Goal: Task Accomplishment & Management: Manage account settings

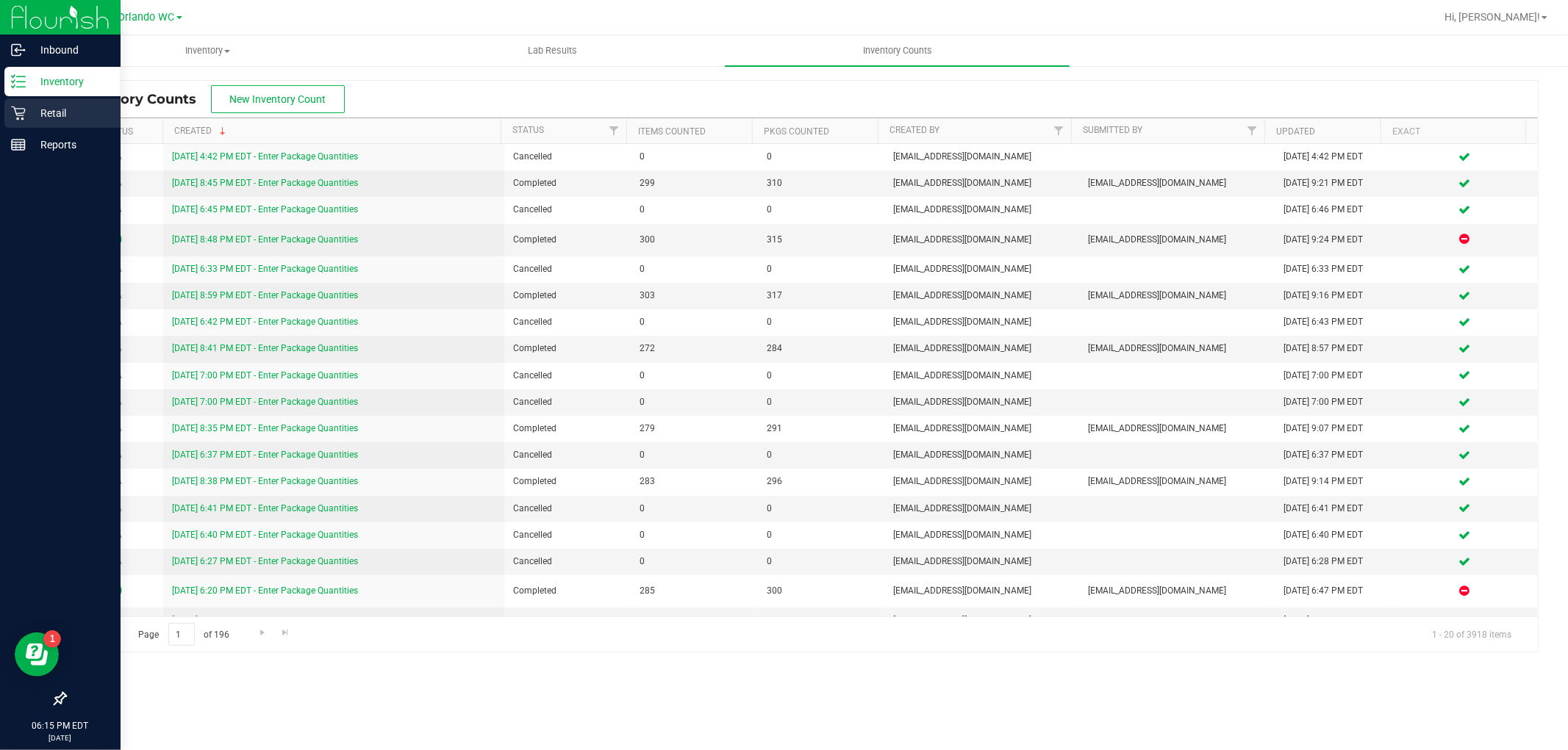
click at [15, 113] on icon at bounding box center [18, 113] width 14 height 14
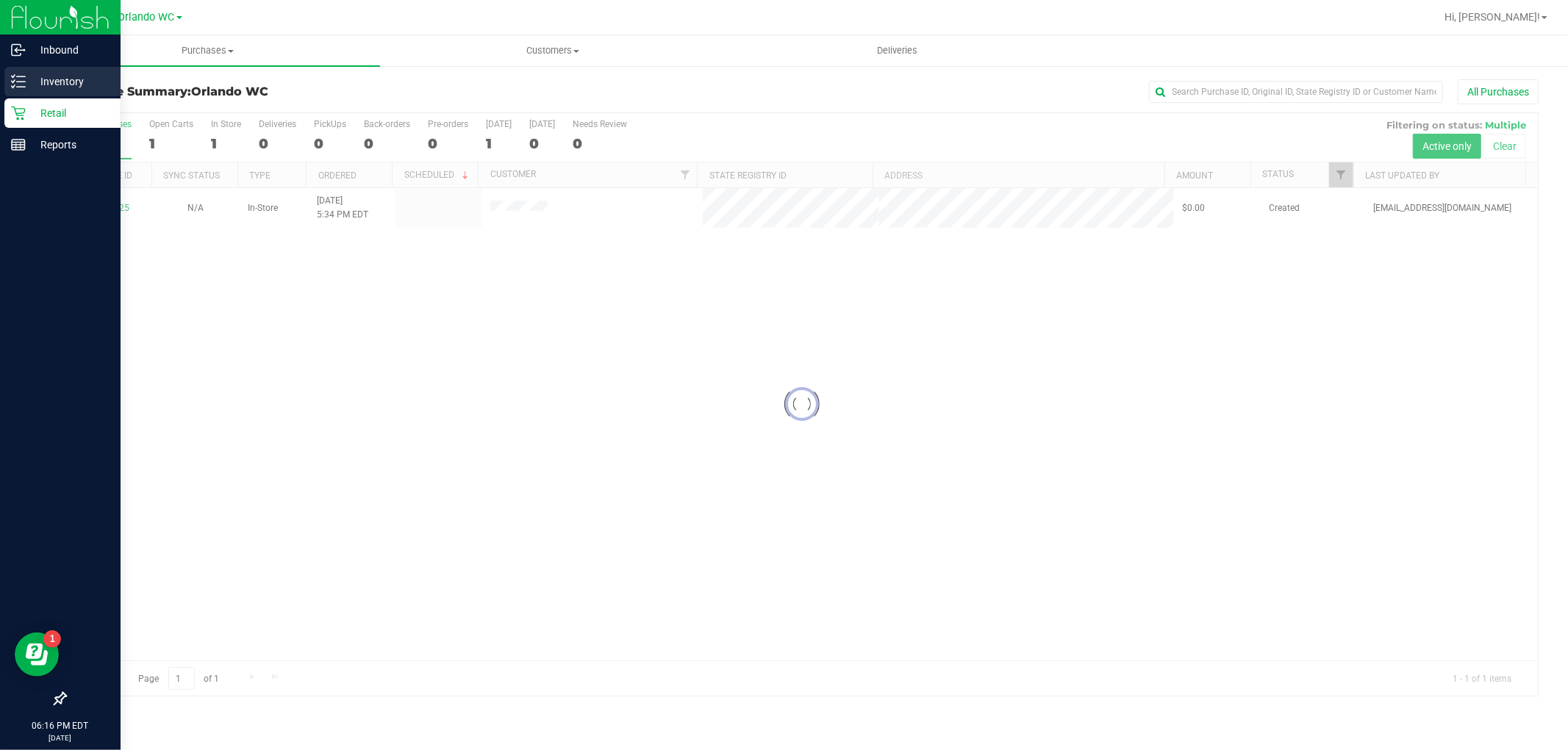
click at [14, 79] on icon at bounding box center [18, 81] width 14 height 14
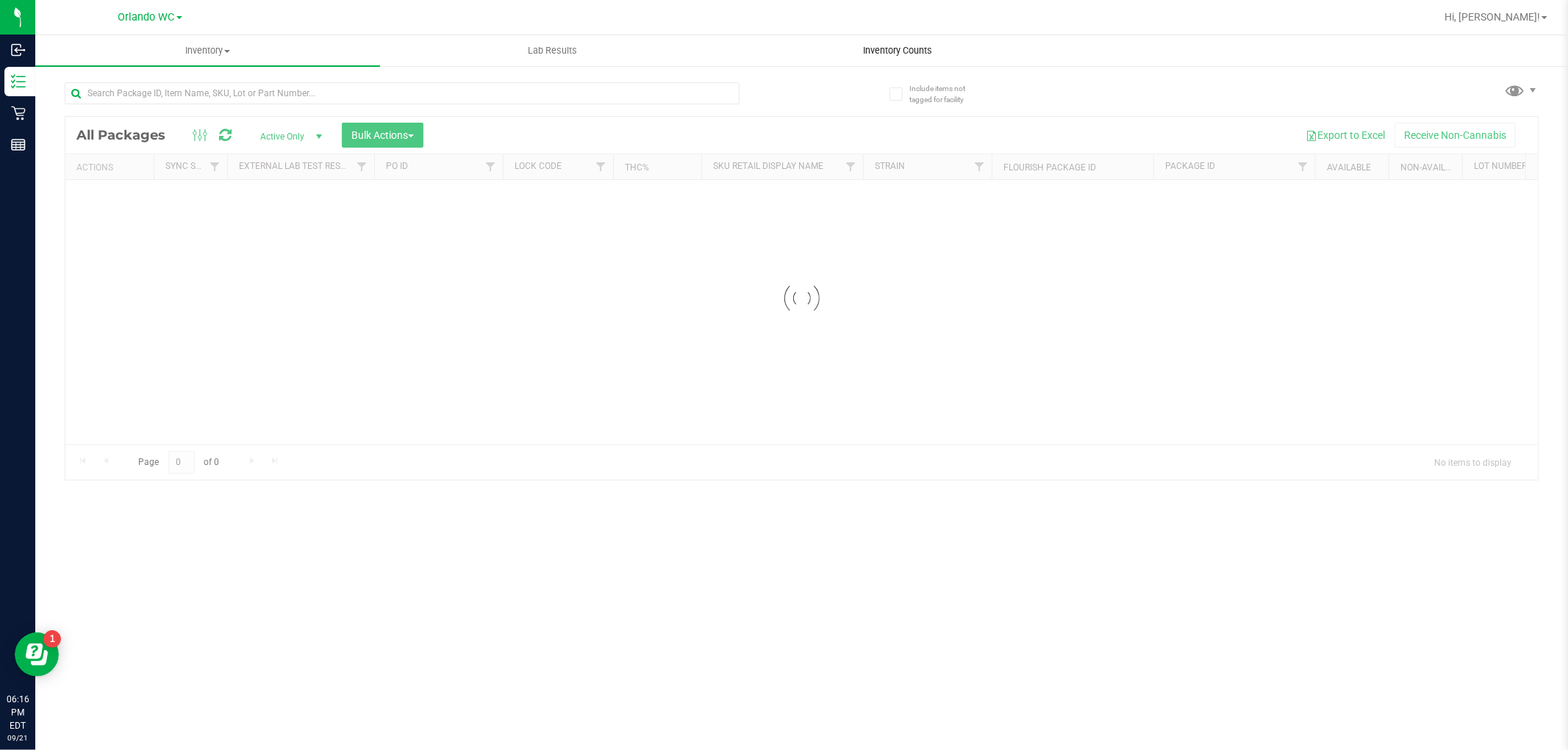
click at [895, 57] on uib-tab-heading "Inventory Counts" at bounding box center [897, 51] width 343 height 29
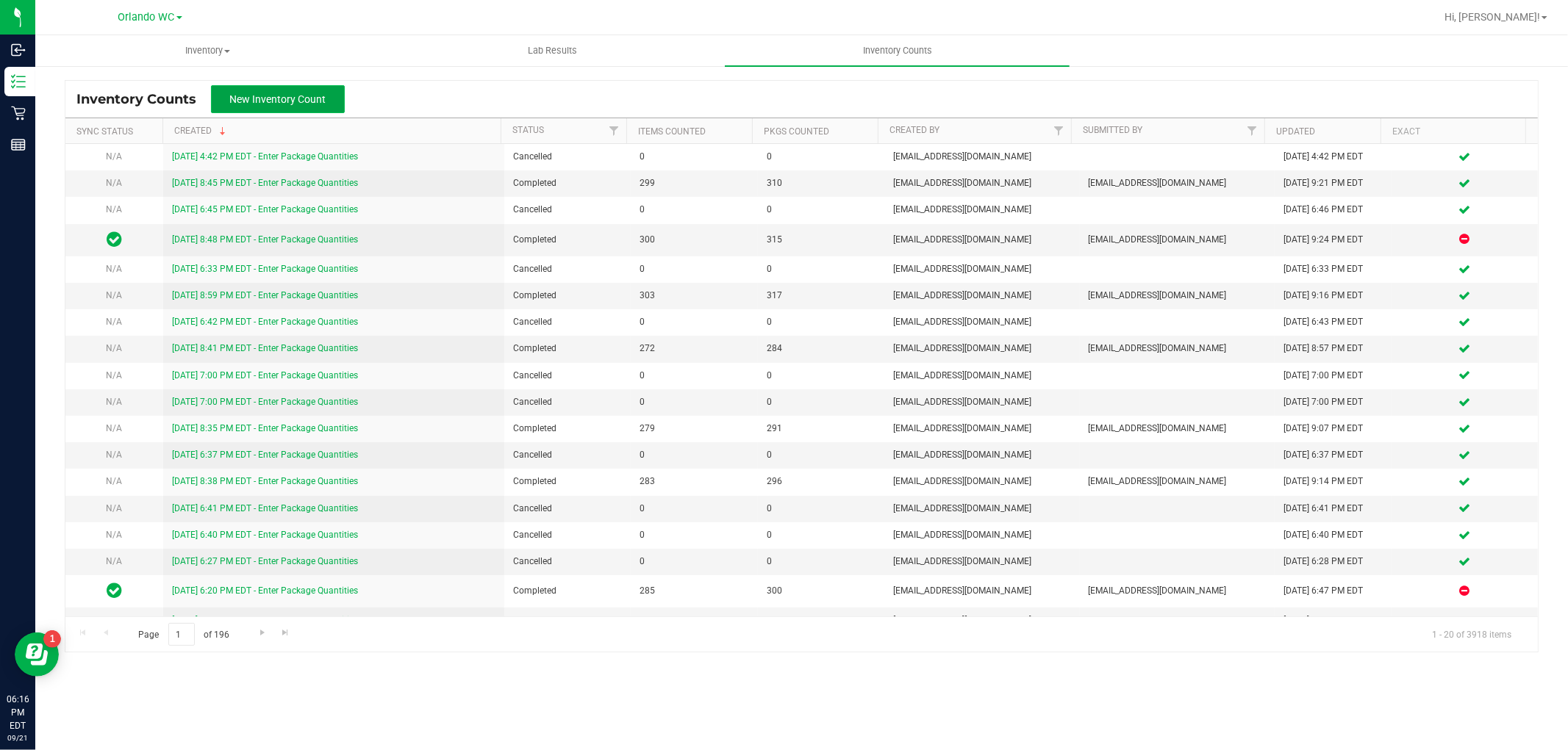
click at [302, 94] on span "New Inventory Count" at bounding box center [277, 100] width 96 height 12
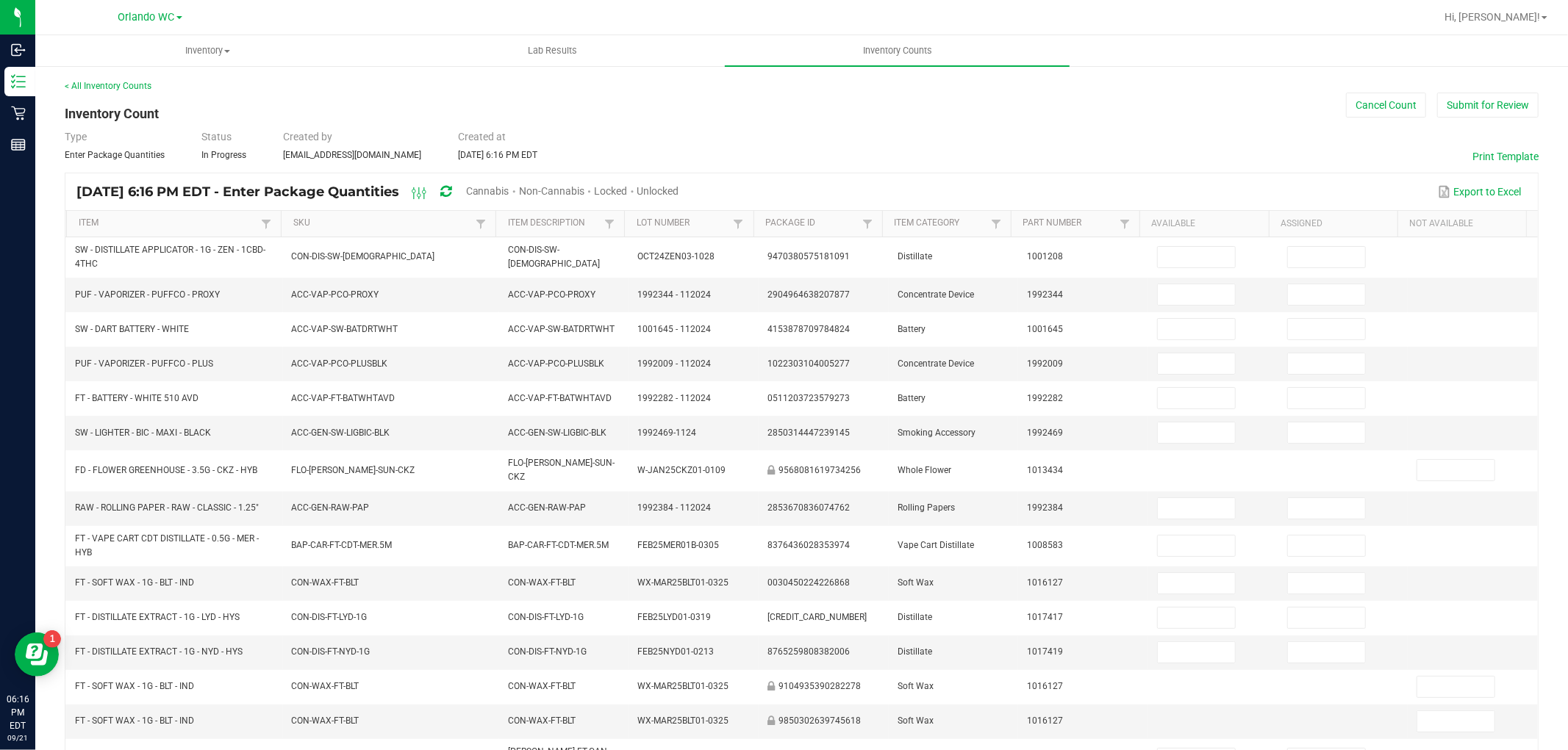
click at [509, 188] on span "Cannabis" at bounding box center [487, 191] width 43 height 12
click at [680, 190] on span "Unlocked" at bounding box center [658, 191] width 42 height 12
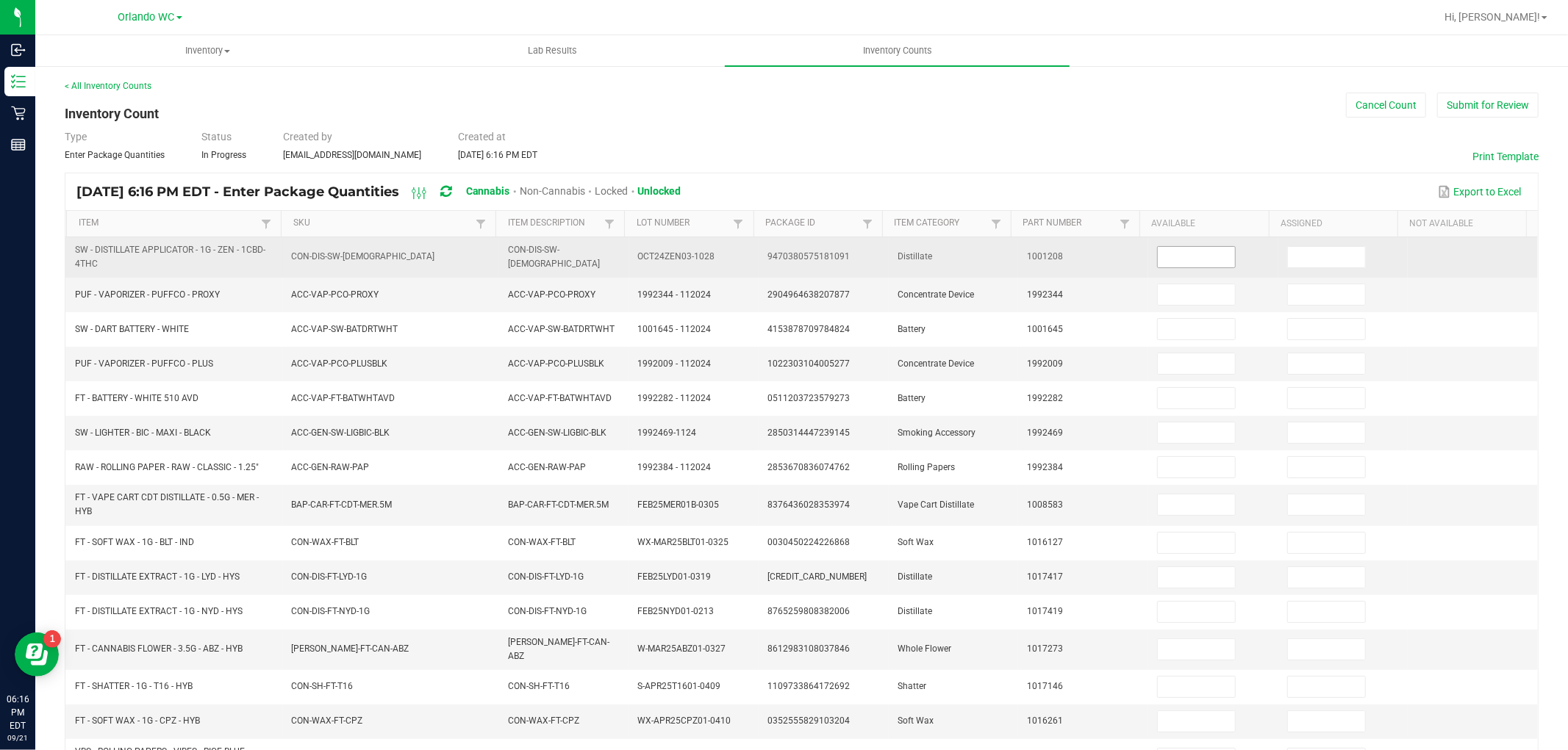
click at [1174, 263] on input at bounding box center [1196, 257] width 77 height 20
type input "4"
type input "0"
type input "2"
type input "0"
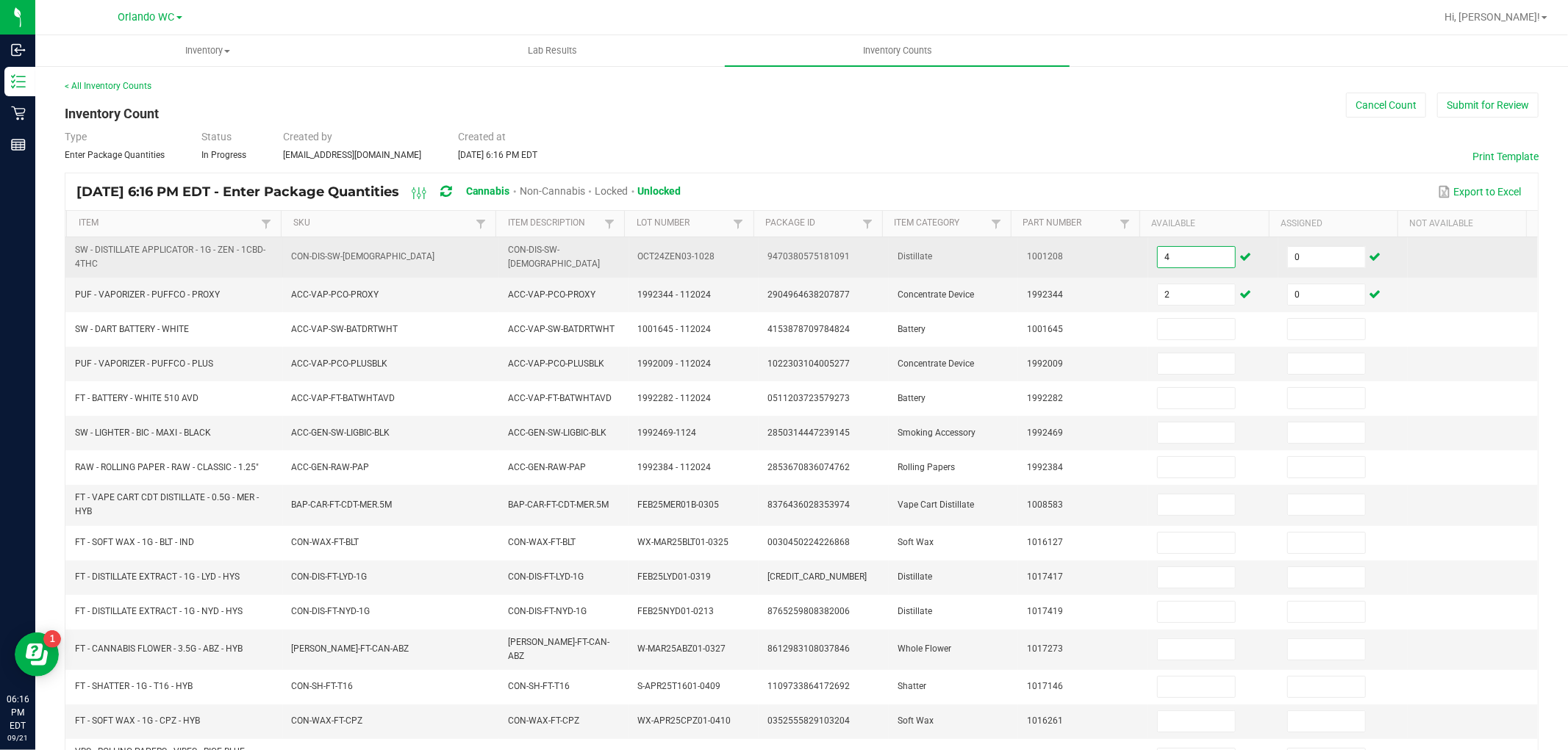
click at [1189, 259] on input "4" at bounding box center [1196, 257] width 77 height 20
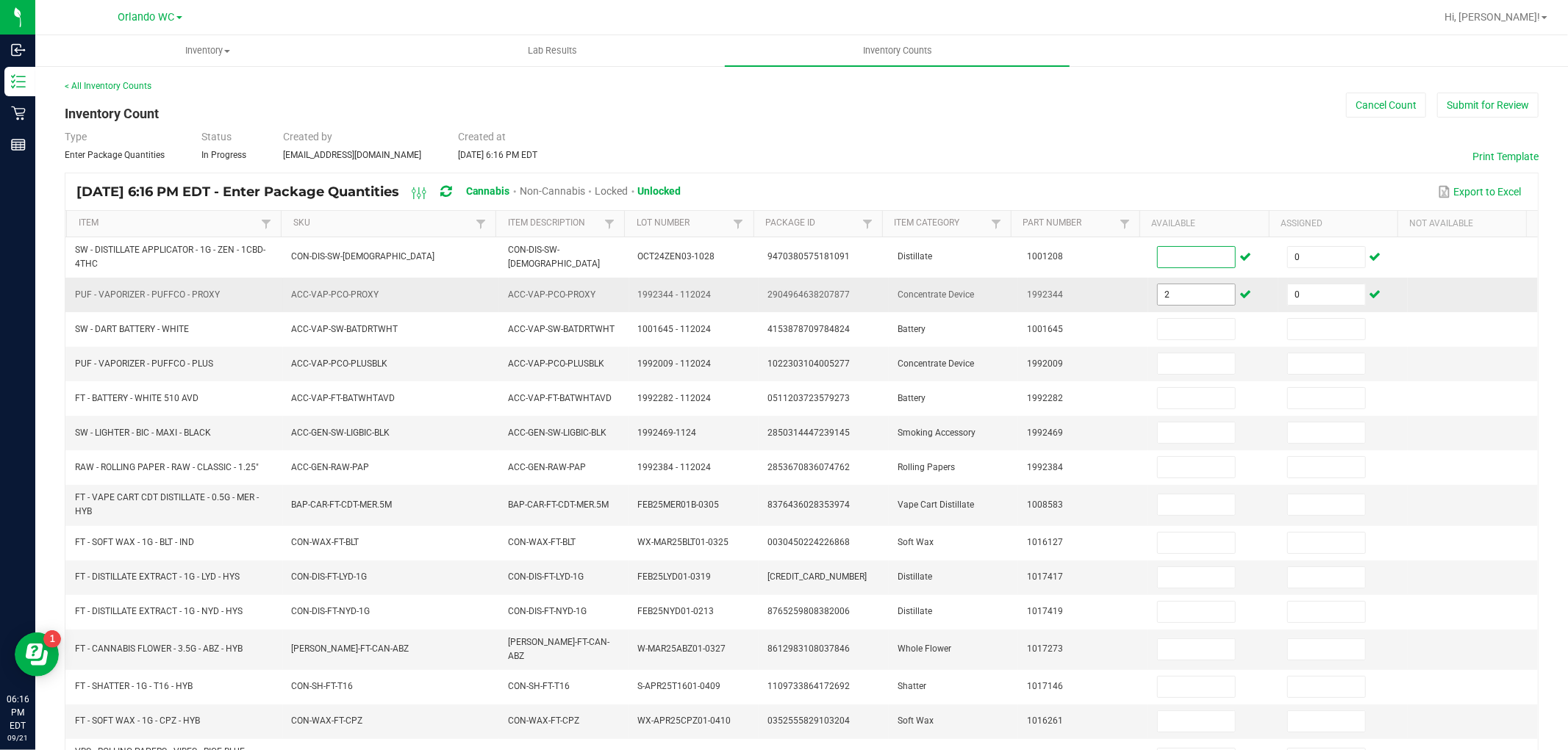
click at [1186, 295] on input "2" at bounding box center [1196, 294] width 77 height 20
click at [1165, 157] on div "Type Enter Package Quantities Status In Progress Created by [EMAIL_ADDRESS][DOM…" at bounding box center [802, 145] width 1474 height 32
click at [434, 228] on link "SKU" at bounding box center [382, 224] width 178 height 12
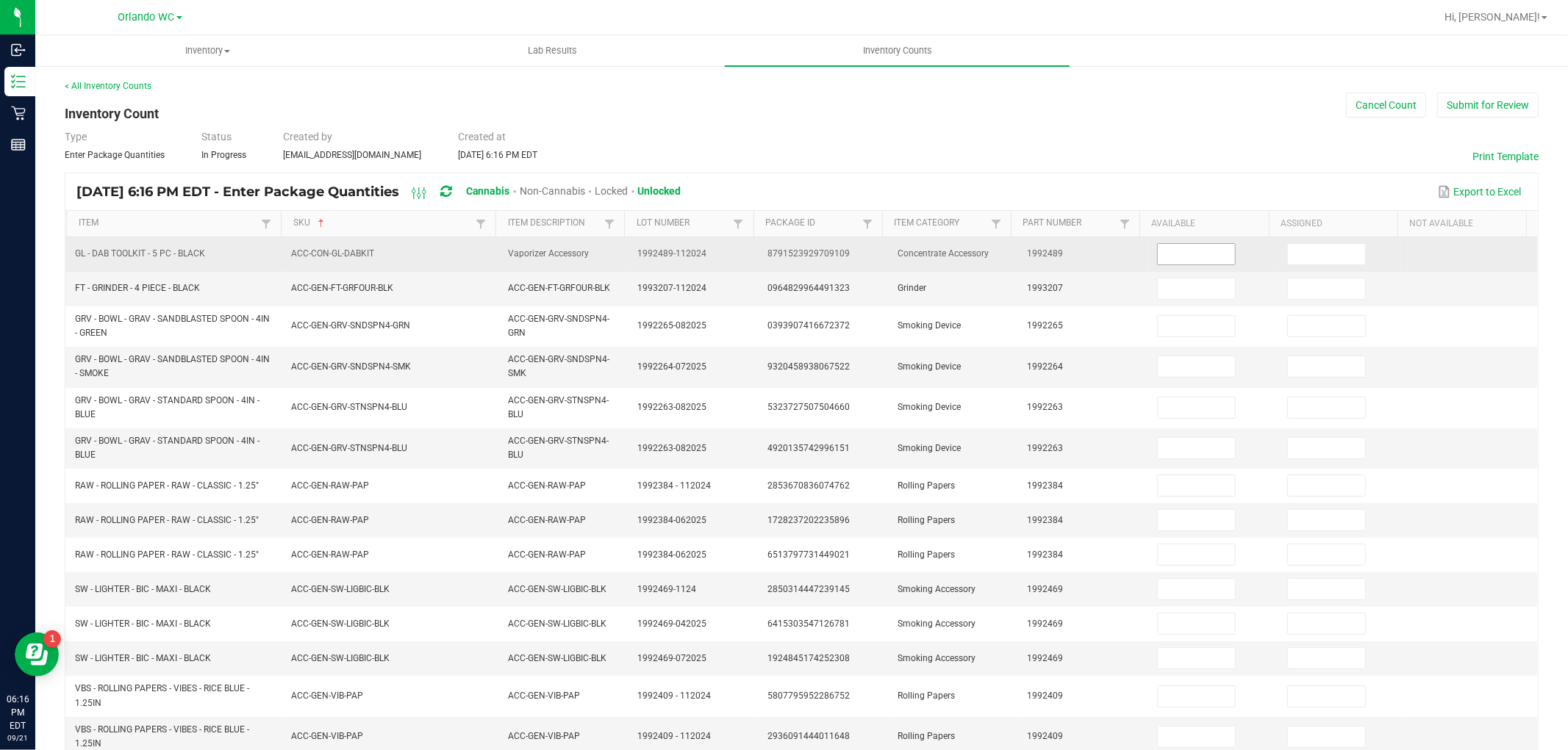
click at [1170, 248] on input at bounding box center [1196, 254] width 77 height 20
type input "4"
type input "0"
type input "2"
type input "0"
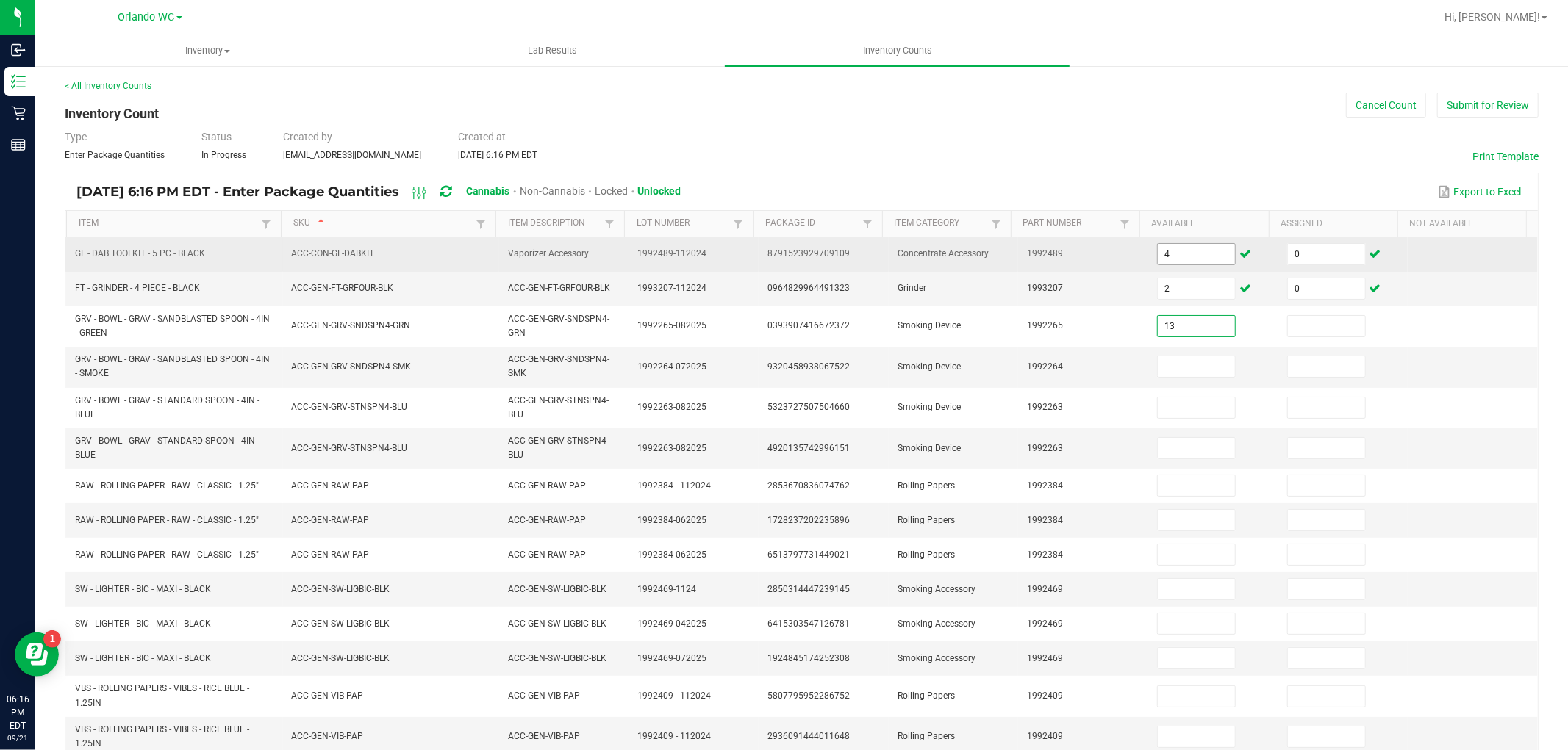
type input "13"
type input "0"
type input "9"
type input "0"
type input "16"
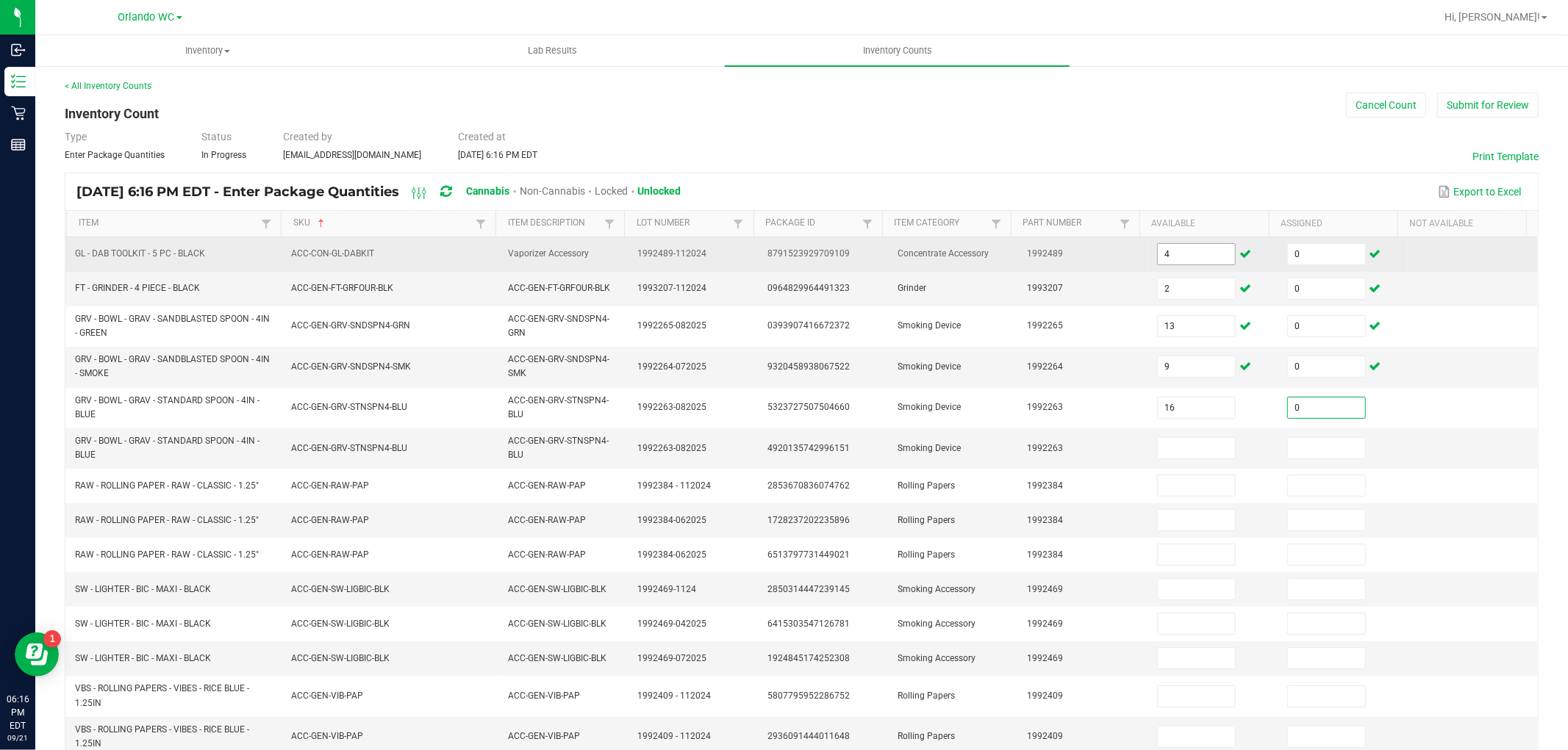
type input "0"
type input "5"
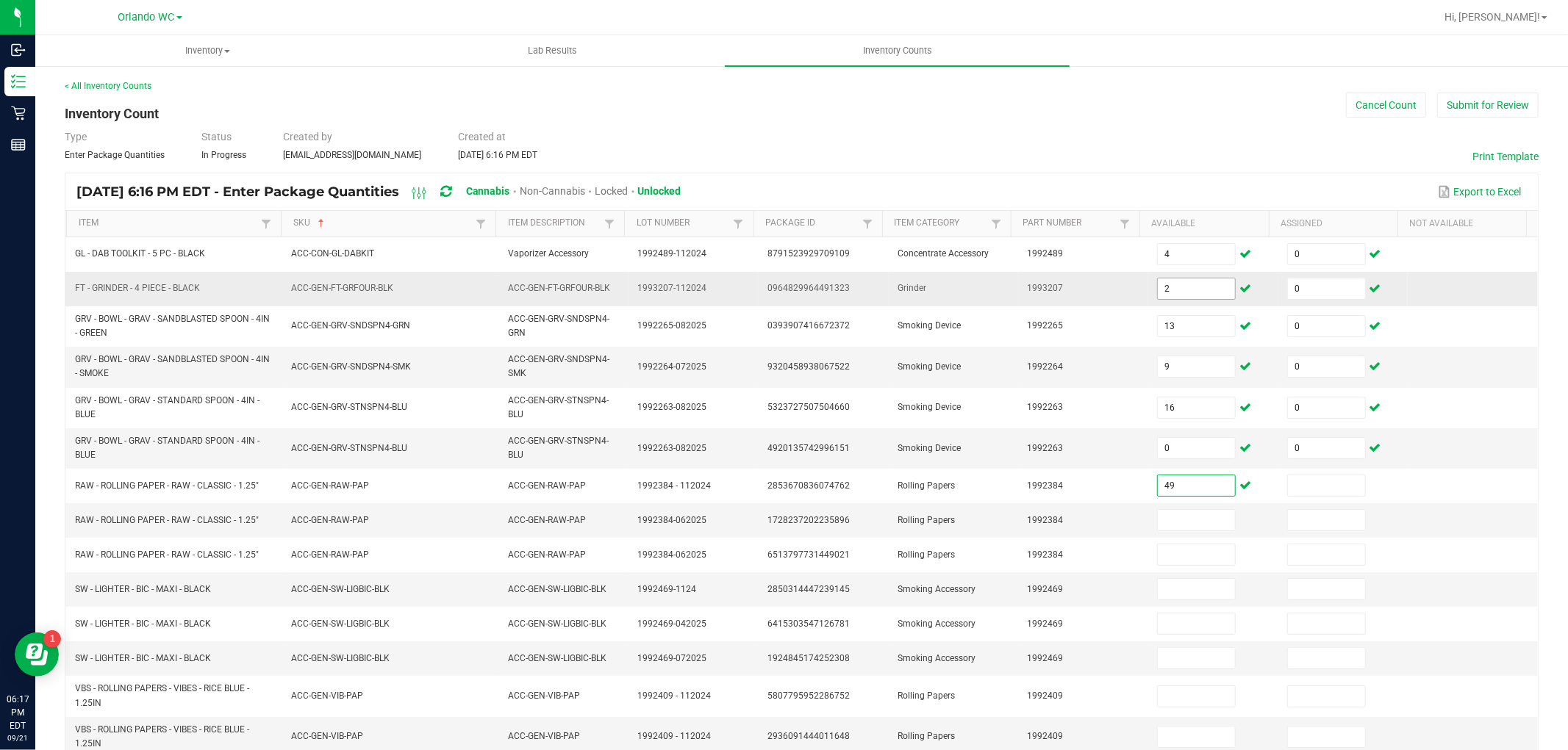
type input "49"
click at [1182, 284] on input "2" at bounding box center [1196, 289] width 77 height 20
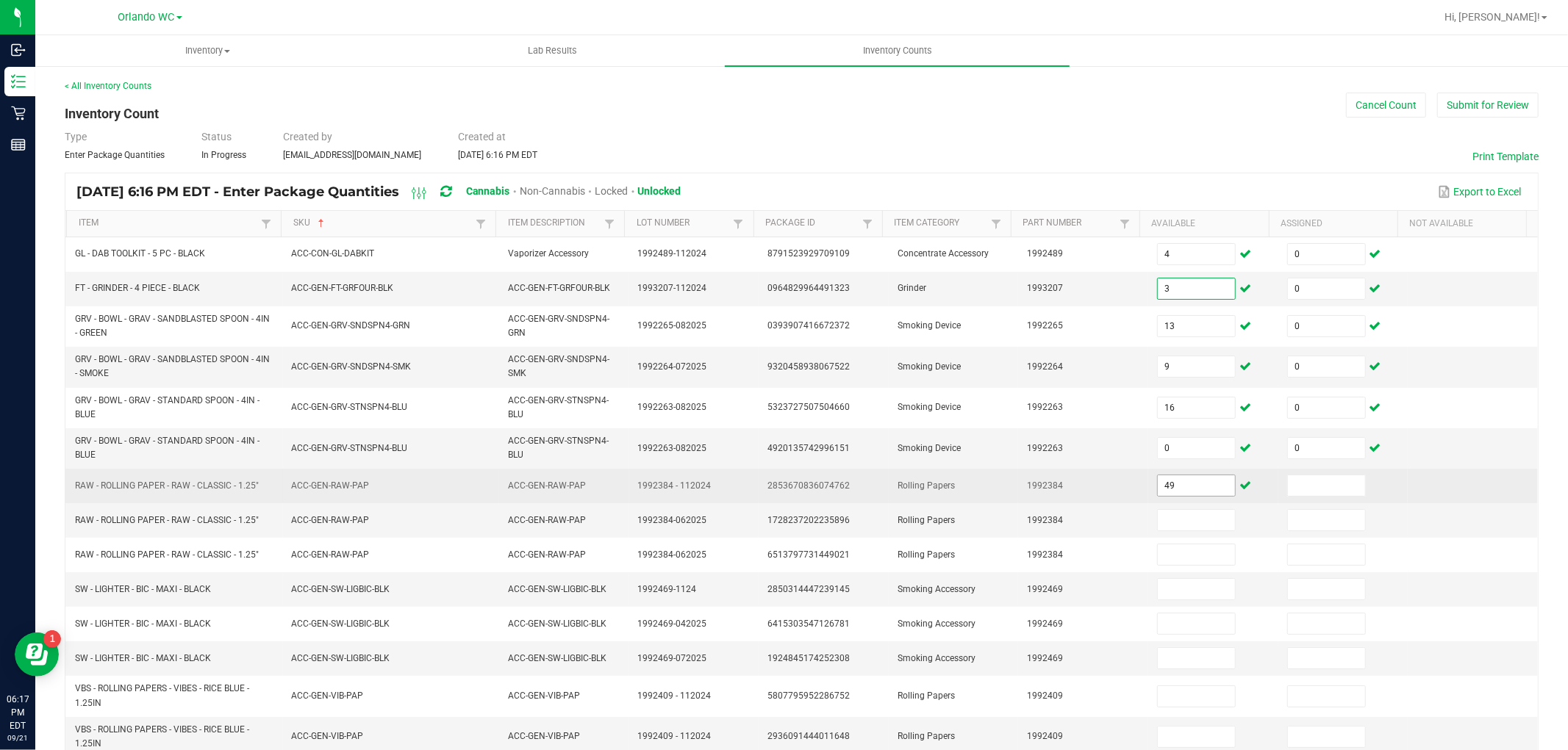
type input "3"
click at [1188, 483] on input "49" at bounding box center [1196, 485] width 77 height 20
type input "57"
type input "0"
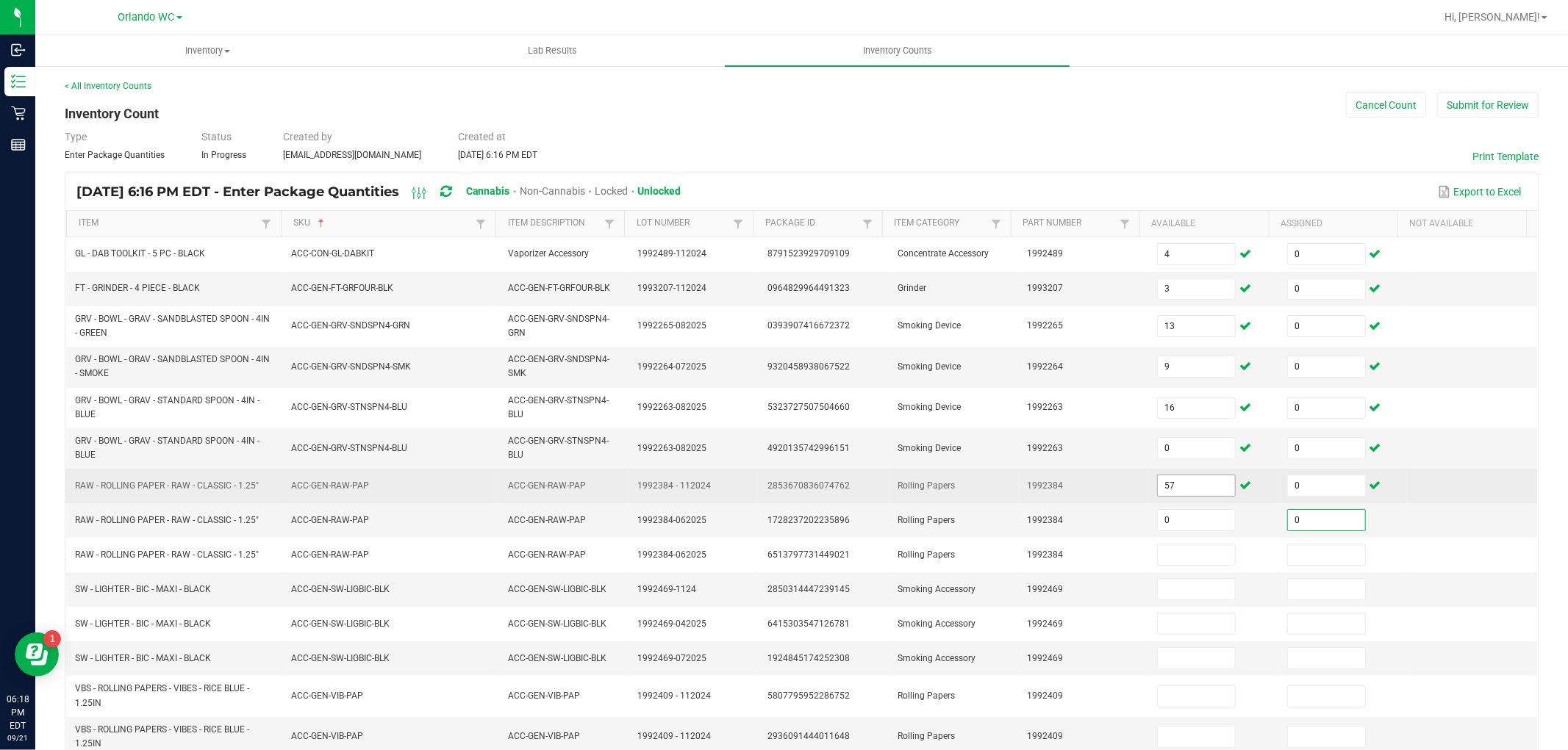
type input "0"
type input "62"
type input "0"
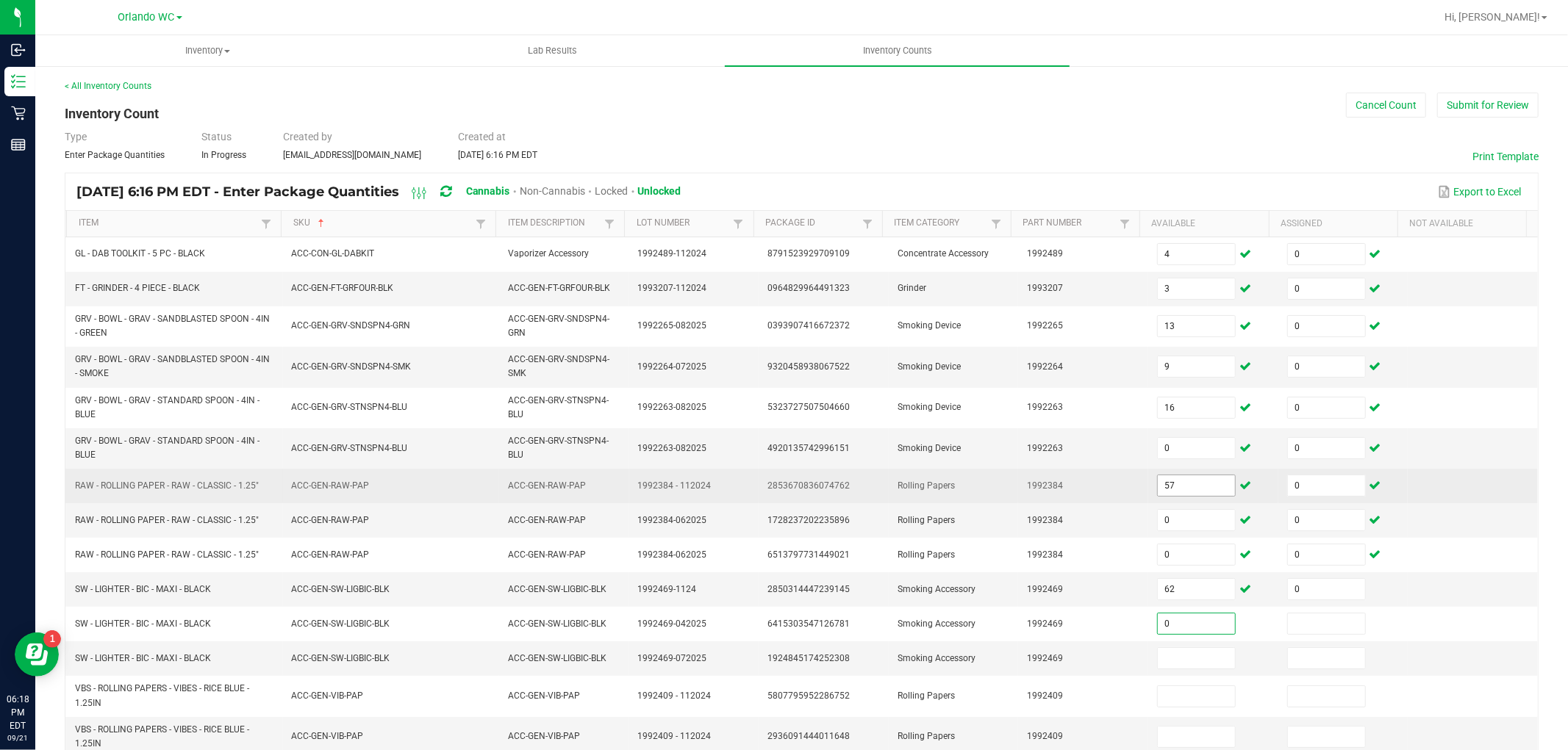
type input "0"
type input "117"
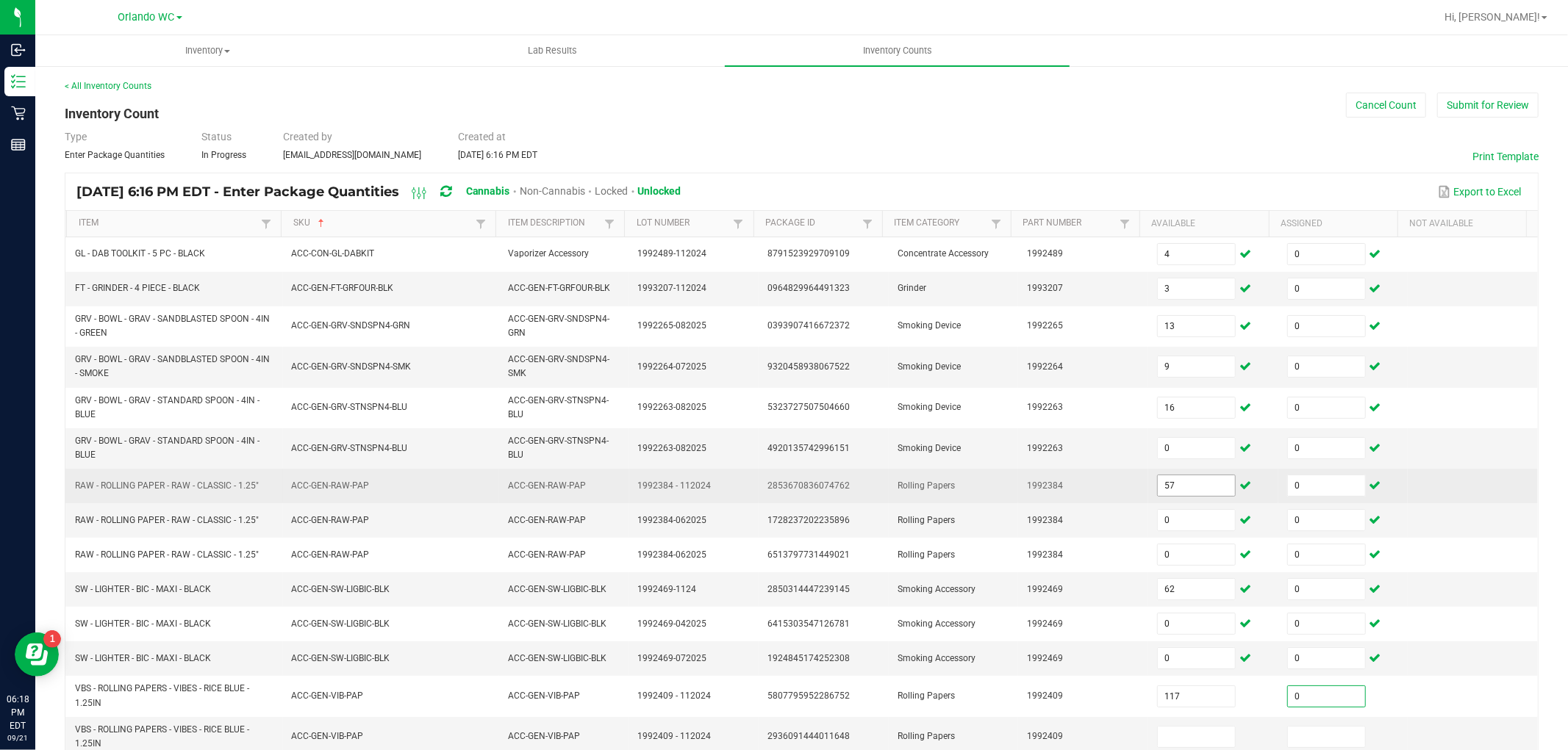
type input "0"
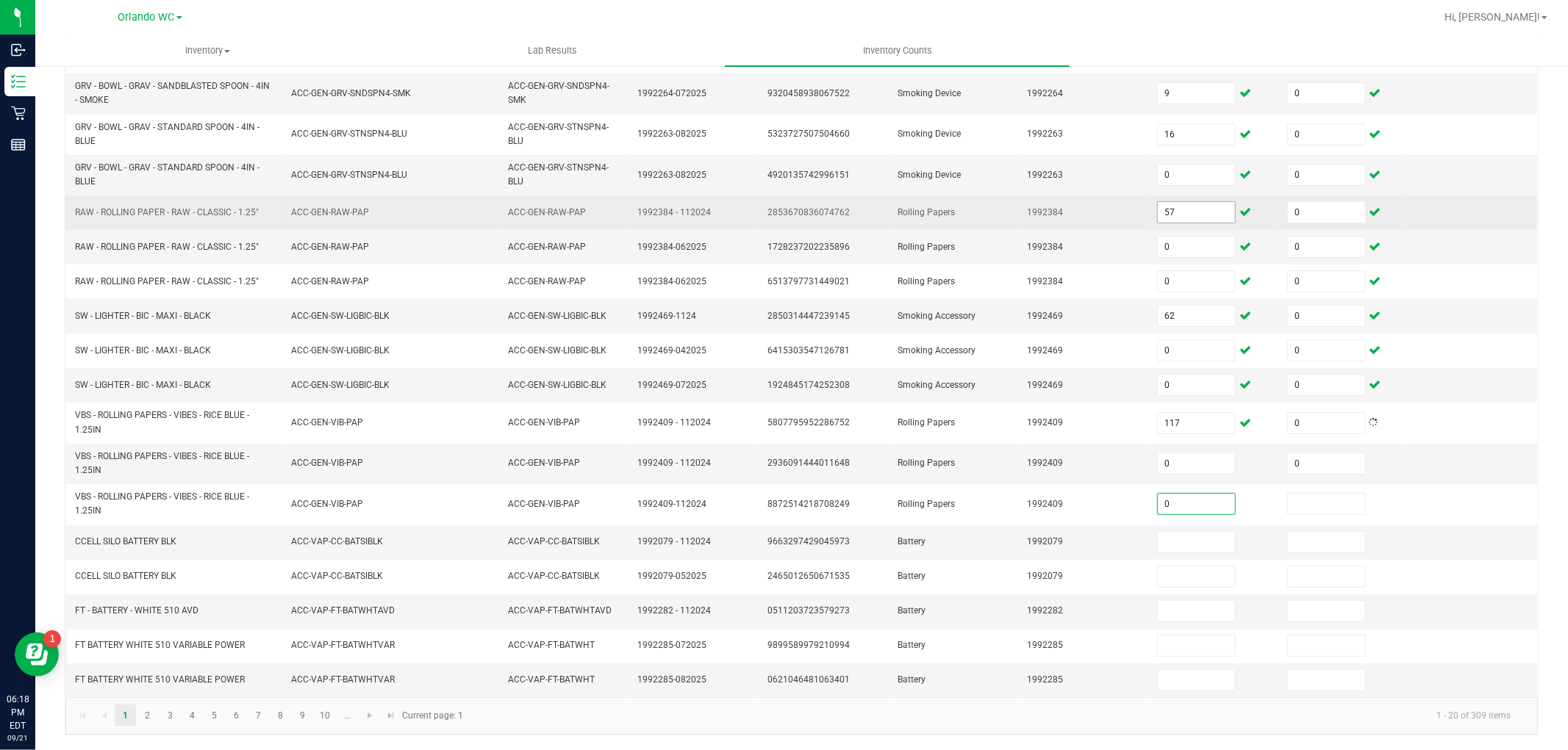
type input "0"
type input "9"
type input "0"
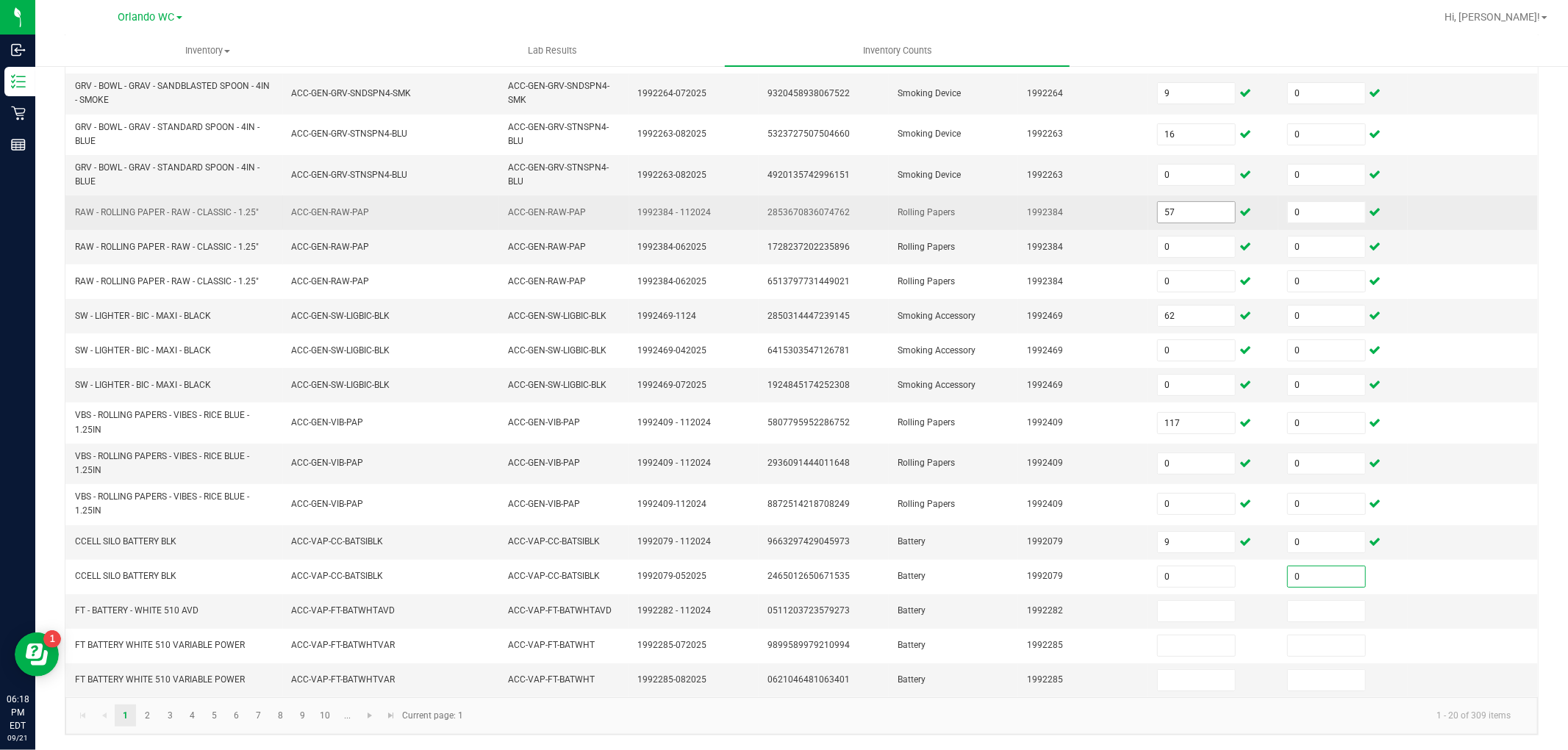
type input "0"
type input "5"
type input "0"
type input "90"
type input "0"
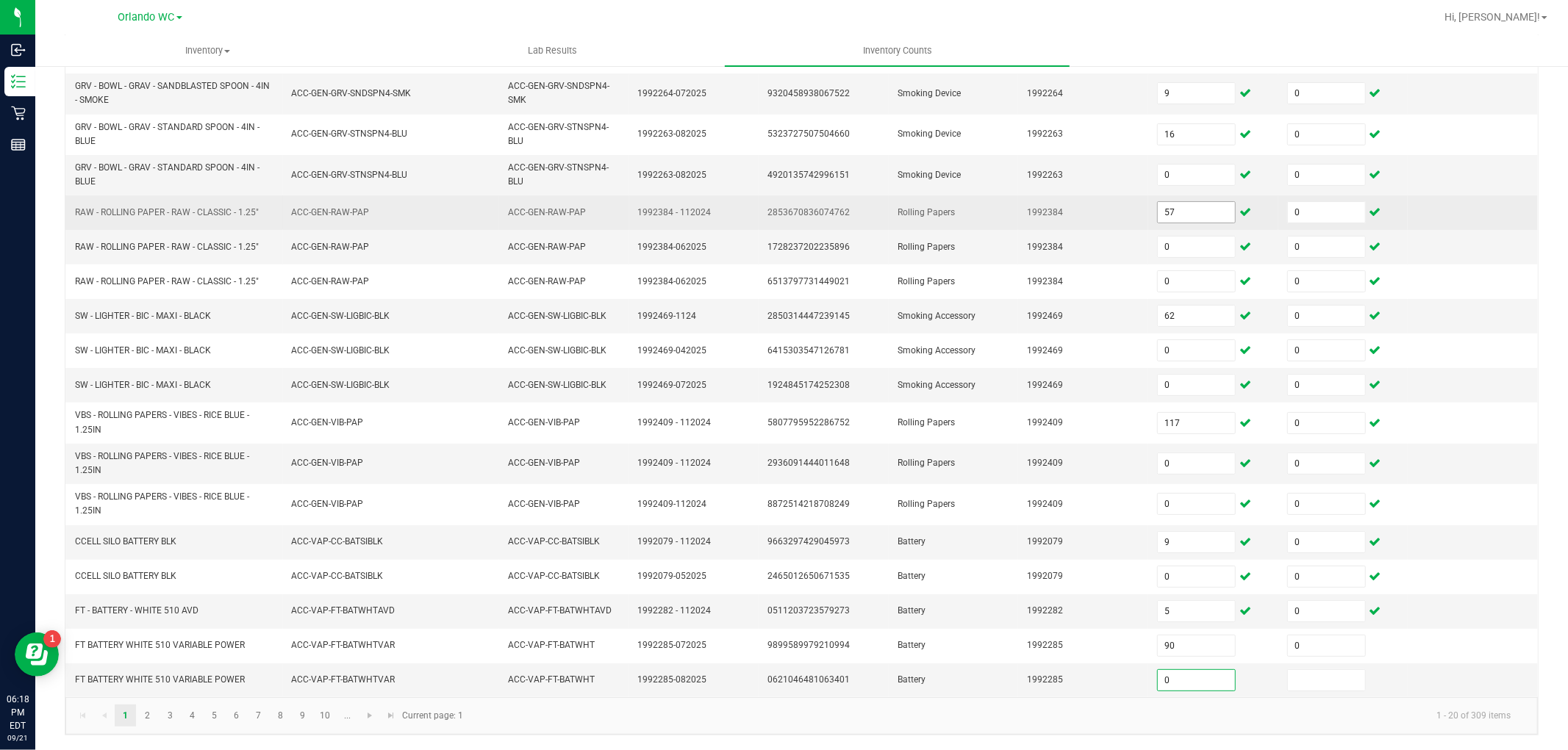
type input "0"
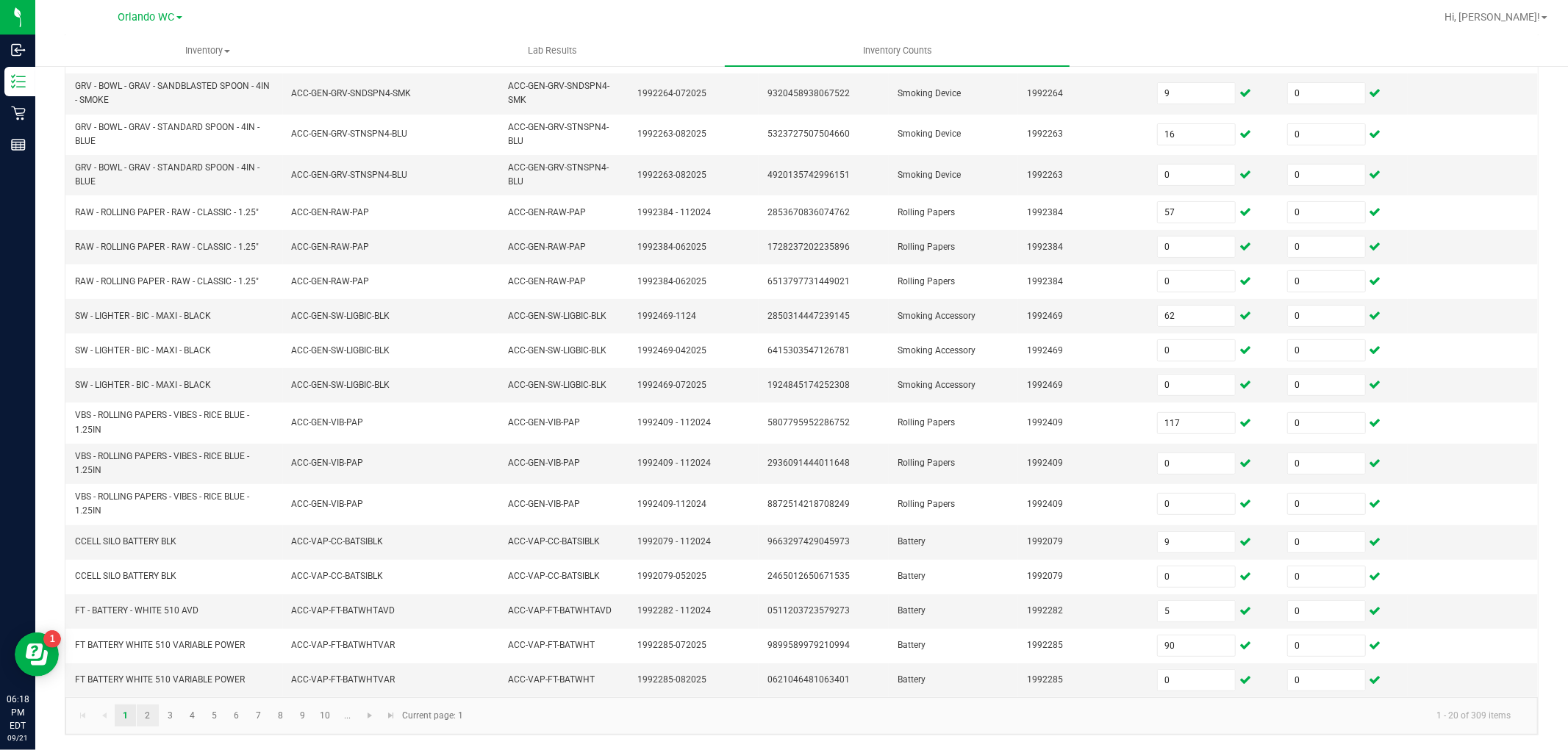
click at [150, 714] on link "2" at bounding box center [147, 715] width 21 height 22
type input "2"
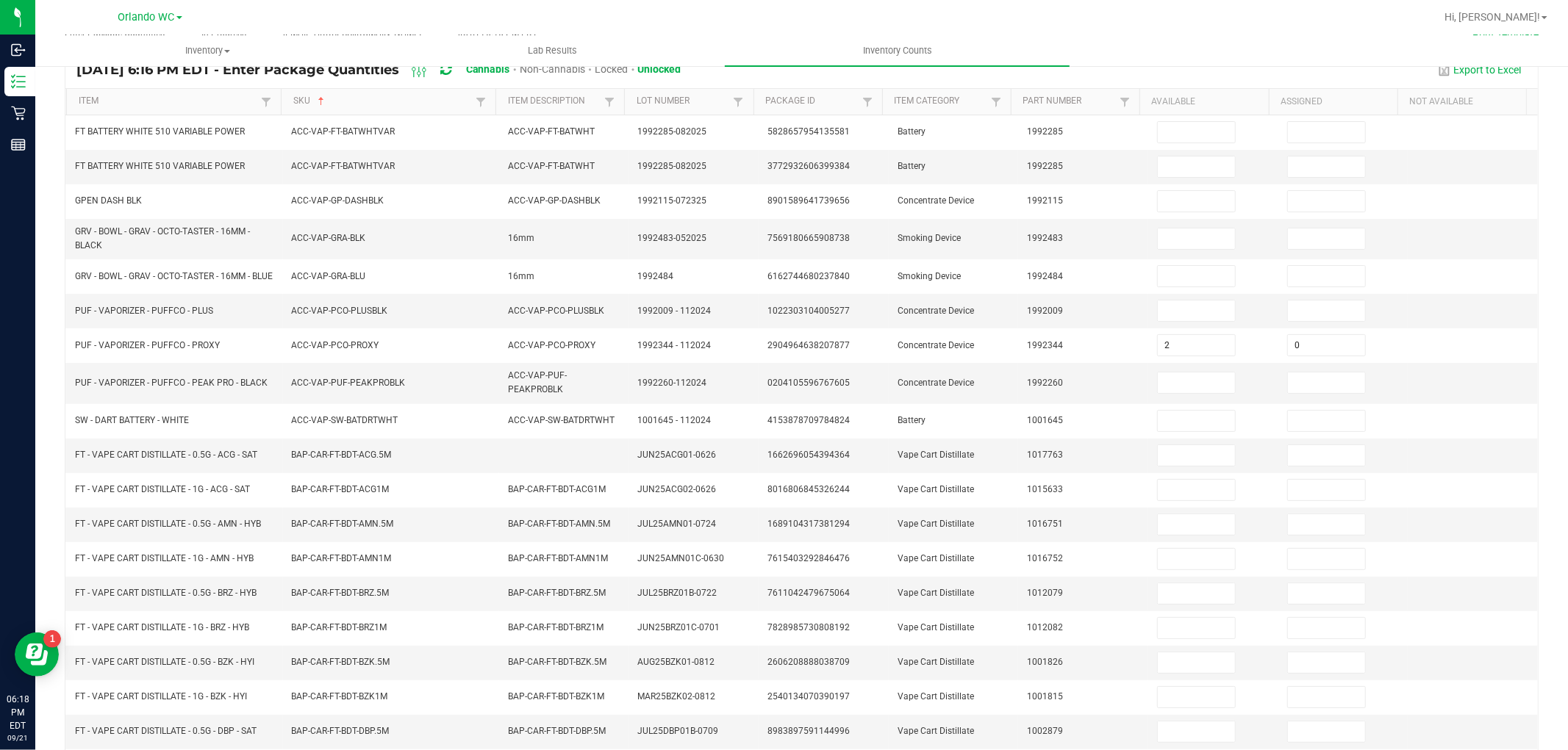
scroll to position [90, 0]
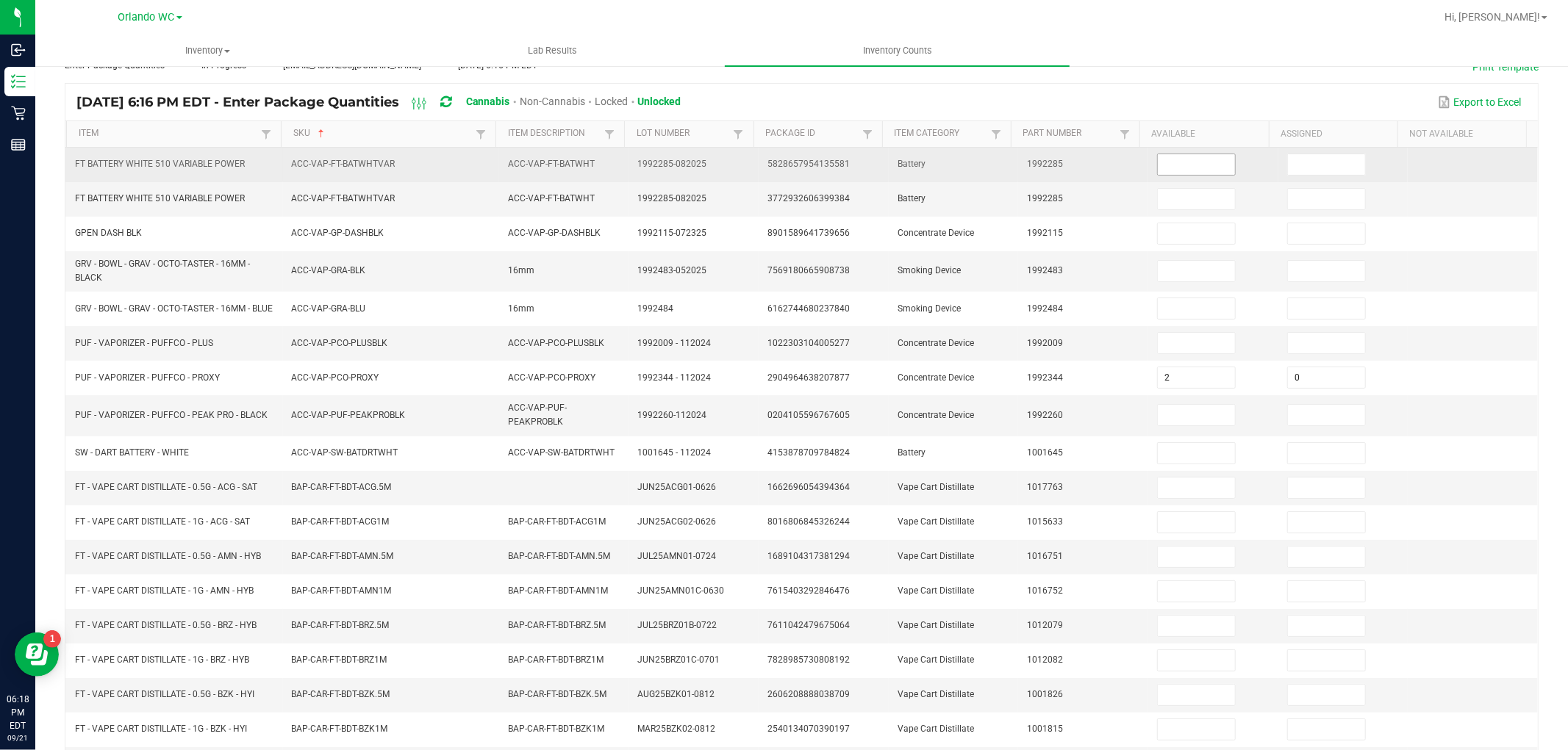
click at [1192, 173] on input at bounding box center [1196, 164] width 77 height 20
type input "0"
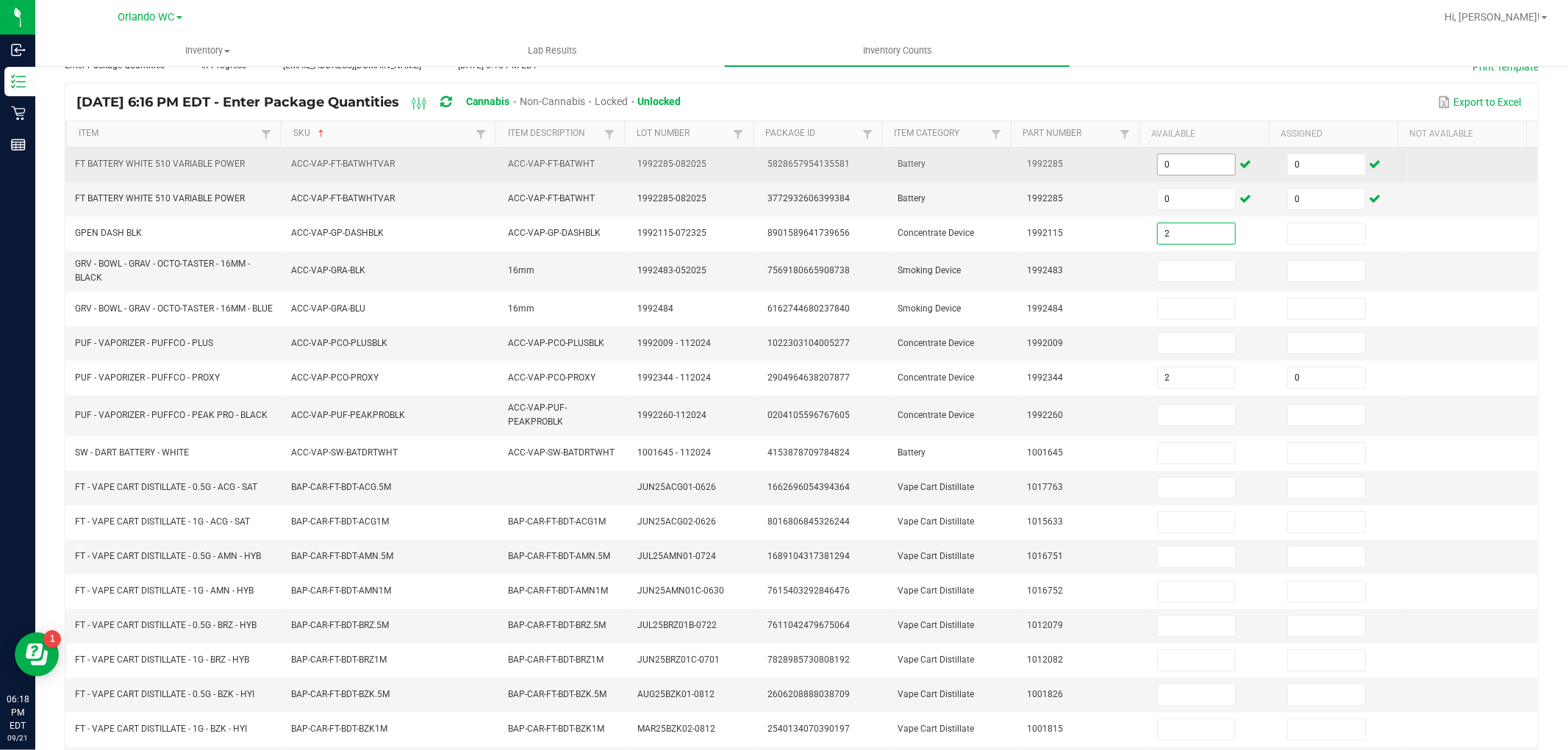
type input "2"
type input "0"
type input "12"
type input "0"
type input "5"
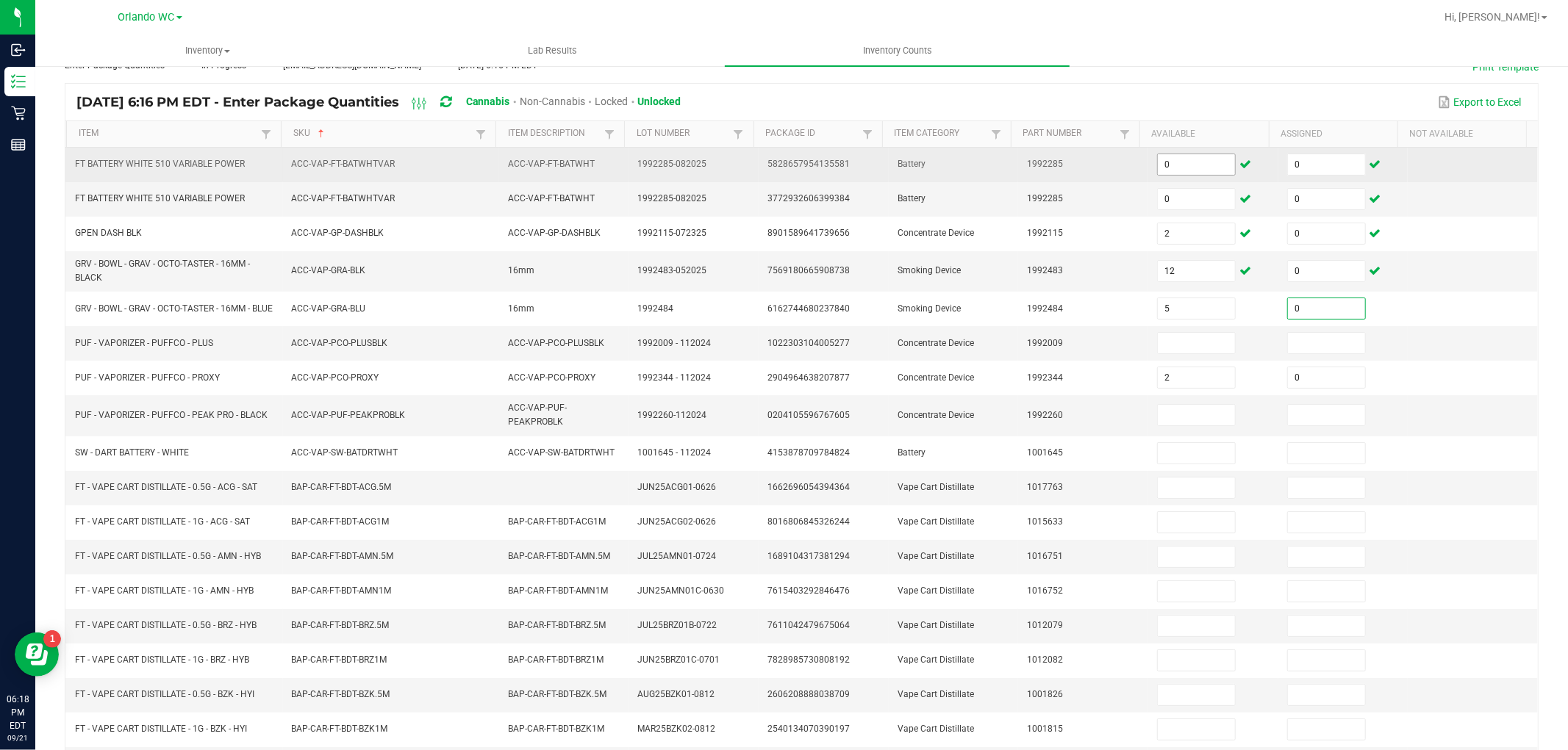
type input "0"
type input "1"
type input "0"
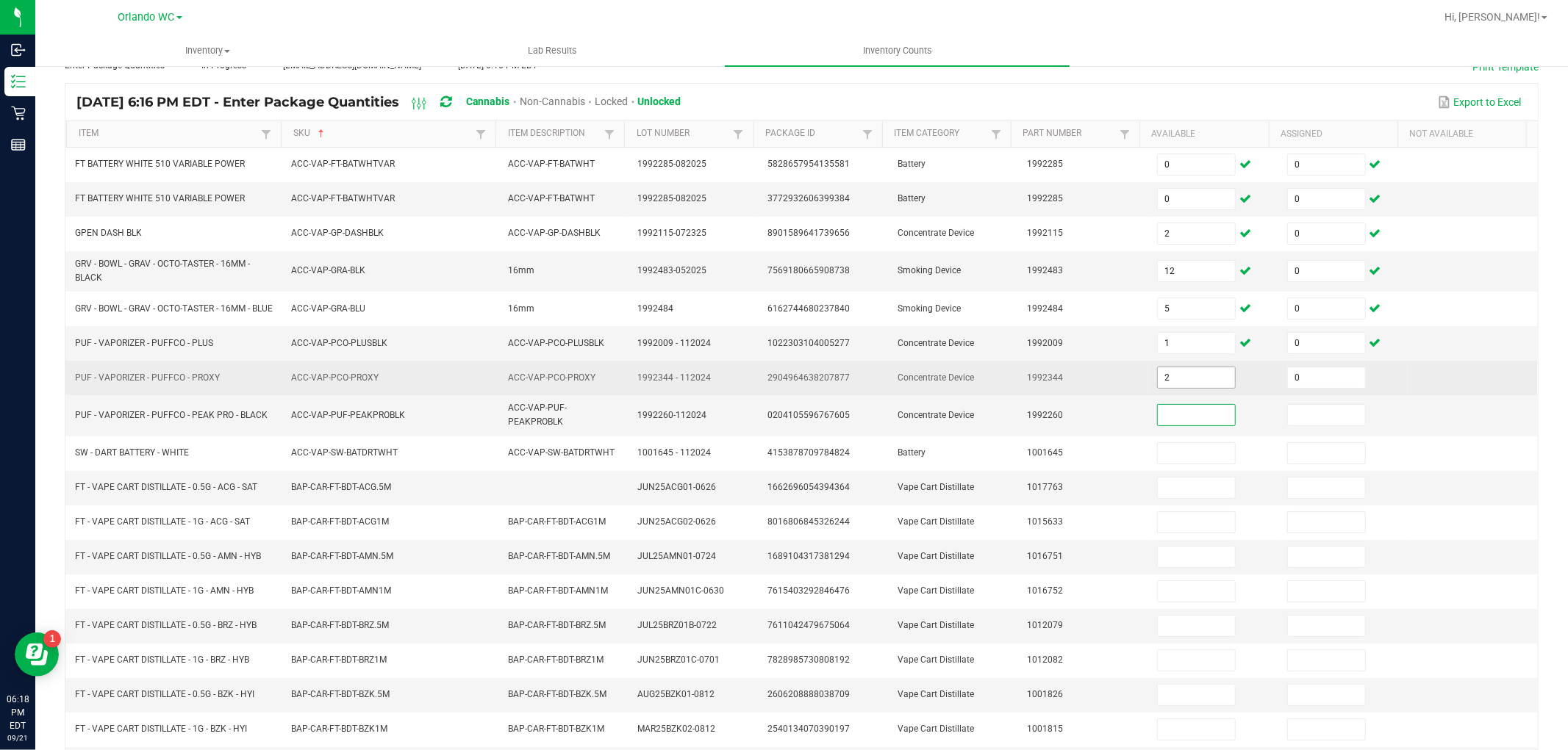
click at [1179, 384] on input "2" at bounding box center [1196, 377] width 77 height 20
type input "3"
type input "1"
type input "0"
type input "1"
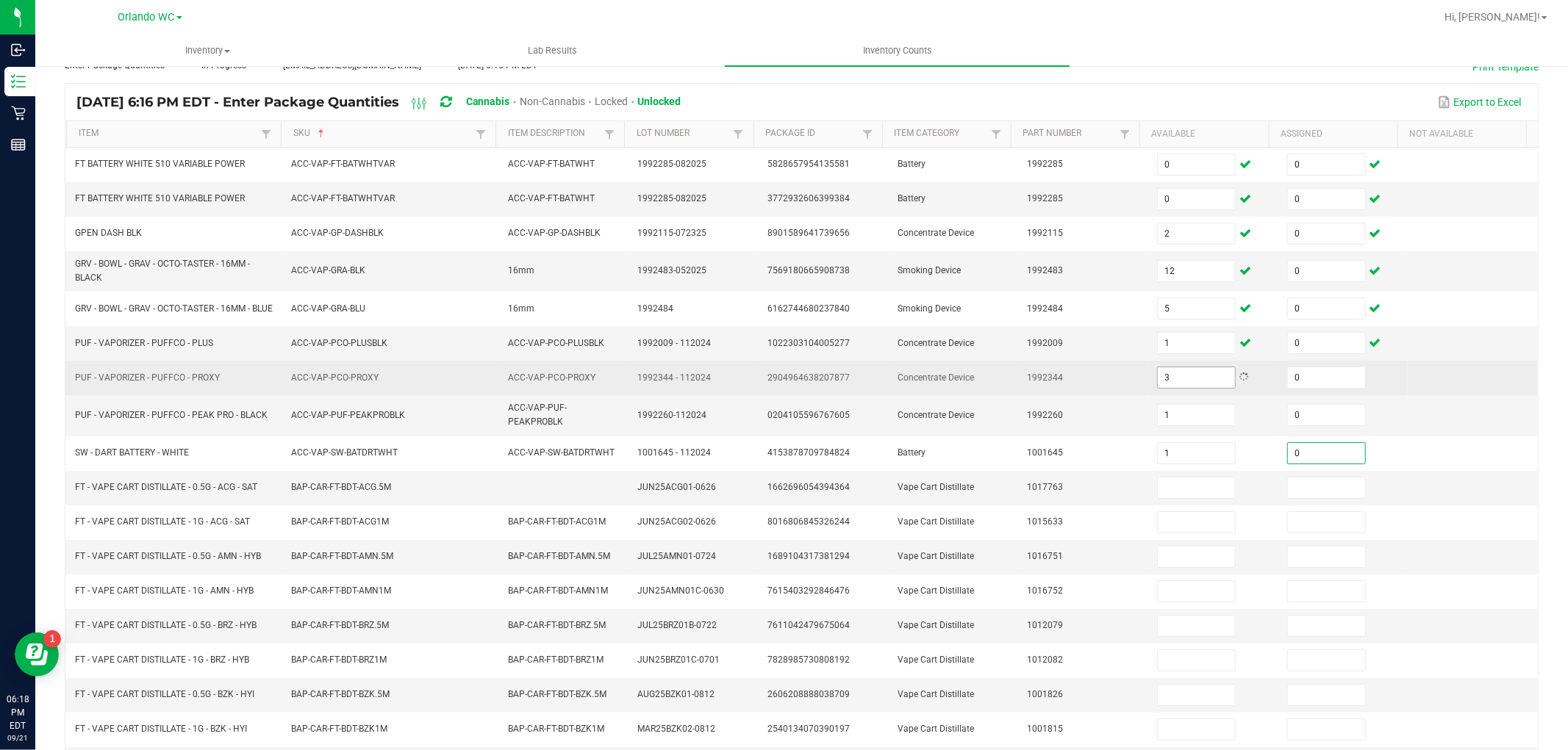
type input "0"
type input "6"
type input "0"
type input "4"
type input "0"
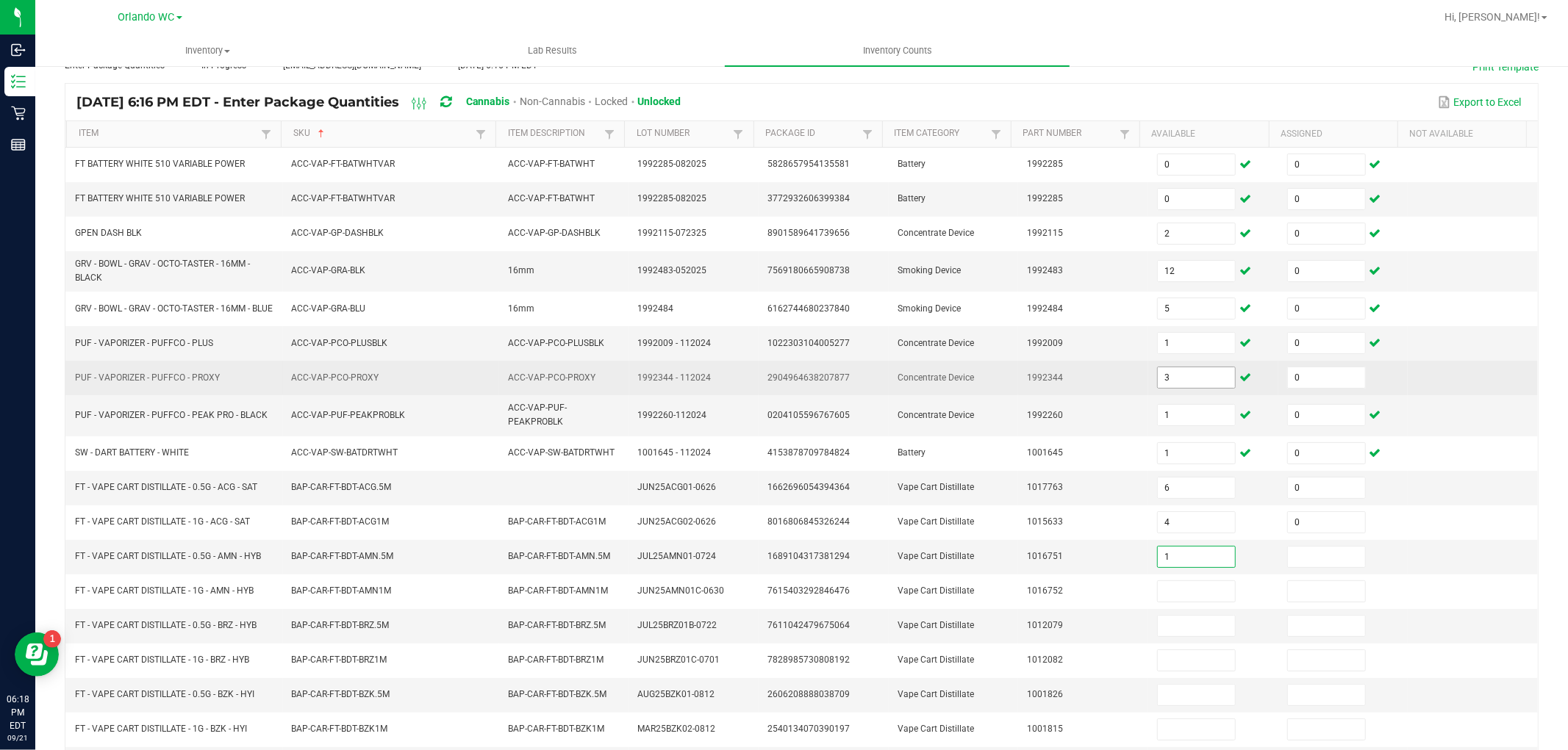
type input "1"
type input "0"
type input "12"
type input "0"
type input "7"
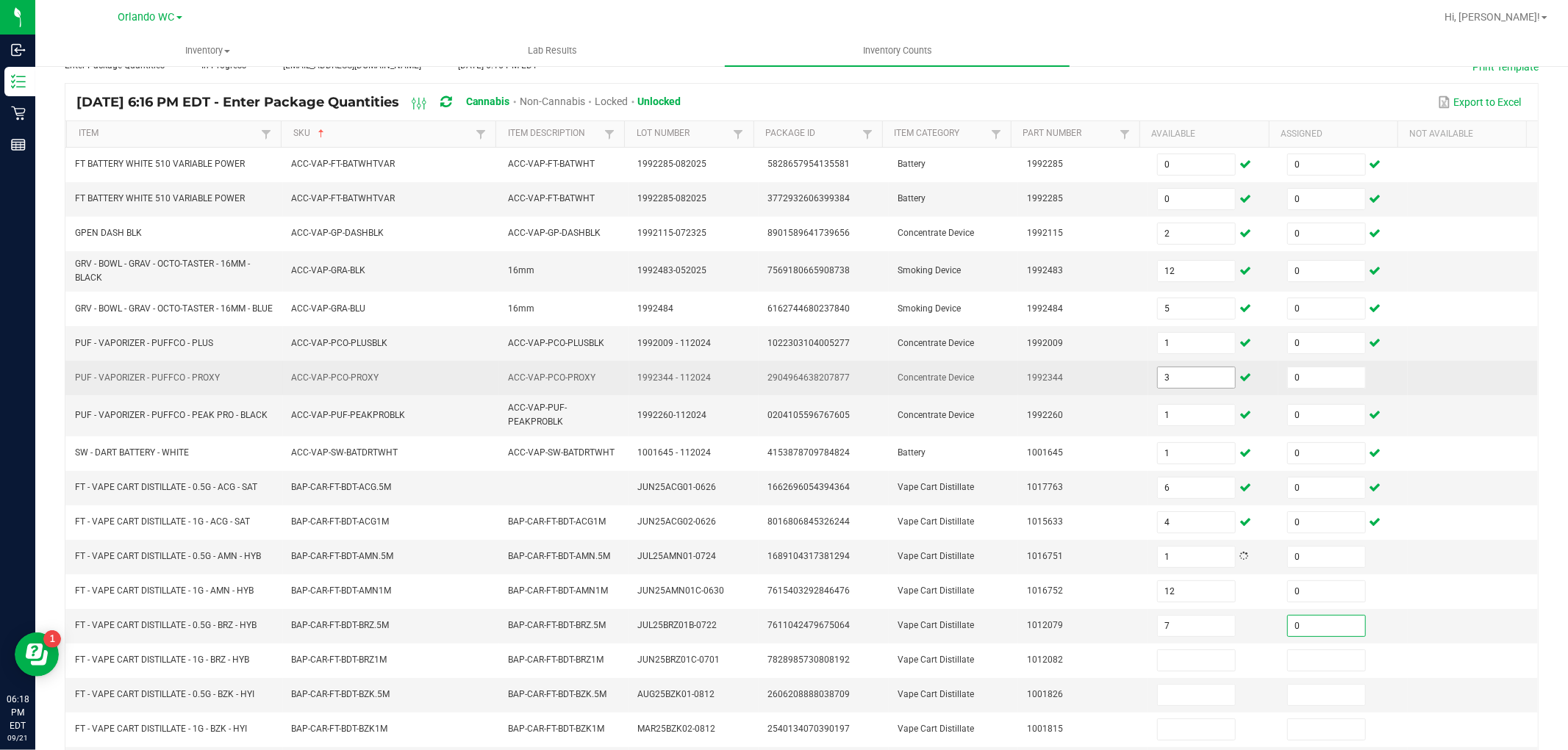
type input "0"
type input "5"
type input "0"
type input "12"
type input "0"
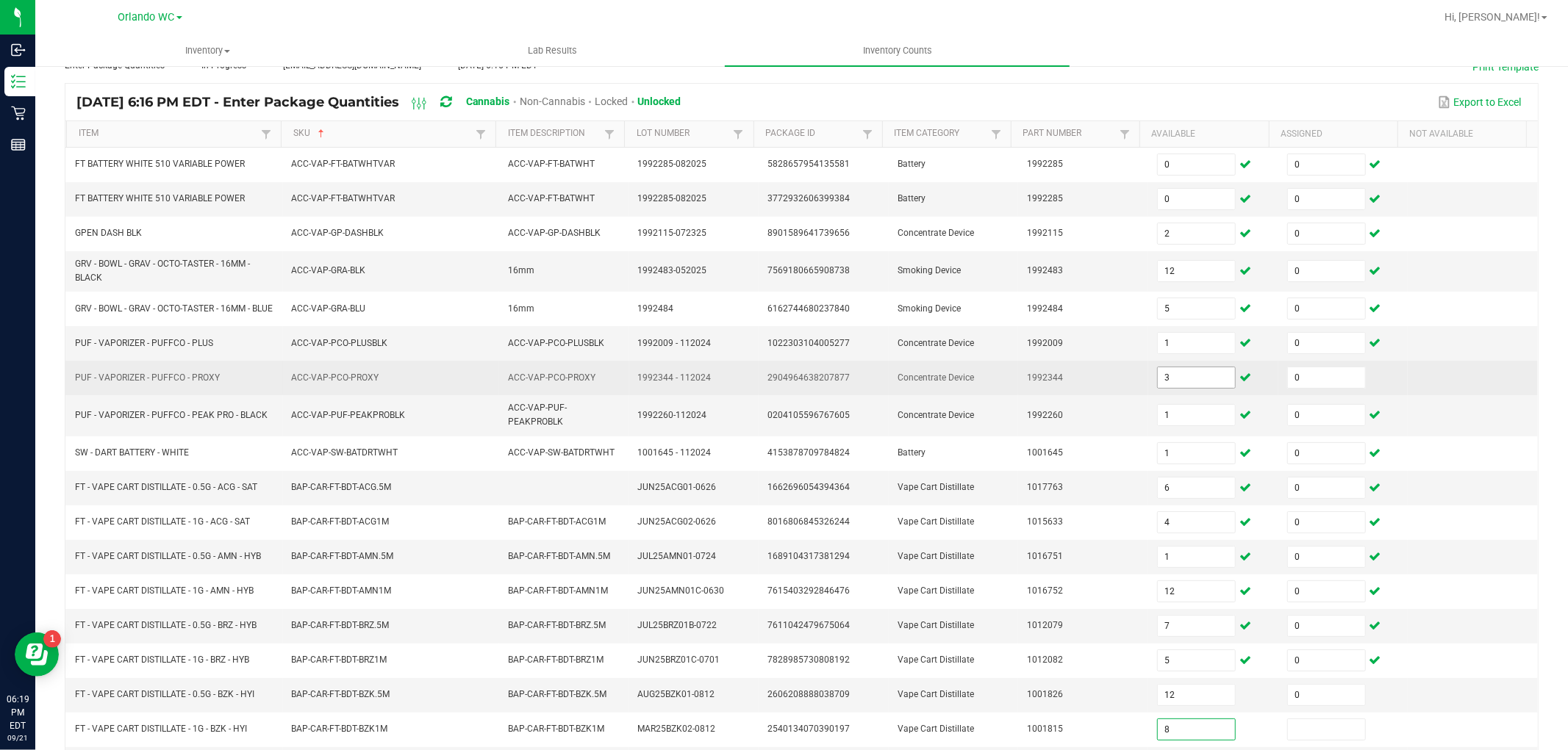
type input "8"
type input "0"
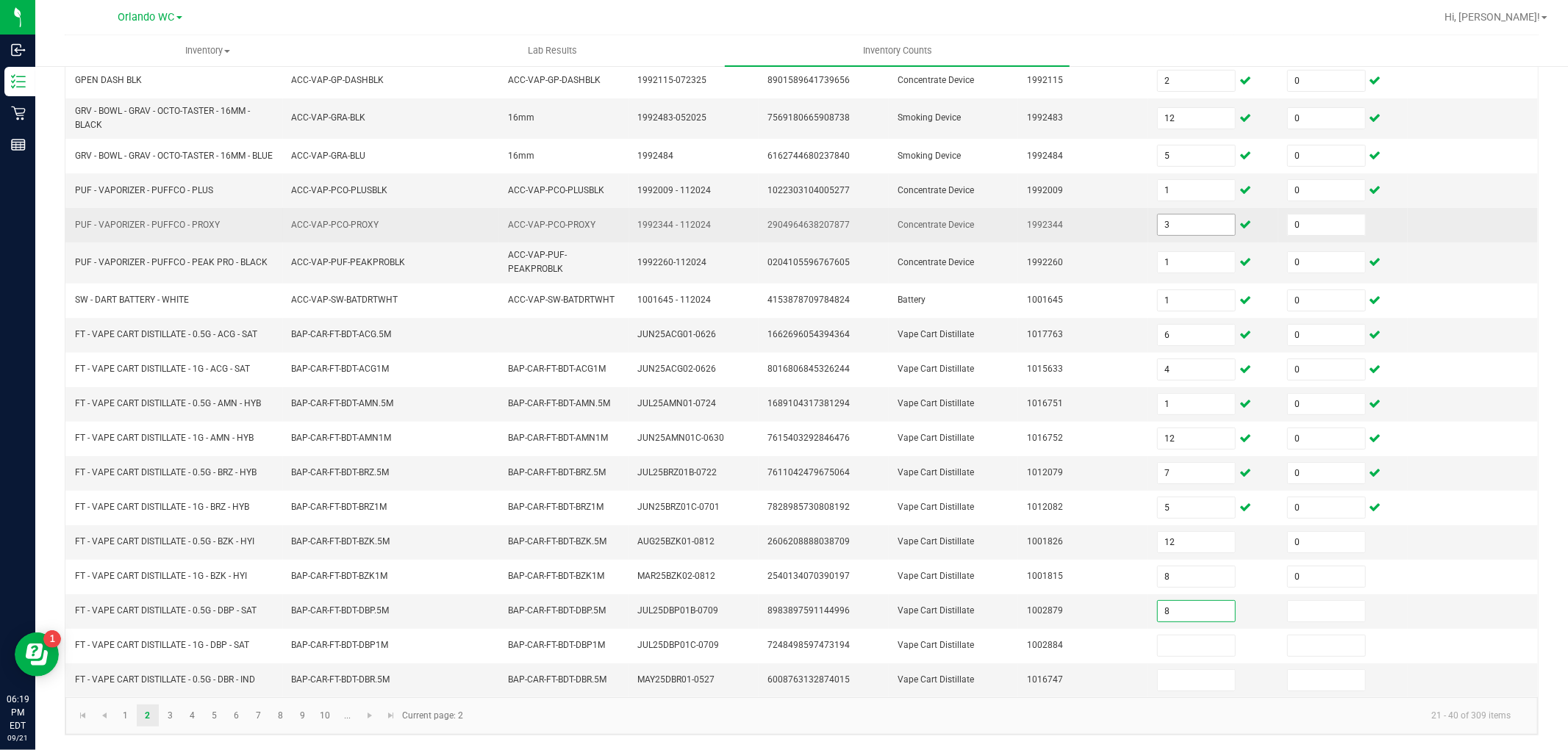
type input "8"
type input "0"
type input "6"
type input "0"
type input "3"
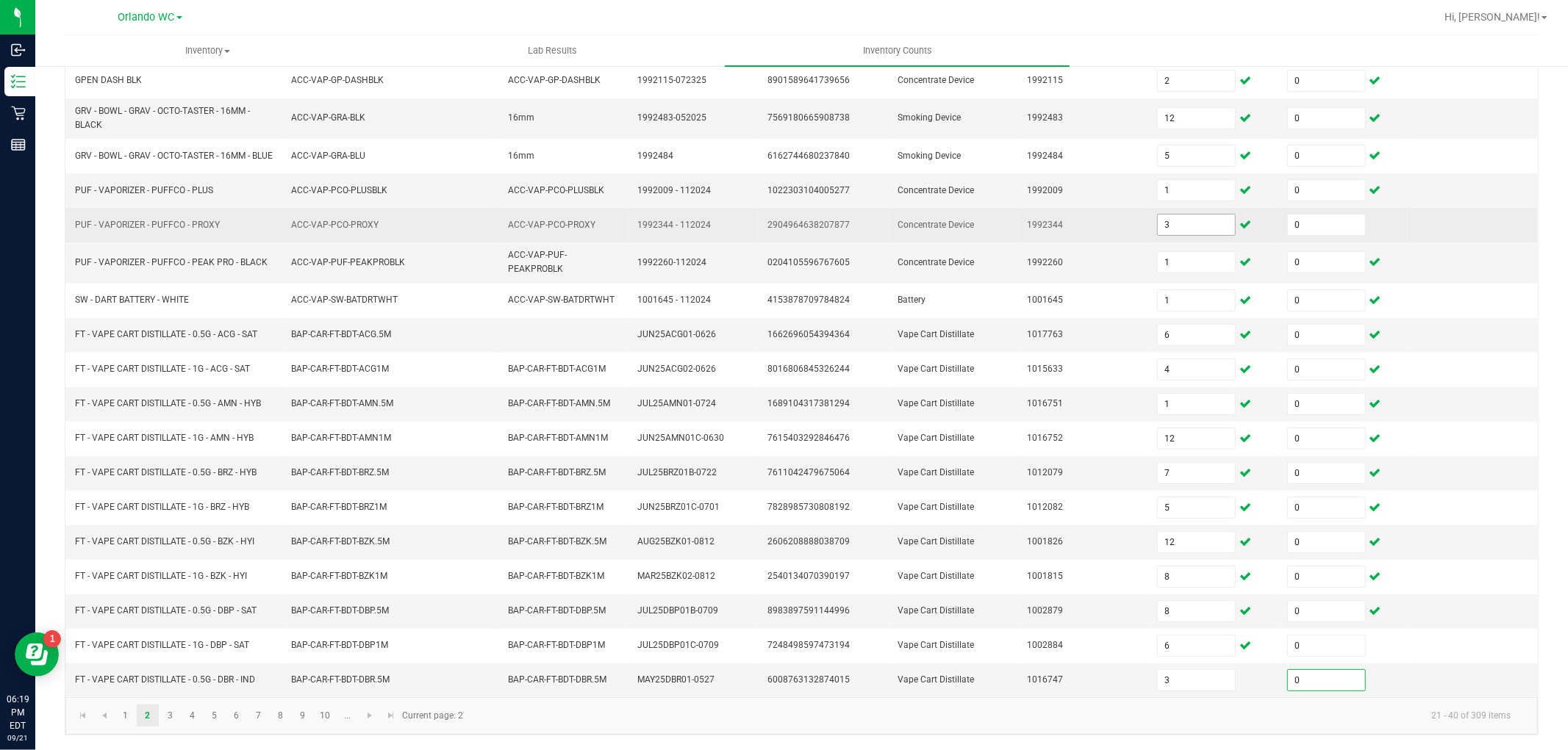
type input "0"
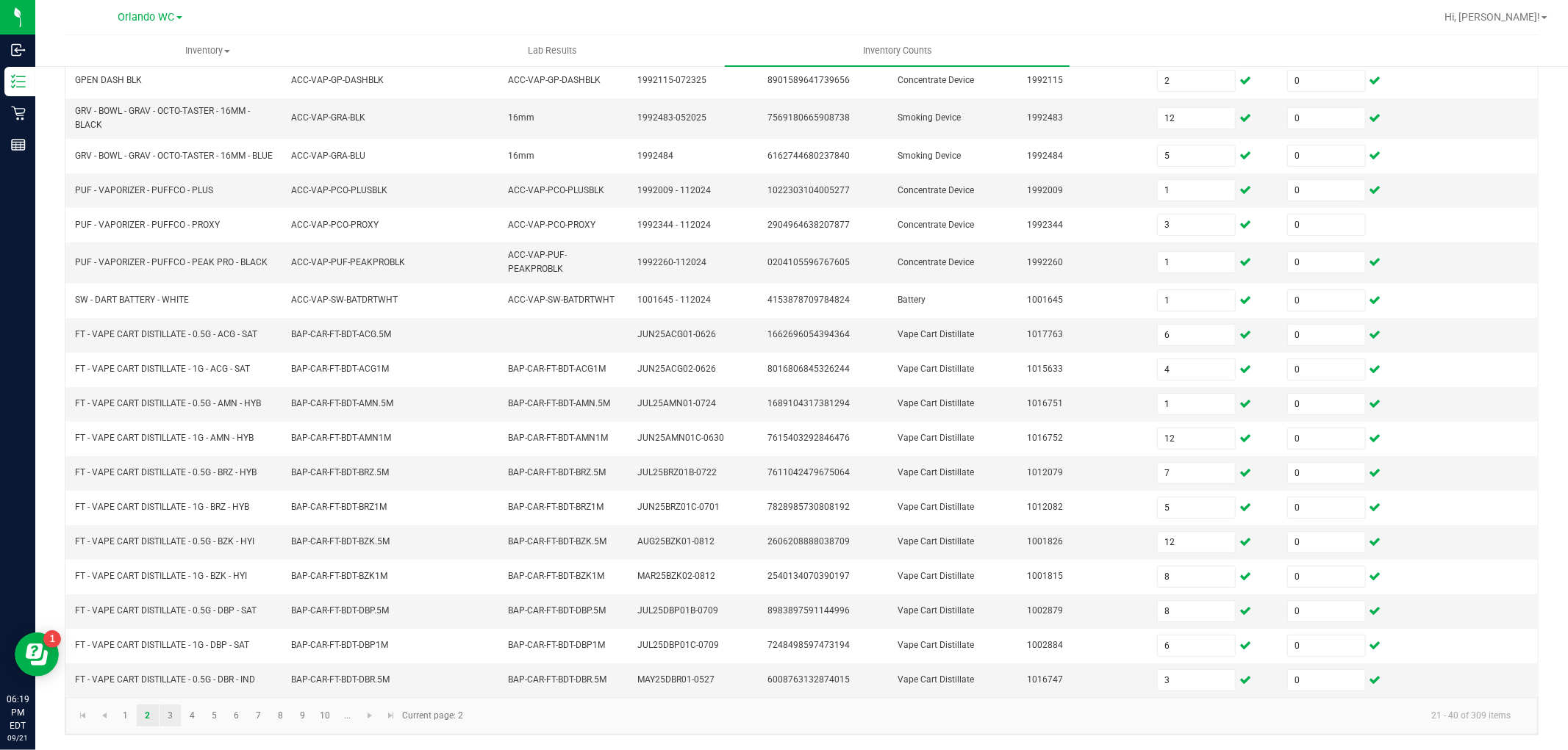
click at [176, 715] on link "3" at bounding box center [170, 715] width 21 height 22
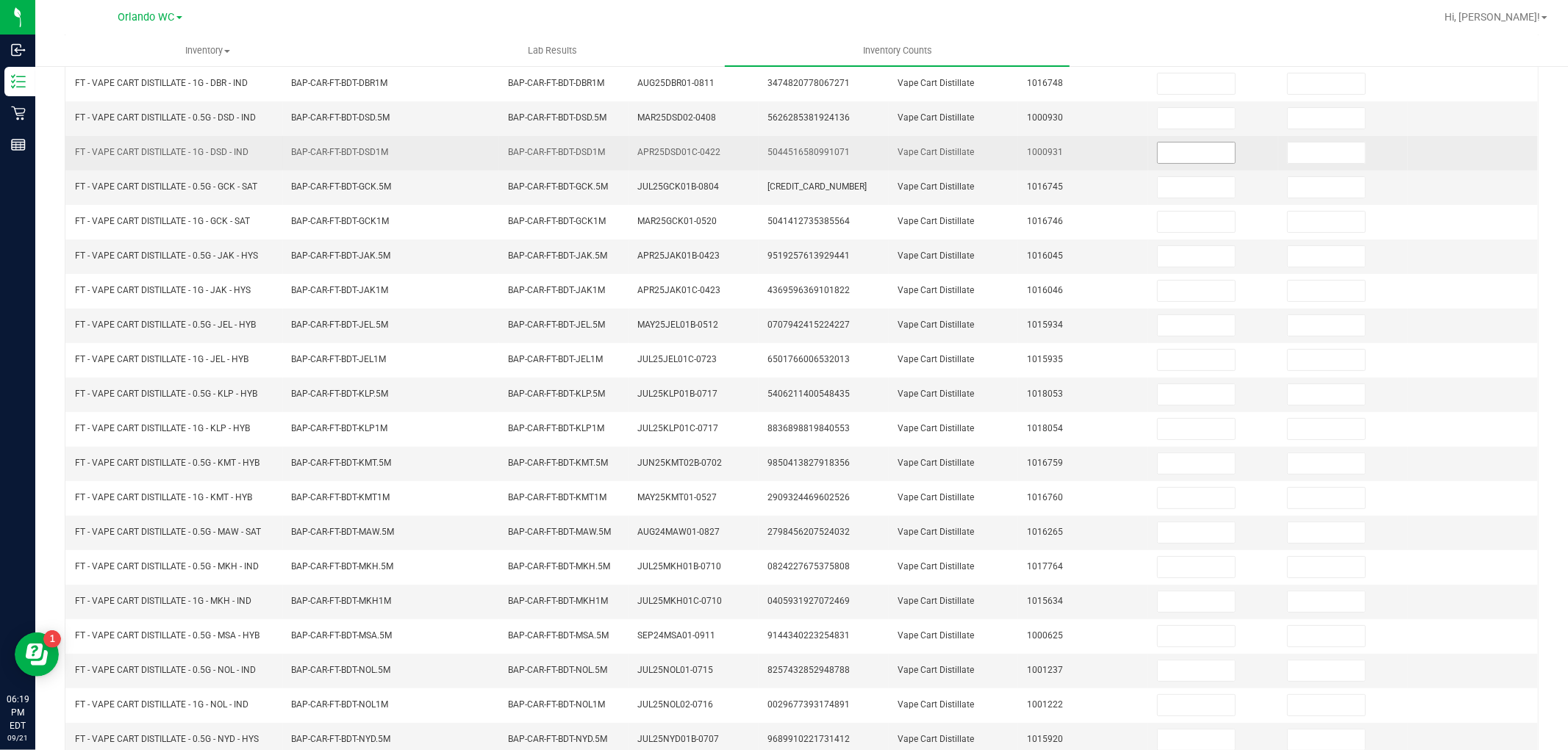
scroll to position [70, 0]
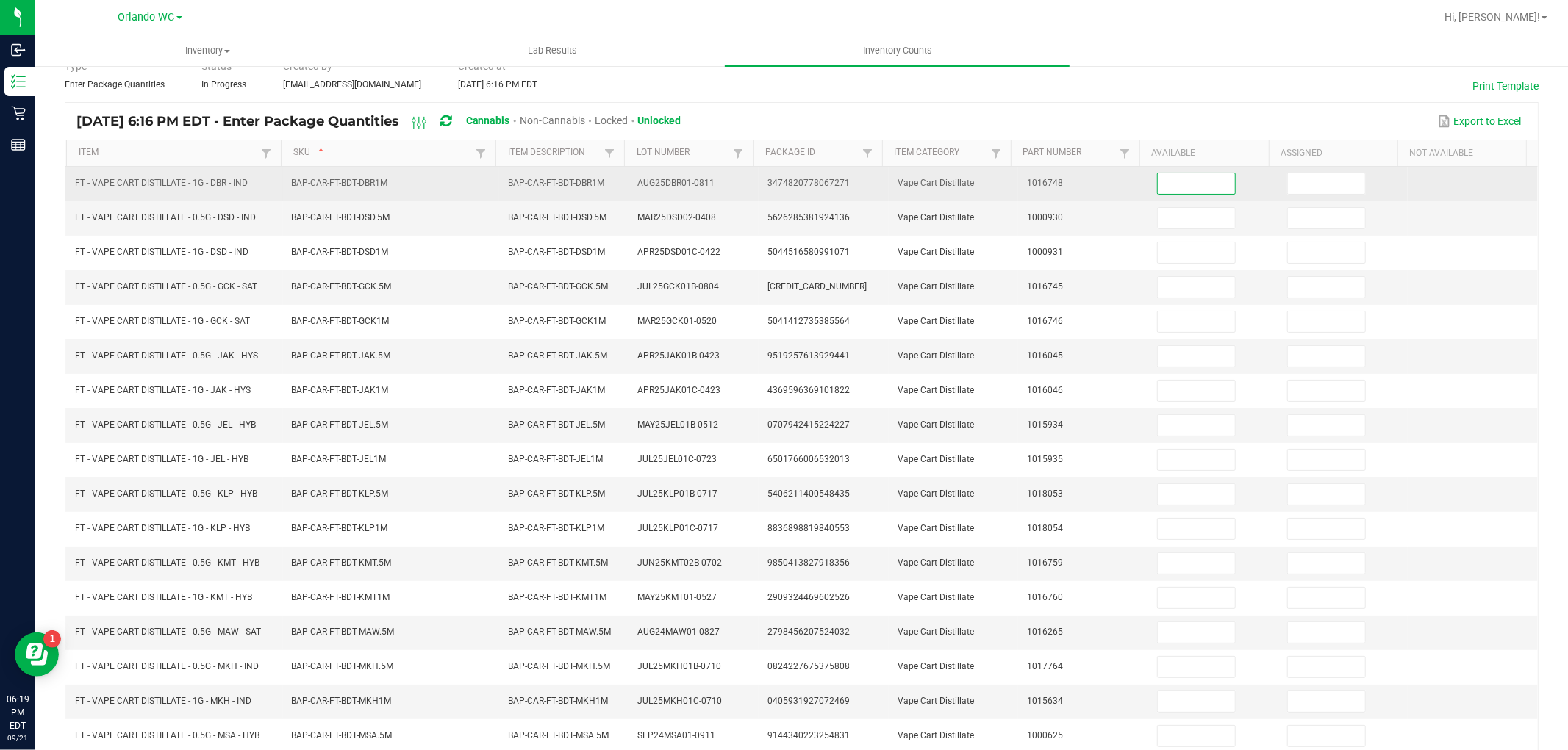
click at [1201, 188] on input at bounding box center [1196, 184] width 77 height 20
type input "5"
type input "0"
type input "11"
type input "0"
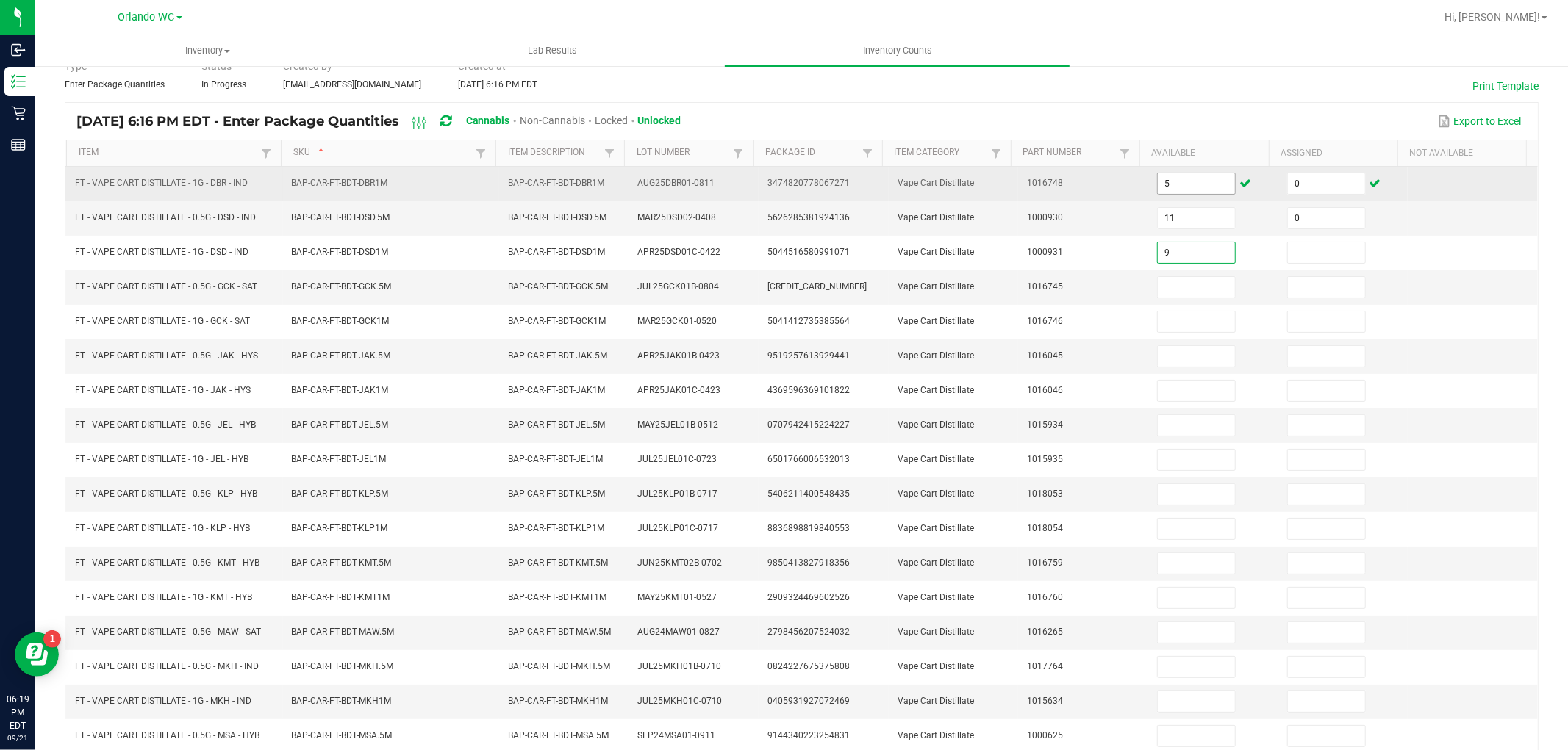
type input "9"
type input "0"
type input "7"
type input "0"
type input "9"
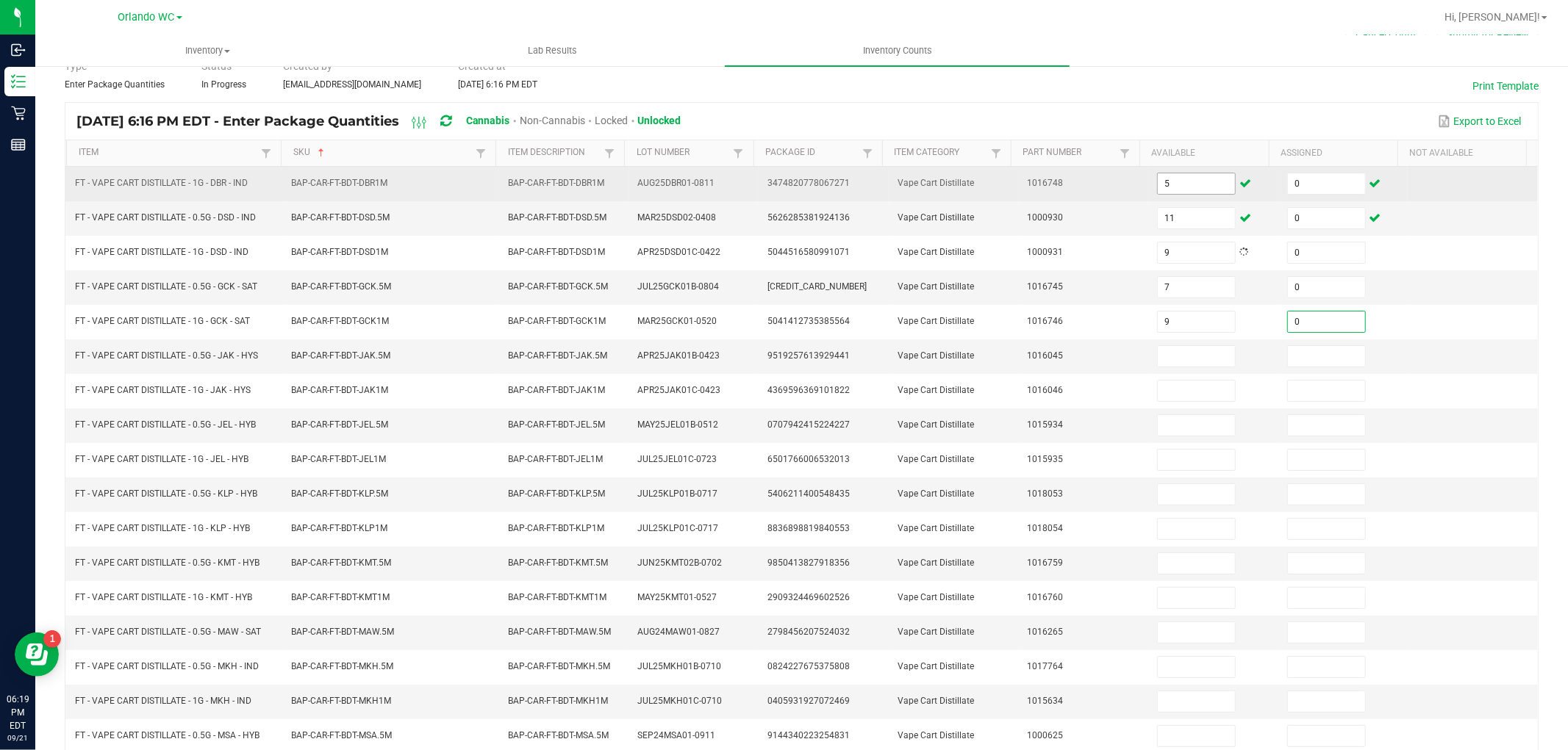
type input "0"
type input "8"
type input "0"
type input "11"
type input "0"
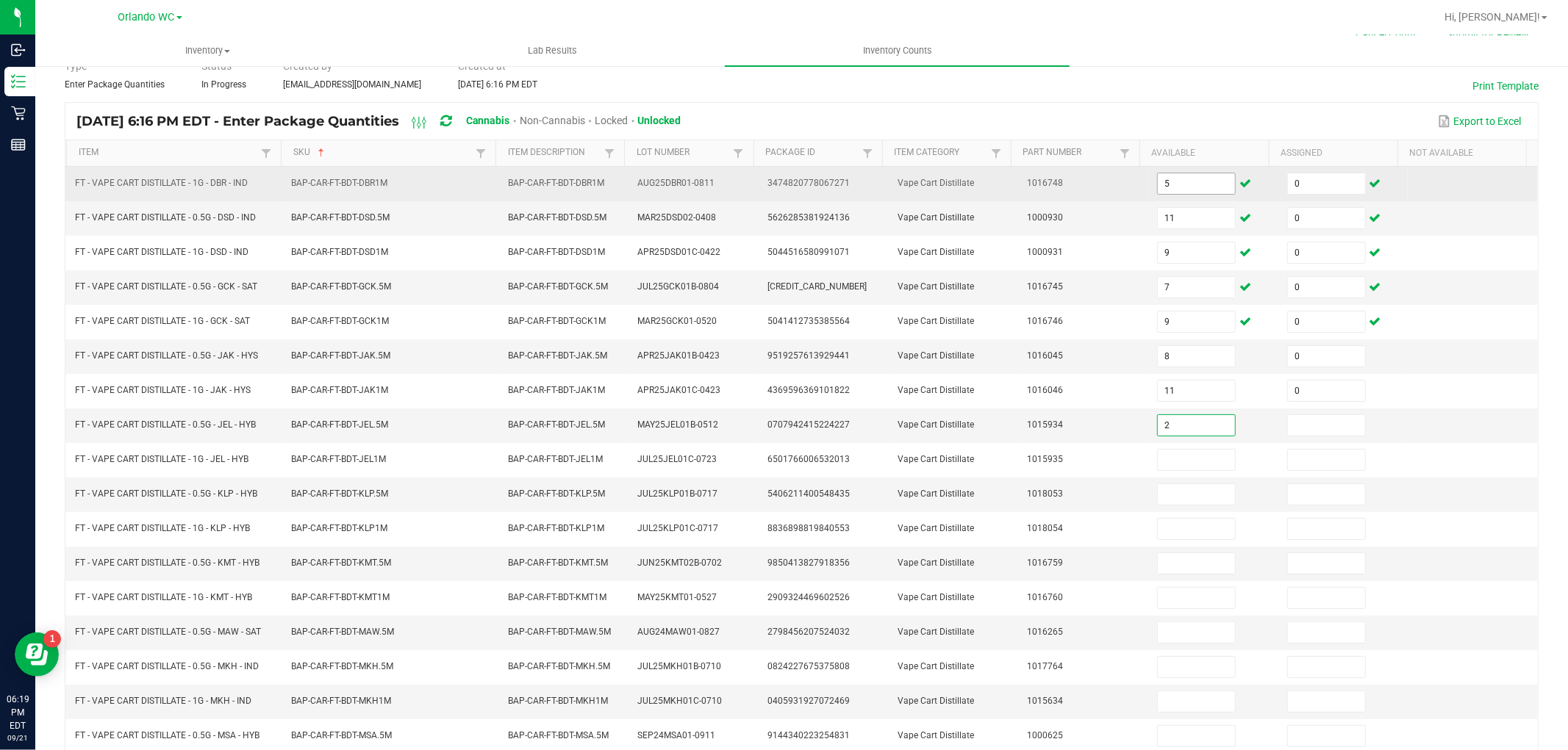
type input "2"
type input "0"
type input "3"
type input "0"
type input "5"
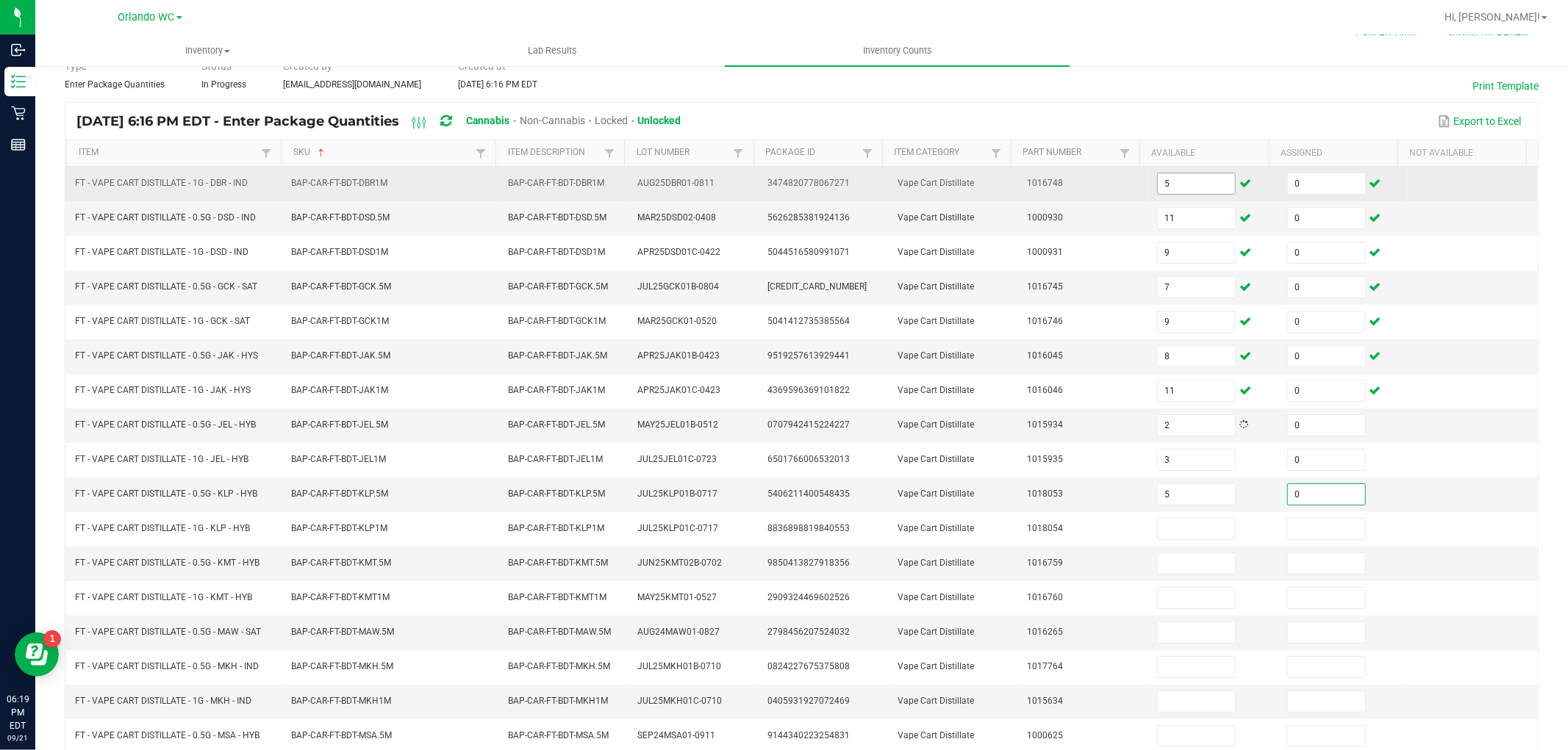
type input "0"
type input "9"
type input "0"
type input "6"
type input "0"
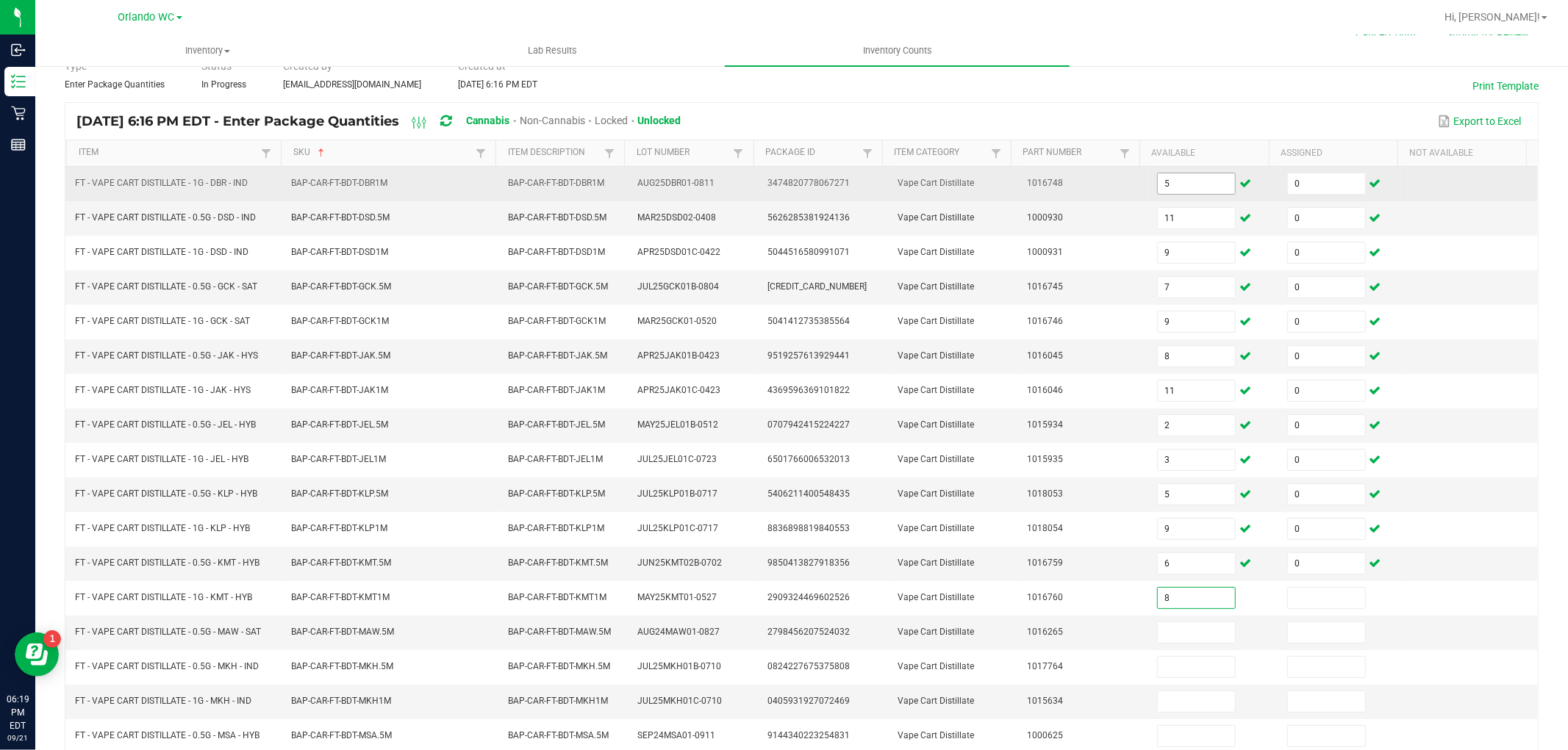
type input "8"
type input "0"
type input "10"
type input "0"
type input "7"
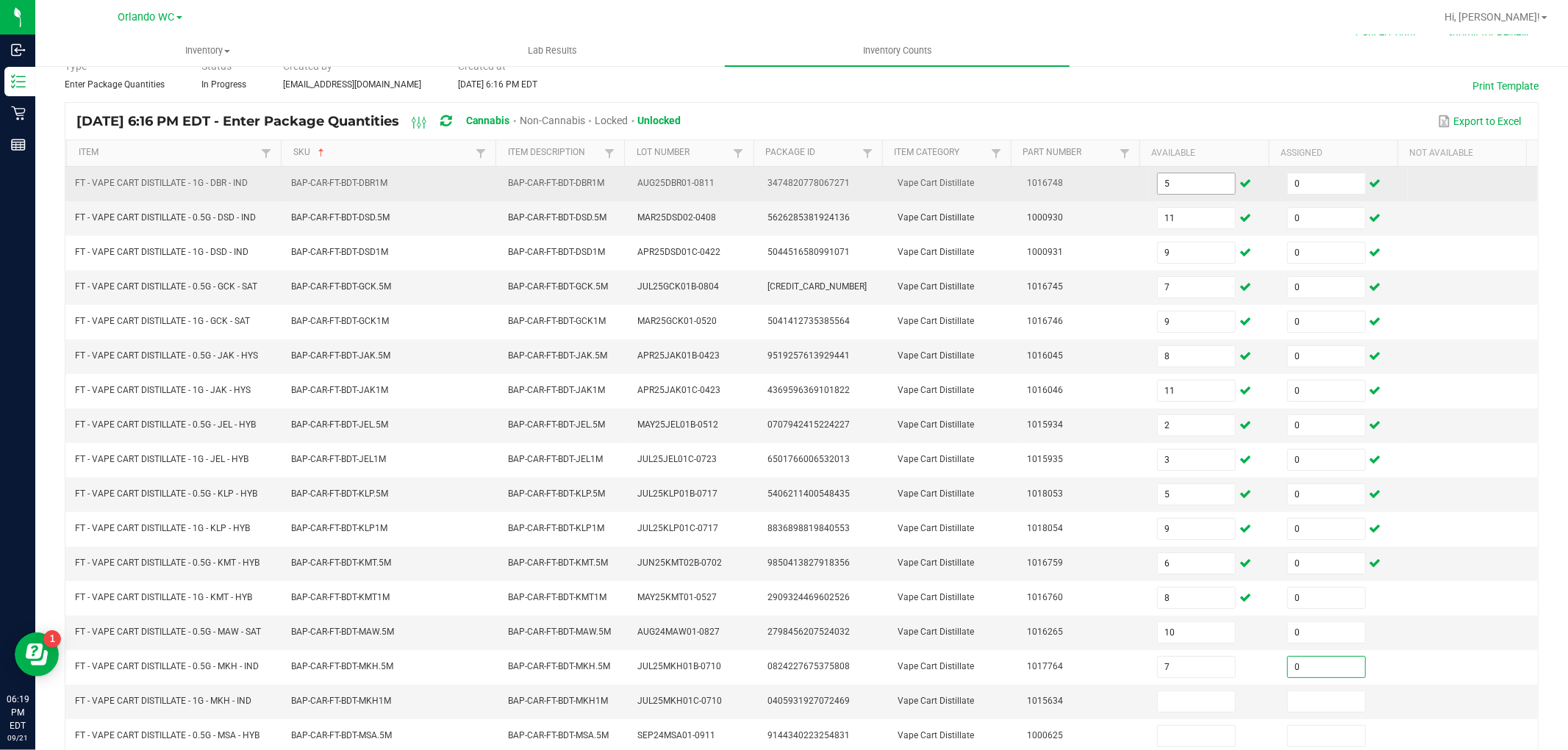
type input "0"
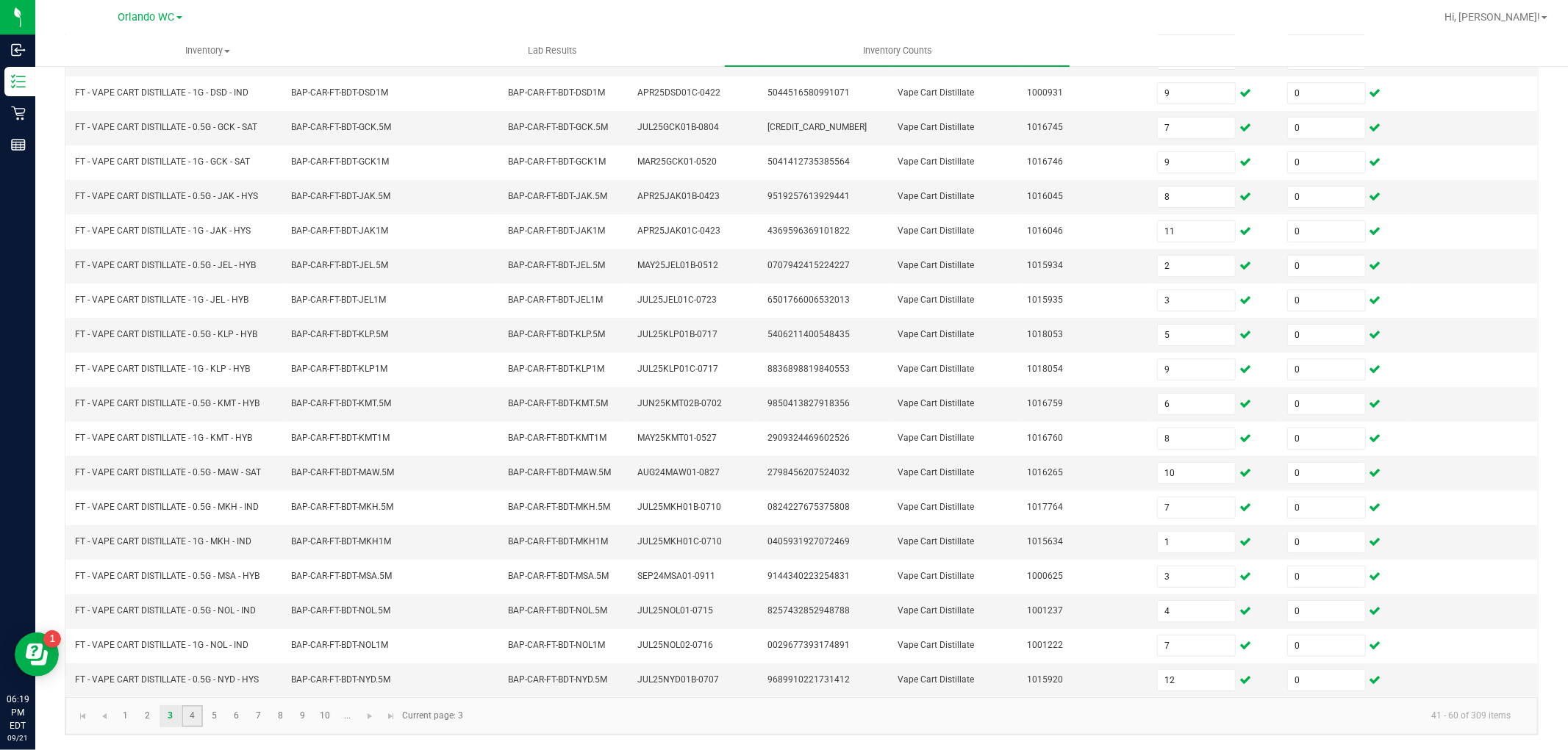
click at [192, 722] on link "4" at bounding box center [192, 716] width 21 height 22
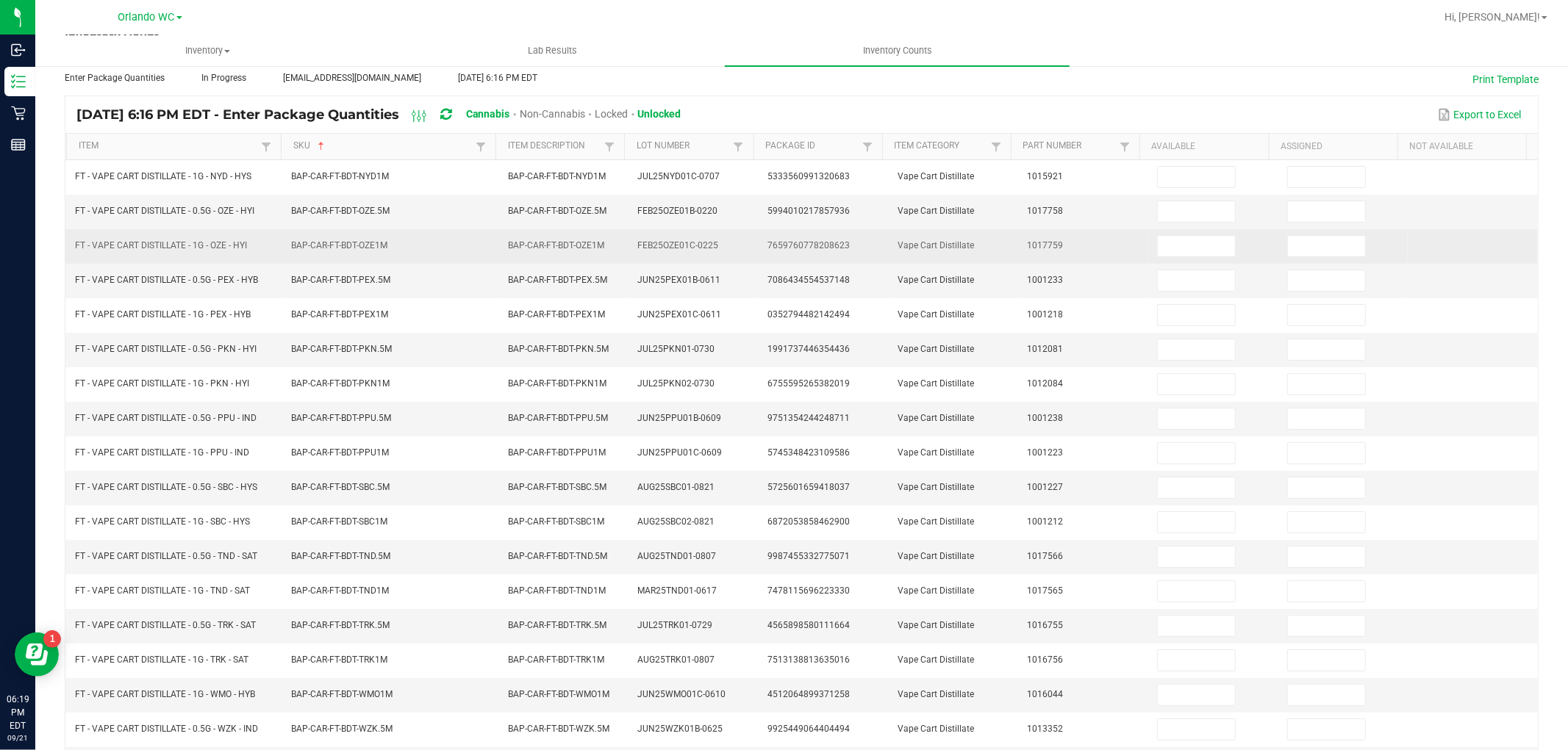
scroll to position [70, 0]
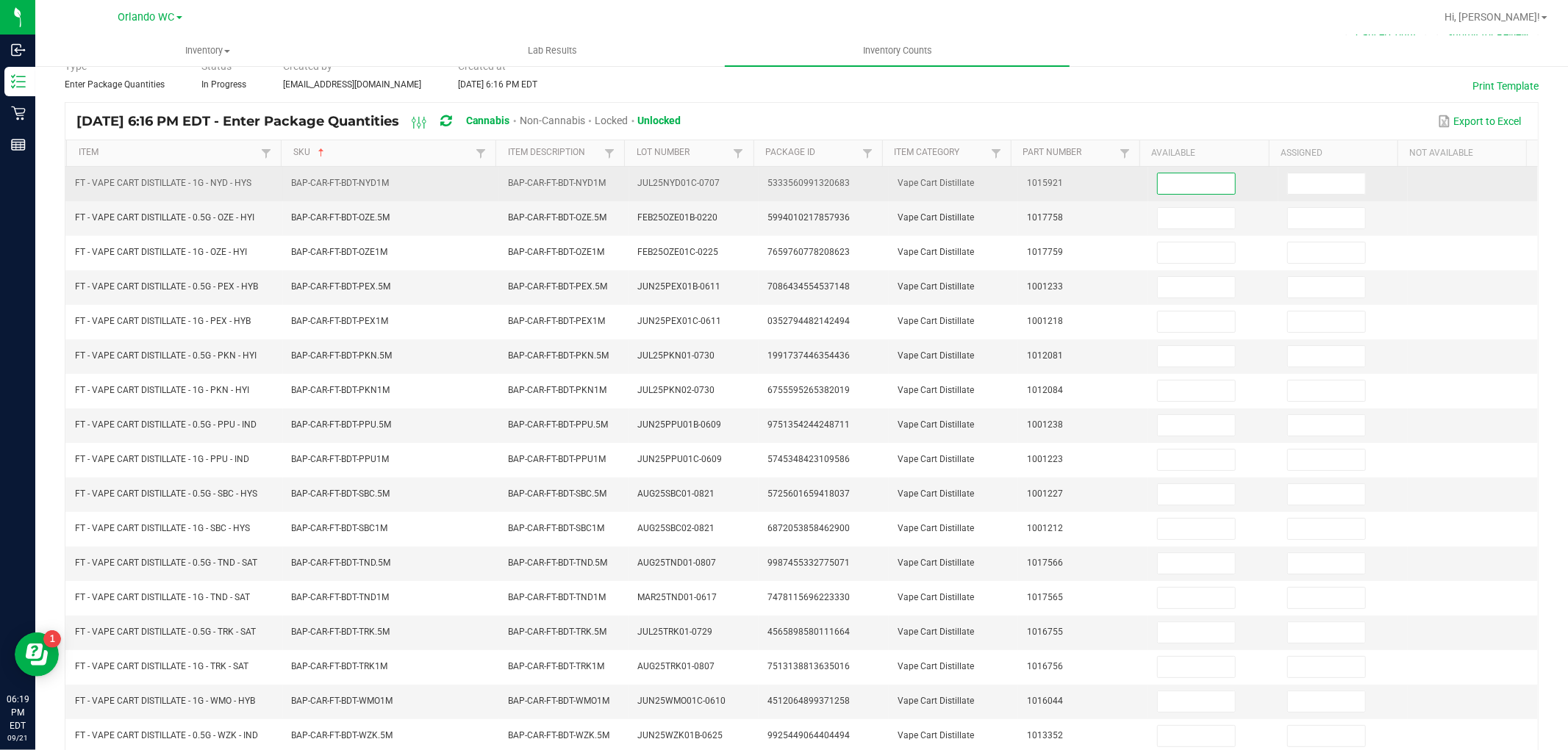
click at [1185, 178] on input at bounding box center [1196, 184] width 77 height 20
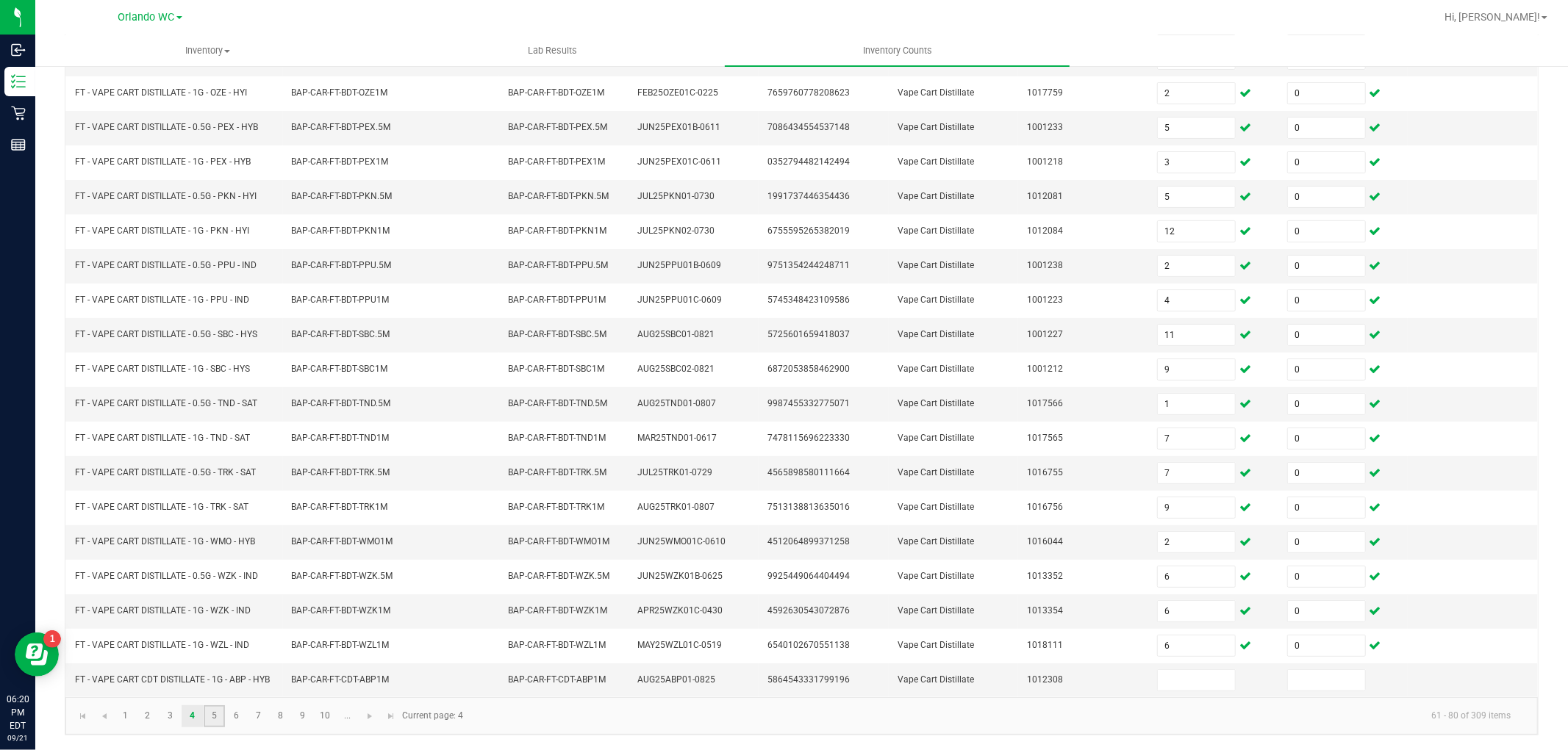
click at [218, 711] on link "5" at bounding box center [214, 716] width 21 height 22
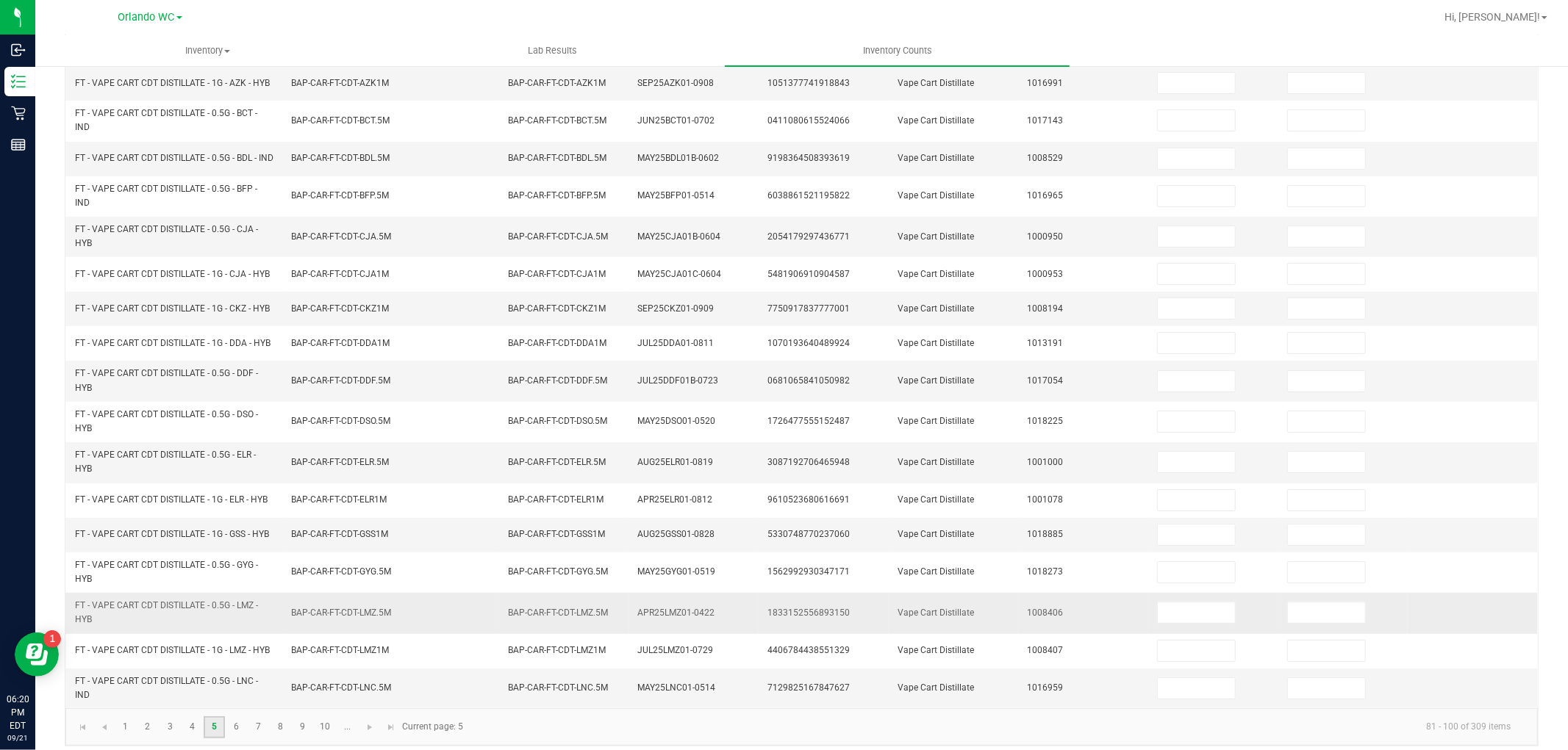
scroll to position [307, 0]
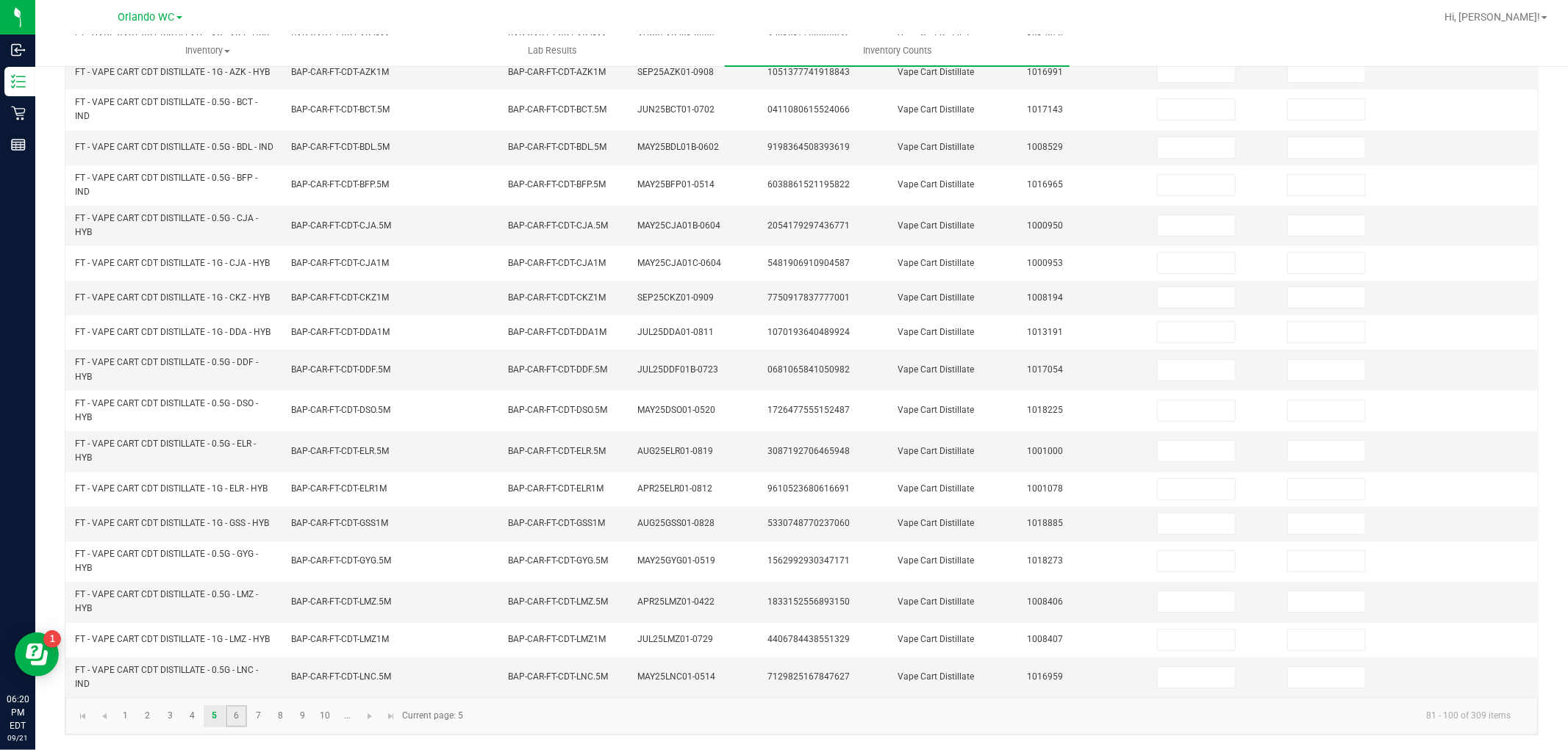
click at [238, 721] on link "6" at bounding box center [237, 716] width 21 height 22
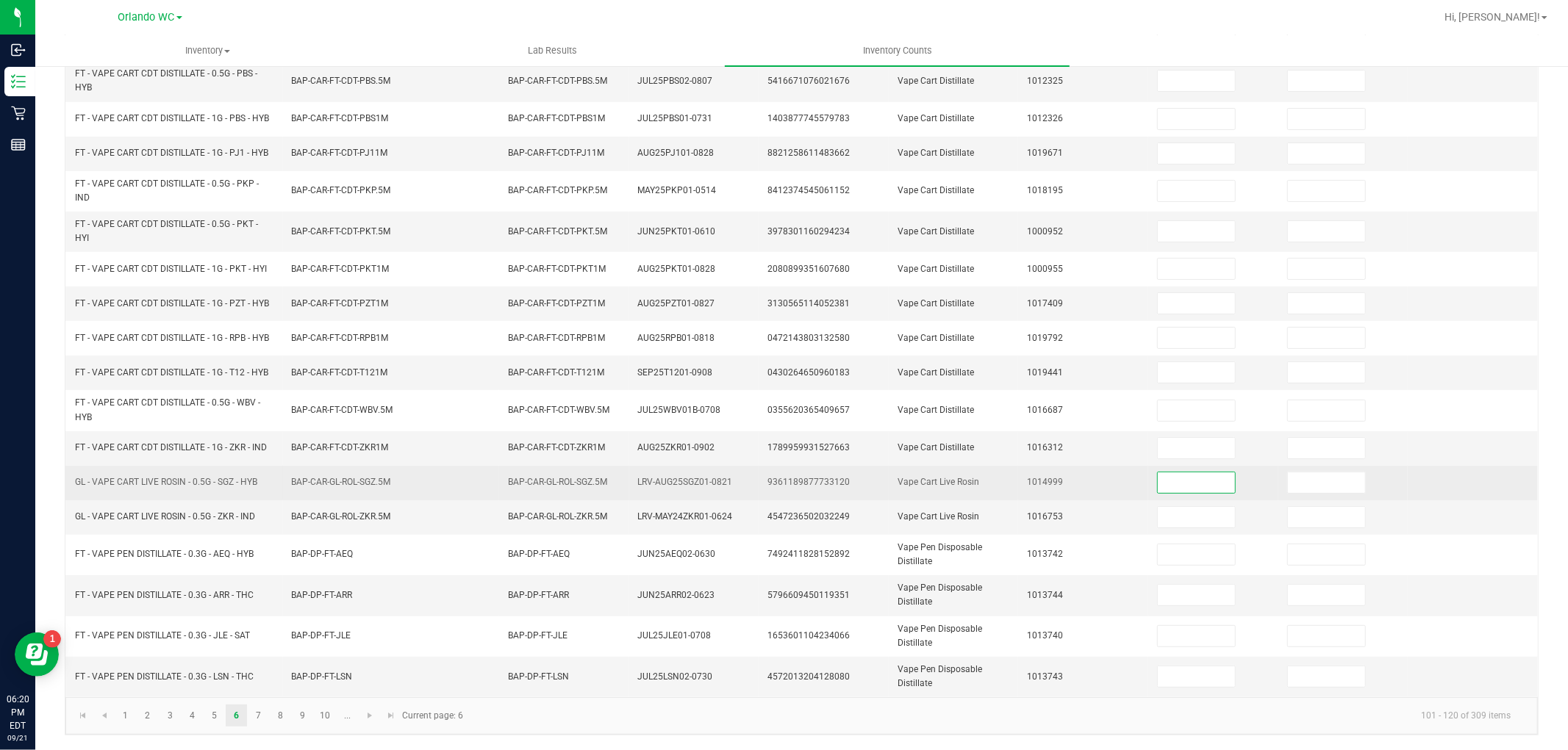
click at [1183, 485] on input at bounding box center [1196, 482] width 77 height 20
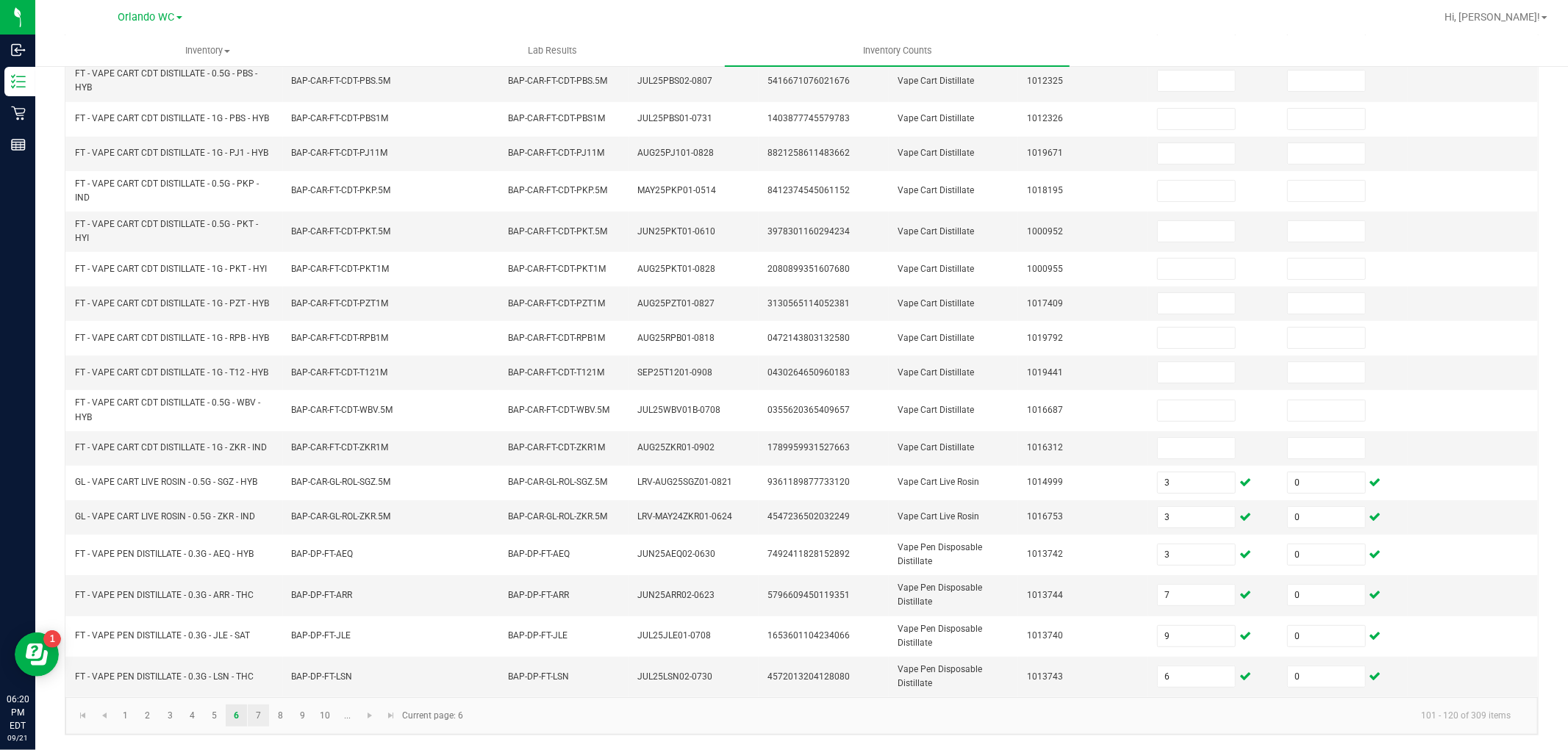
click at [258, 715] on link "7" at bounding box center [258, 715] width 21 height 22
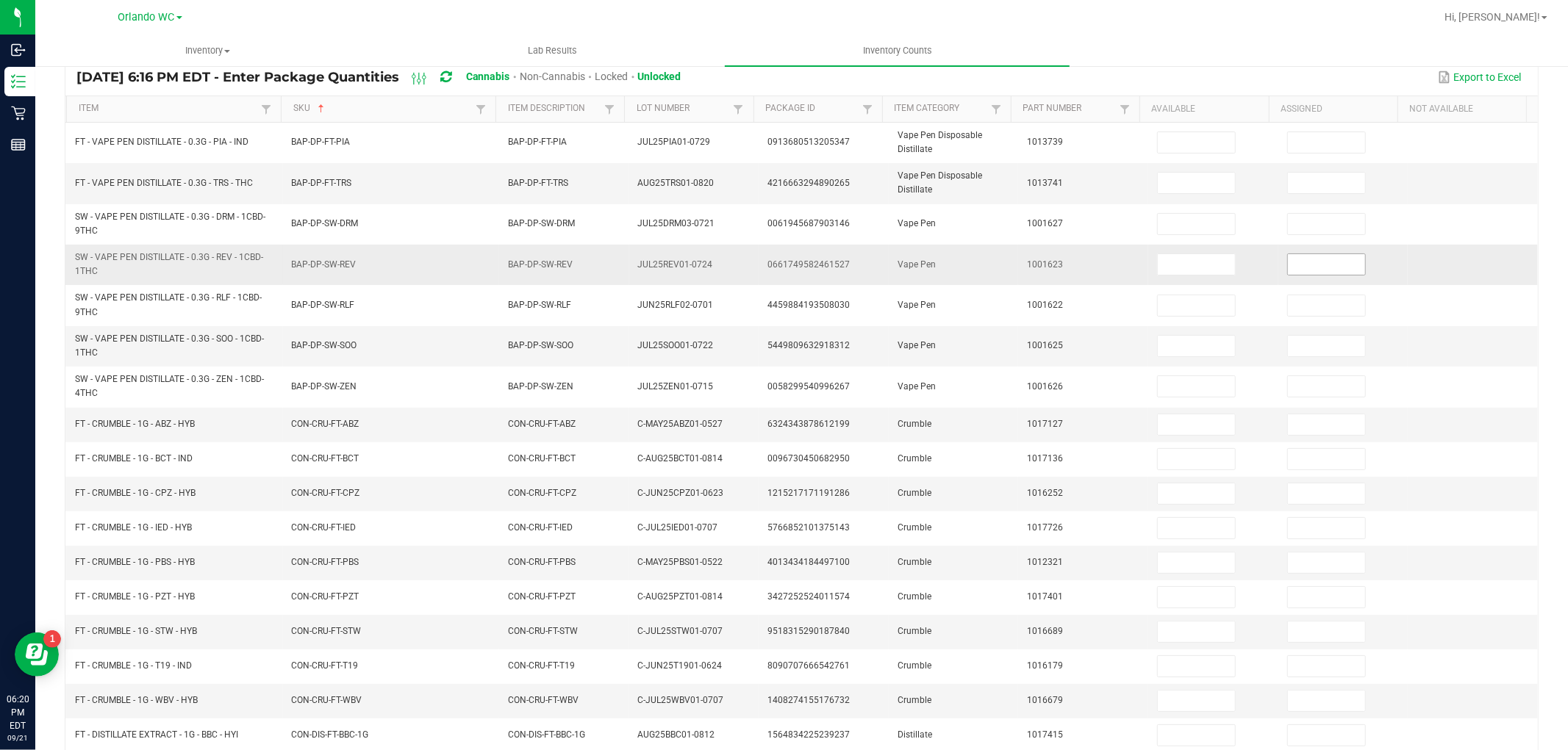
scroll to position [113, 0]
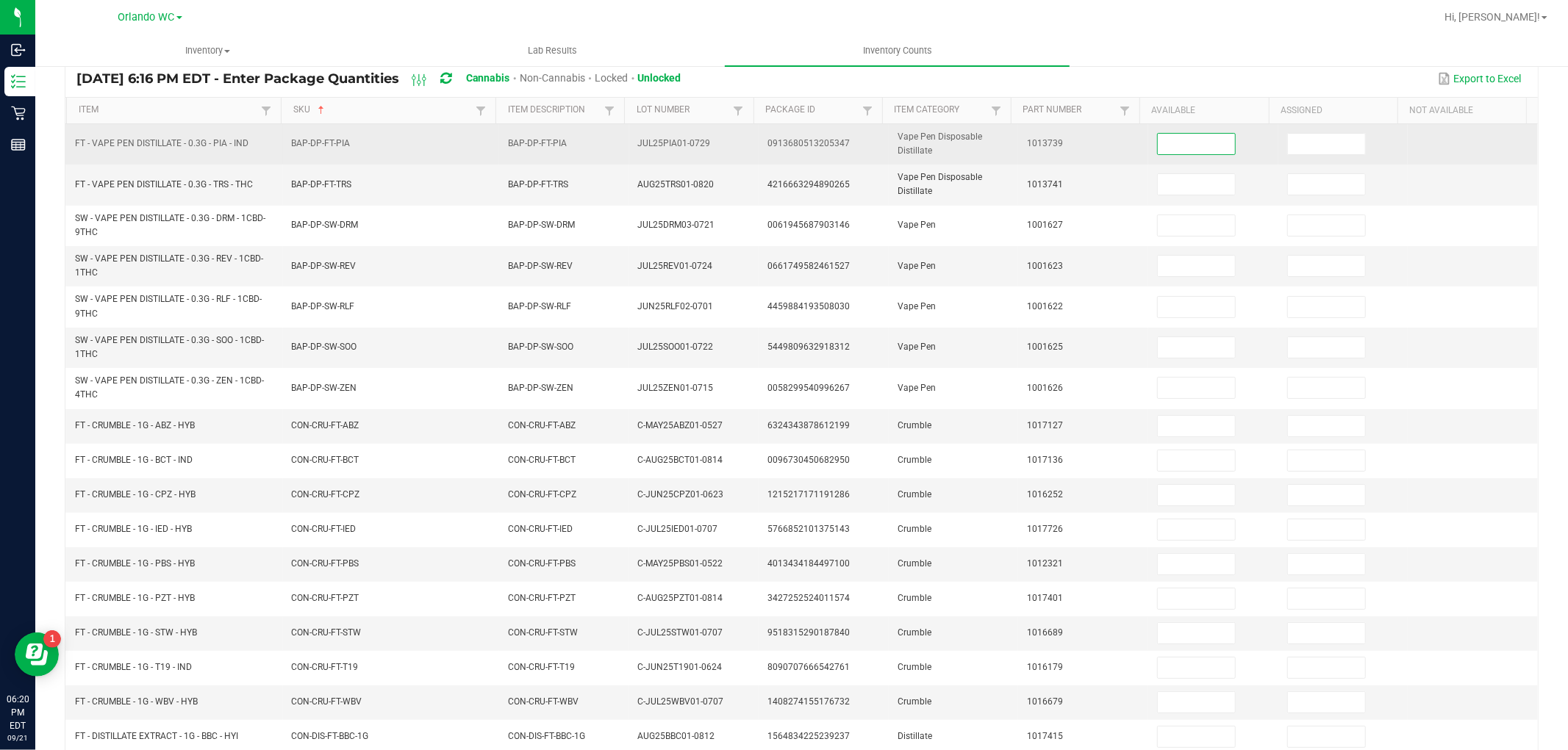
click at [1181, 152] on input at bounding box center [1196, 144] width 77 height 20
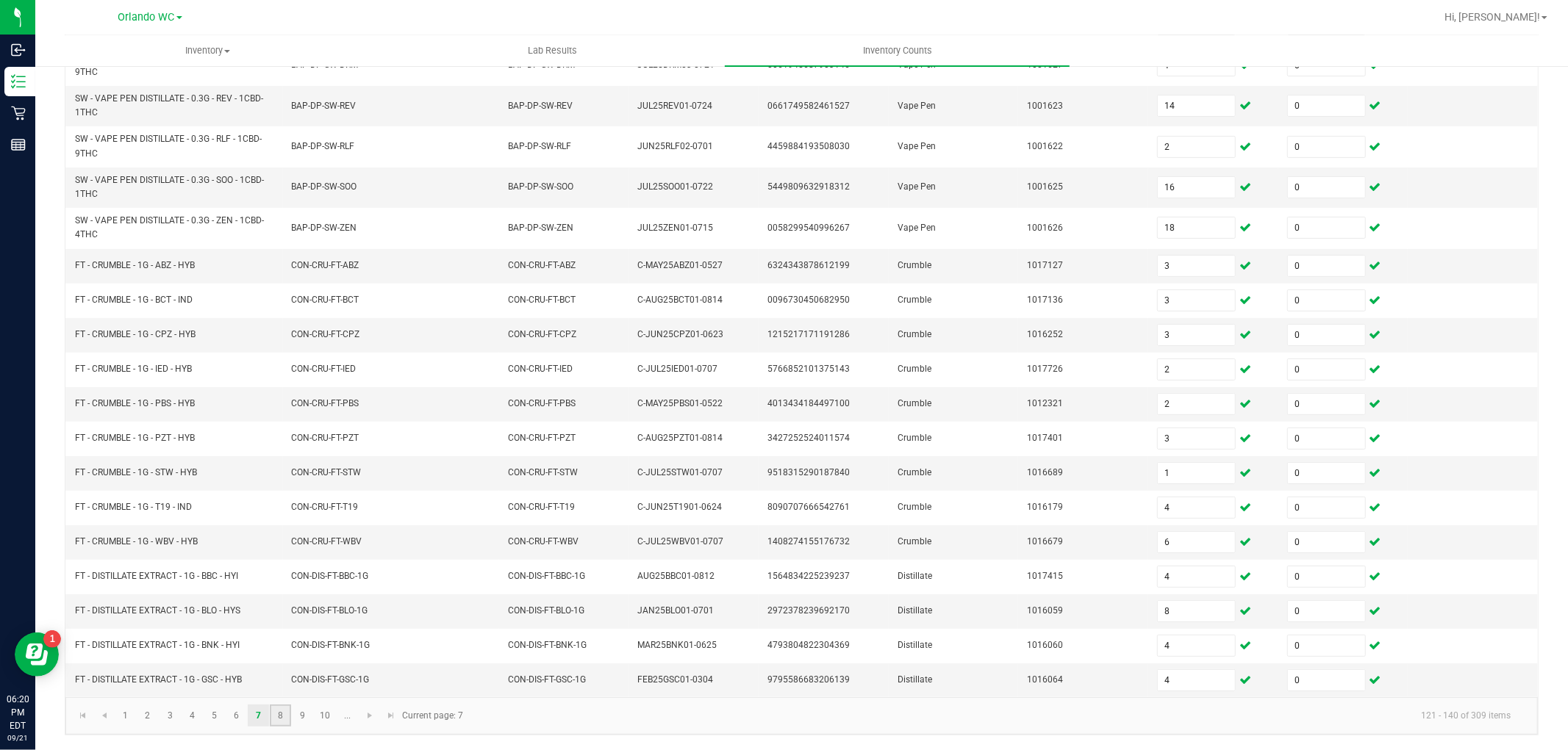
click at [281, 711] on link "8" at bounding box center [280, 715] width 21 height 22
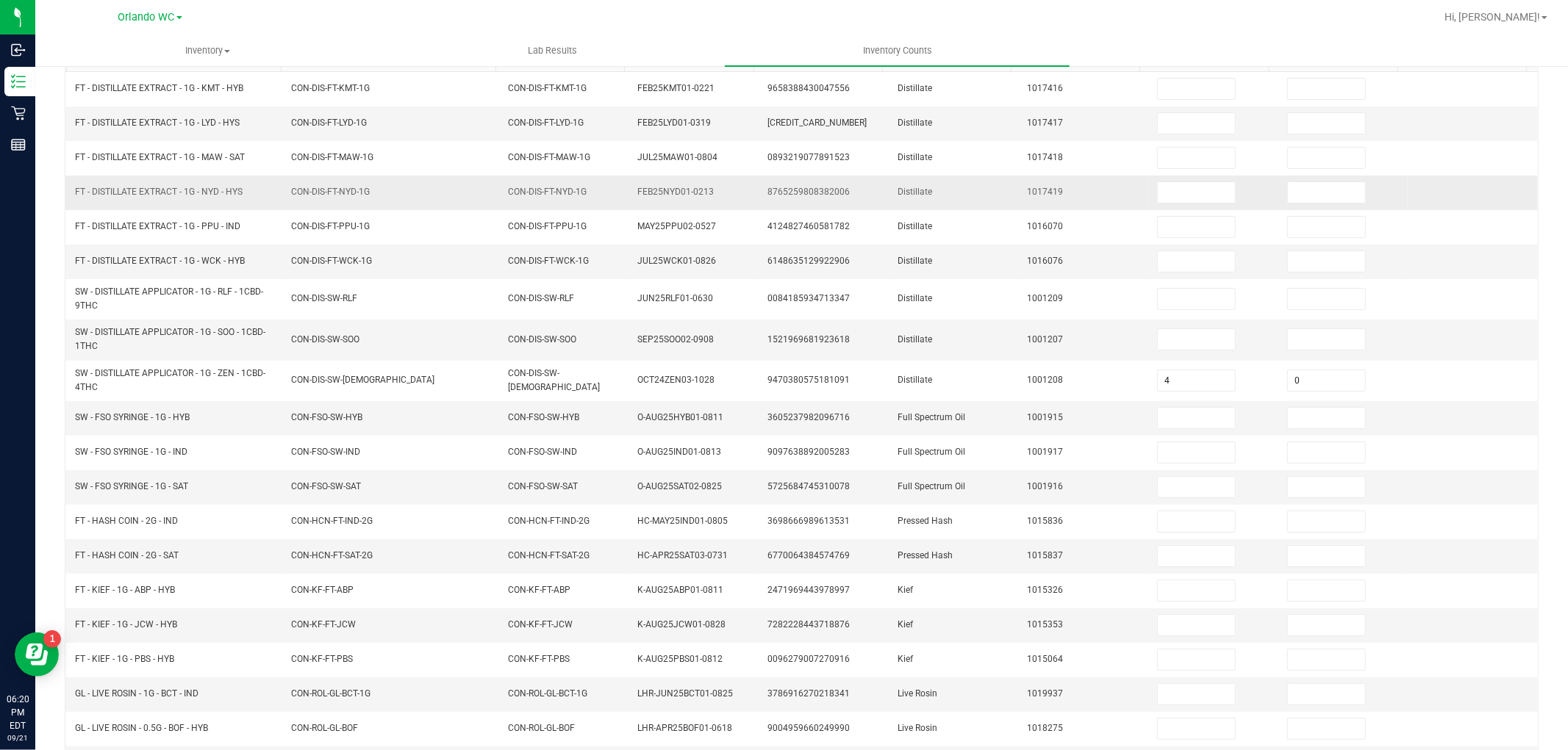
scroll to position [90, 0]
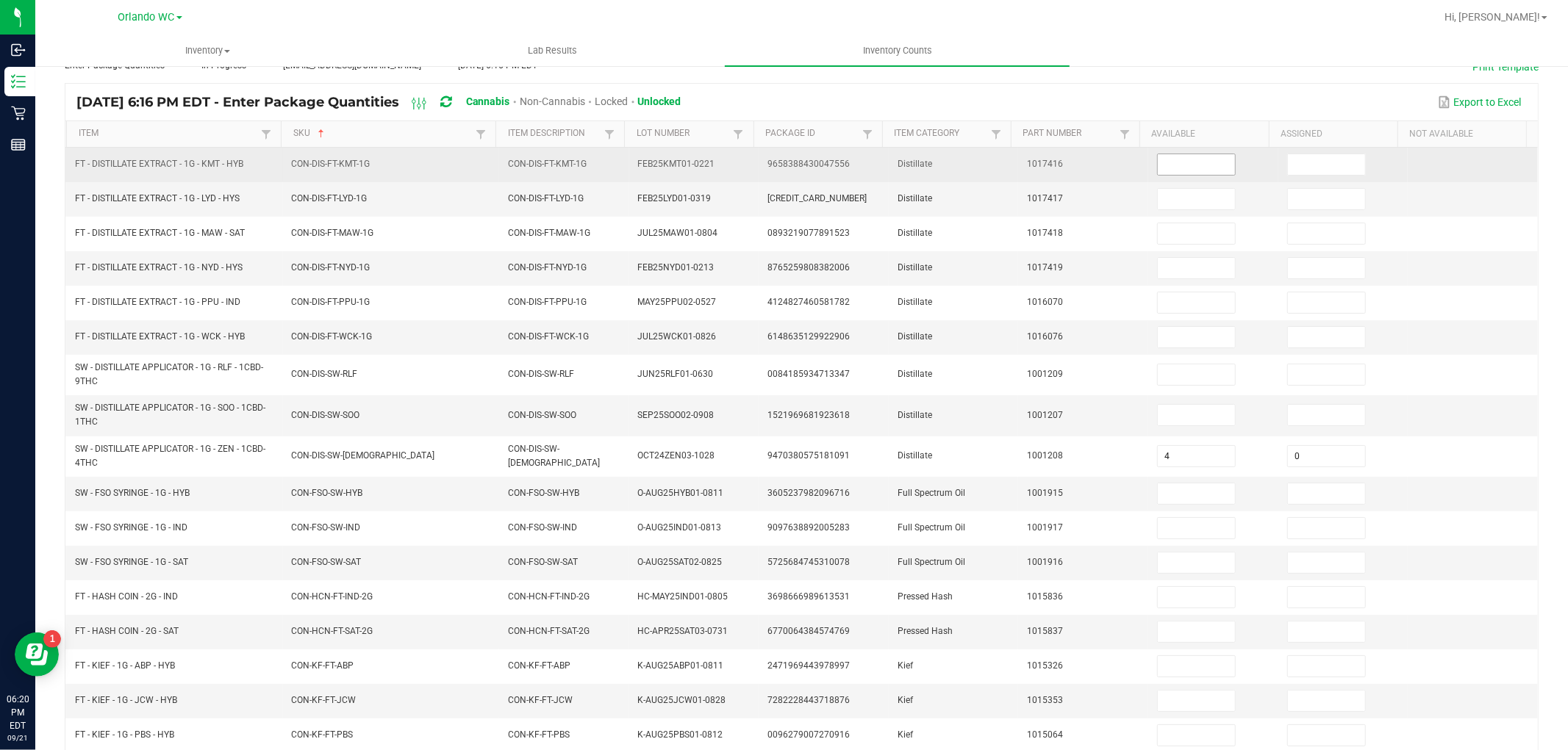
click at [1177, 174] on input at bounding box center [1196, 164] width 77 height 20
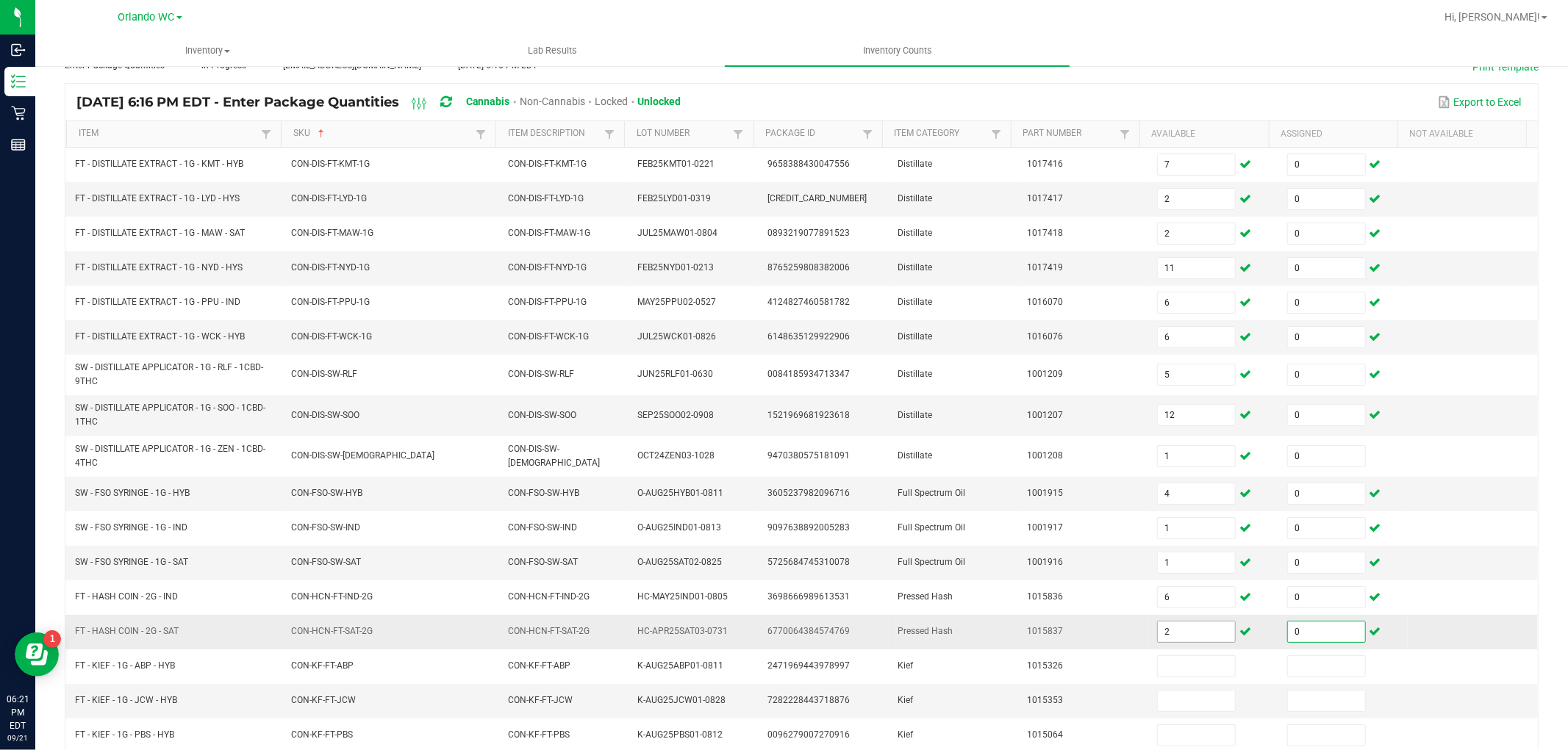
click at [1207, 630] on input "2" at bounding box center [1196, 631] width 77 height 20
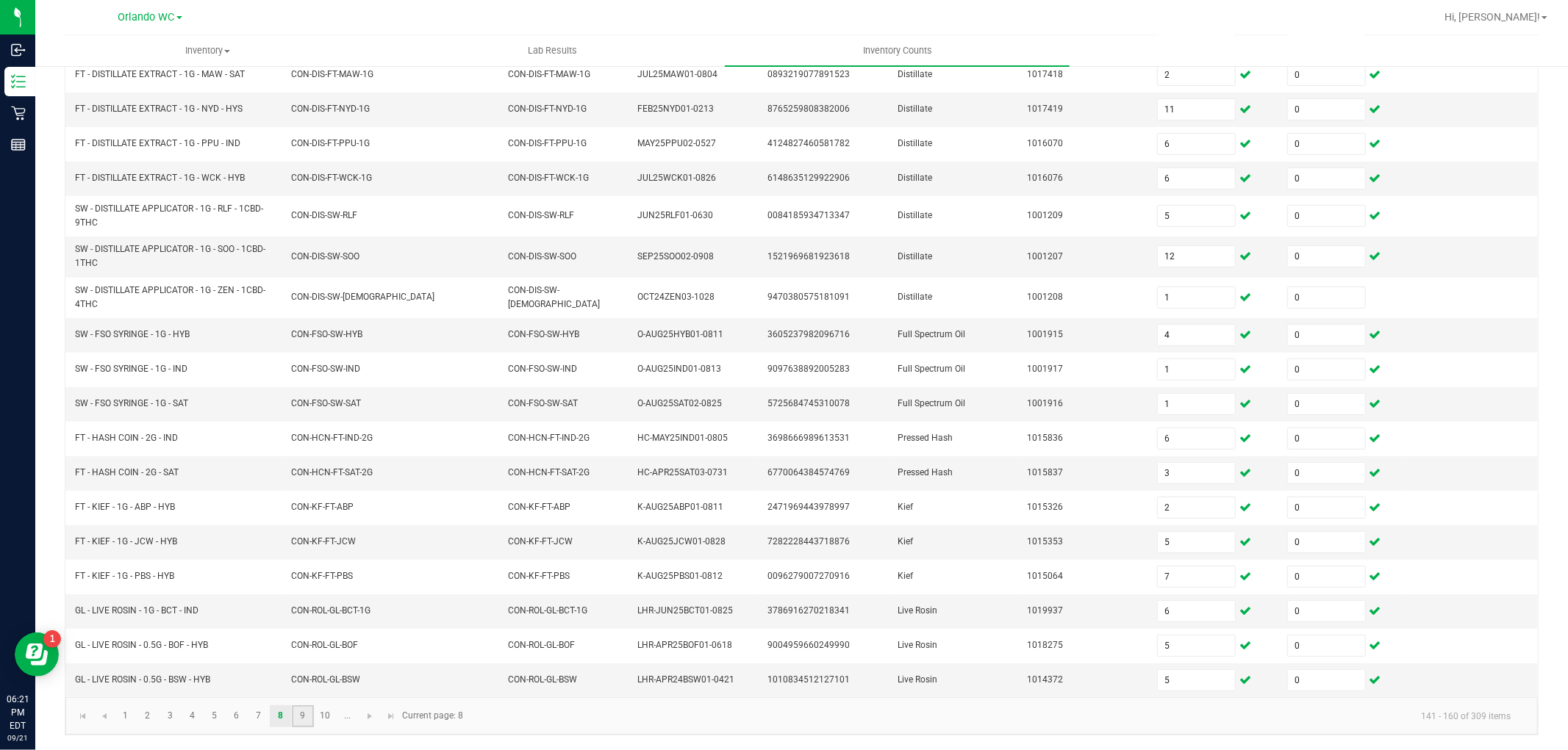
click at [302, 717] on link "9" at bounding box center [302, 716] width 21 height 22
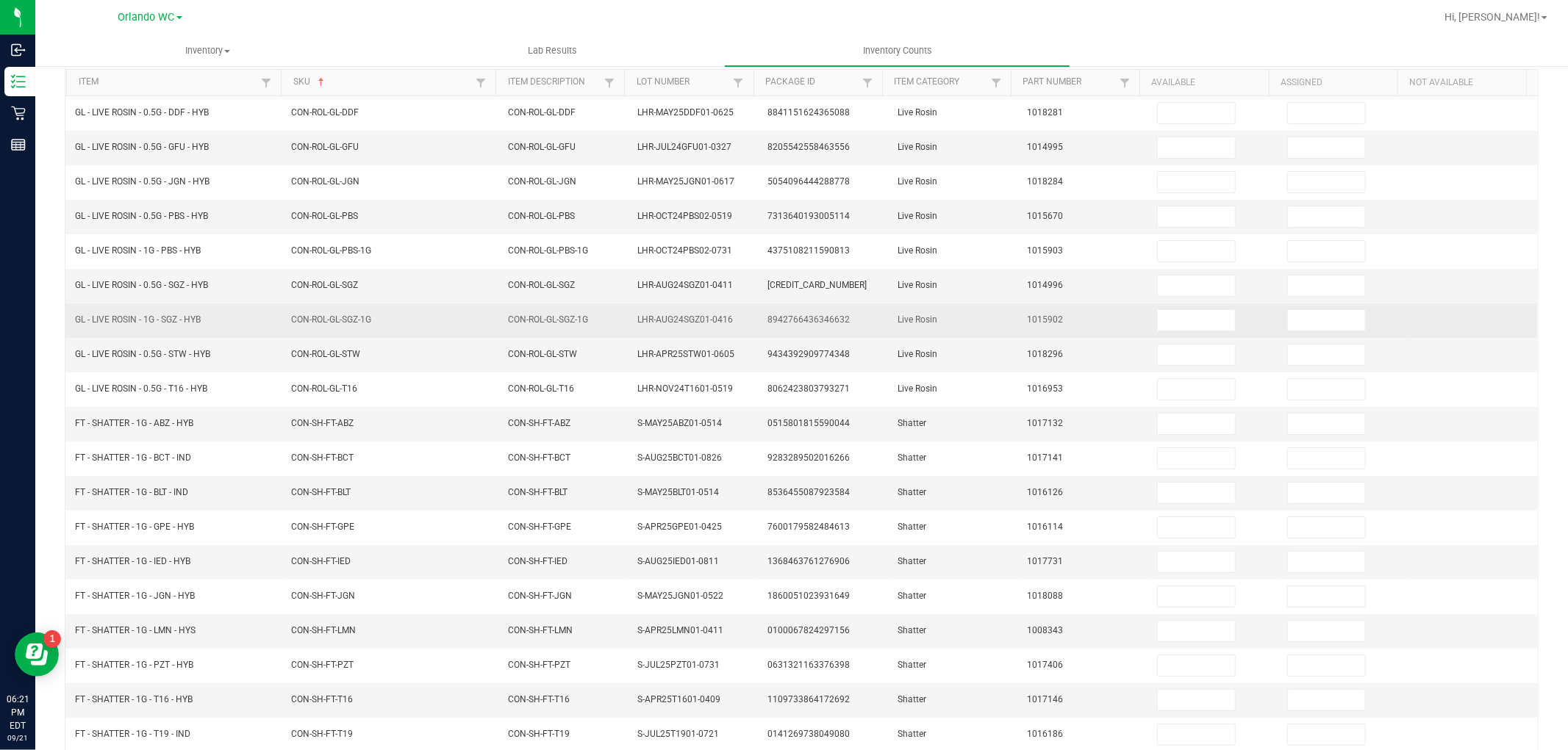
scroll to position [70, 0]
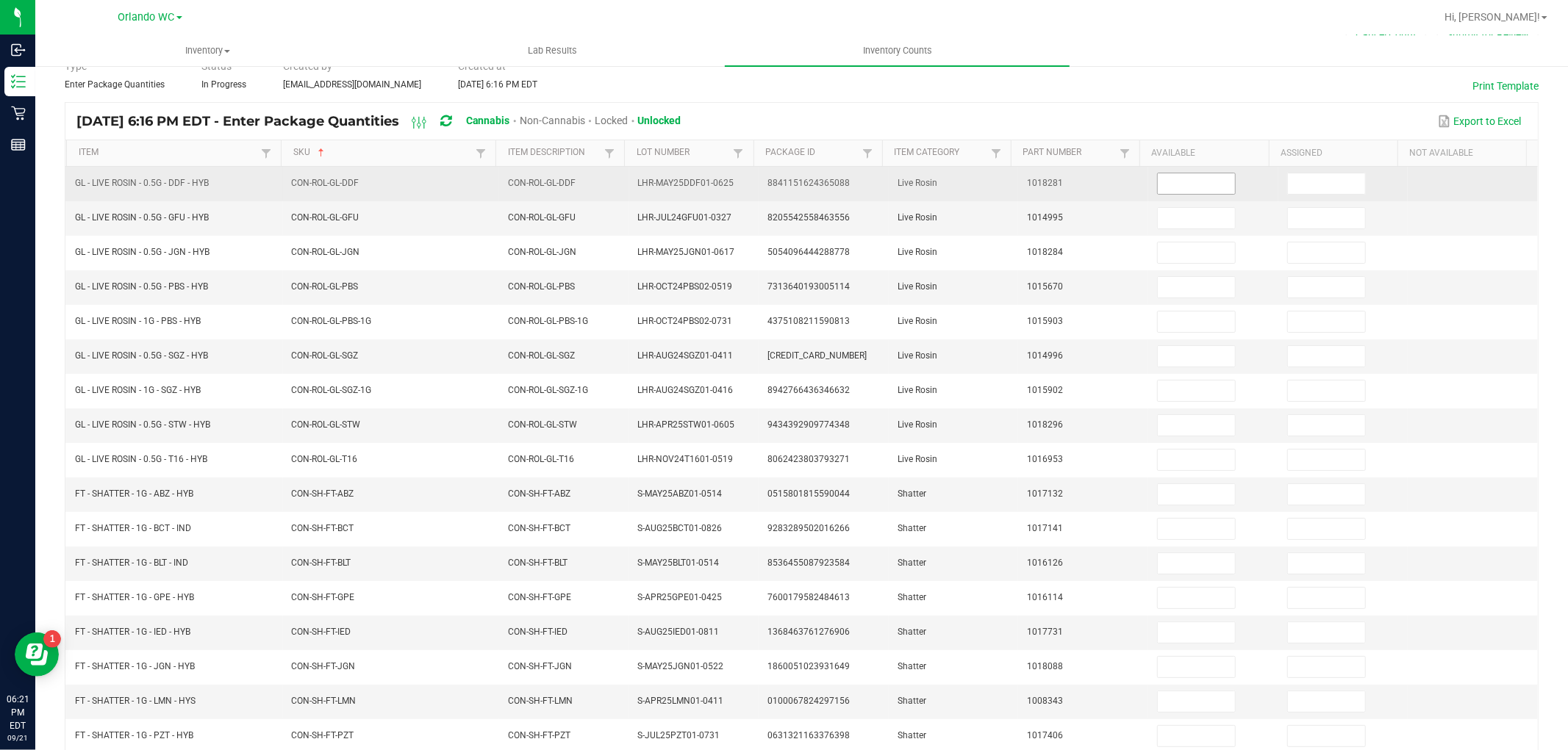
click at [1201, 185] on input at bounding box center [1196, 184] width 77 height 20
click at [1201, 185] on input "6" at bounding box center [1196, 184] width 77 height 20
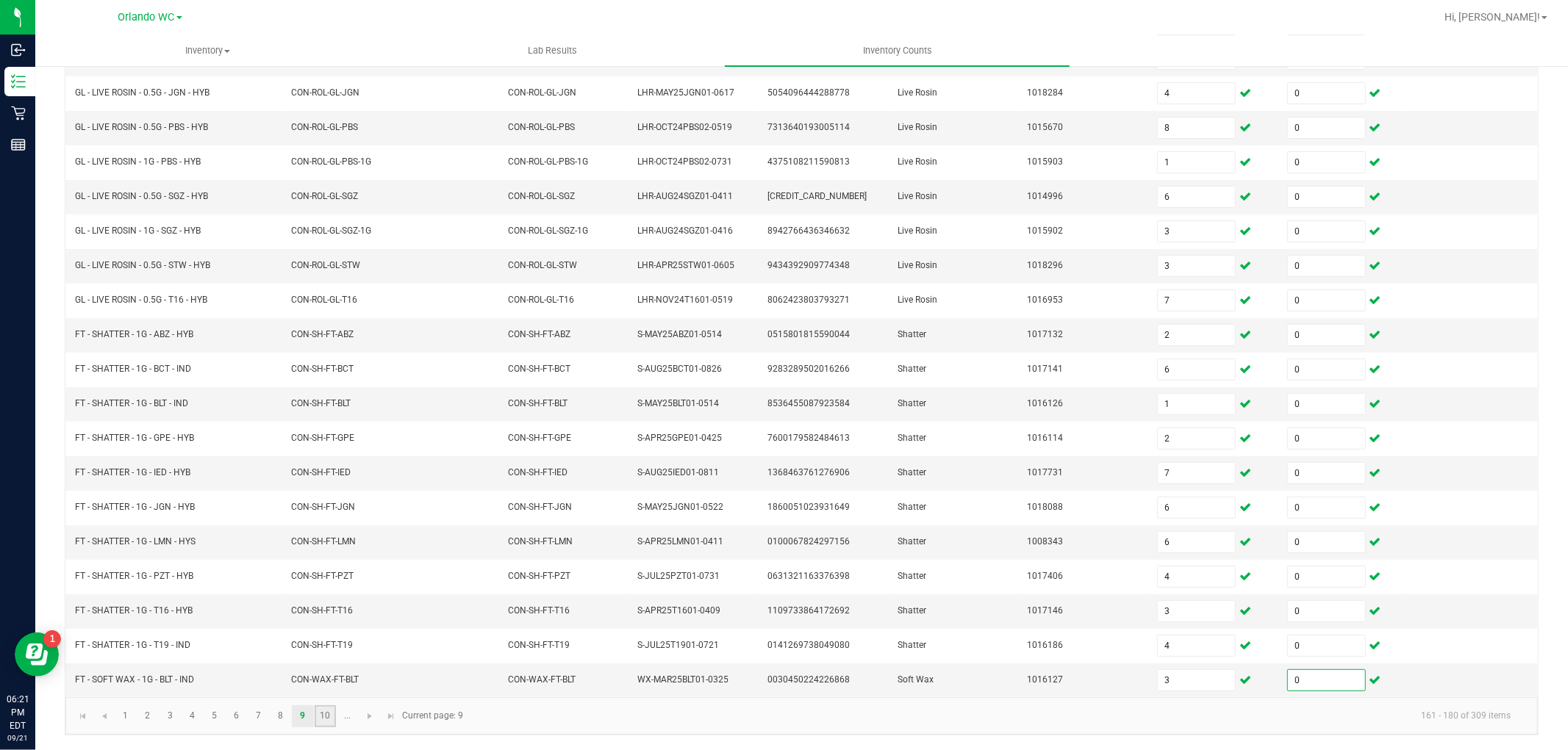
click at [317, 721] on link "10" at bounding box center [325, 716] width 21 height 22
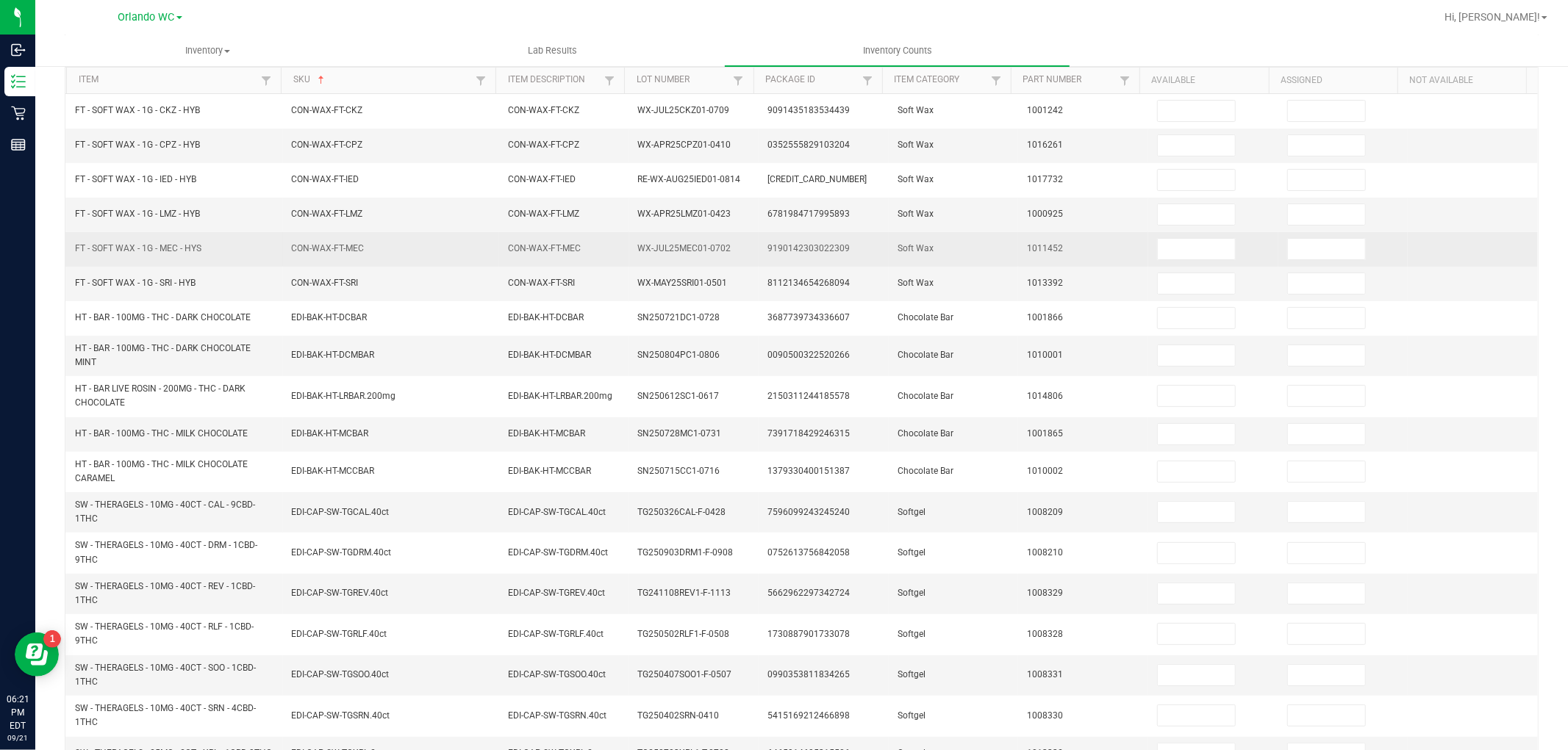
scroll to position [70, 0]
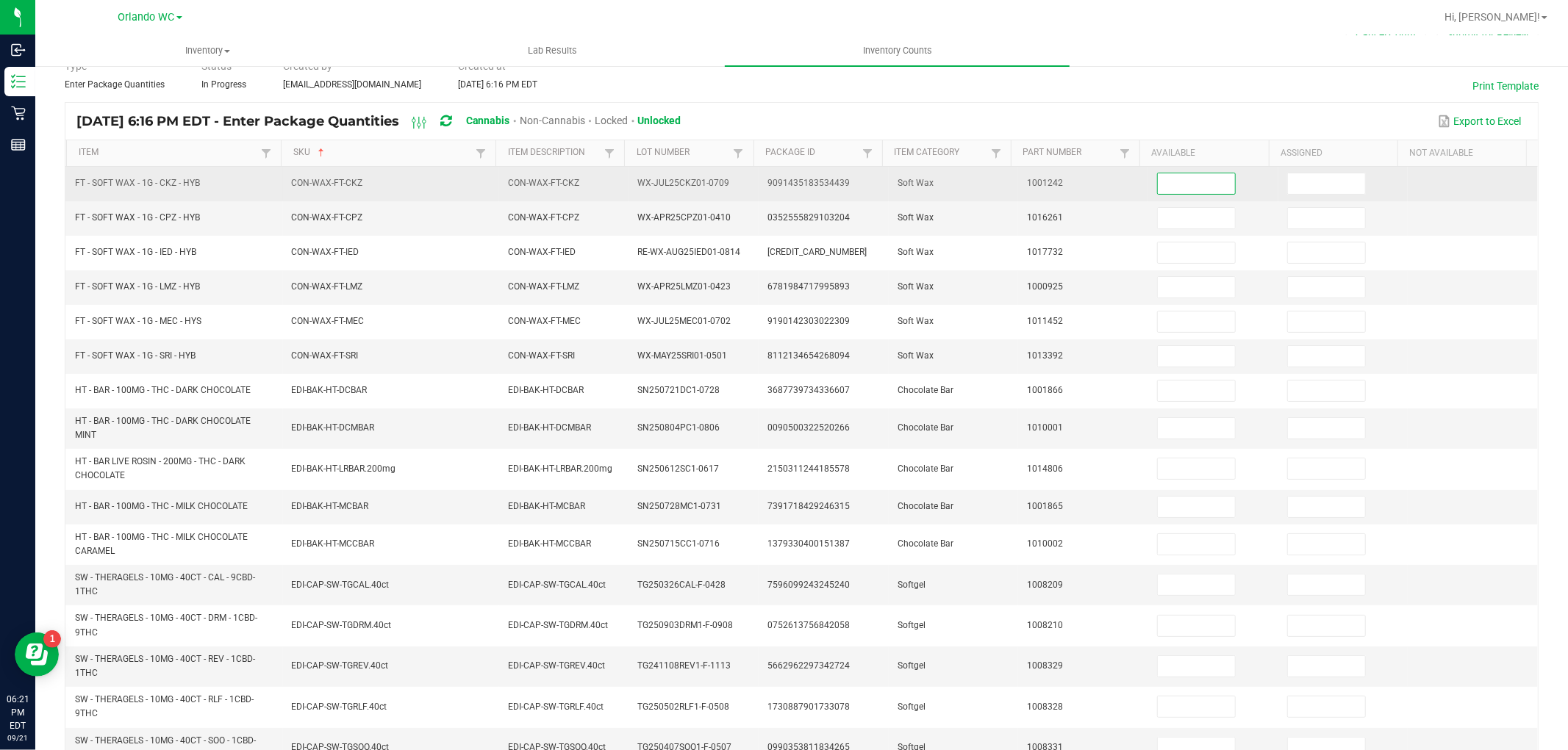
click at [1179, 181] on input at bounding box center [1196, 184] width 77 height 20
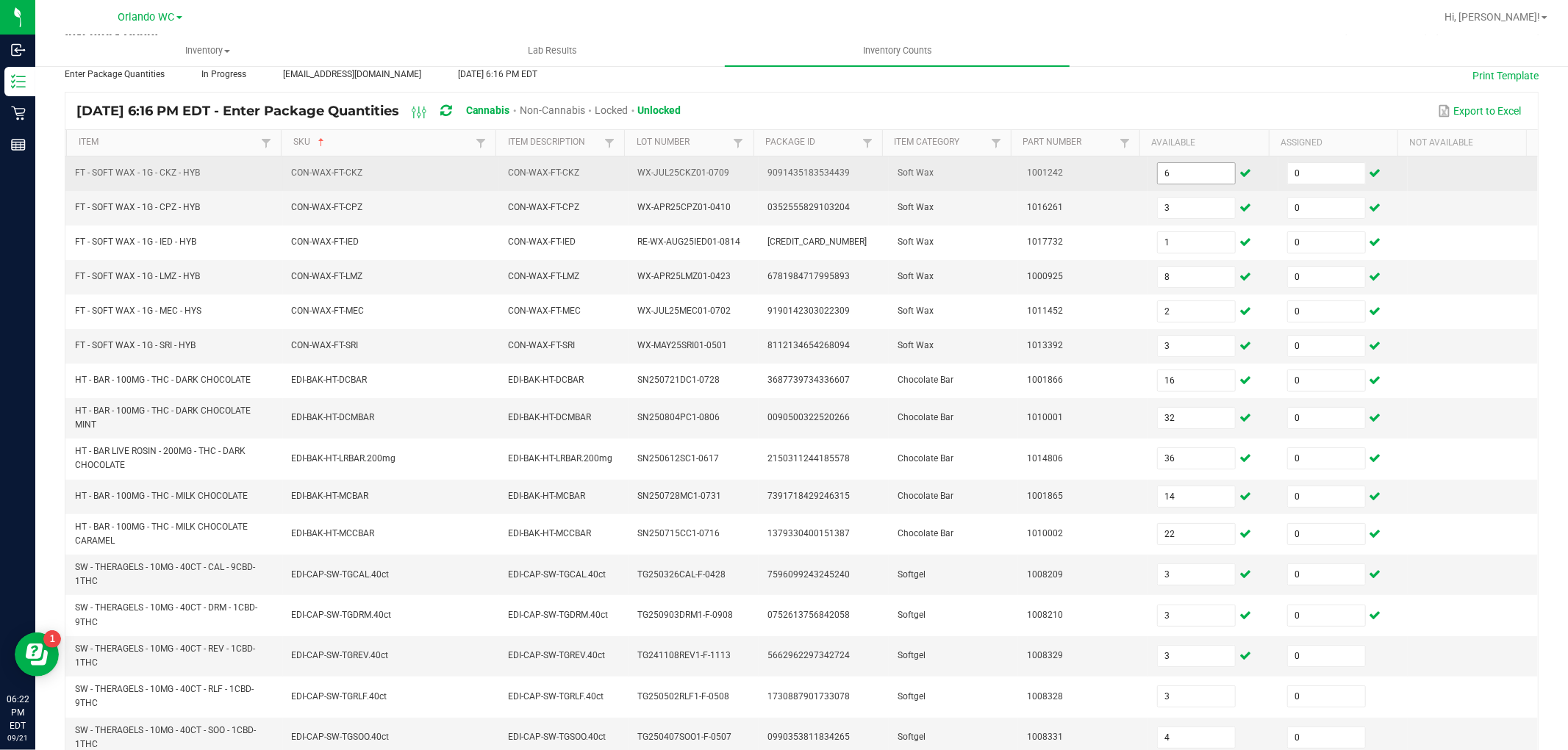
scroll to position [307, 0]
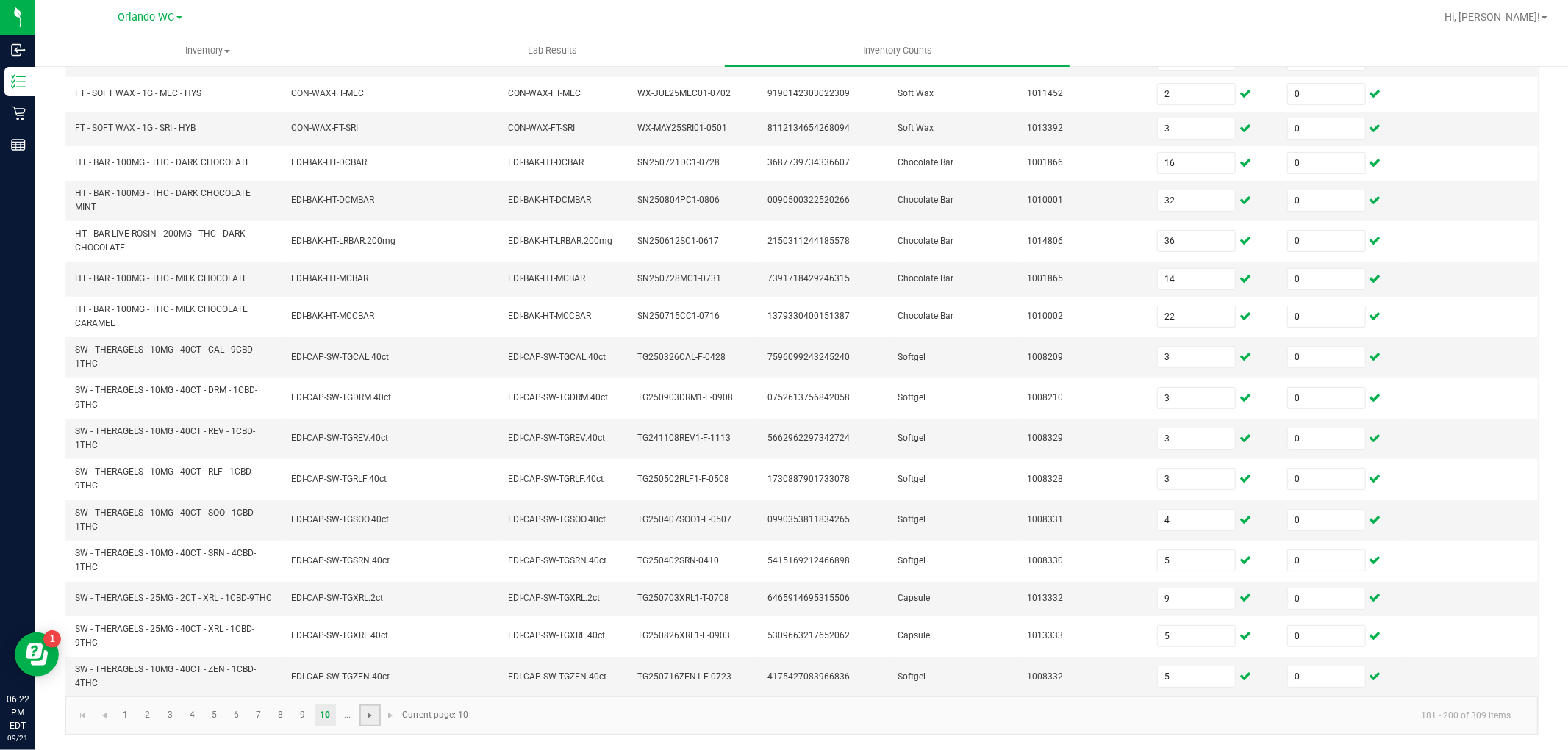
click at [373, 717] on span "Go to the next page" at bounding box center [370, 716] width 12 height 12
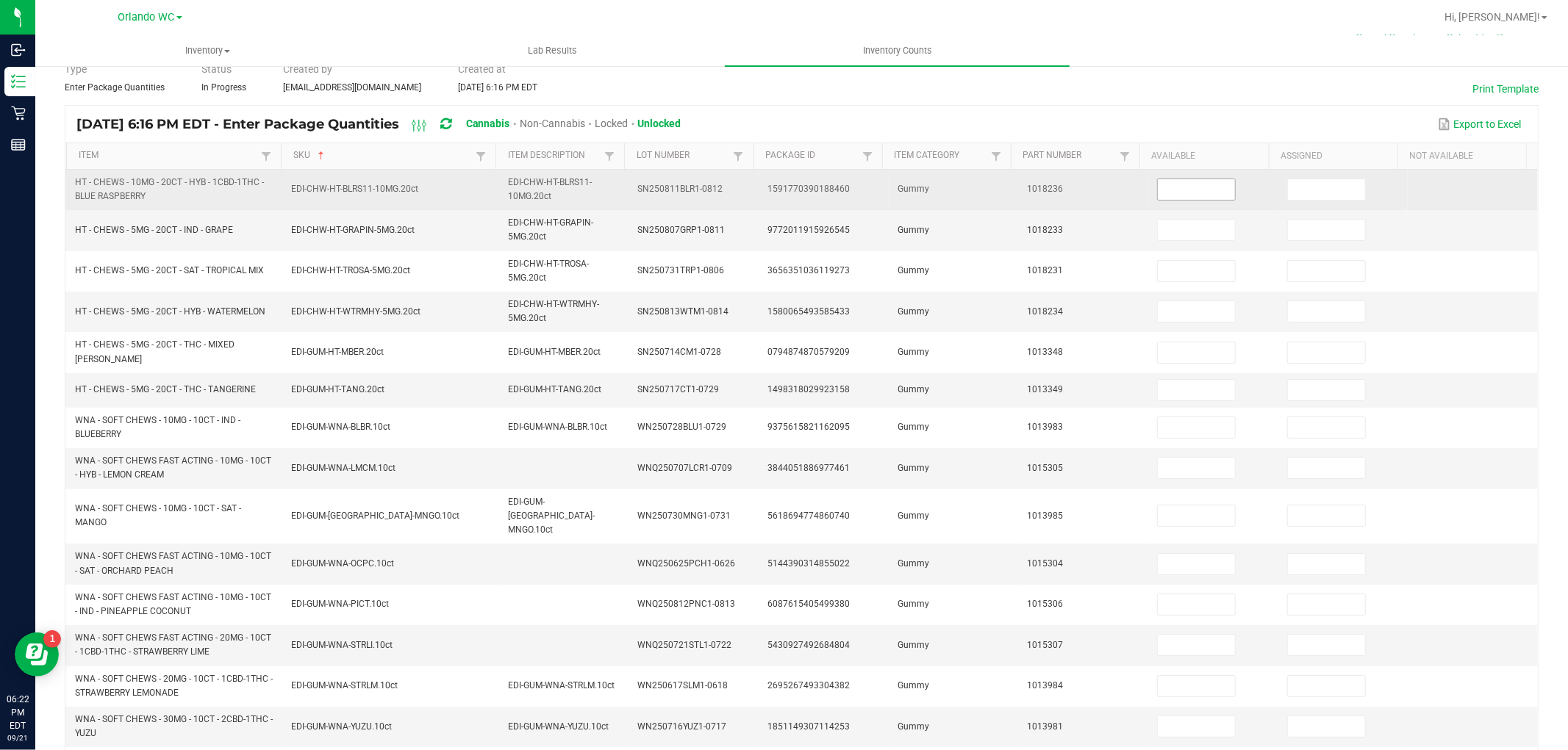
scroll to position [62, 0]
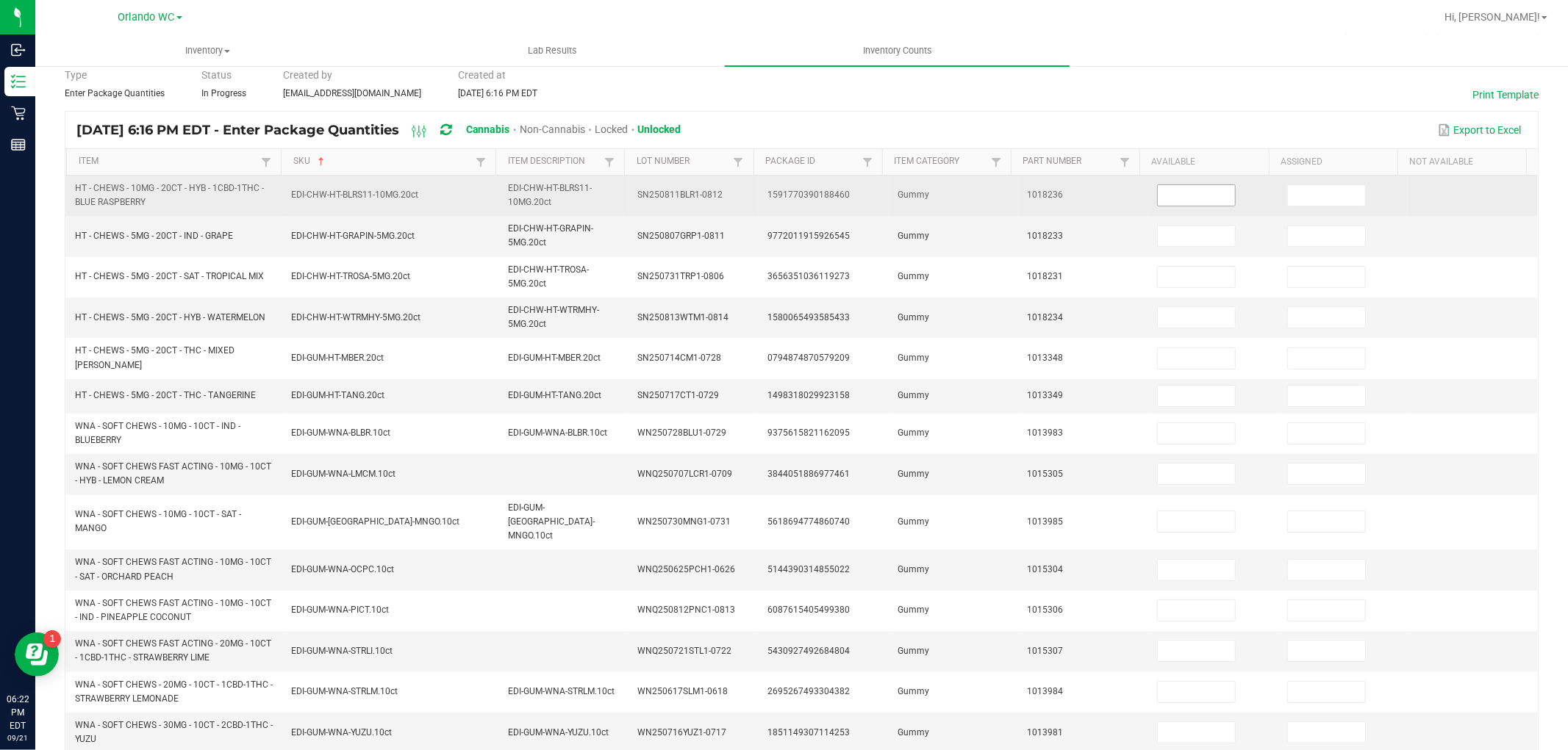
click at [1202, 188] on input at bounding box center [1196, 195] width 77 height 20
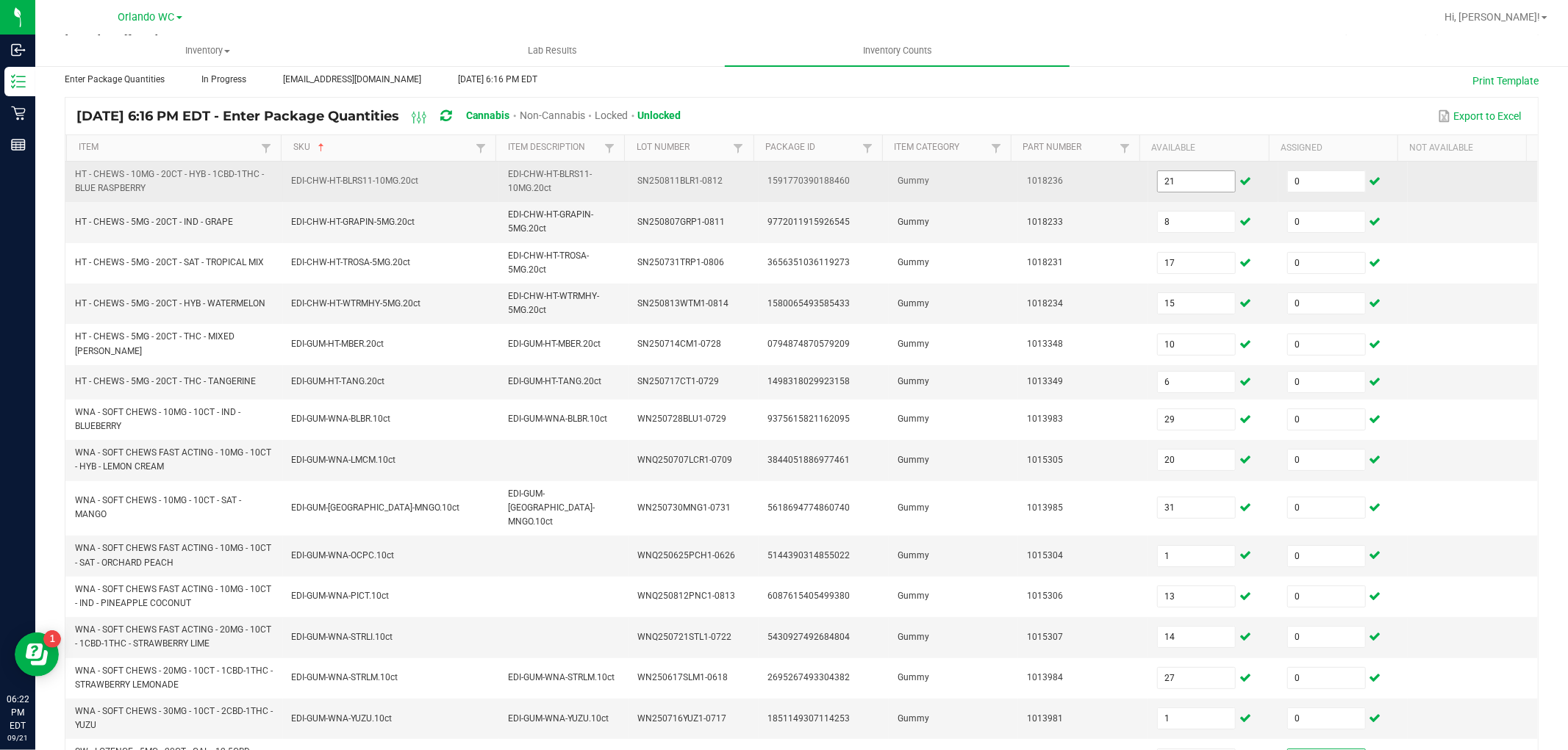
scroll to position [331, 0]
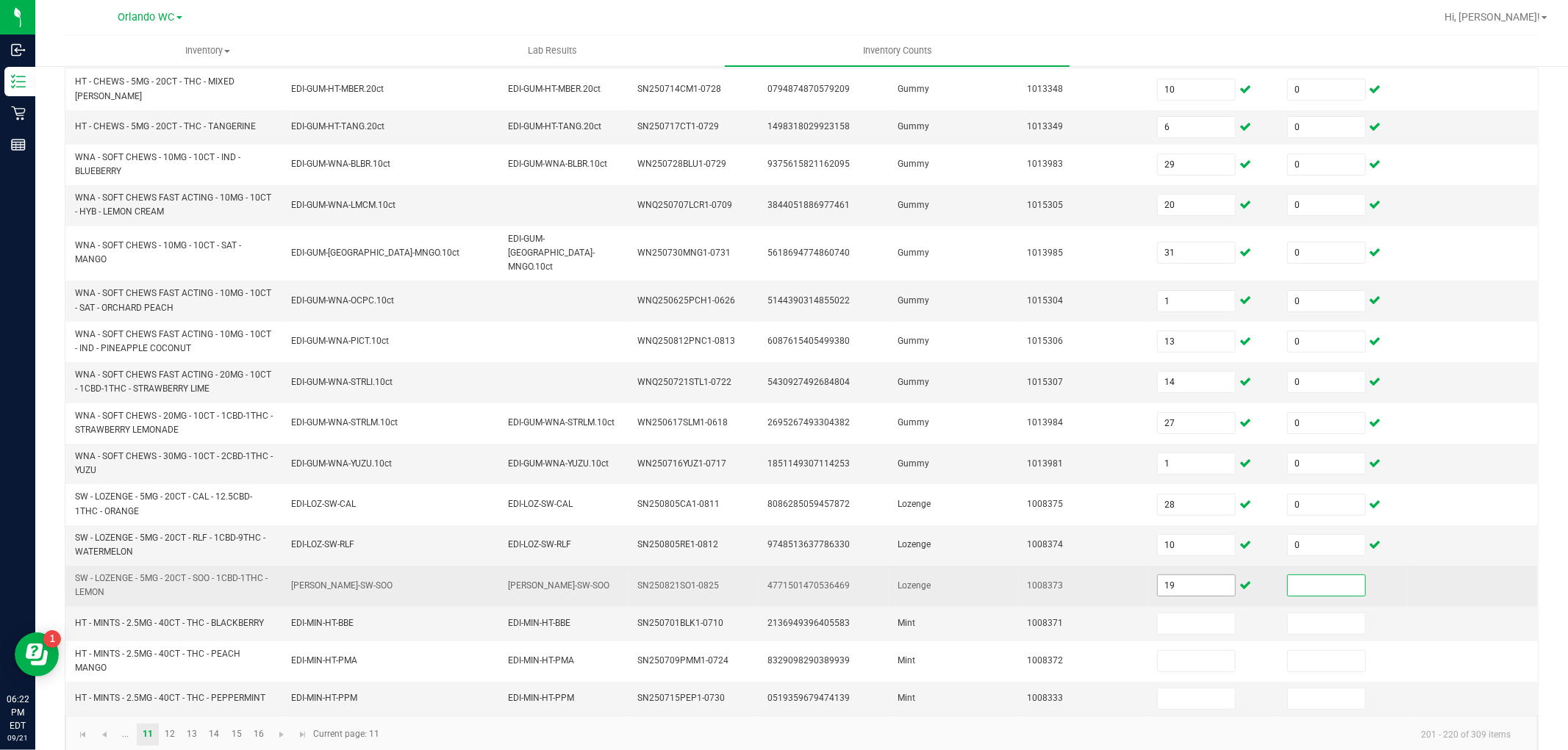
click at [1164, 576] on input "19" at bounding box center [1196, 585] width 77 height 20
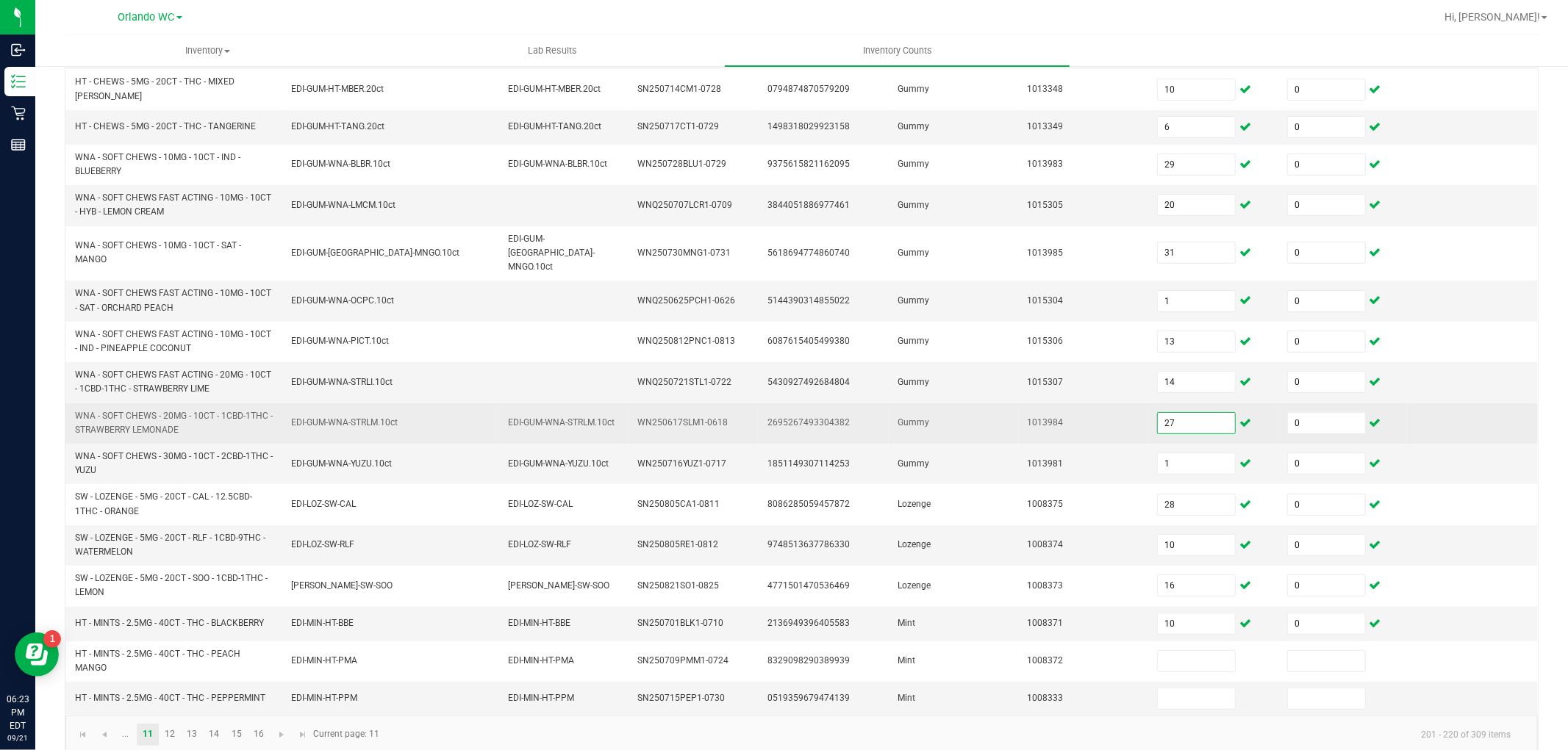
click at [1199, 413] on input "27" at bounding box center [1196, 423] width 77 height 20
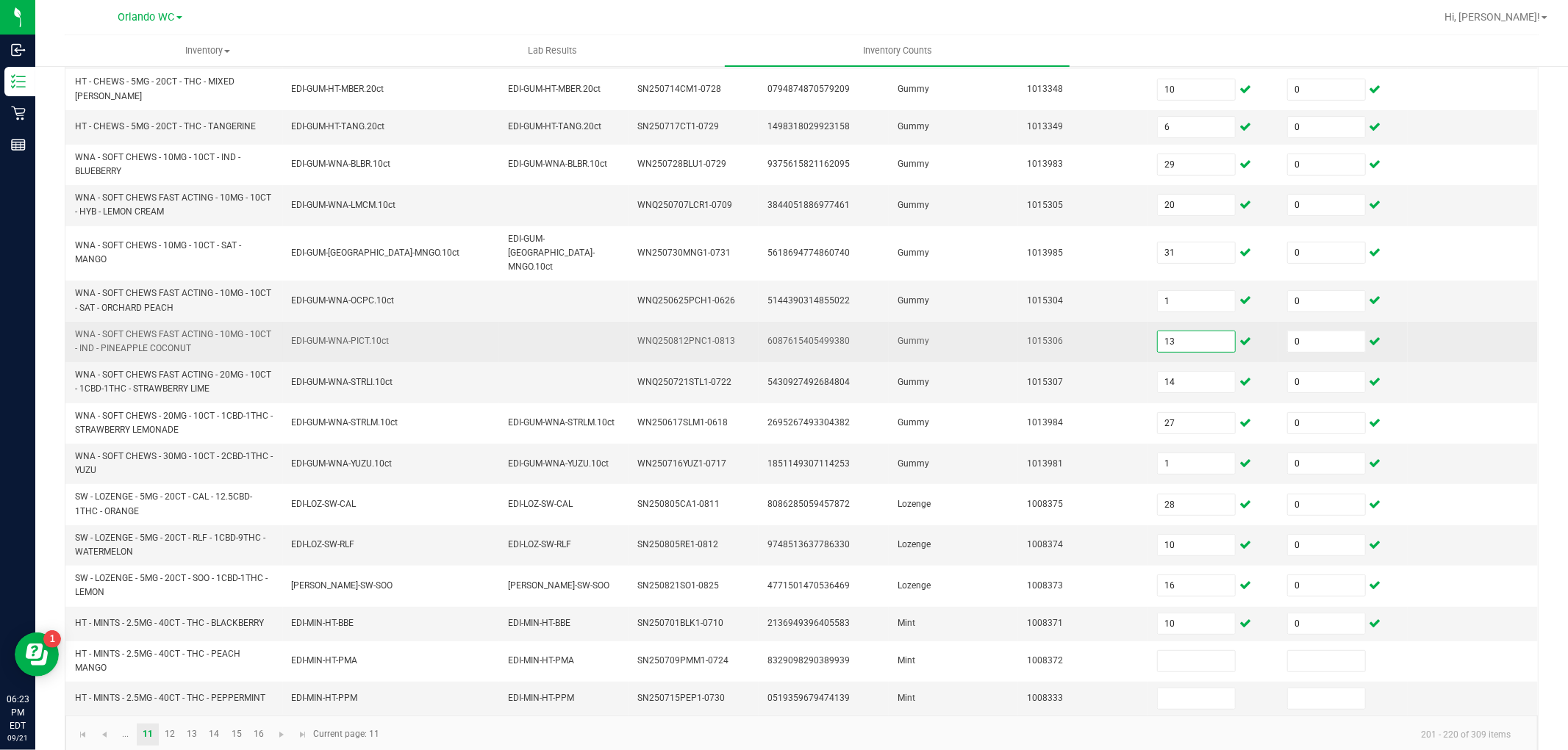
click at [1176, 332] on input "13" at bounding box center [1196, 341] width 77 height 20
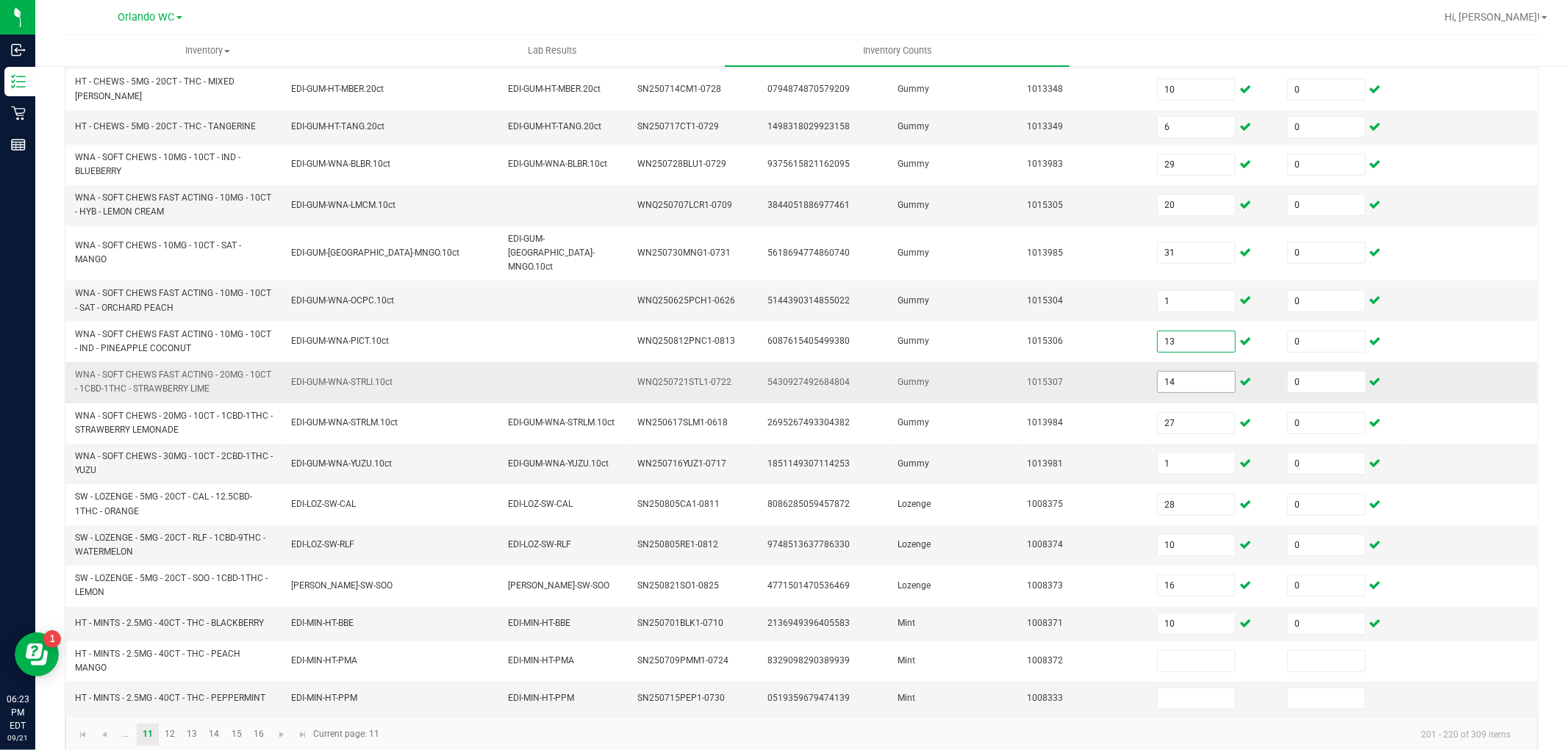
click at [1181, 372] on input "14" at bounding box center [1196, 381] width 77 height 20
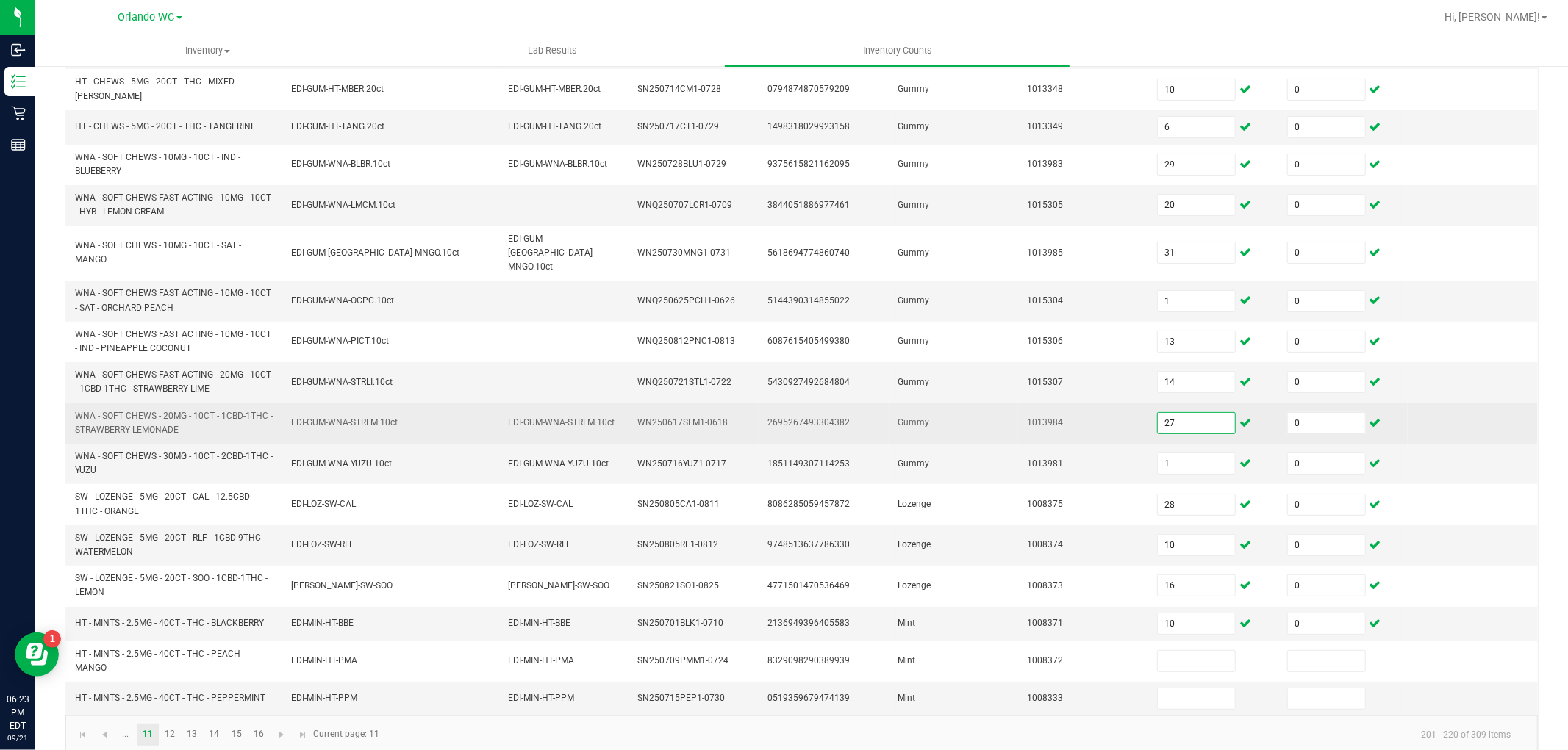
click at [1177, 413] on input "27" at bounding box center [1196, 423] width 77 height 20
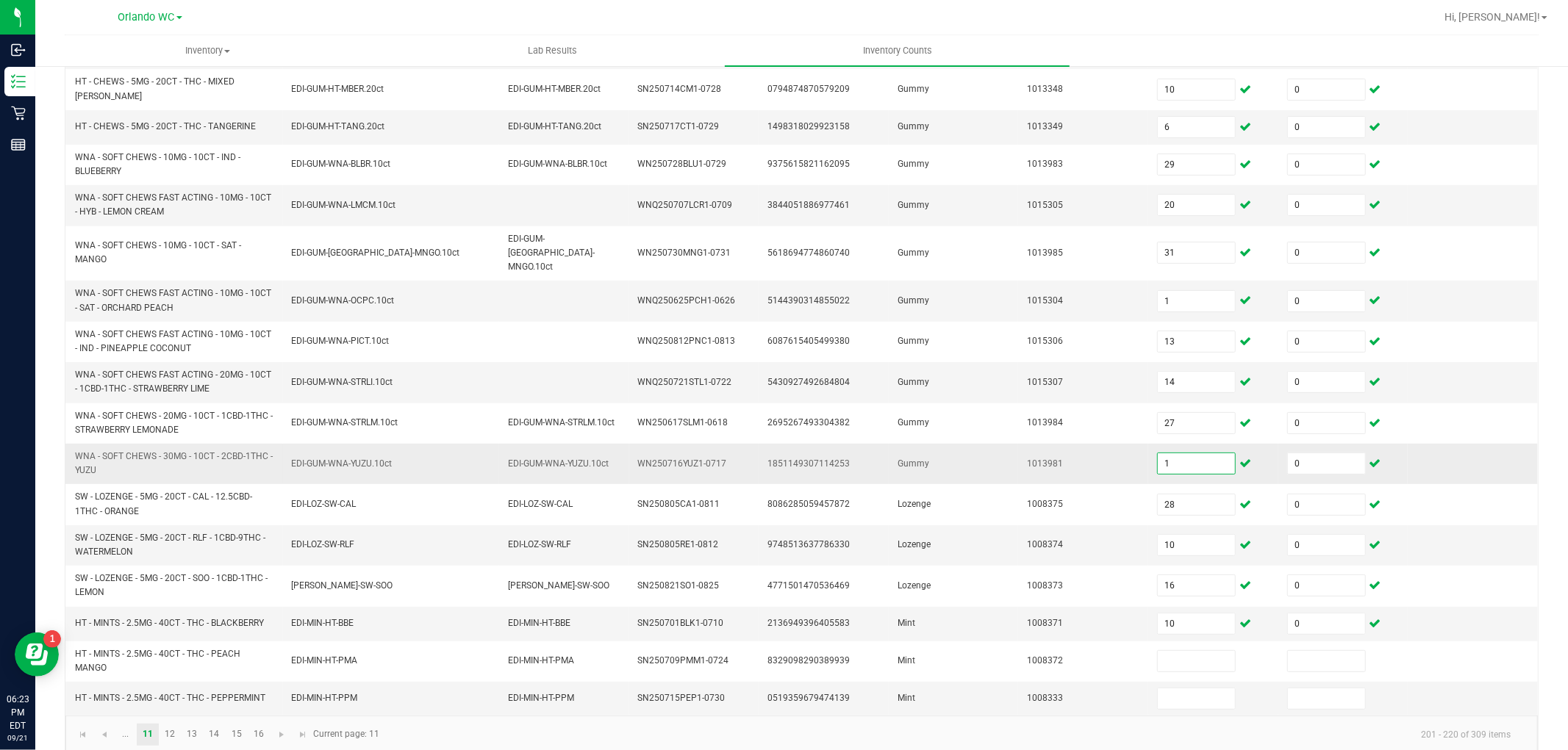
click at [1183, 453] on input "1" at bounding box center [1196, 463] width 77 height 20
click at [159, 724] on link "12" at bounding box center [170, 734] width 21 height 22
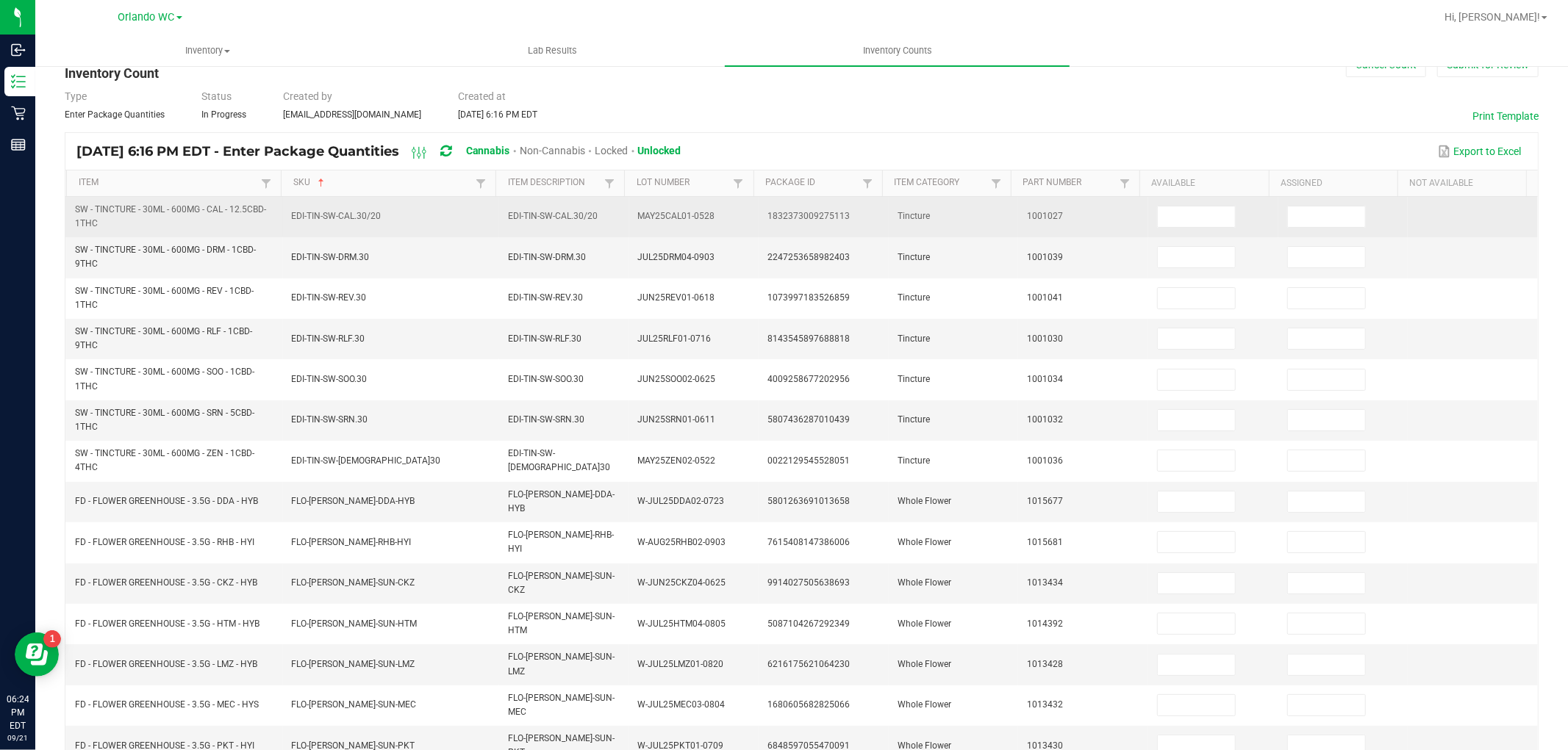
scroll to position [32, 0]
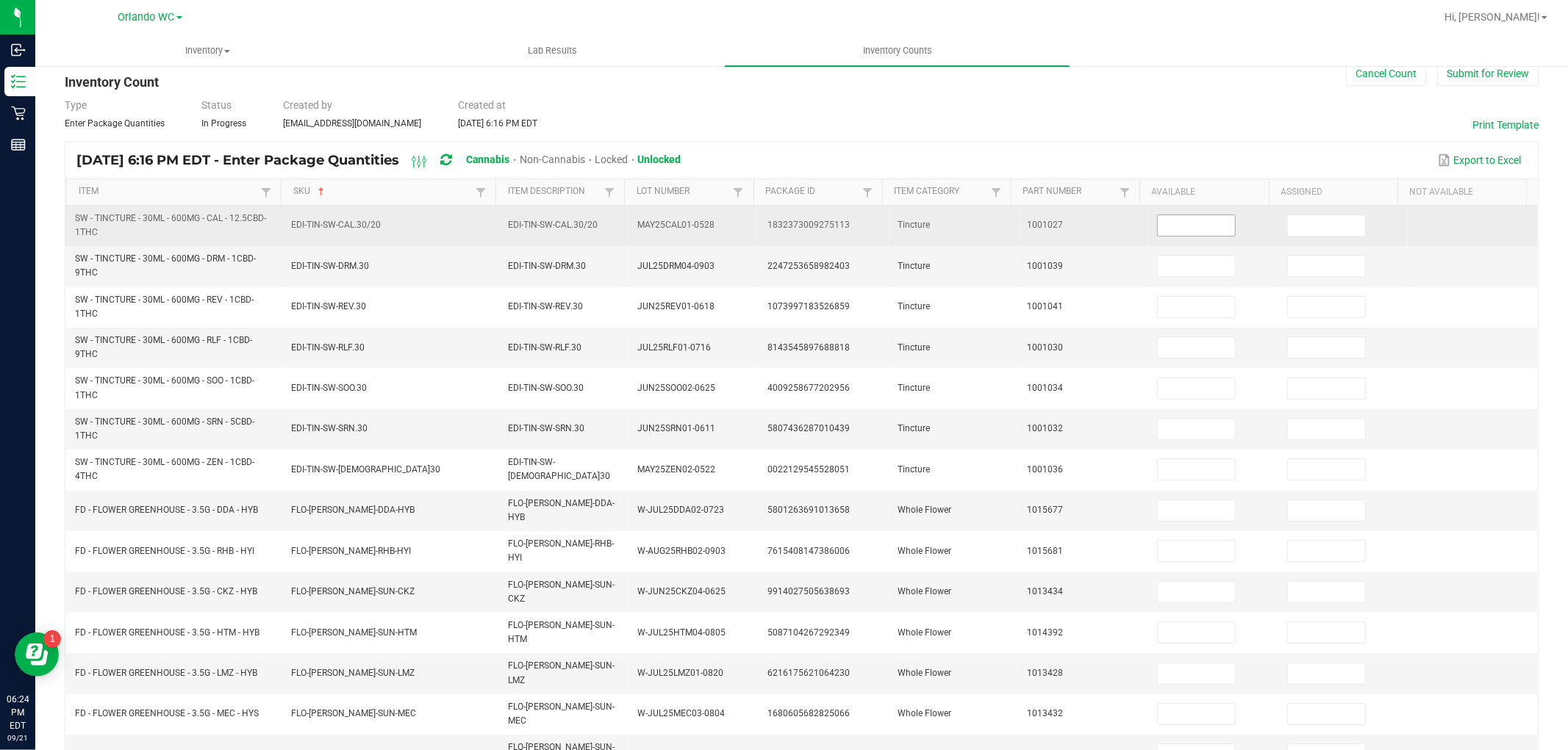
click at [1202, 224] on input at bounding box center [1196, 225] width 77 height 20
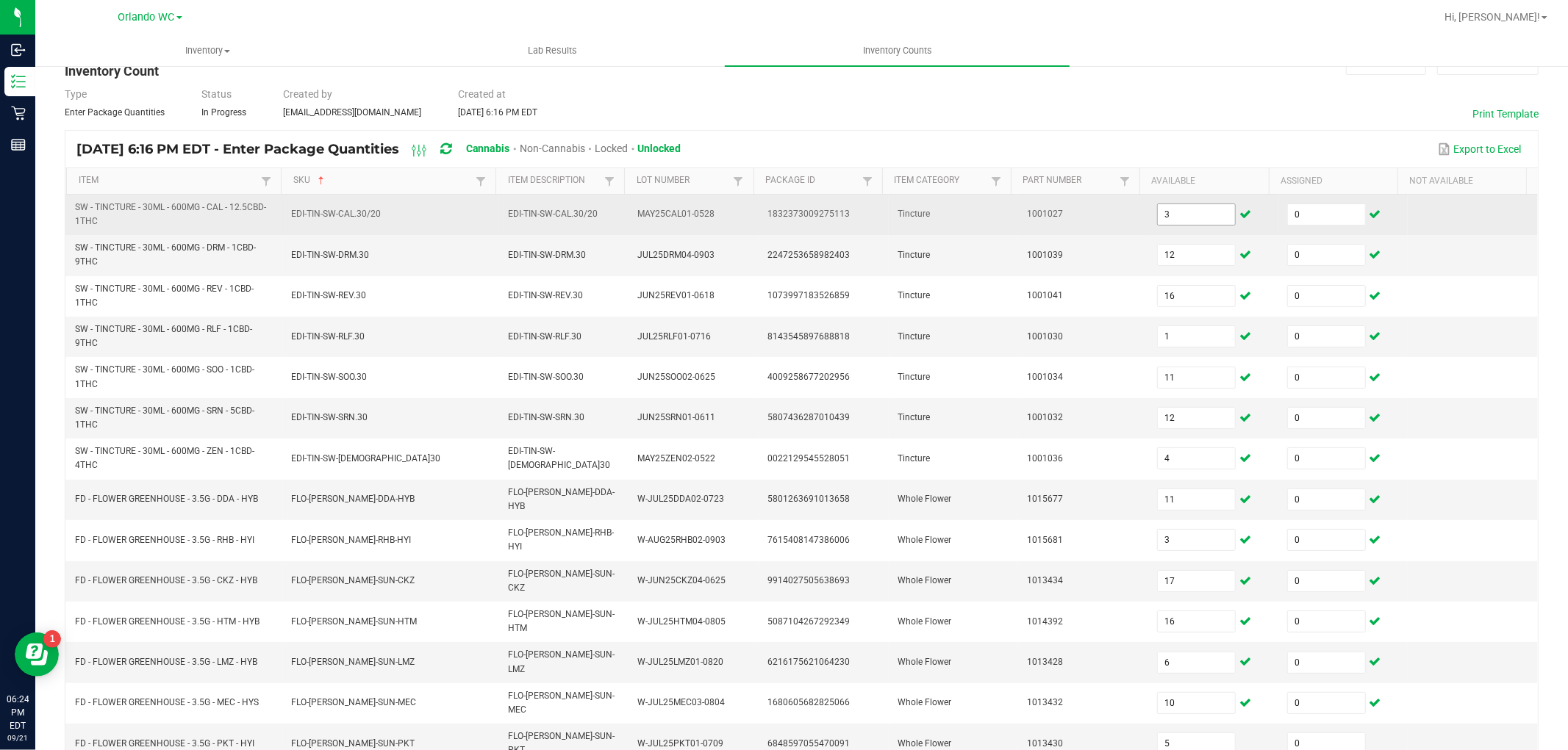
scroll to position [276, 0]
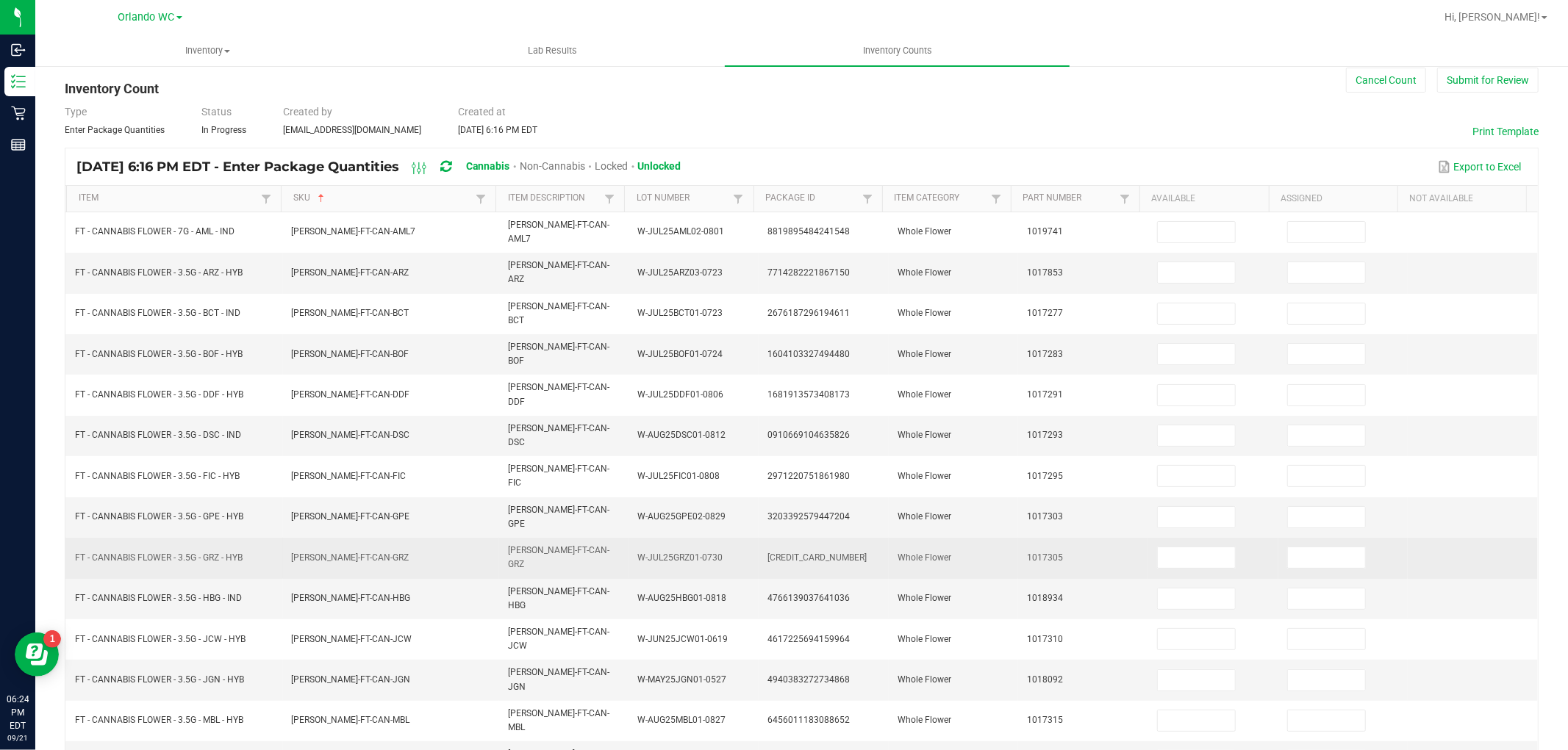
scroll to position [0, 0]
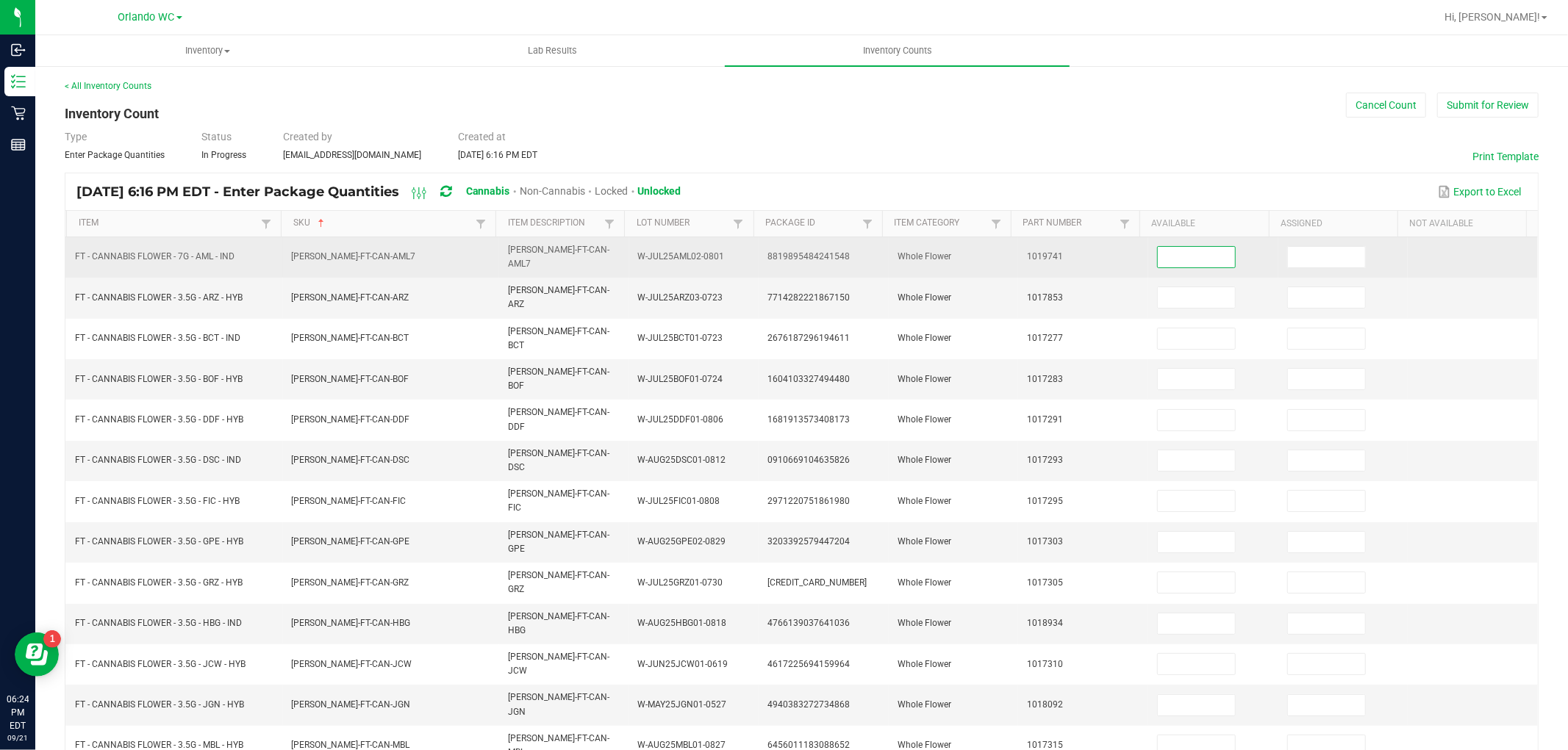
click at [1177, 250] on input at bounding box center [1196, 257] width 77 height 20
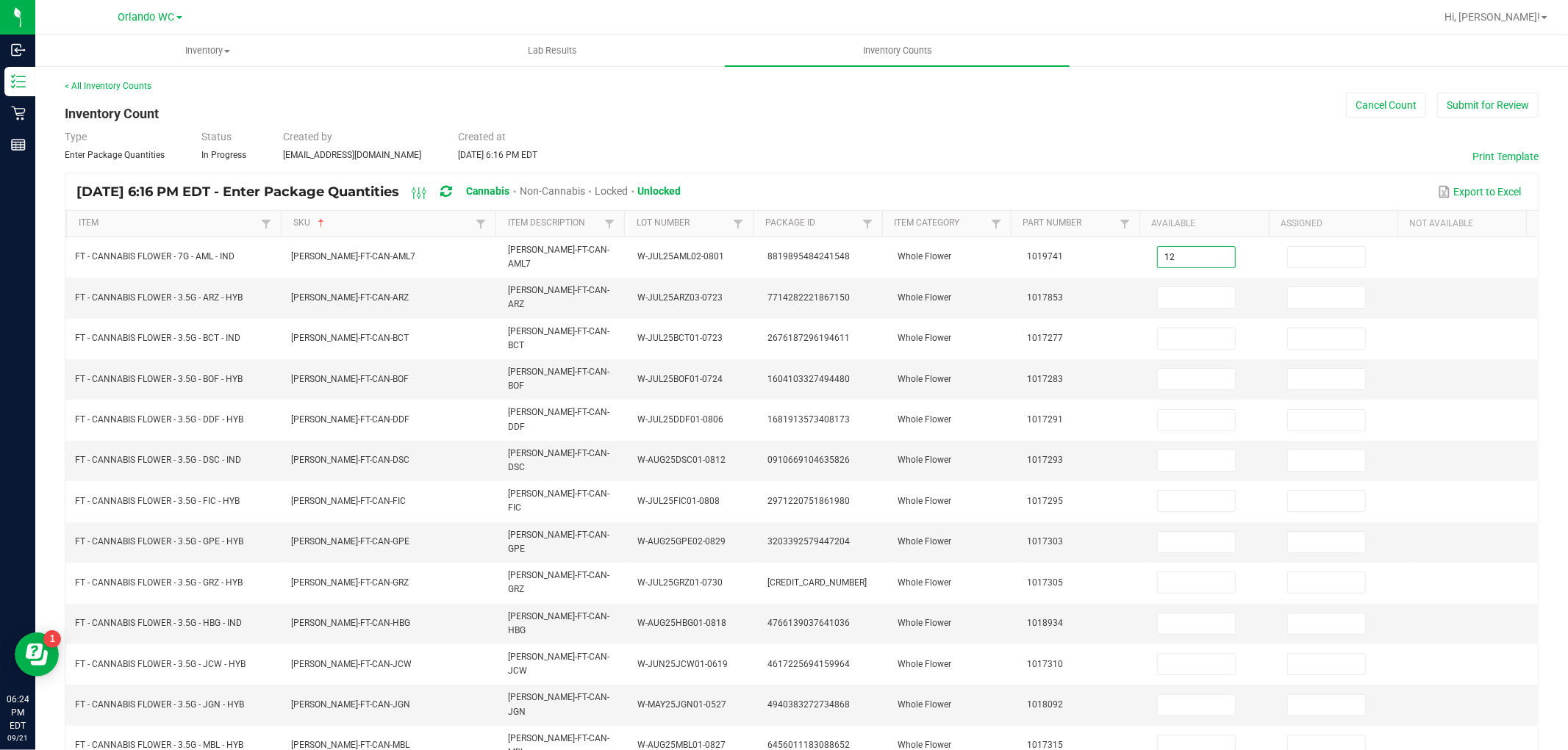
click at [1162, 142] on div "Type Enter Package Quantities Status In Progress Created by [EMAIL_ADDRESS][DOM…" at bounding box center [802, 145] width 1474 height 32
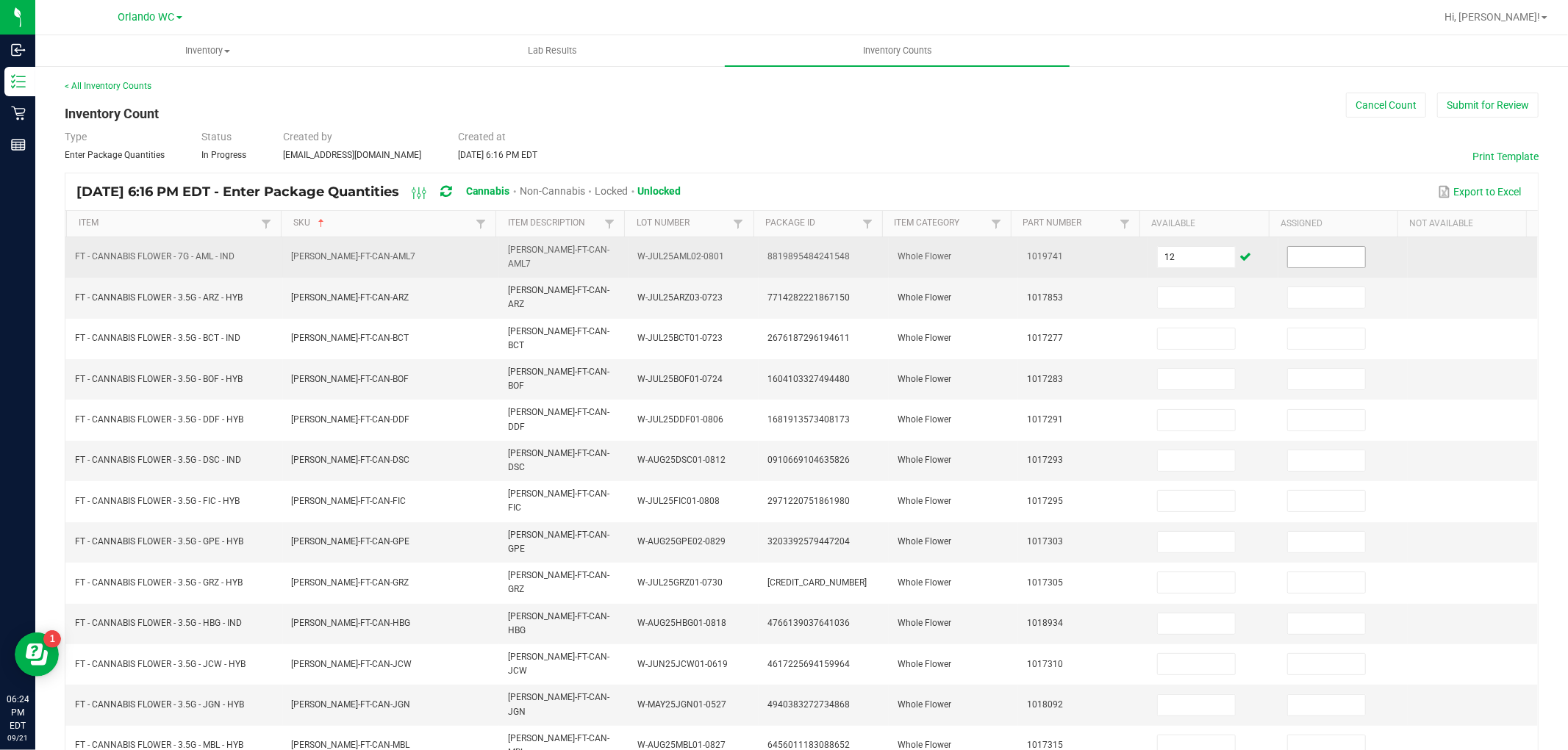
click at [1334, 255] on input at bounding box center [1326, 257] width 77 height 20
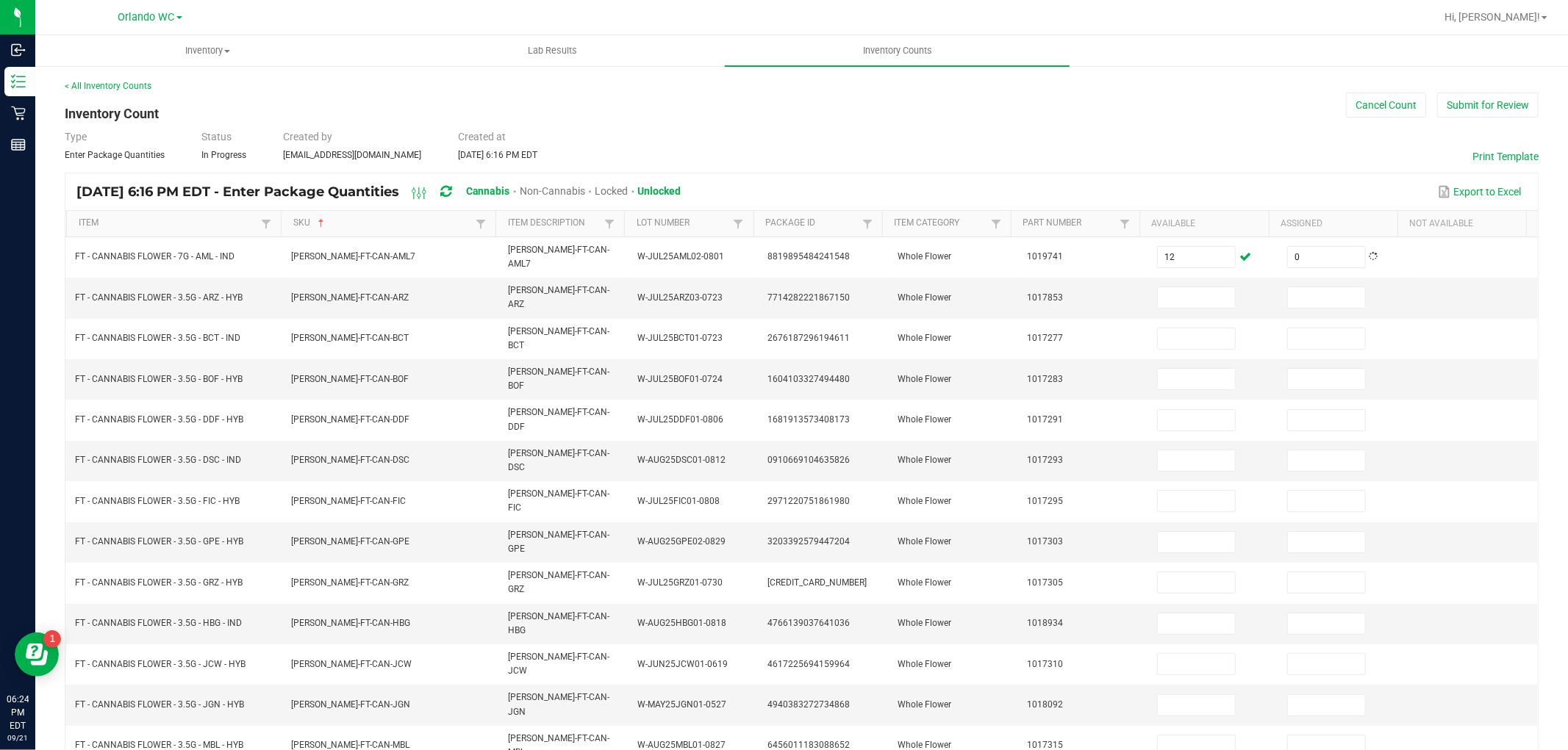
click at [1118, 99] on div "< All Inventory Counts Inventory Count Cancel Count Submit for Review Type Ente…" at bounding box center [802, 584] width 1474 height 1010
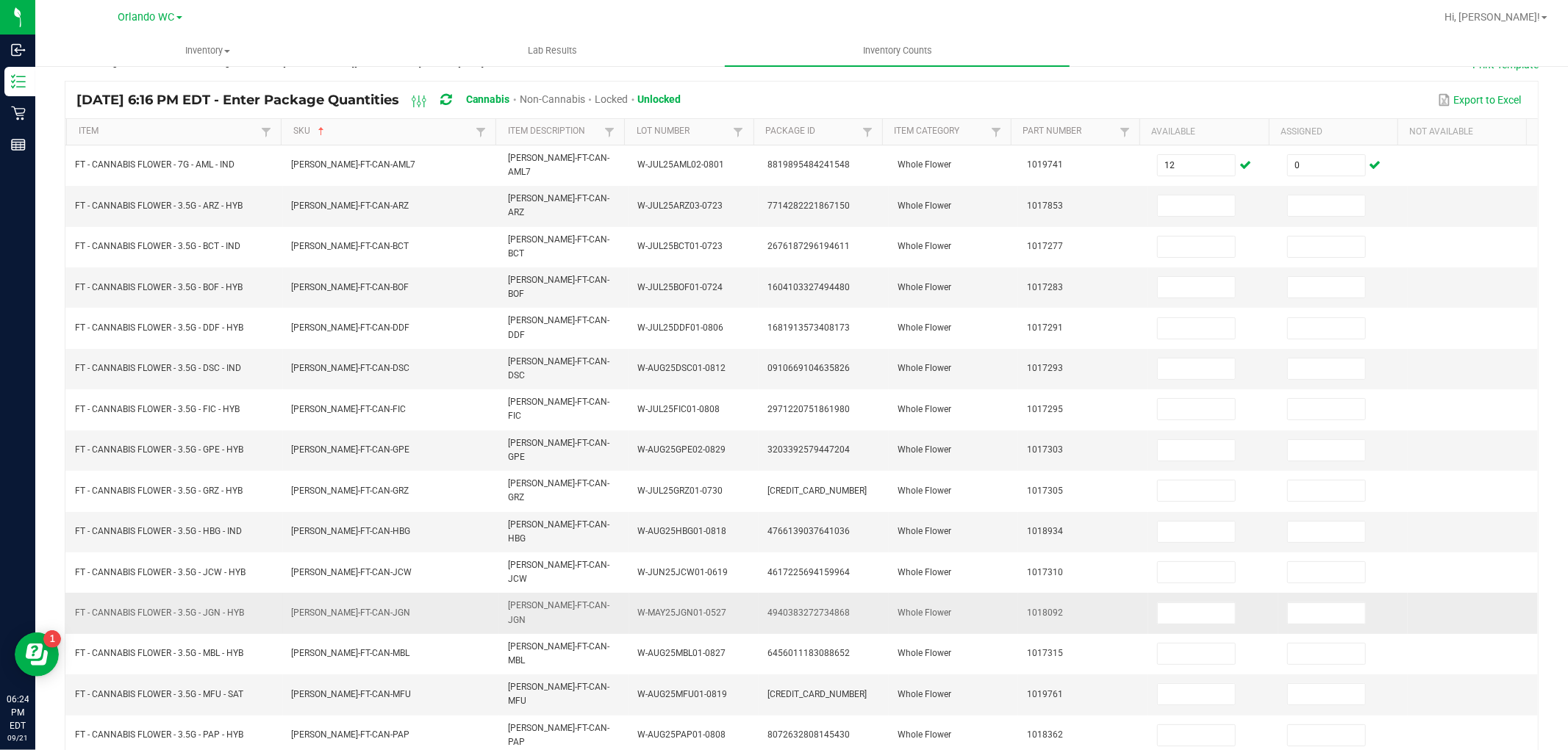
scroll to position [233, 0]
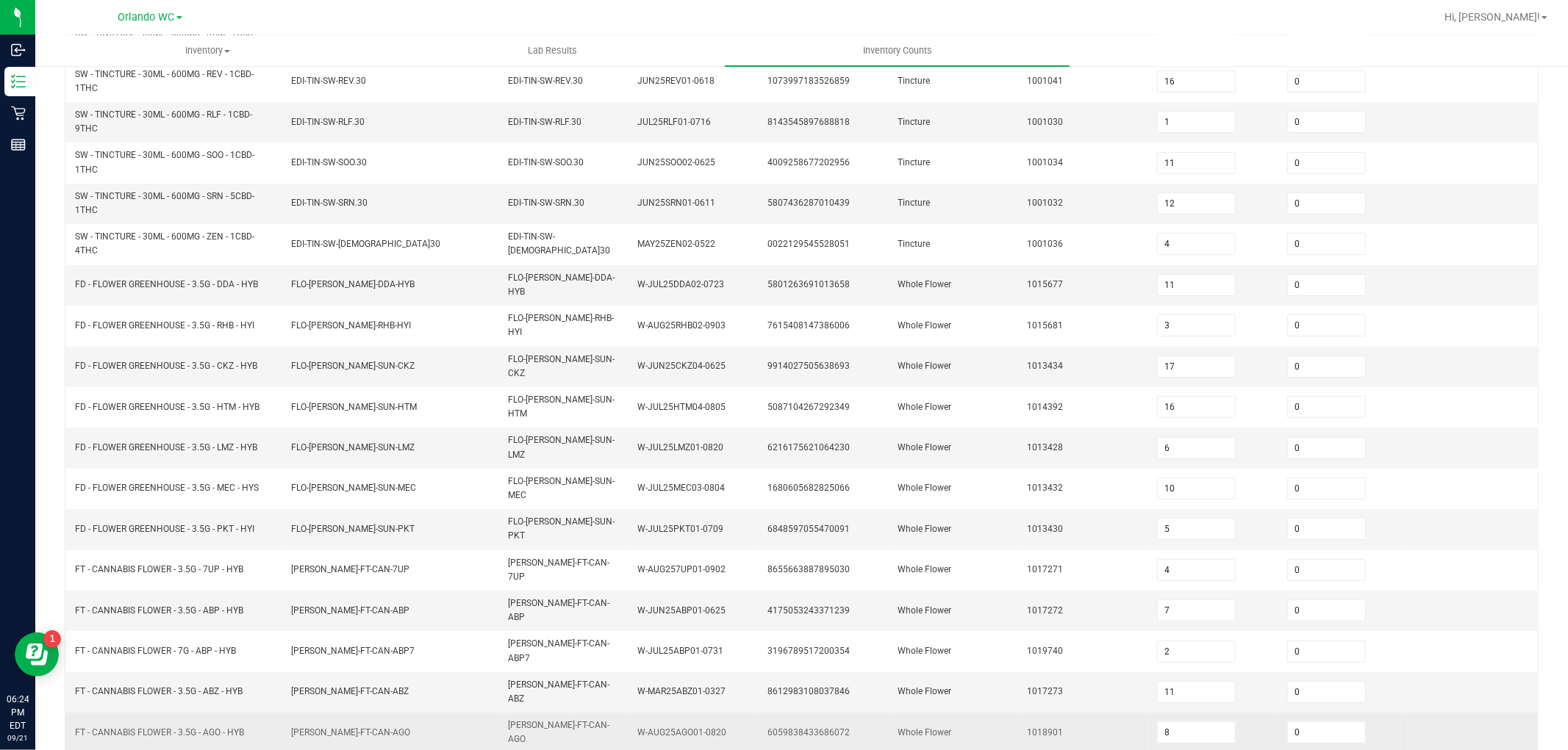
scroll to position [276, 0]
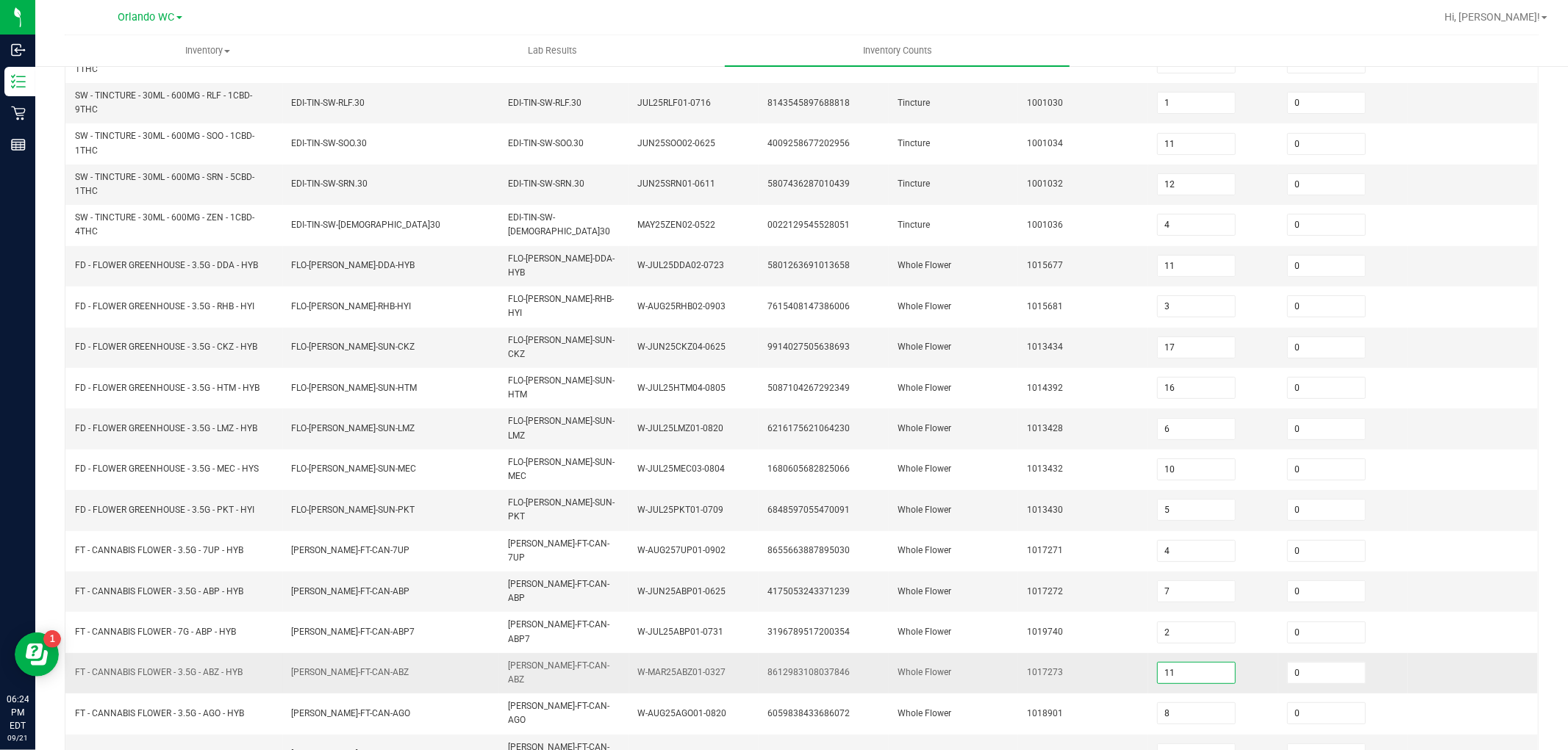
click at [1179, 662] on input "11" at bounding box center [1196, 672] width 77 height 20
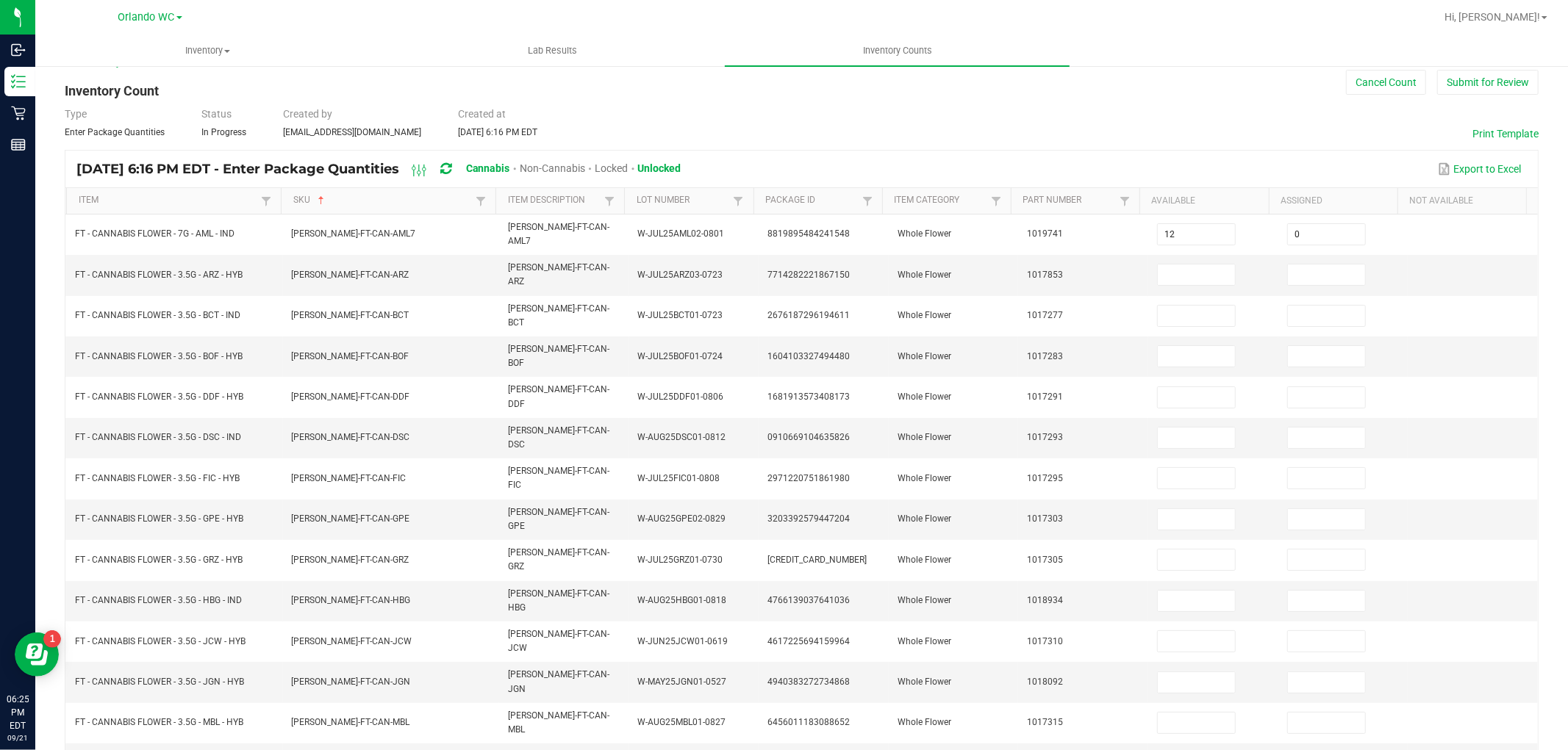
scroll to position [0, 0]
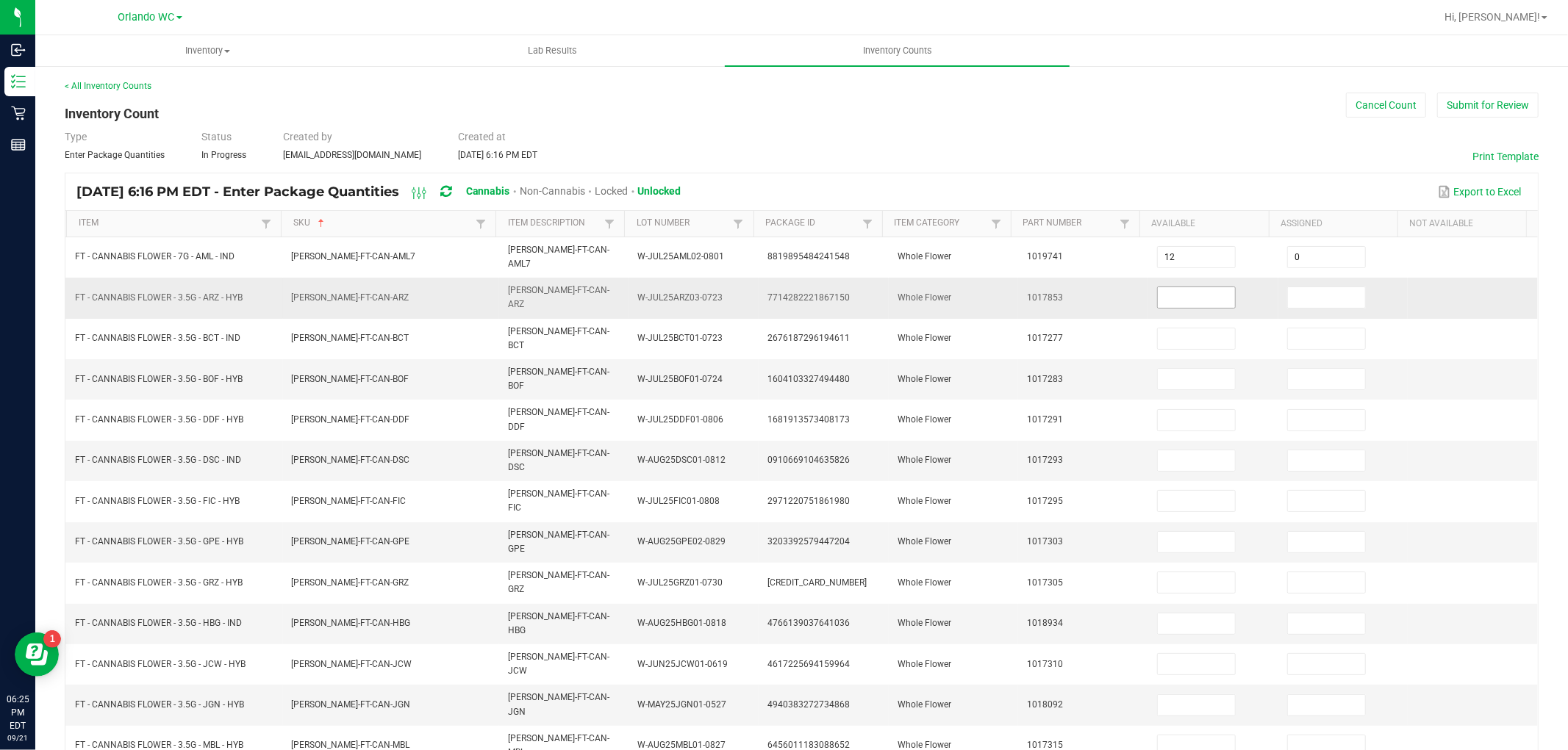
click at [1186, 296] on input at bounding box center [1196, 297] width 77 height 20
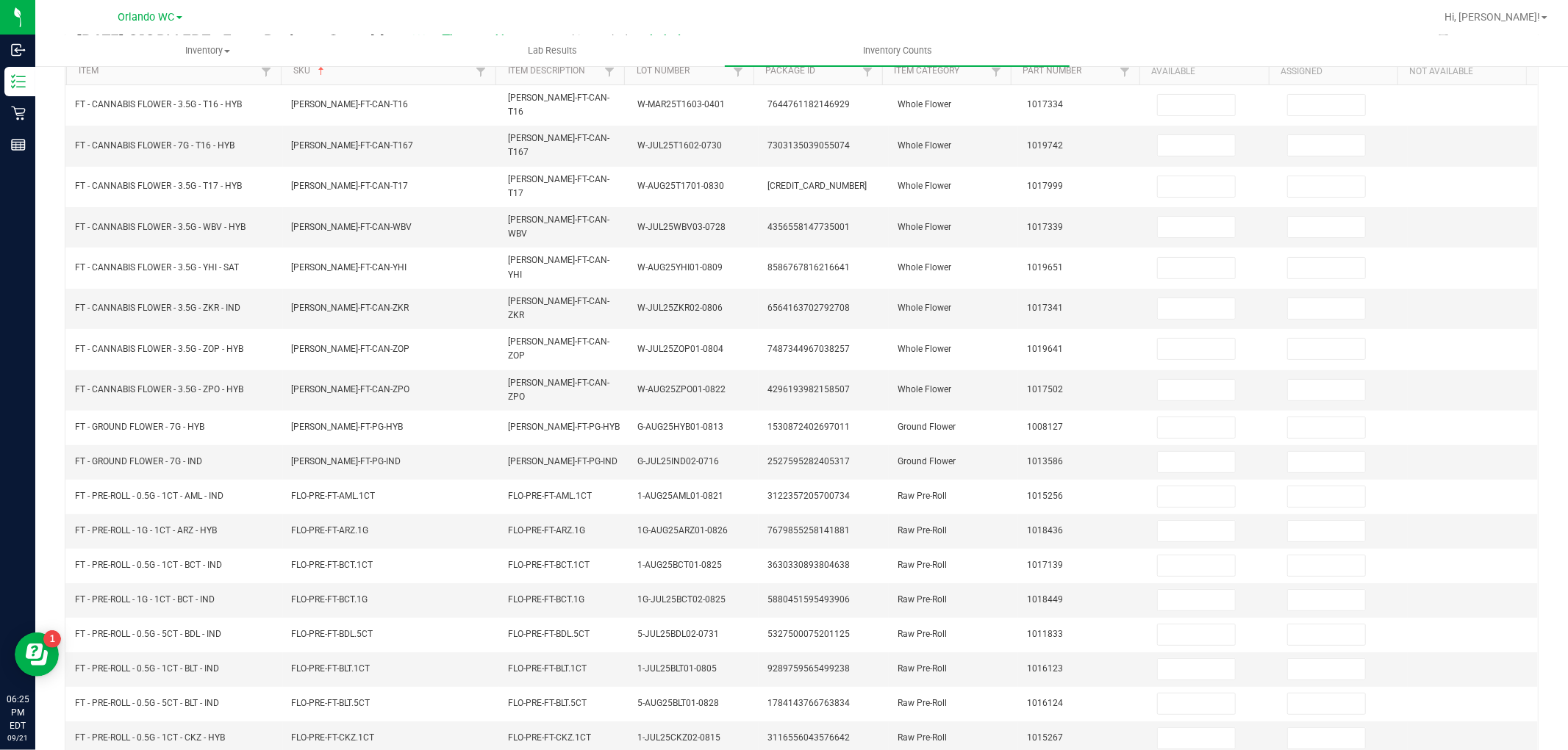
scroll to position [0, 0]
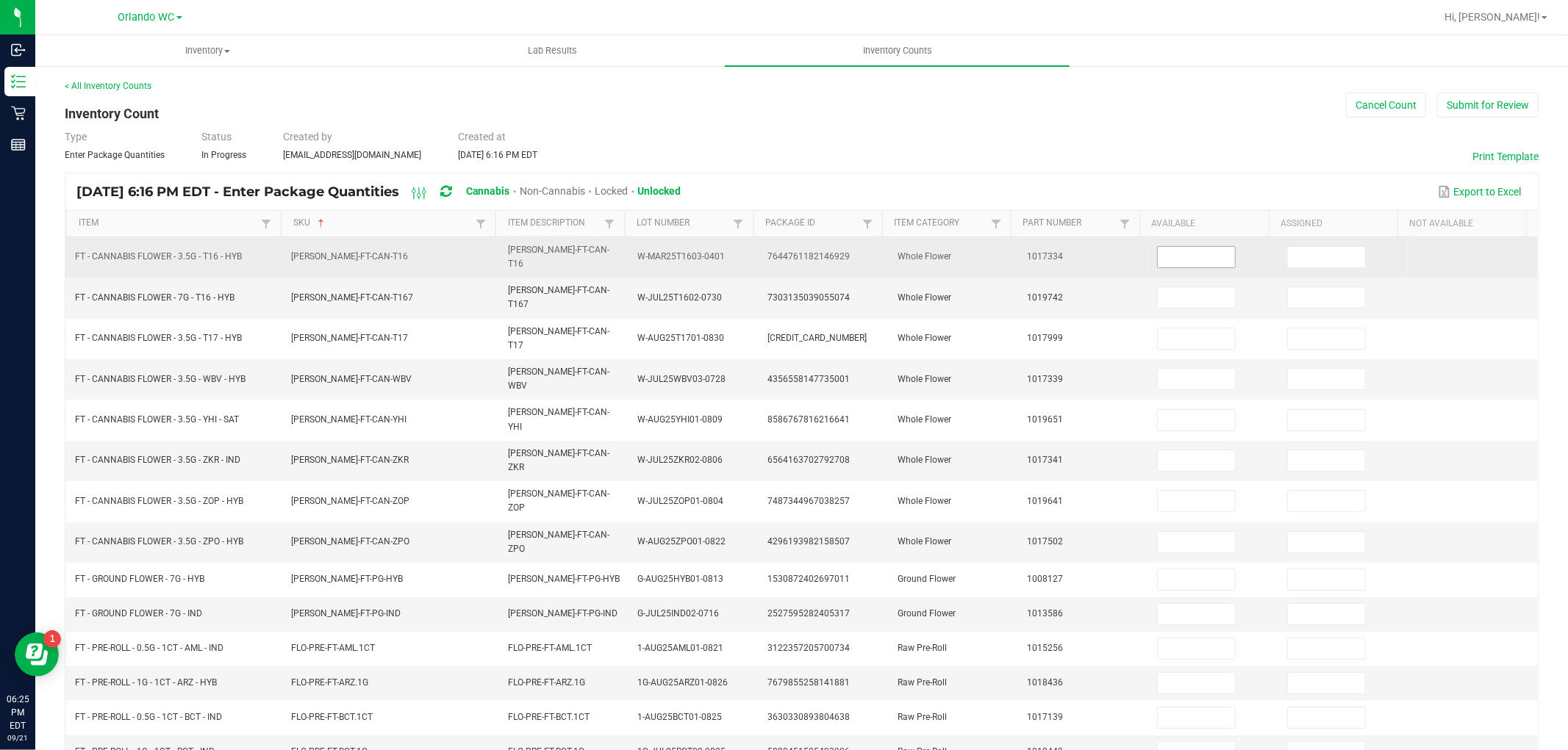
click at [1189, 251] on input at bounding box center [1196, 257] width 77 height 20
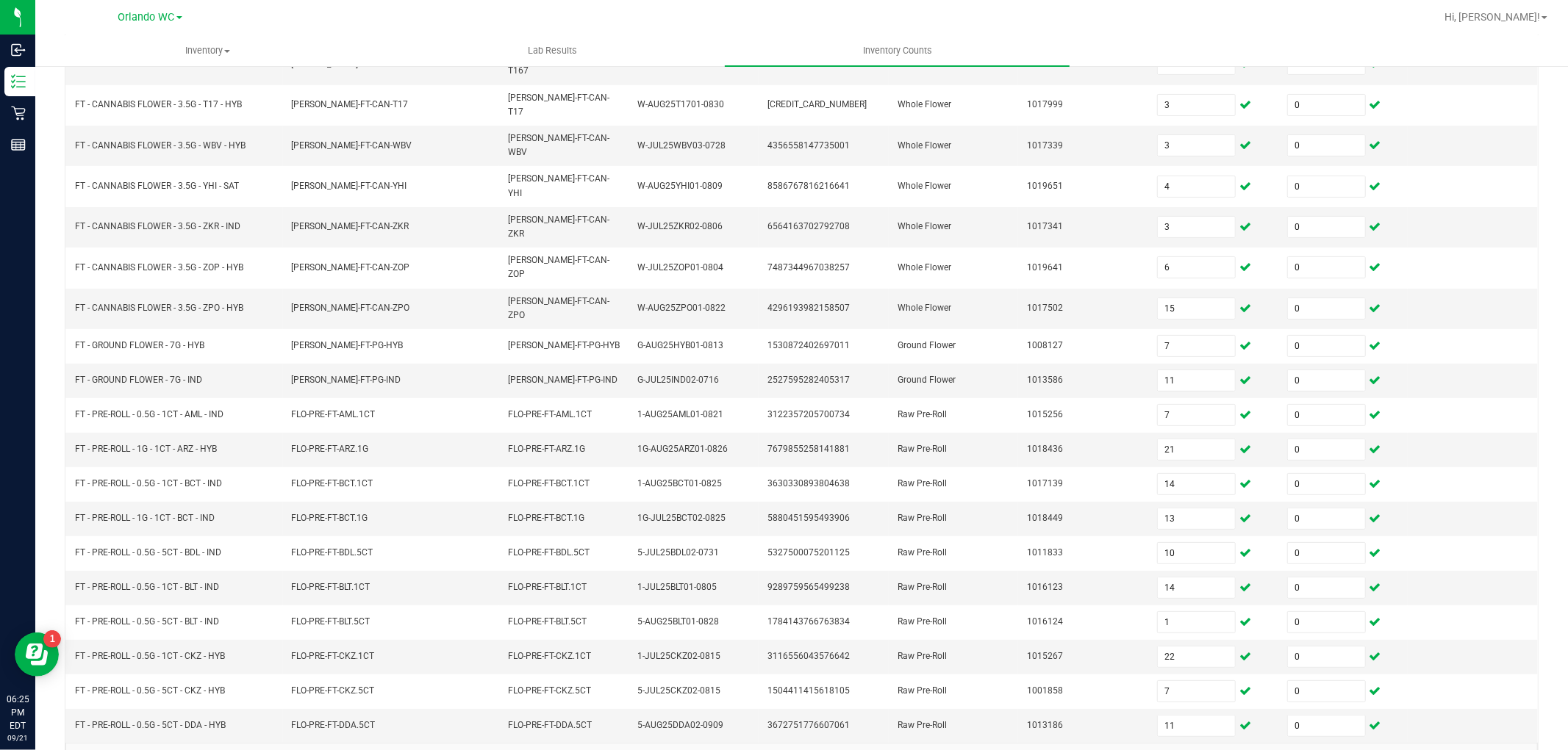
click at [240, 749] on link "15" at bounding box center [237, 761] width 21 height 22
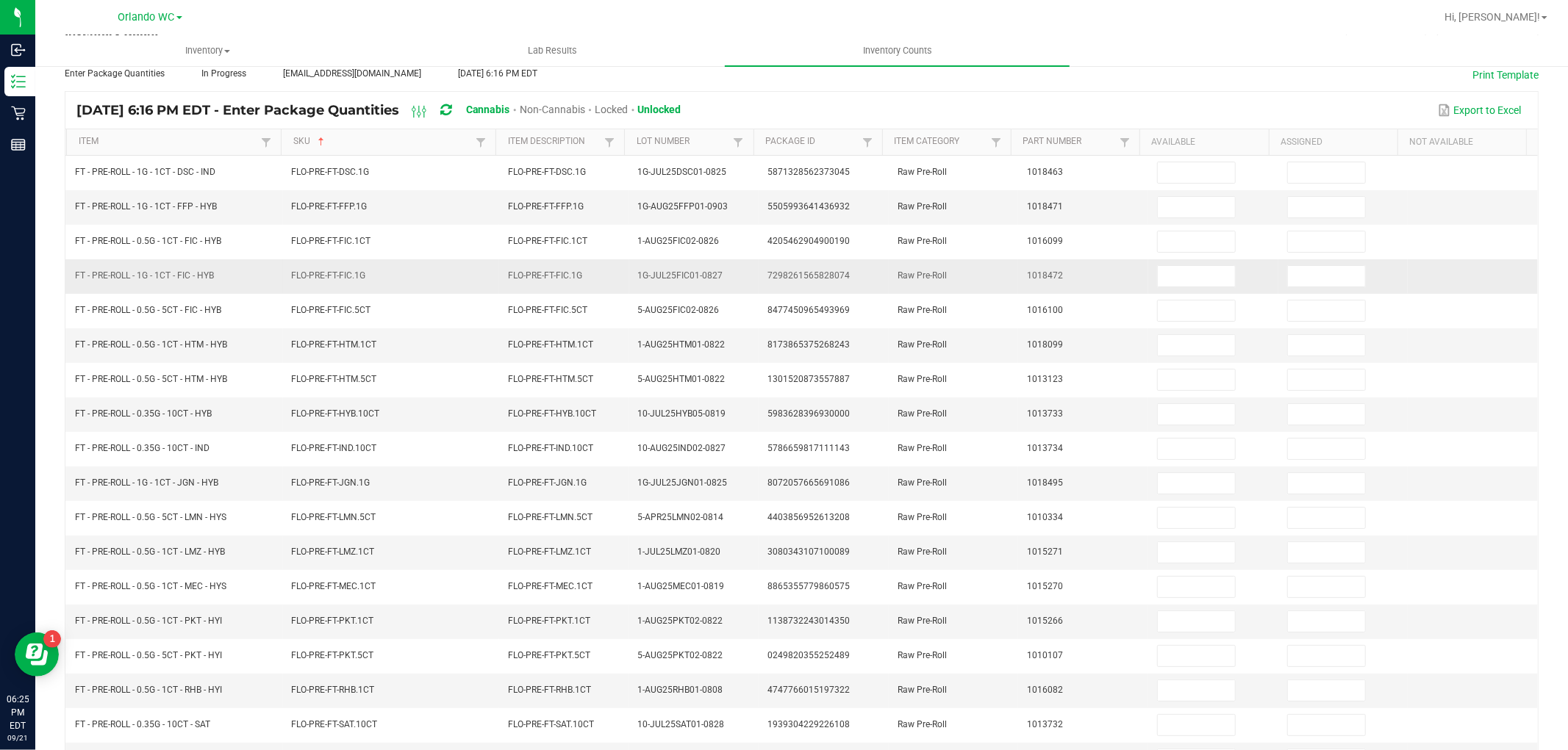
scroll to position [70, 0]
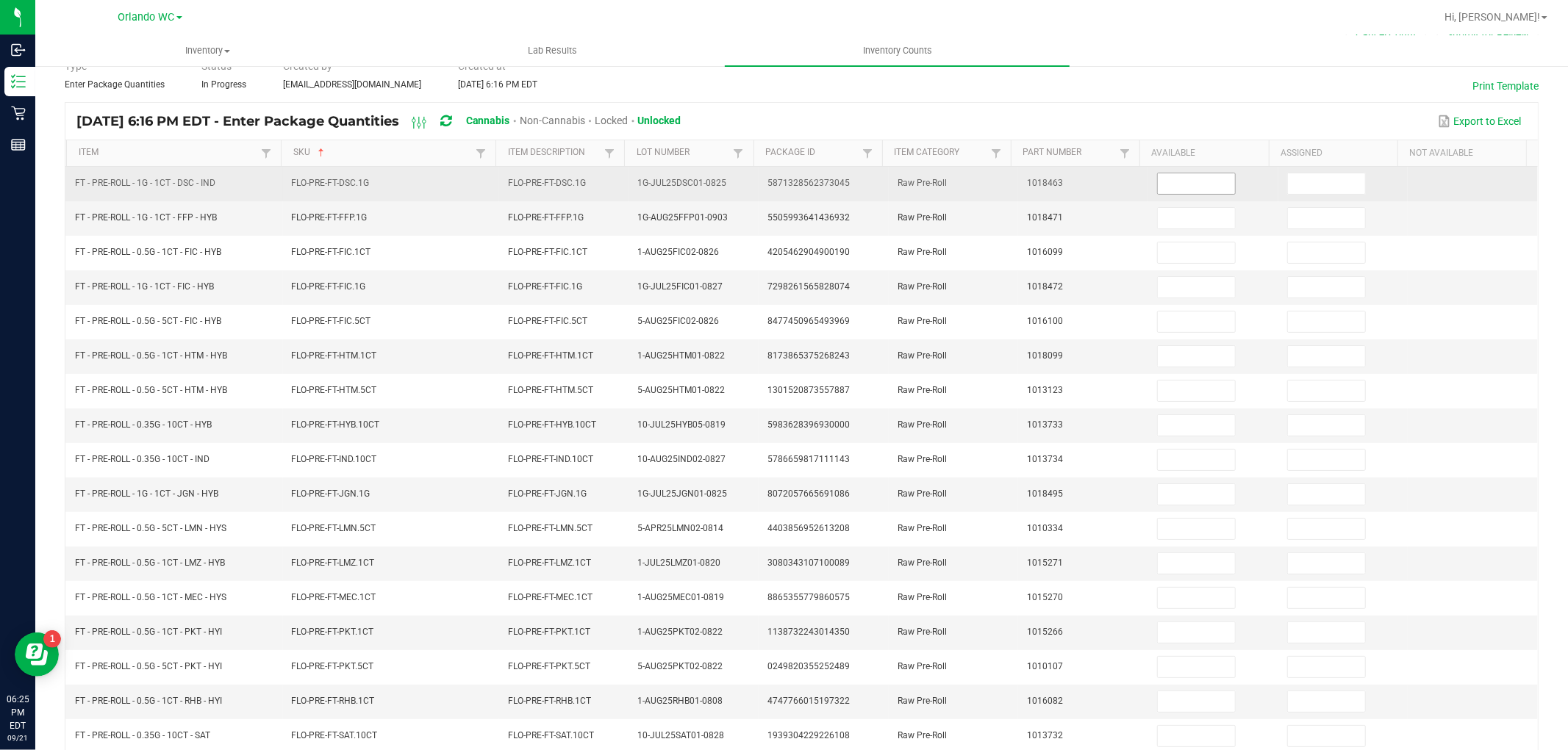
click at [1195, 193] on span at bounding box center [1196, 184] width 79 height 22
click at [1195, 190] on input at bounding box center [1196, 184] width 77 height 20
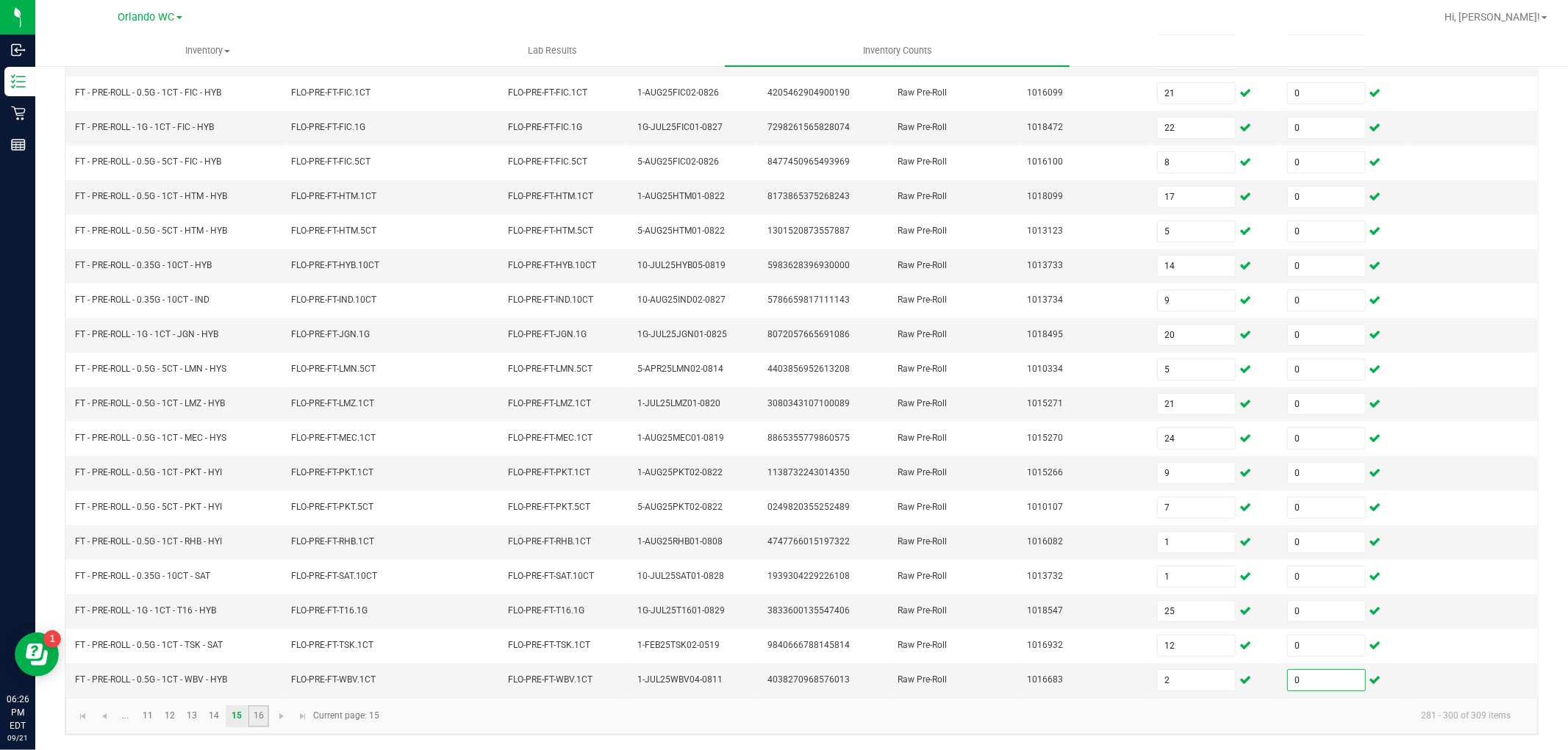
click at [255, 718] on link "16" at bounding box center [258, 716] width 21 height 22
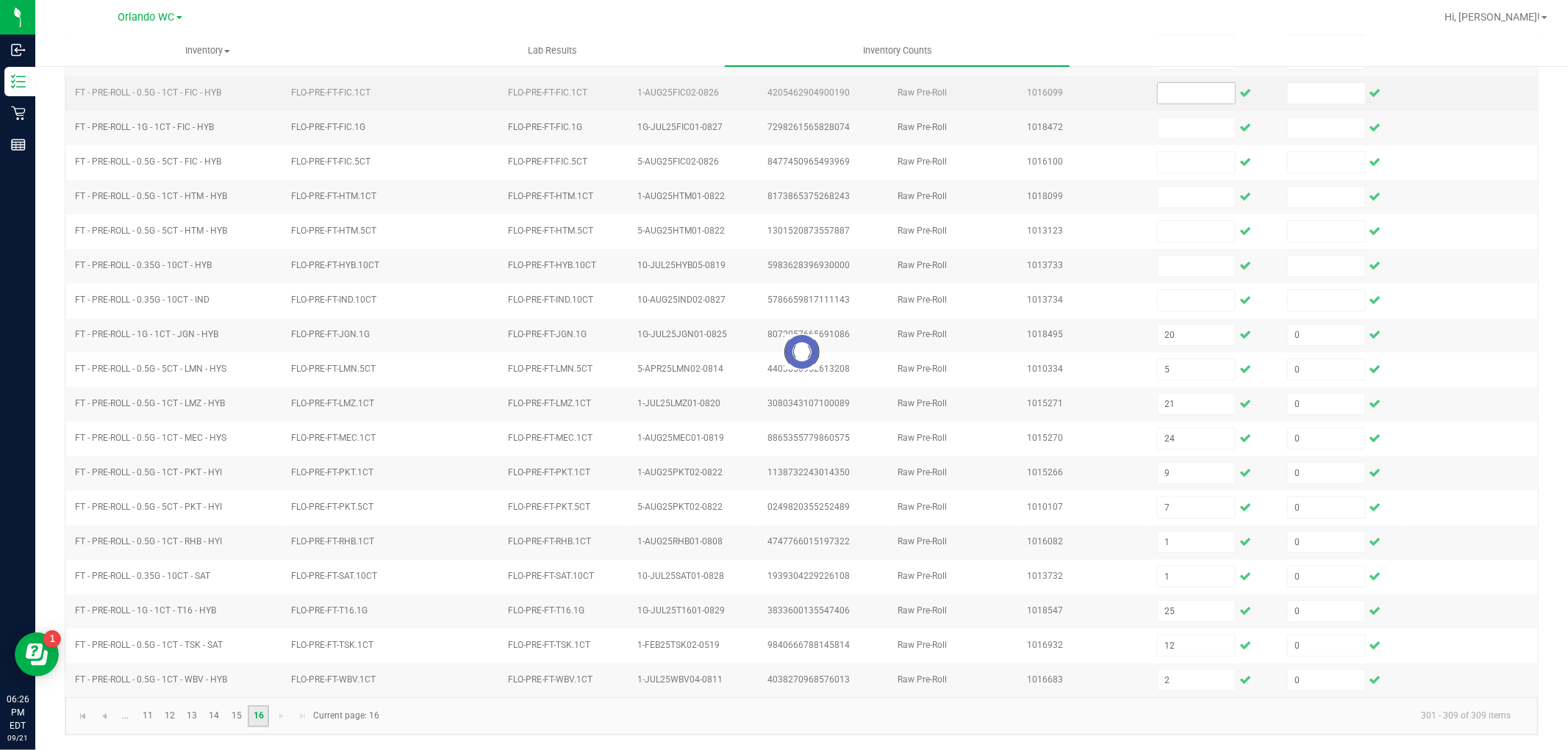
scroll to position [0, 0]
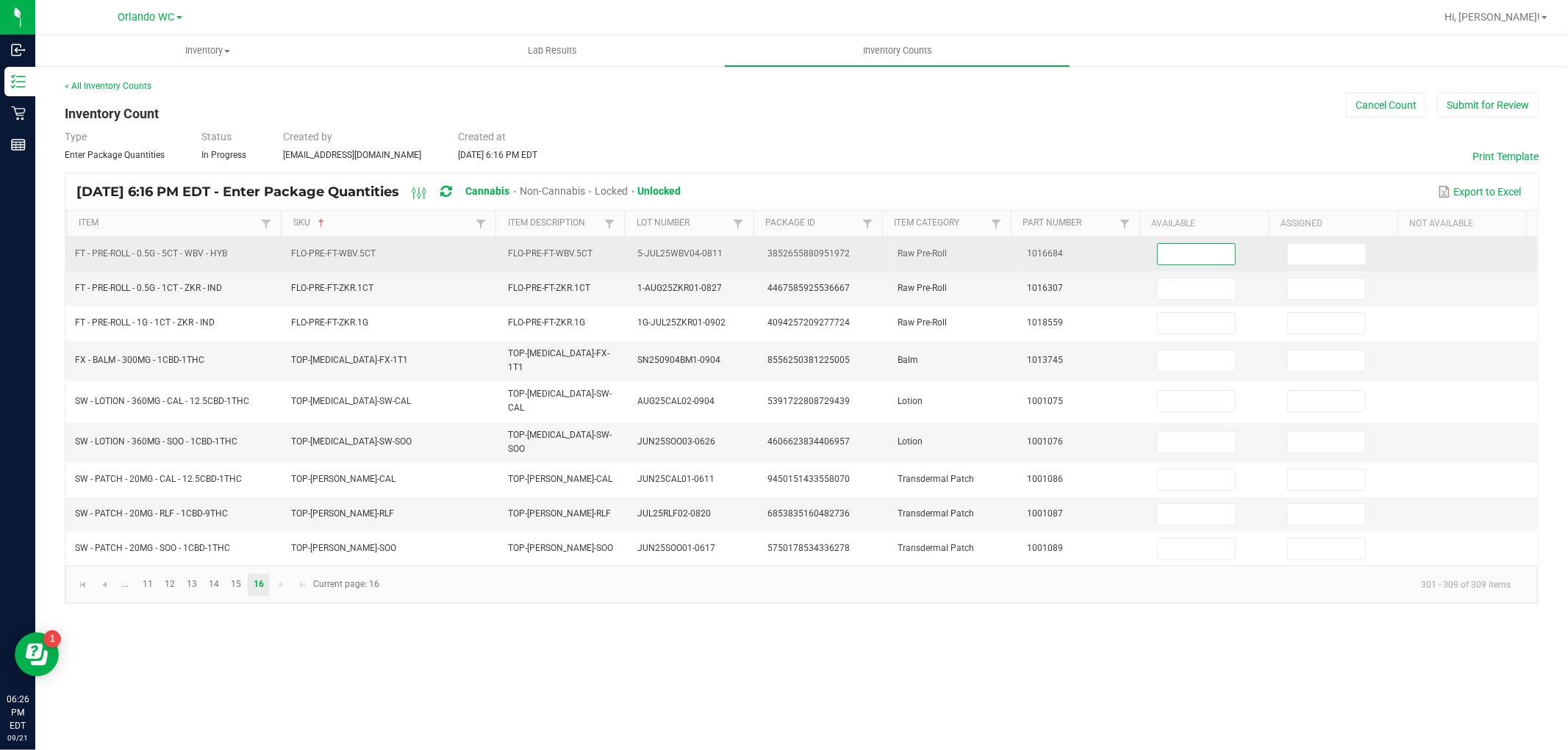
click at [1186, 262] on input at bounding box center [1196, 254] width 77 height 20
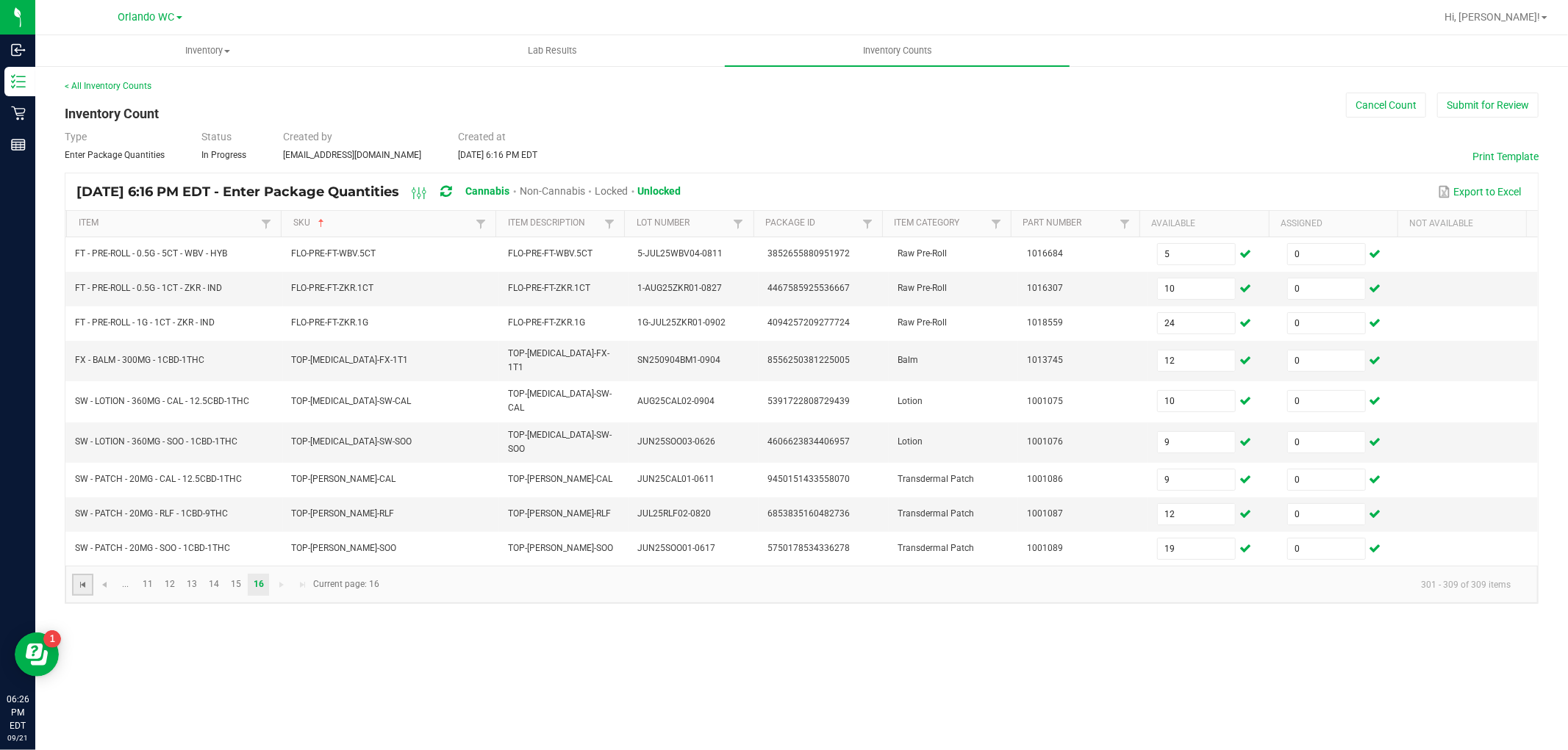
click at [77, 579] on span "Go to the first page" at bounding box center [83, 585] width 12 height 12
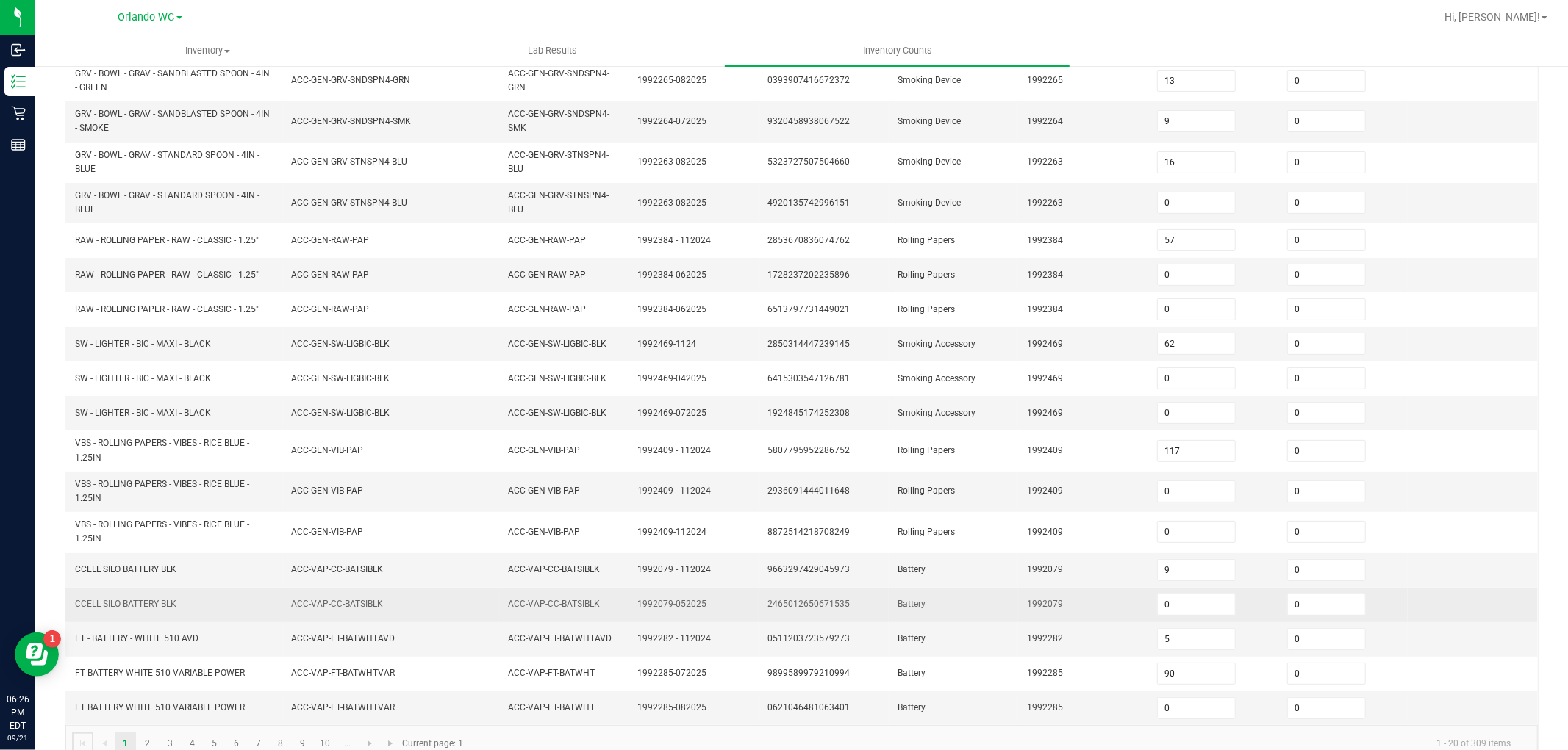
scroll to position [276, 0]
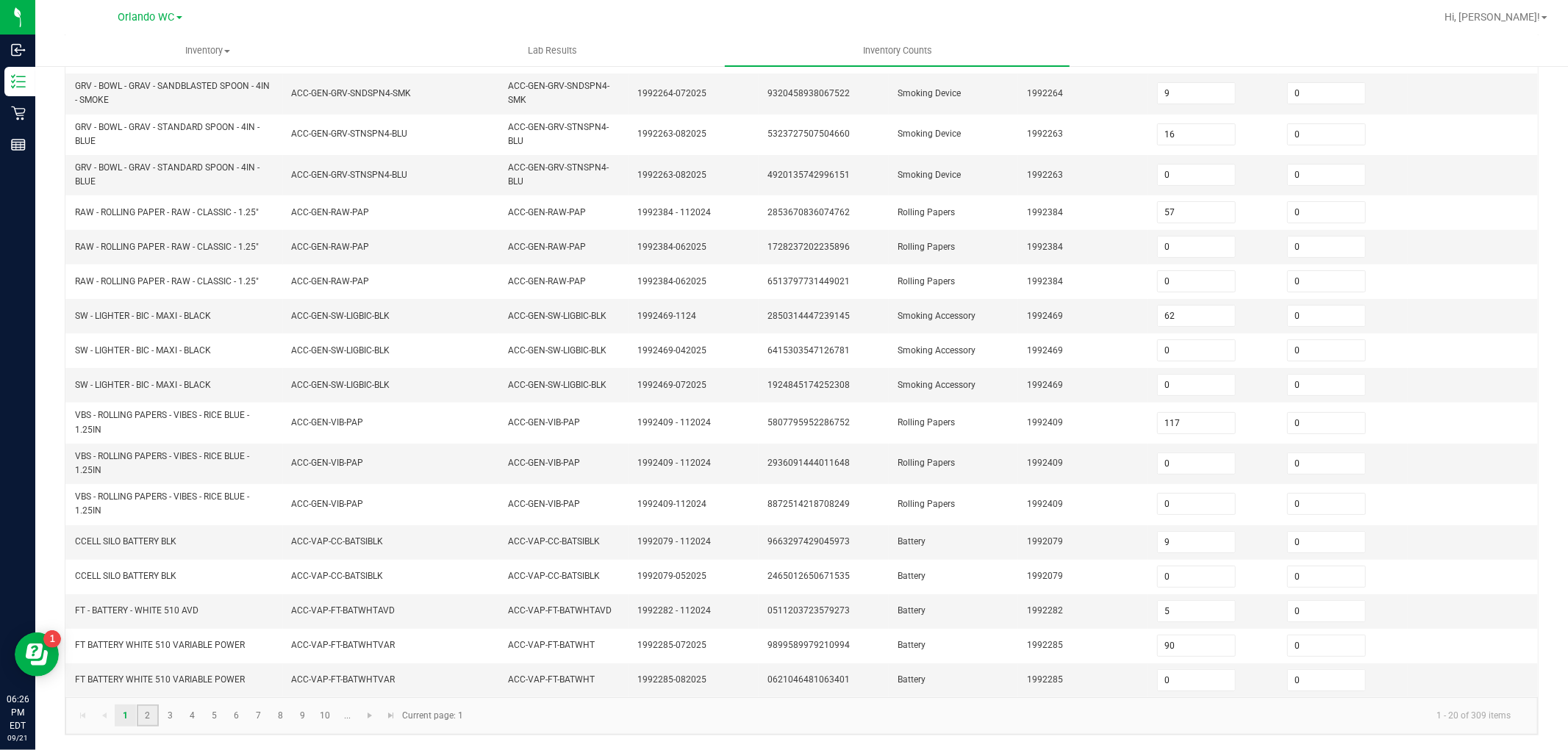
click at [137, 716] on link "2" at bounding box center [147, 715] width 21 height 22
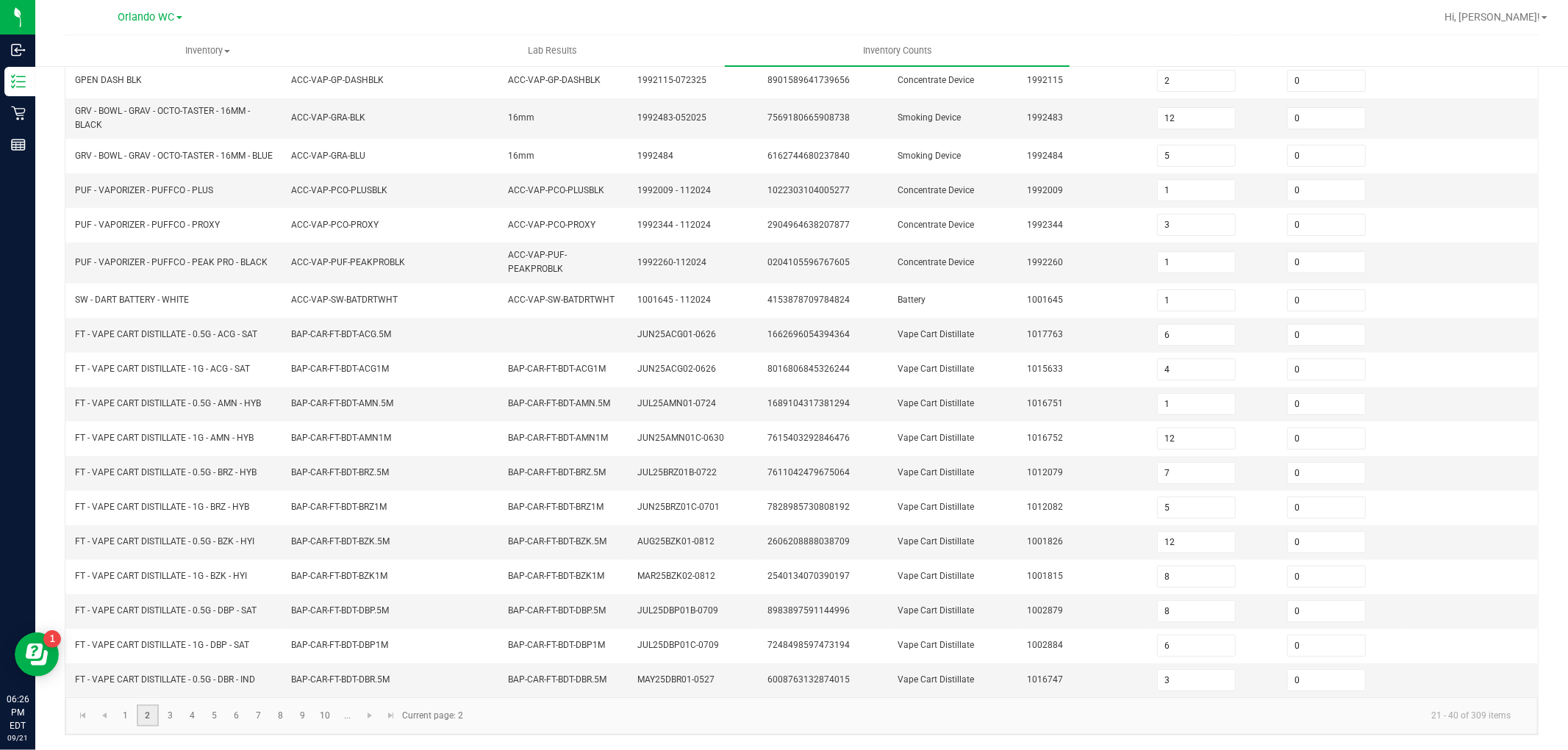
scroll to position [253, 0]
click at [171, 716] on link "3" at bounding box center [170, 715] width 21 height 22
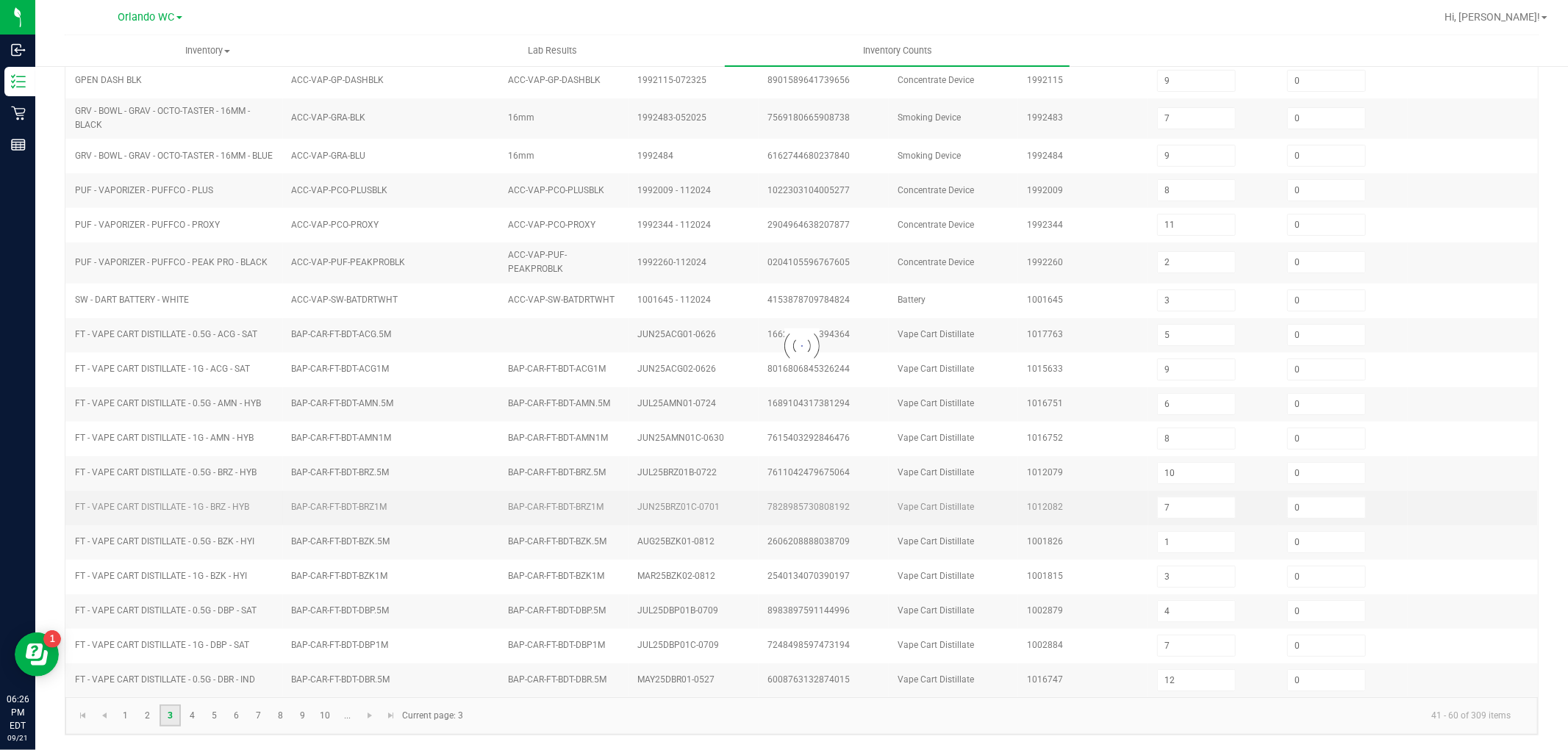
scroll to position [233, 0]
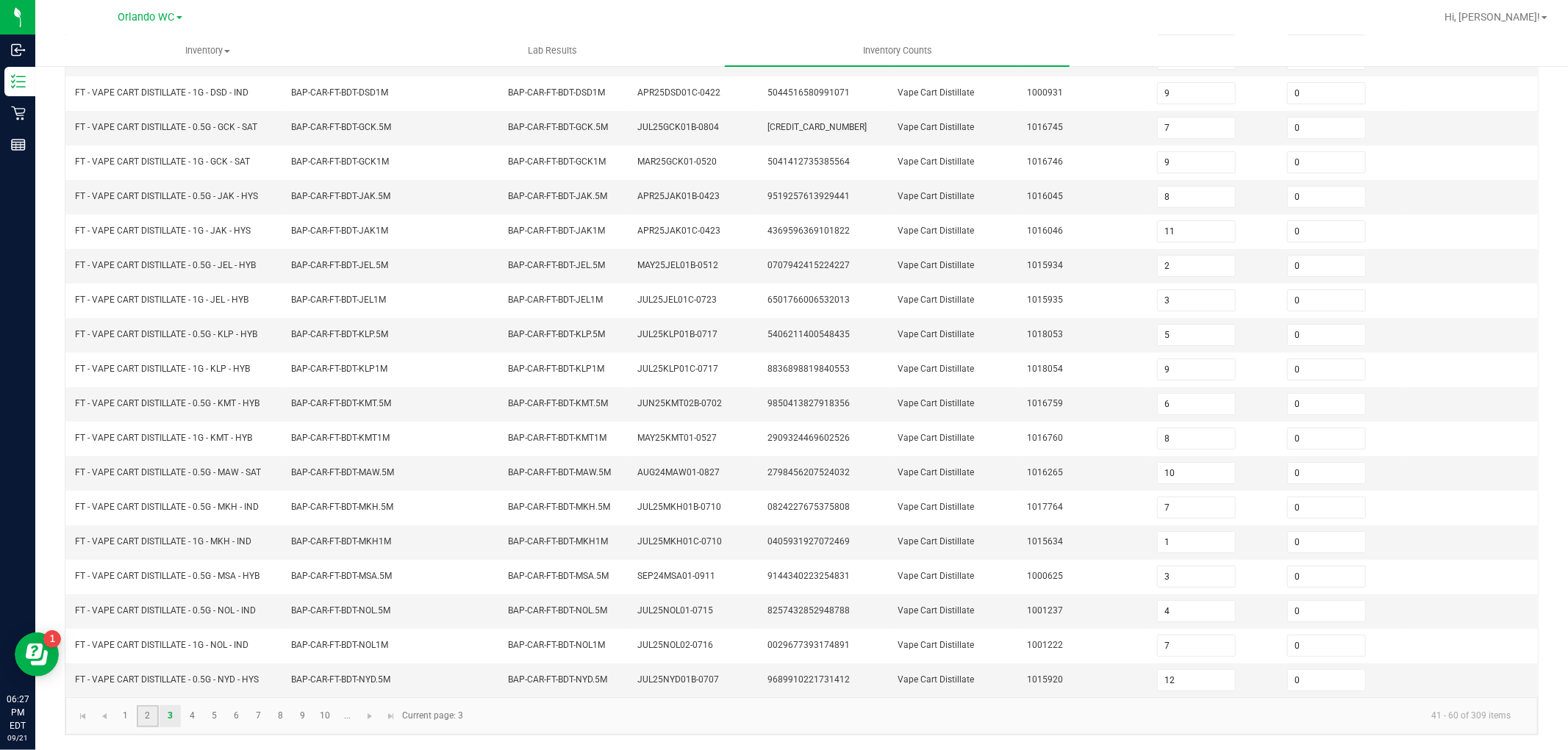
click at [151, 717] on link "2" at bounding box center [147, 716] width 21 height 22
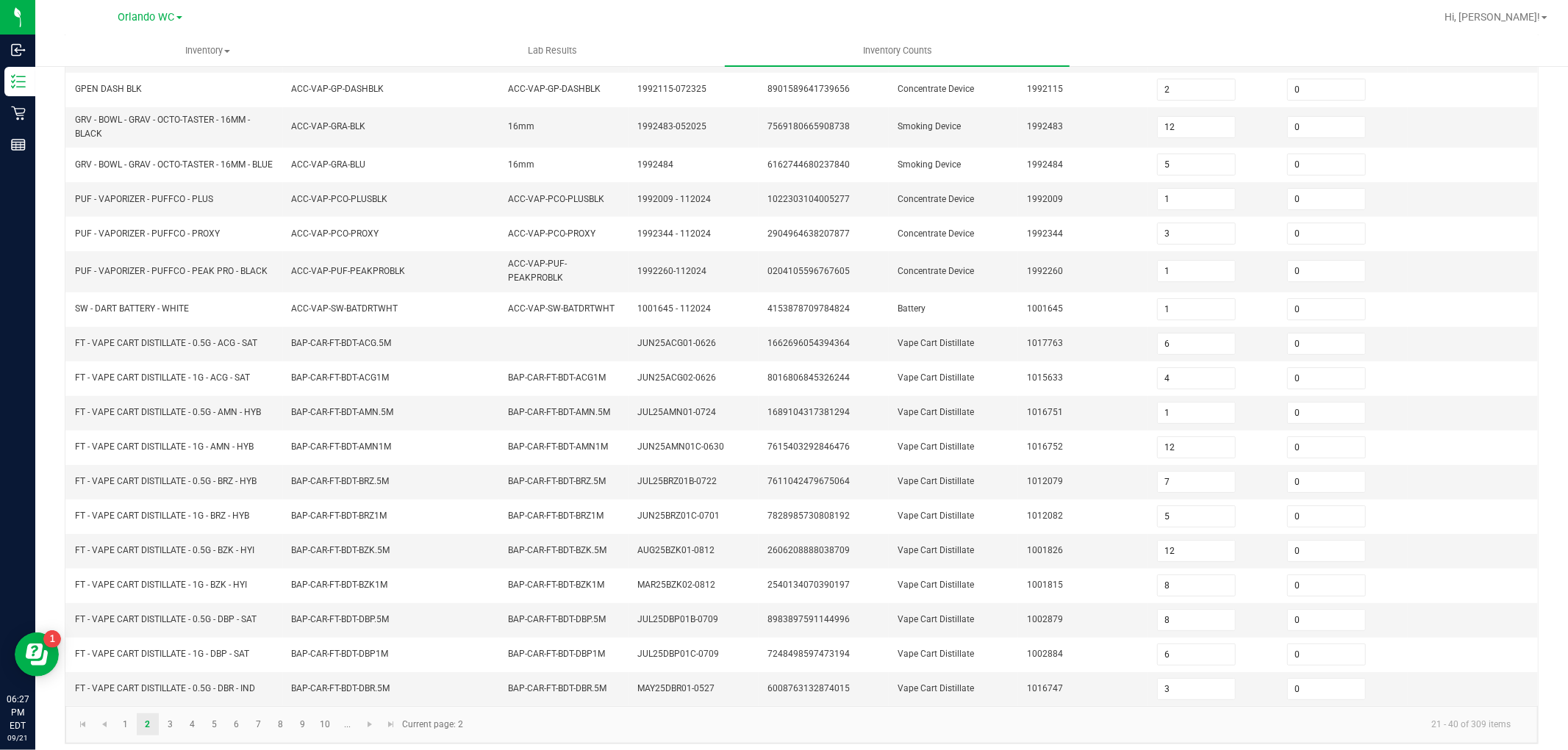
click at [173, 717] on kendo-pager "1 2 3 4 5 6 7 8 9 10 ... 21 - 40 of 309 items Current page: 2" at bounding box center [802, 725] width 1472 height 38
click at [178, 732] on link "3" at bounding box center [170, 724] width 21 height 22
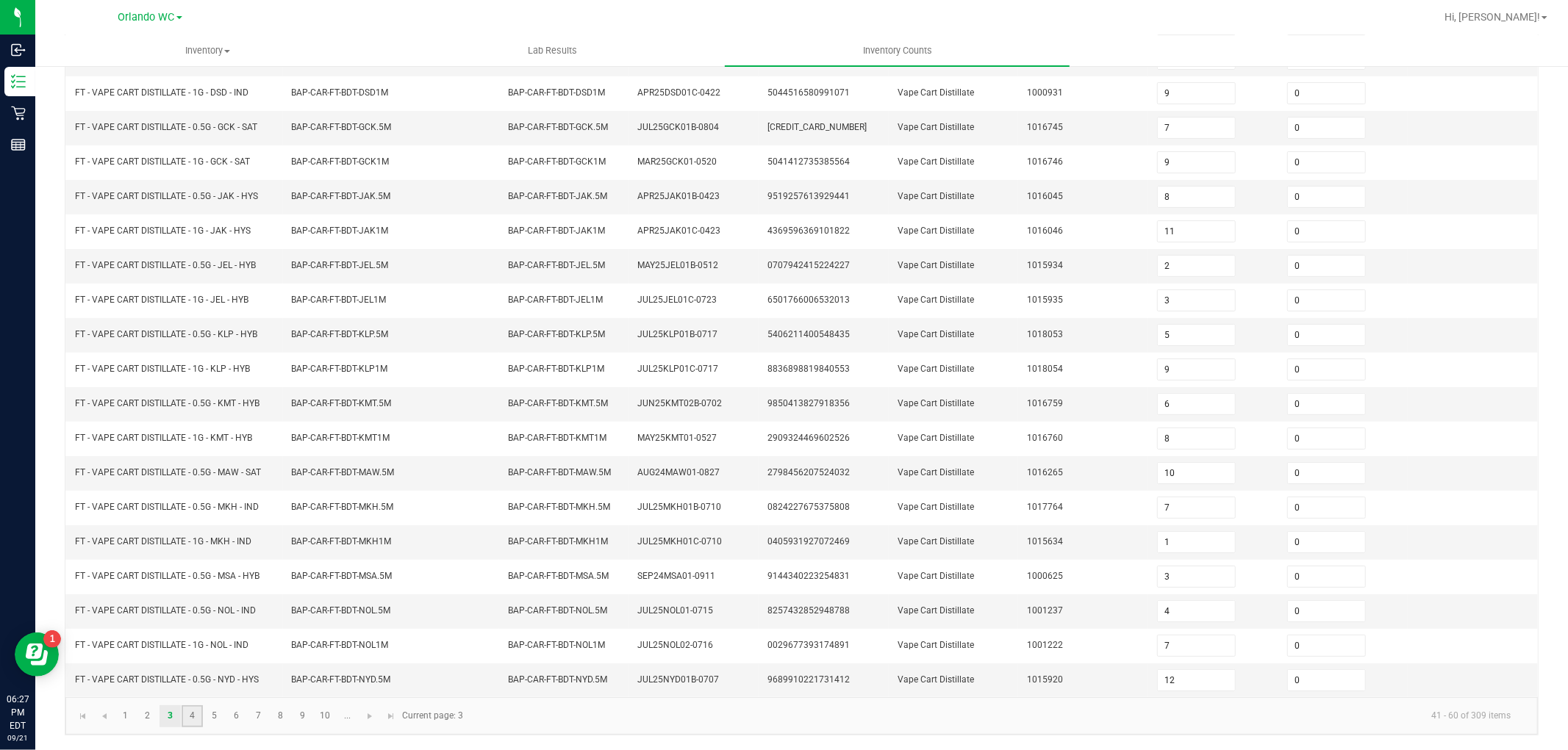
click at [190, 724] on link "4" at bounding box center [192, 716] width 21 height 22
click at [207, 721] on link "5" at bounding box center [214, 716] width 21 height 22
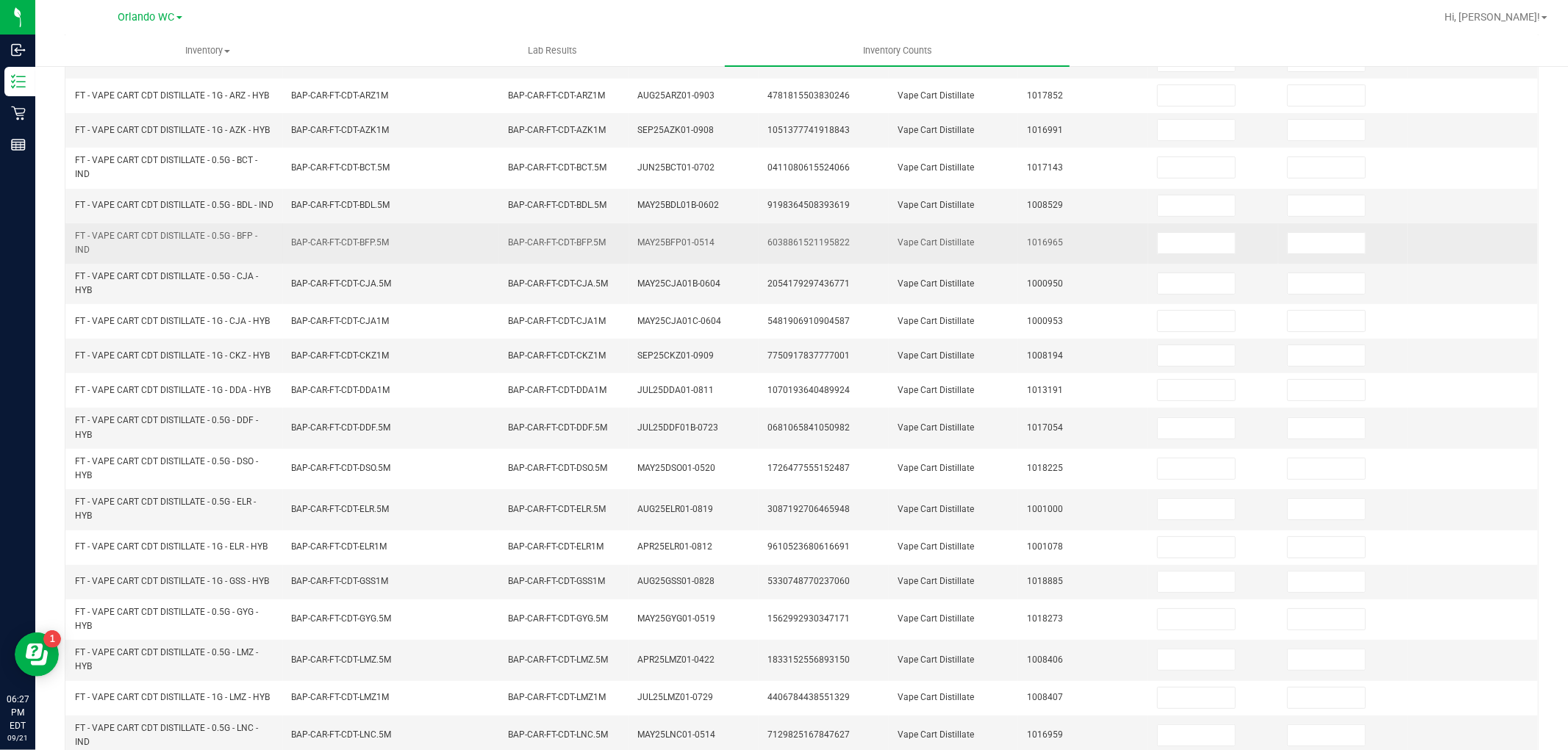
scroll to position [0, 0]
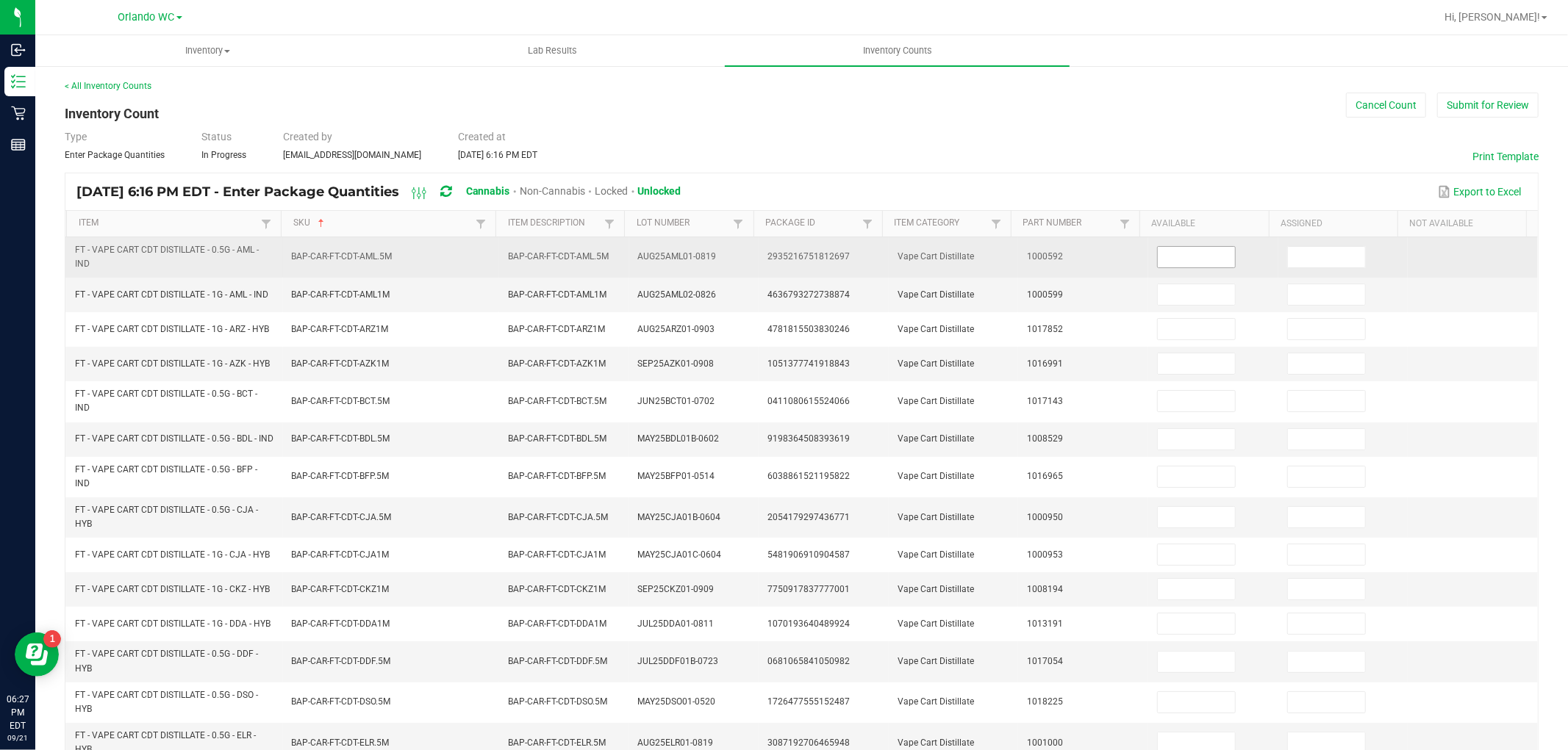
click at [1157, 246] on span at bounding box center [1196, 257] width 79 height 22
click at [1171, 255] on input at bounding box center [1196, 257] width 77 height 20
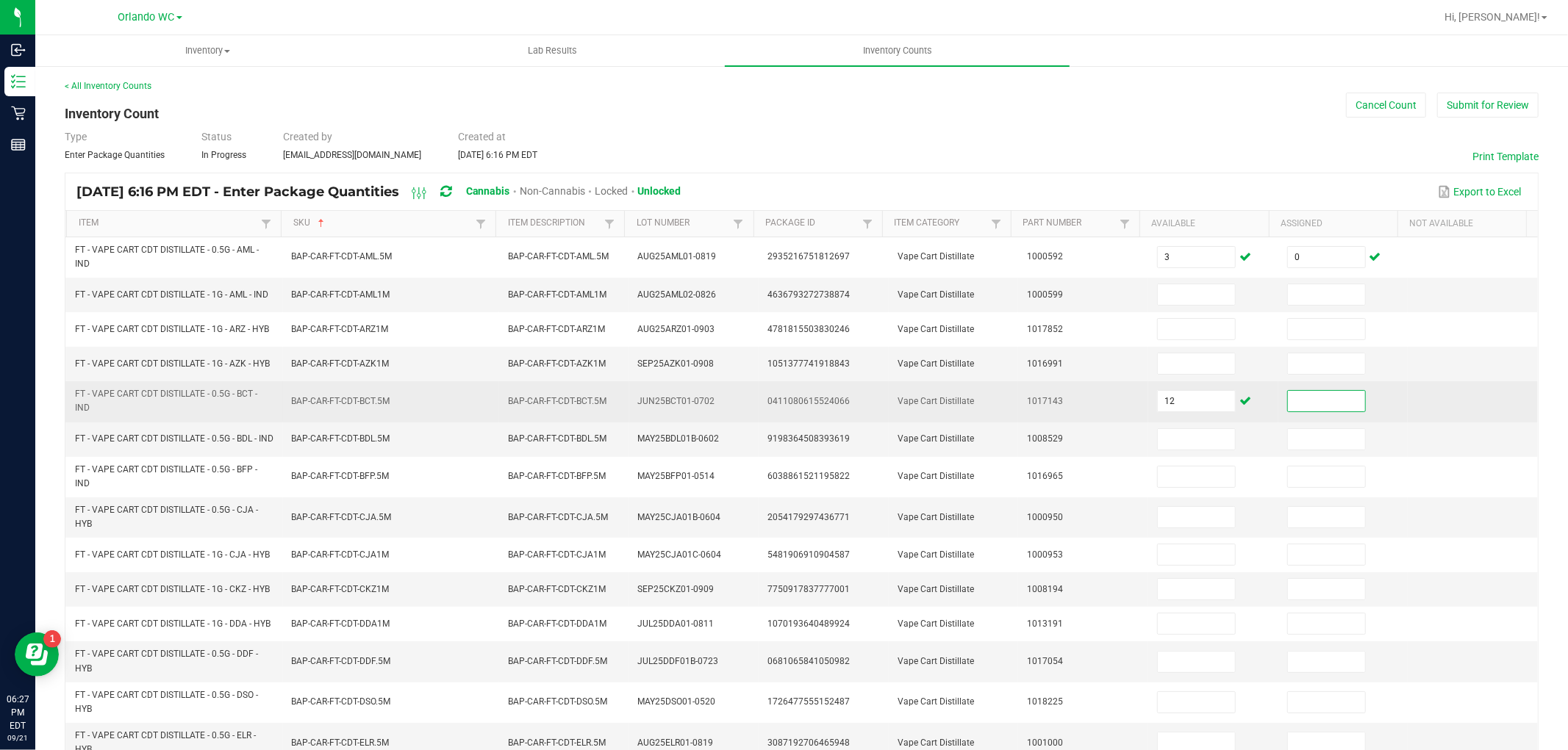
click at [1299, 403] on input at bounding box center [1326, 400] width 77 height 20
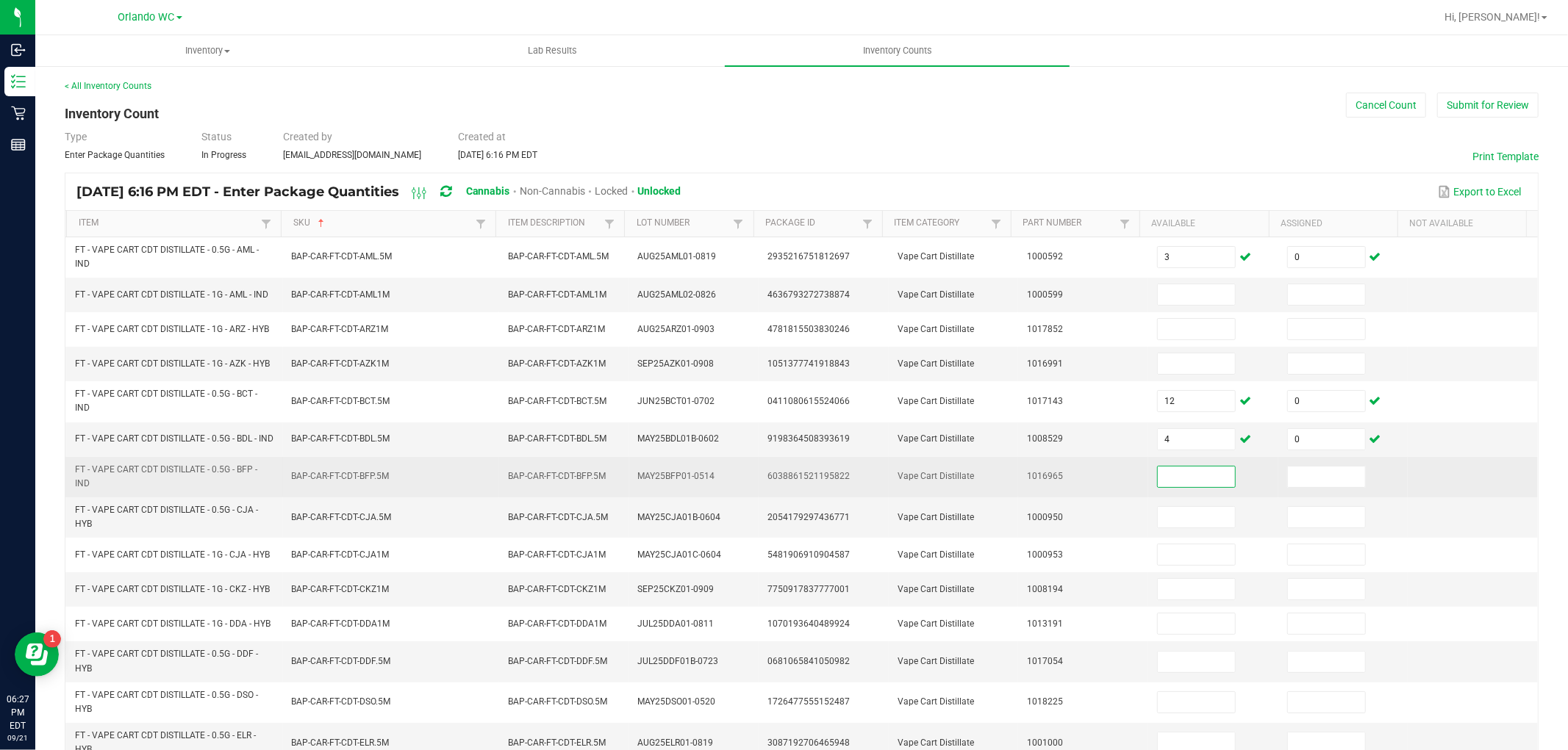
click at [1158, 475] on input at bounding box center [1196, 477] width 77 height 20
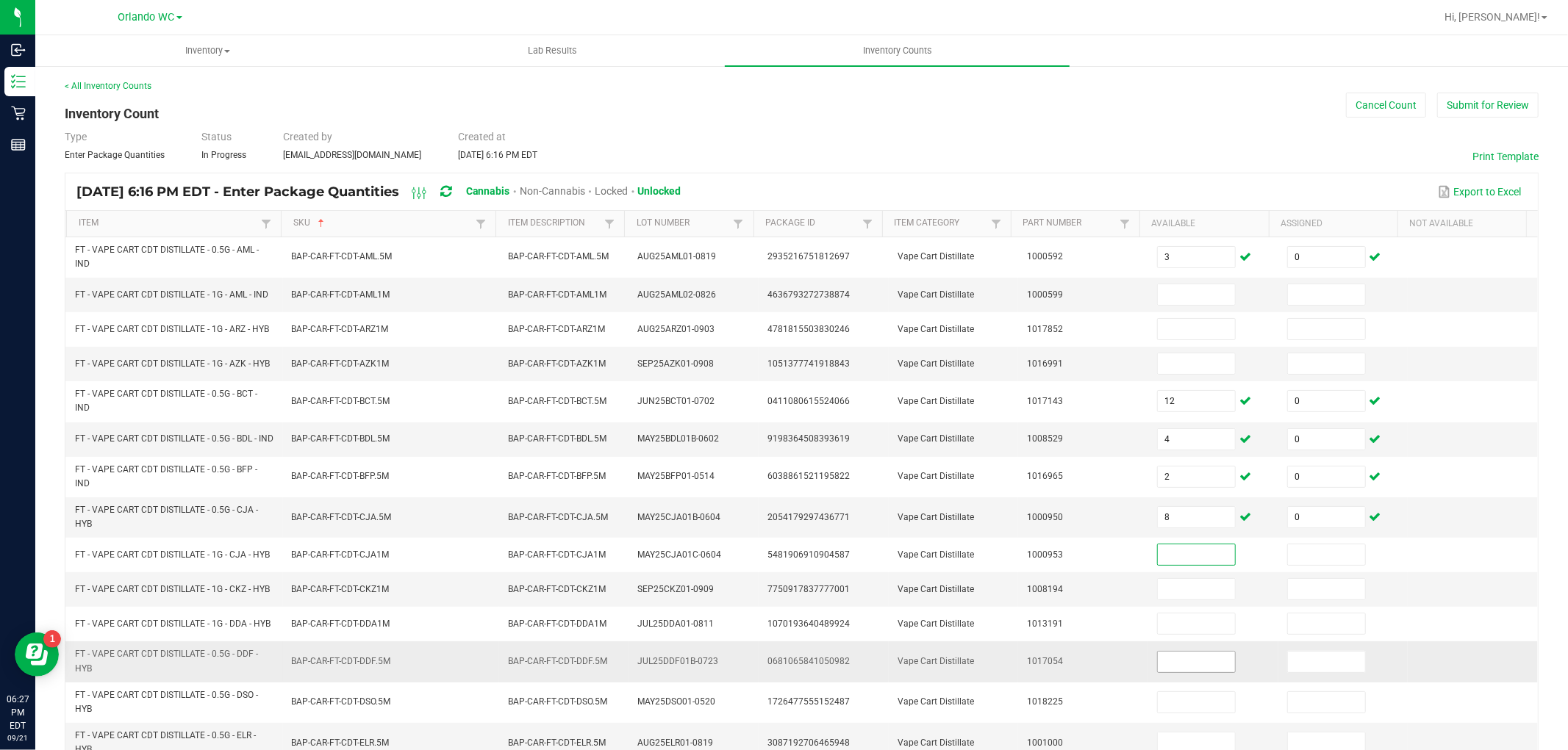
click at [1174, 663] on input at bounding box center [1196, 662] width 77 height 20
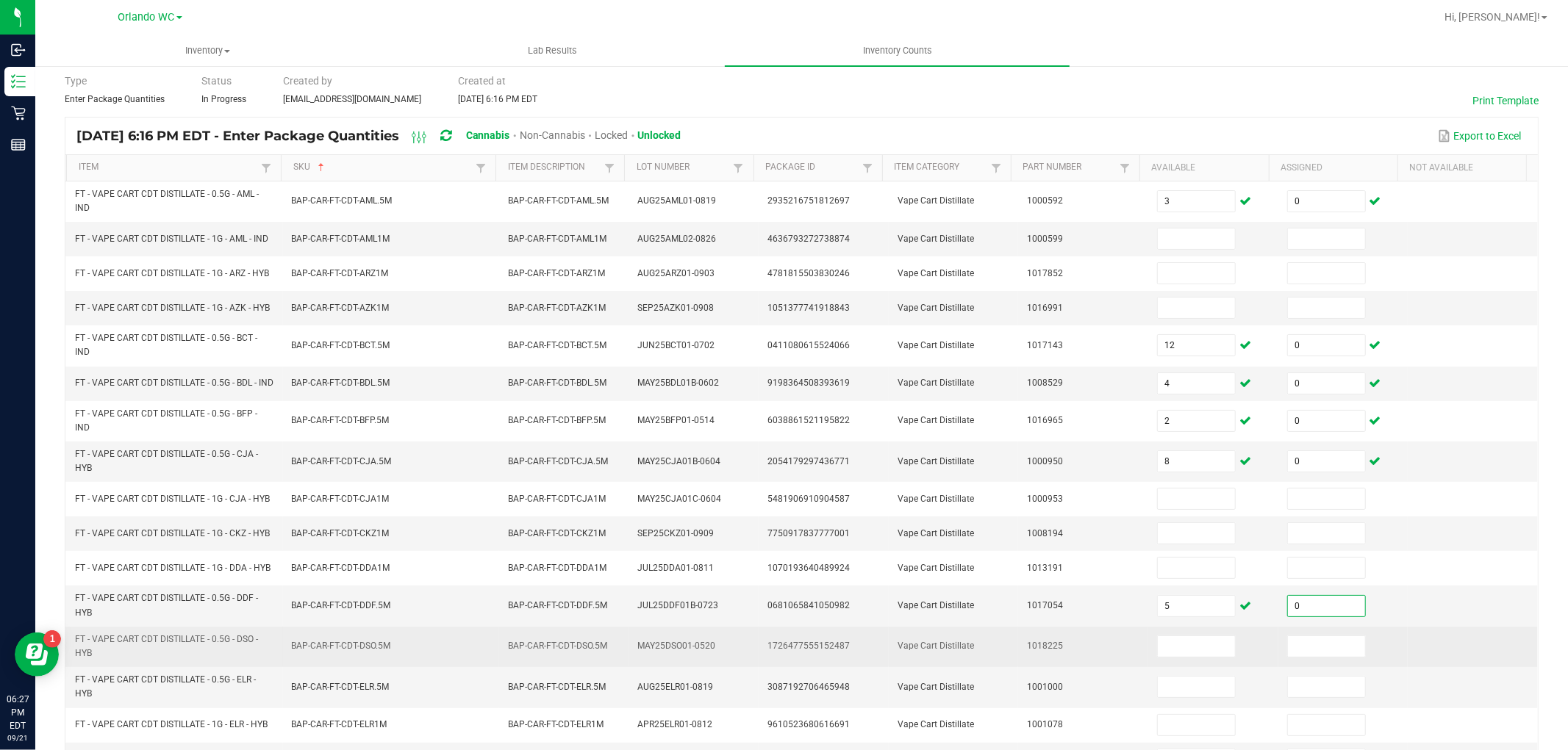
scroll to position [82, 0]
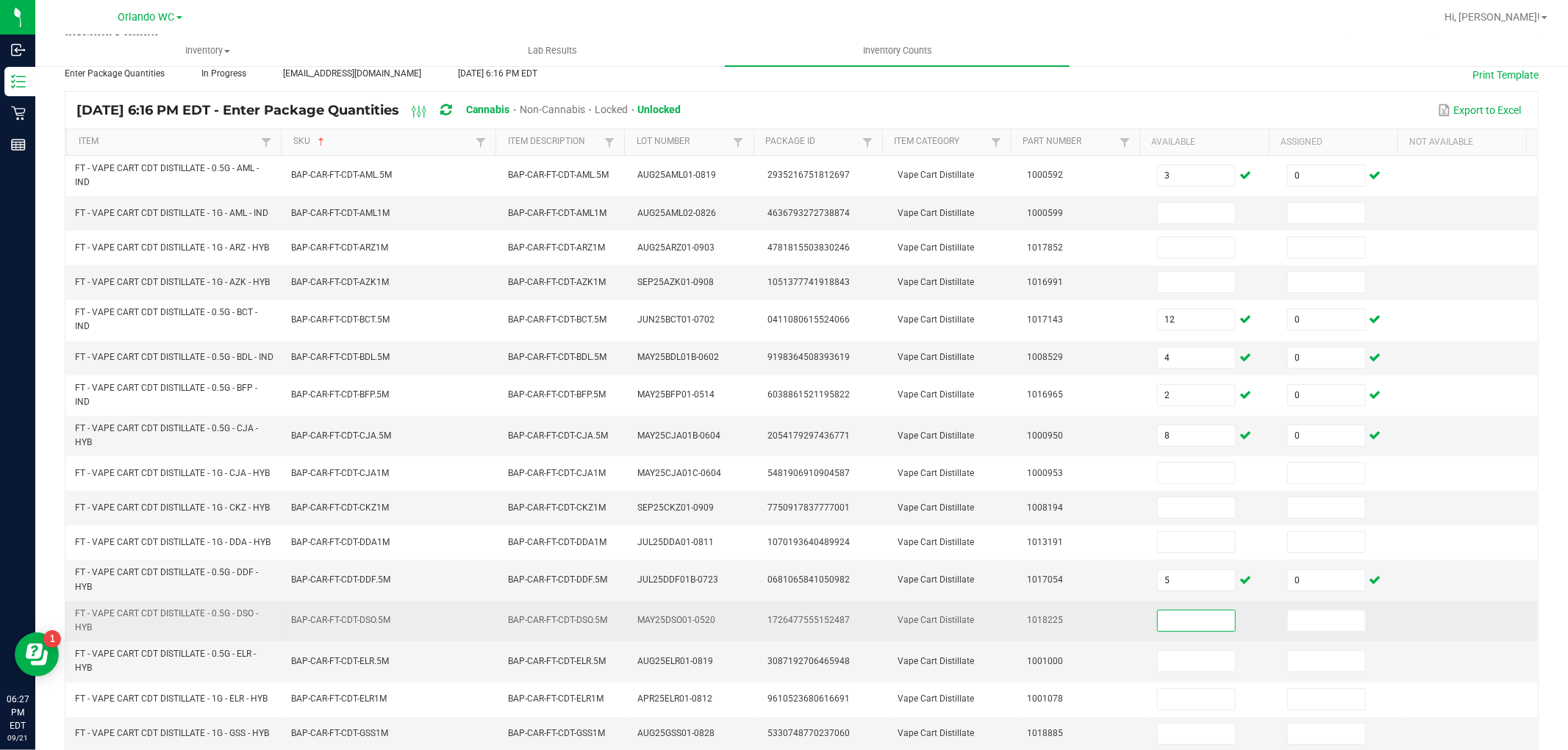
click at [1195, 627] on input at bounding box center [1196, 620] width 77 height 20
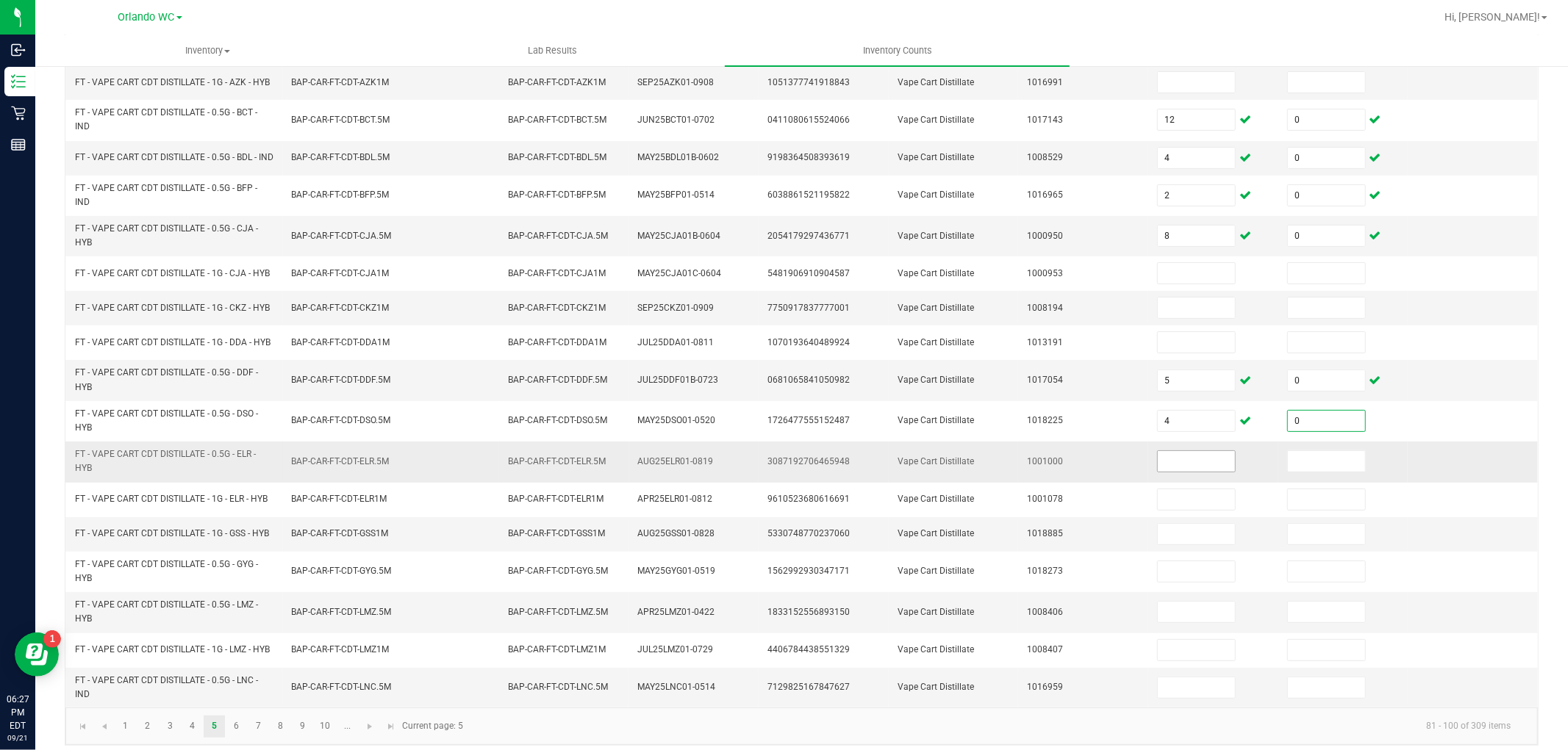
scroll to position [307, 0]
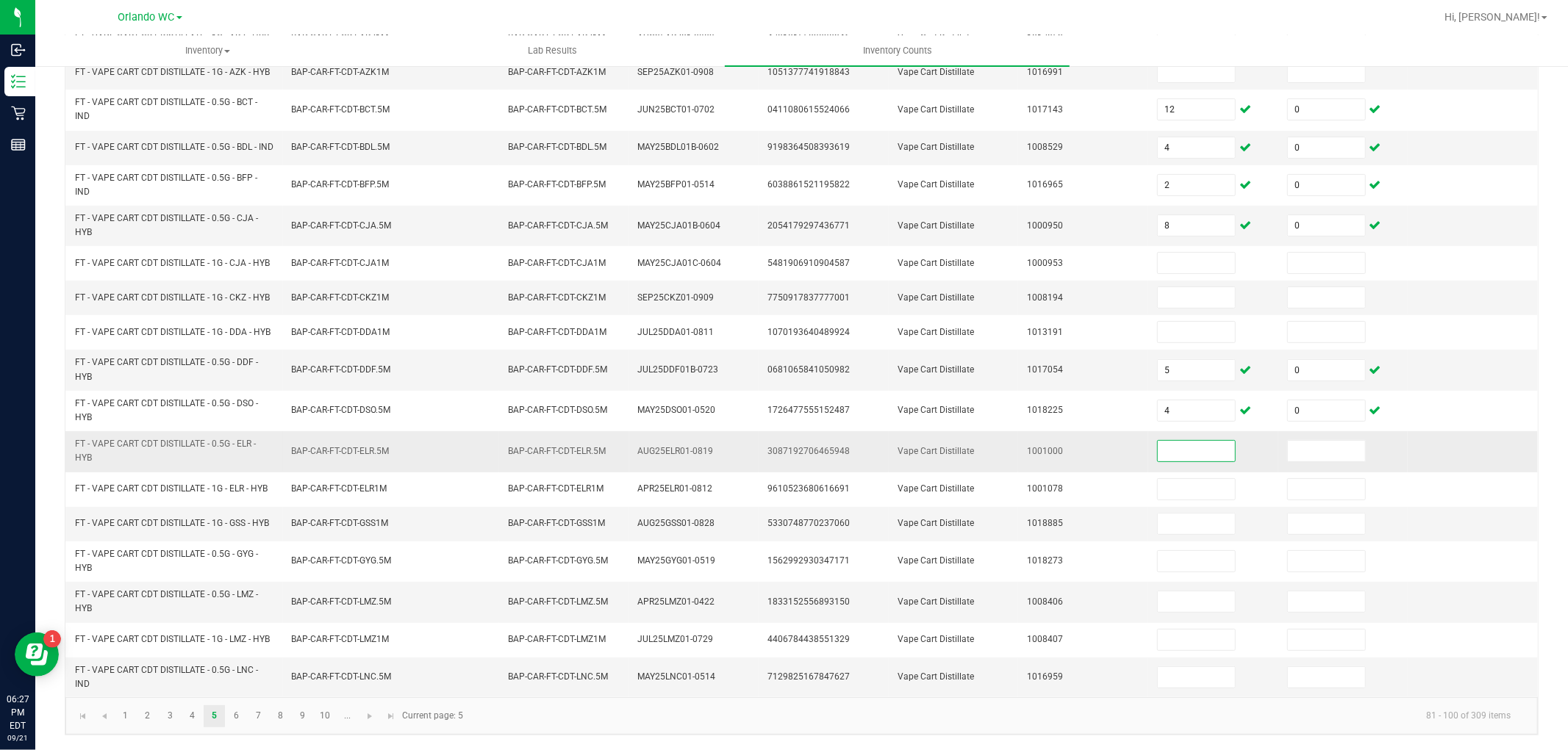
click at [1182, 446] on input at bounding box center [1196, 451] width 77 height 20
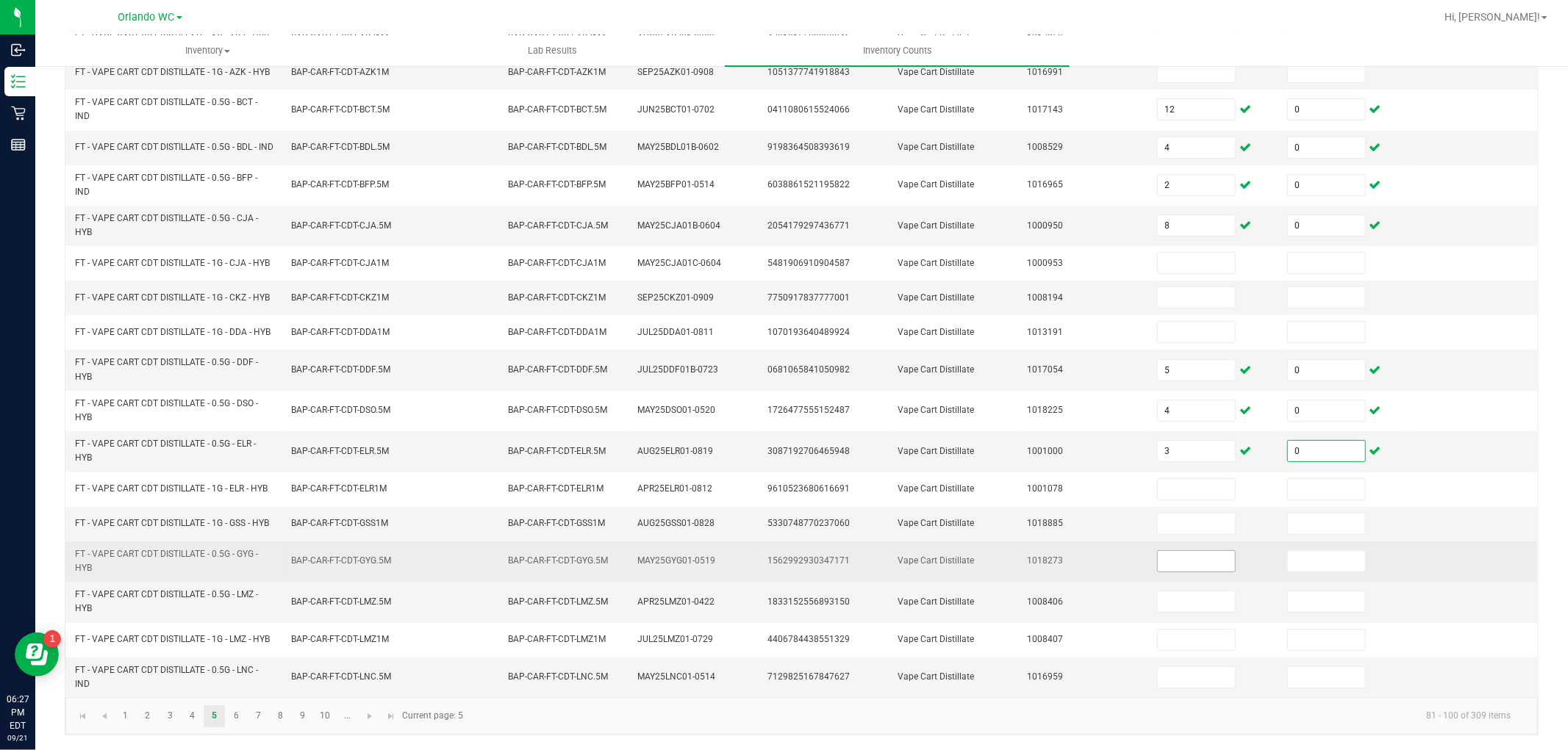
click at [1171, 560] on input at bounding box center [1196, 561] width 77 height 20
click at [1308, 551] on input at bounding box center [1326, 561] width 77 height 20
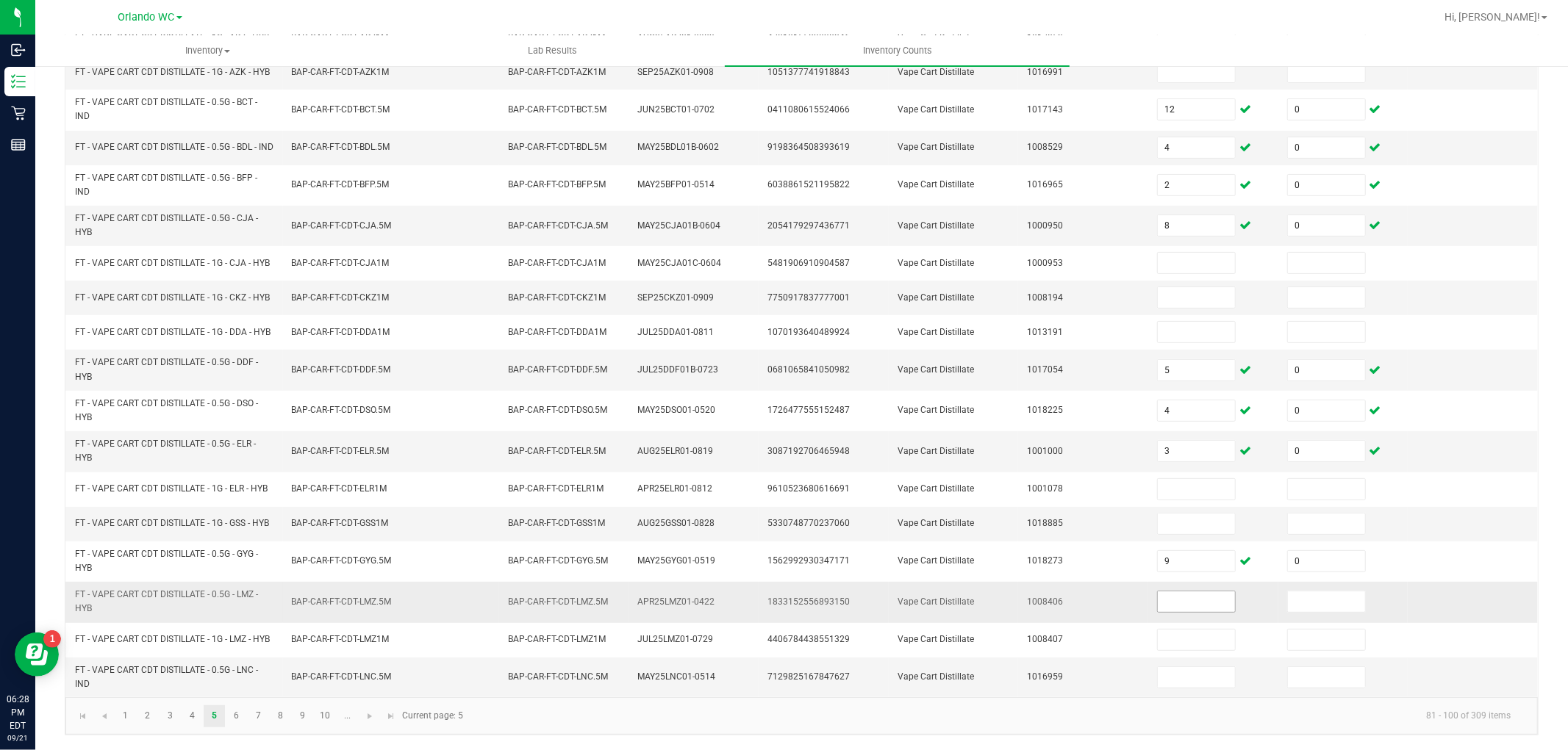
click at [1166, 584] on td at bounding box center [1213, 601] width 130 height 40
click at [1163, 595] on input at bounding box center [1196, 601] width 77 height 20
click at [1291, 591] on input at bounding box center [1326, 601] width 77 height 20
click at [1171, 680] on input at bounding box center [1196, 677] width 77 height 20
click at [1328, 687] on input at bounding box center [1326, 677] width 77 height 20
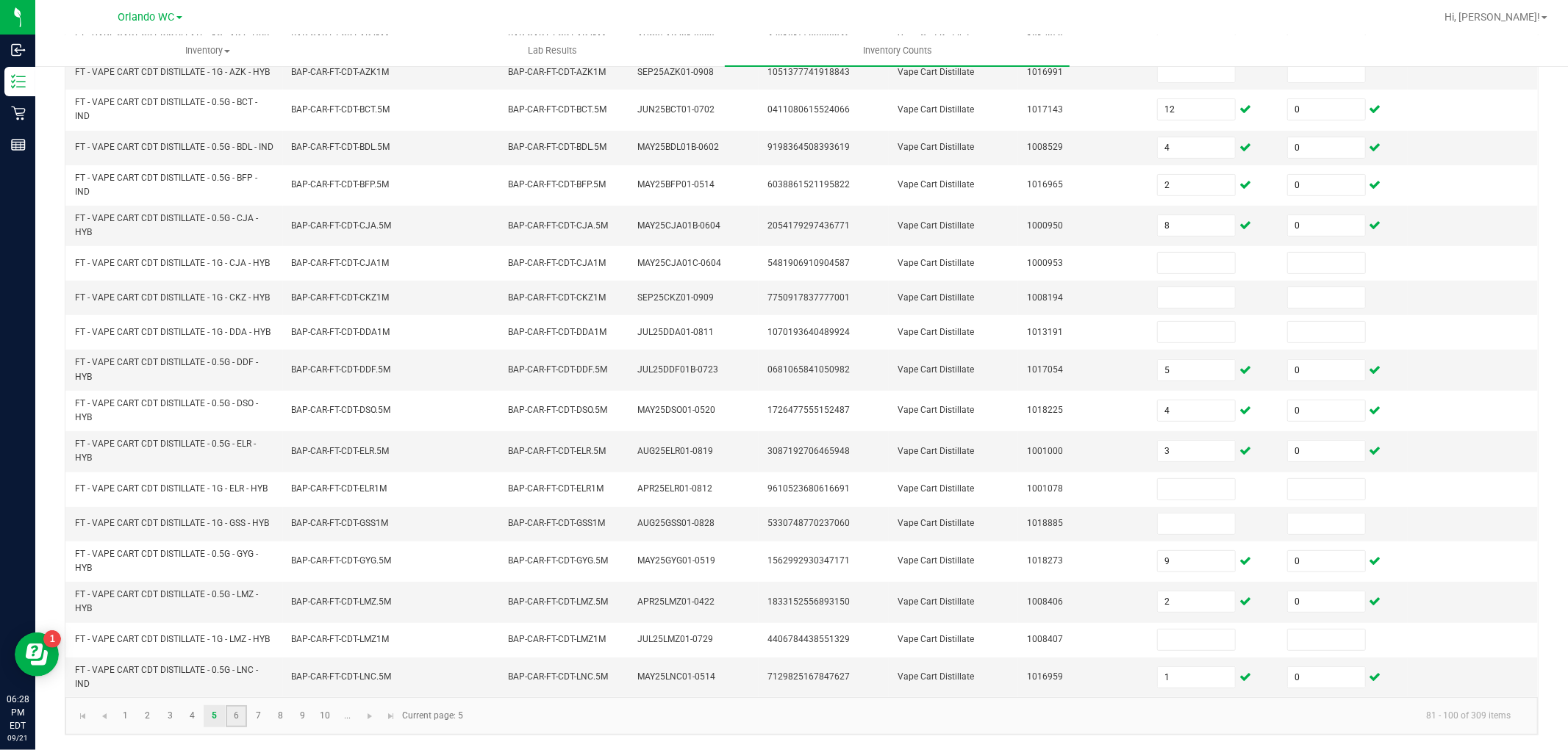
click at [228, 715] on link "6" at bounding box center [237, 716] width 21 height 22
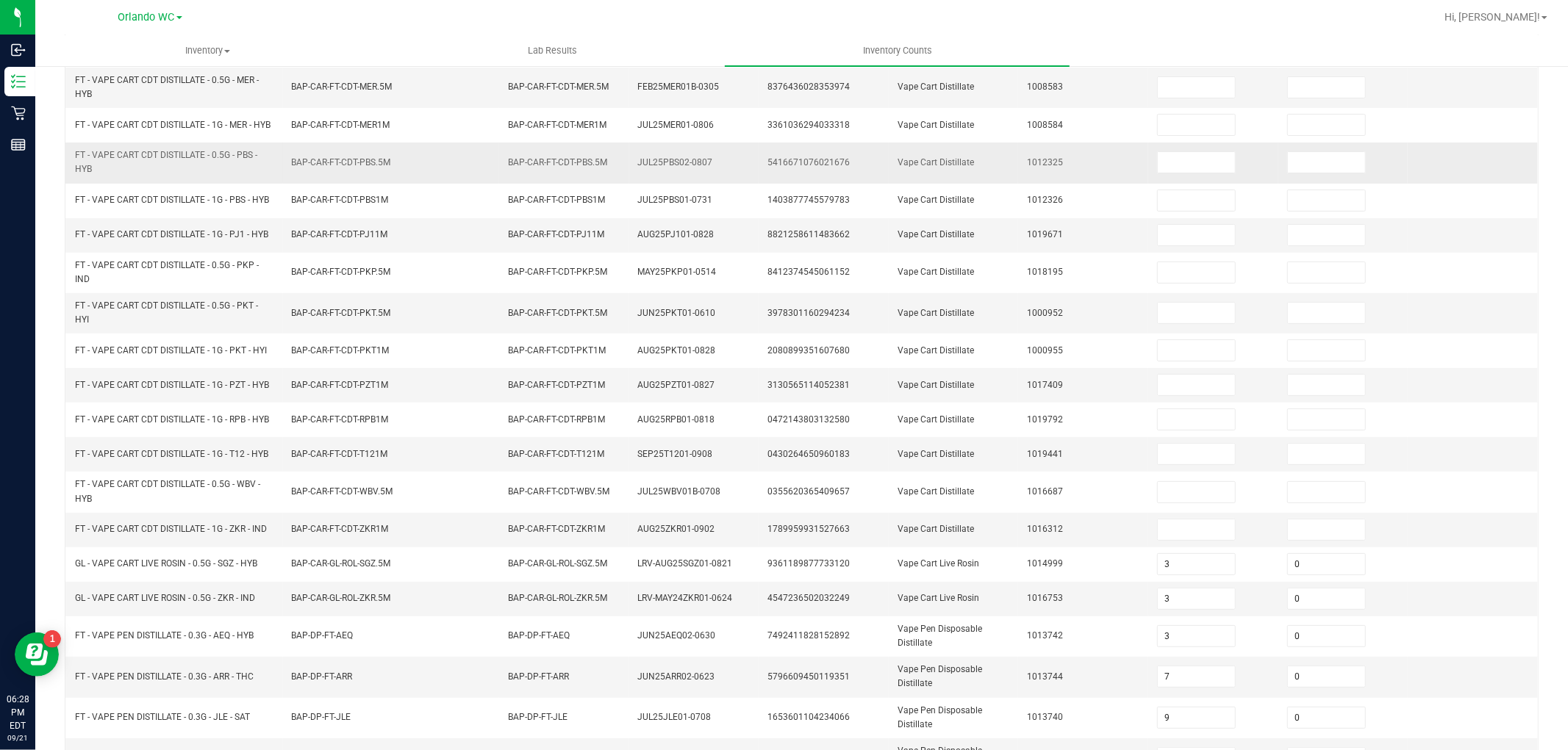
scroll to position [0, 0]
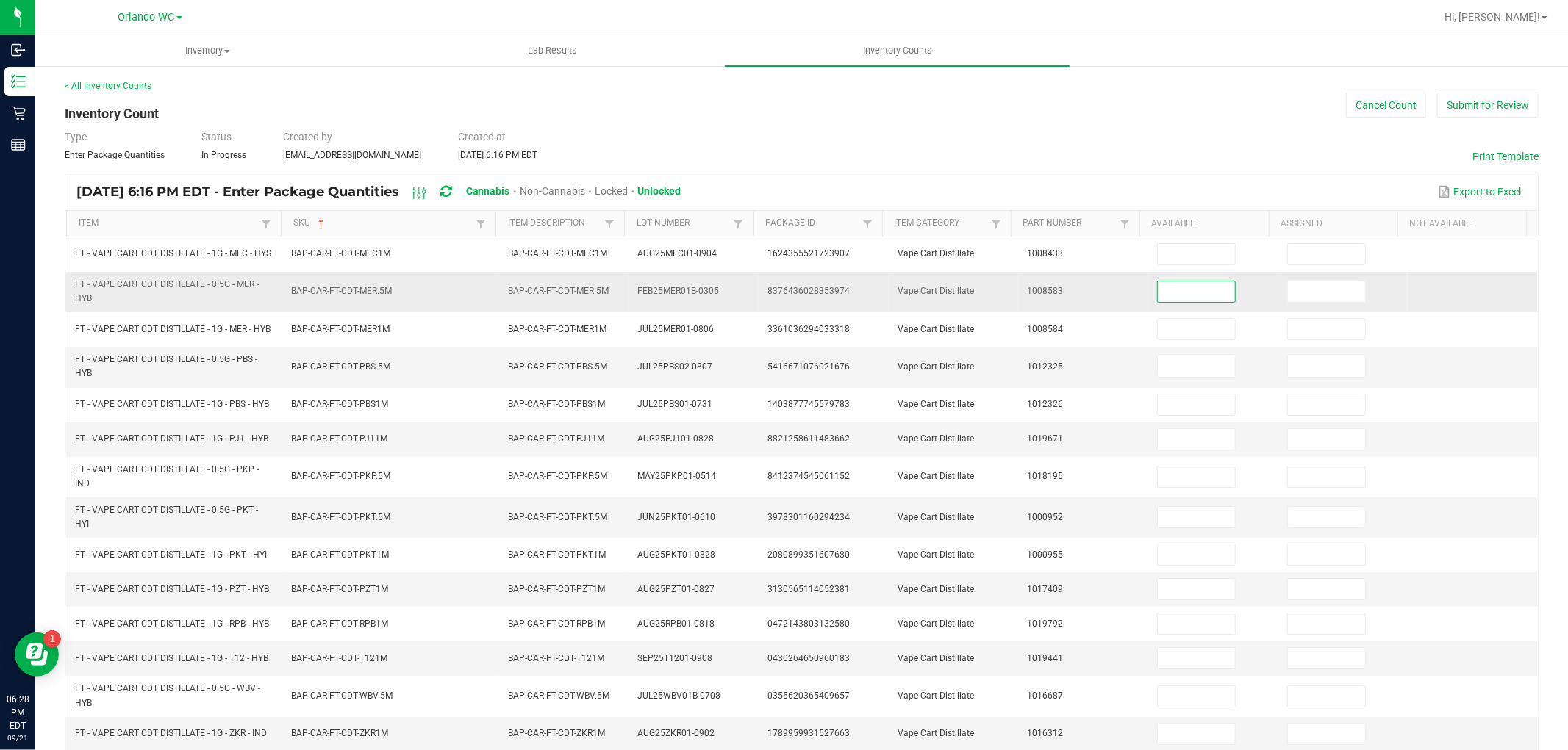
click at [1198, 297] on input at bounding box center [1196, 292] width 77 height 20
click at [1162, 377] on input at bounding box center [1196, 366] width 77 height 20
click at [1193, 527] on input at bounding box center [1196, 517] width 77 height 20
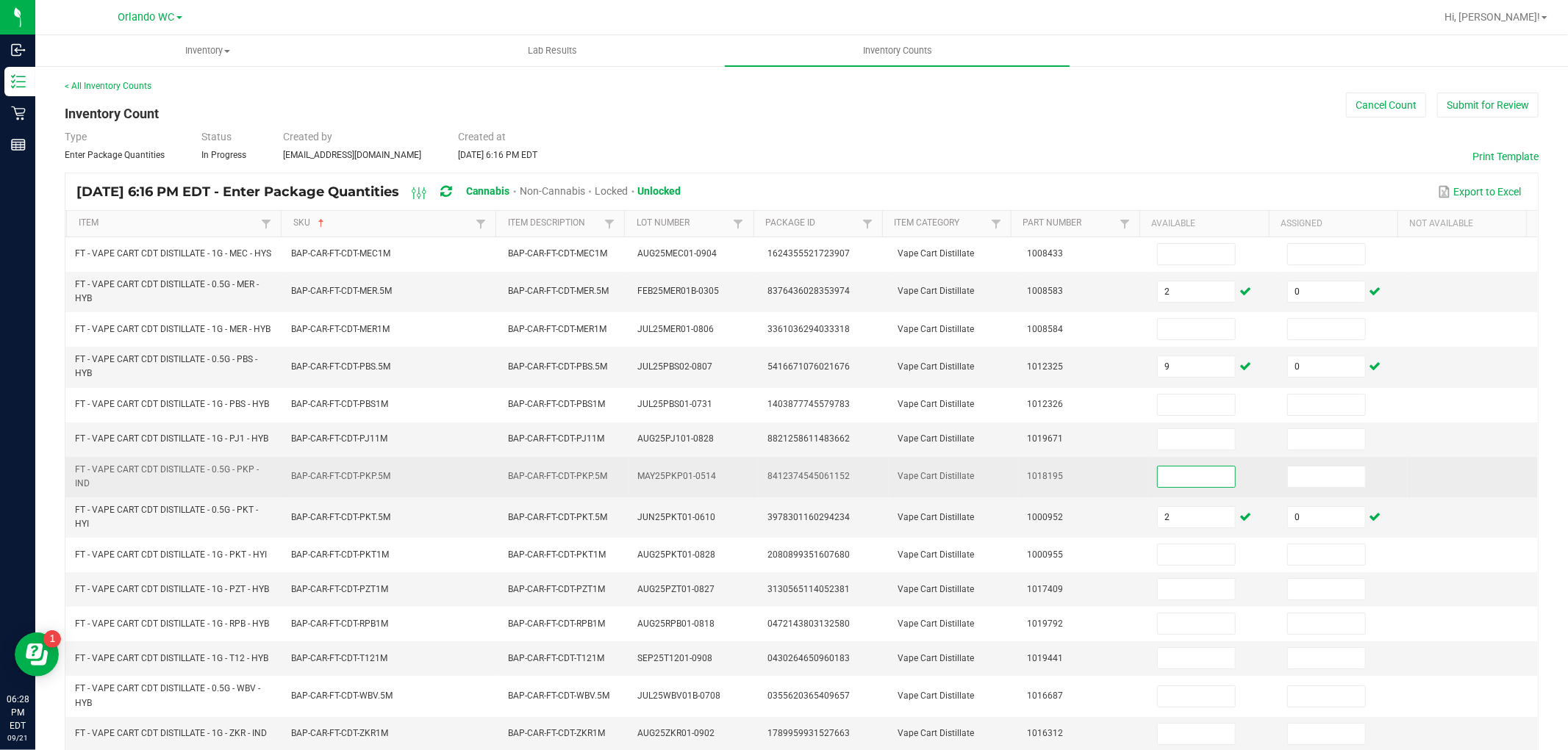
click at [1199, 487] on input at bounding box center [1196, 477] width 77 height 20
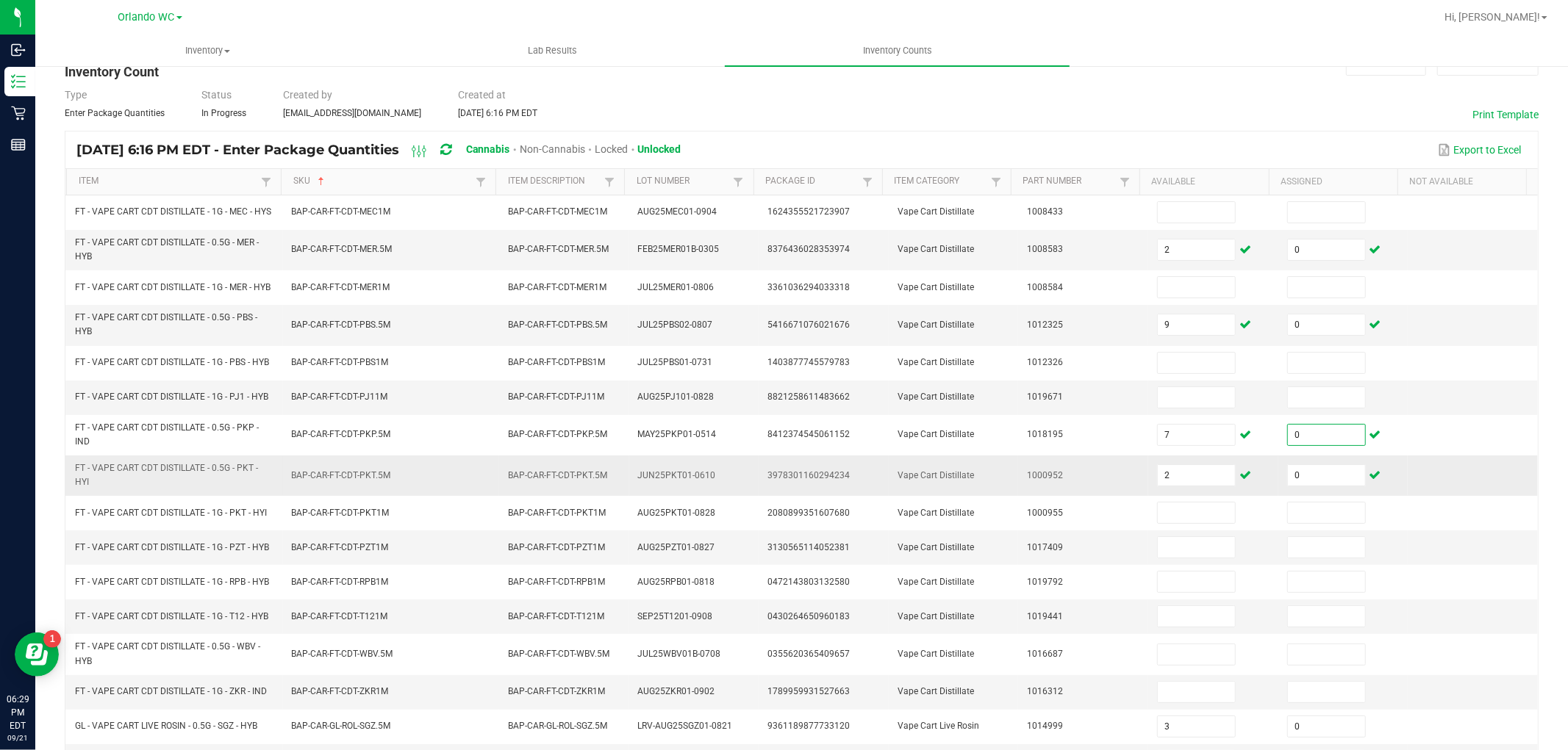
scroll to position [163, 0]
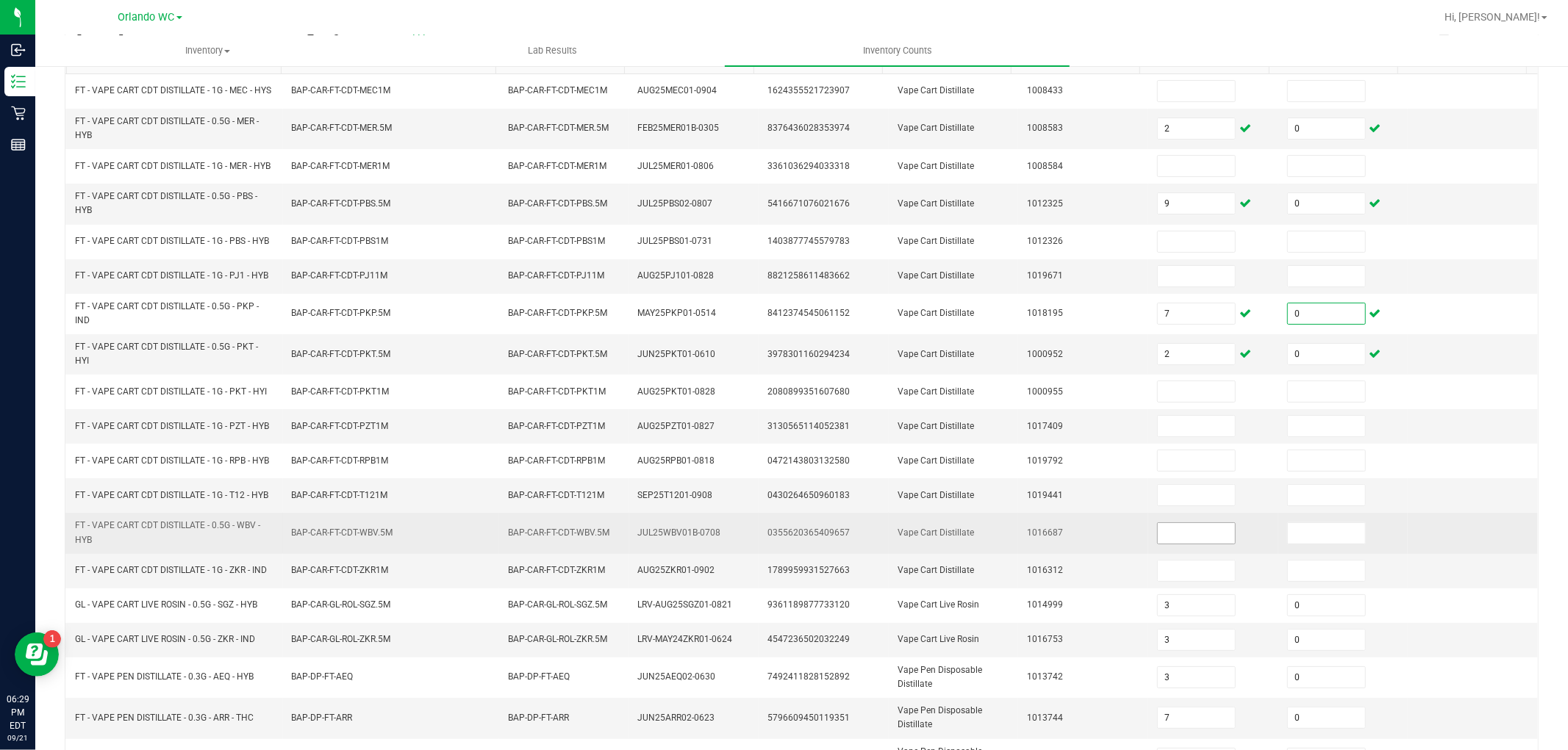
click at [1164, 544] on input at bounding box center [1196, 533] width 77 height 20
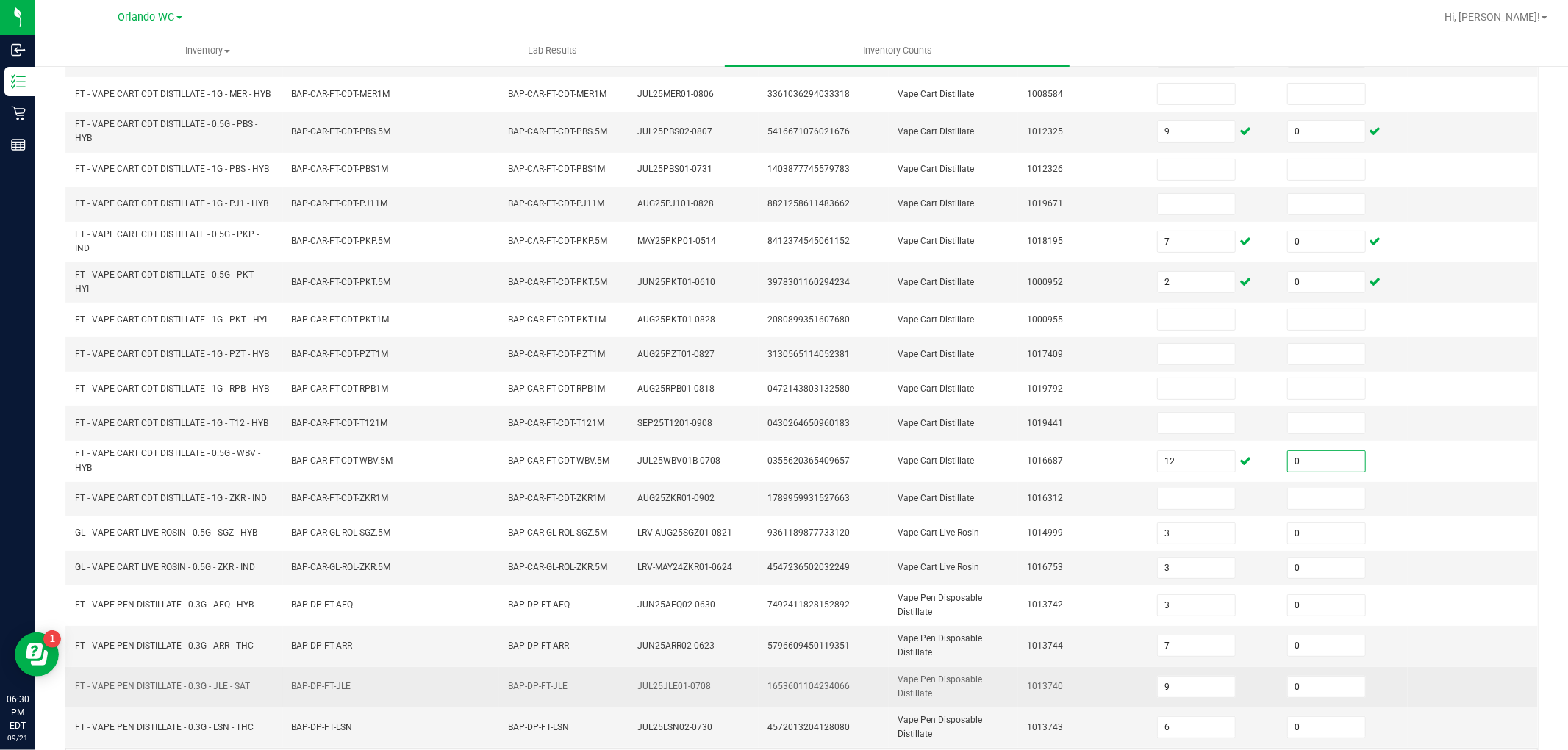
scroll to position [301, 0]
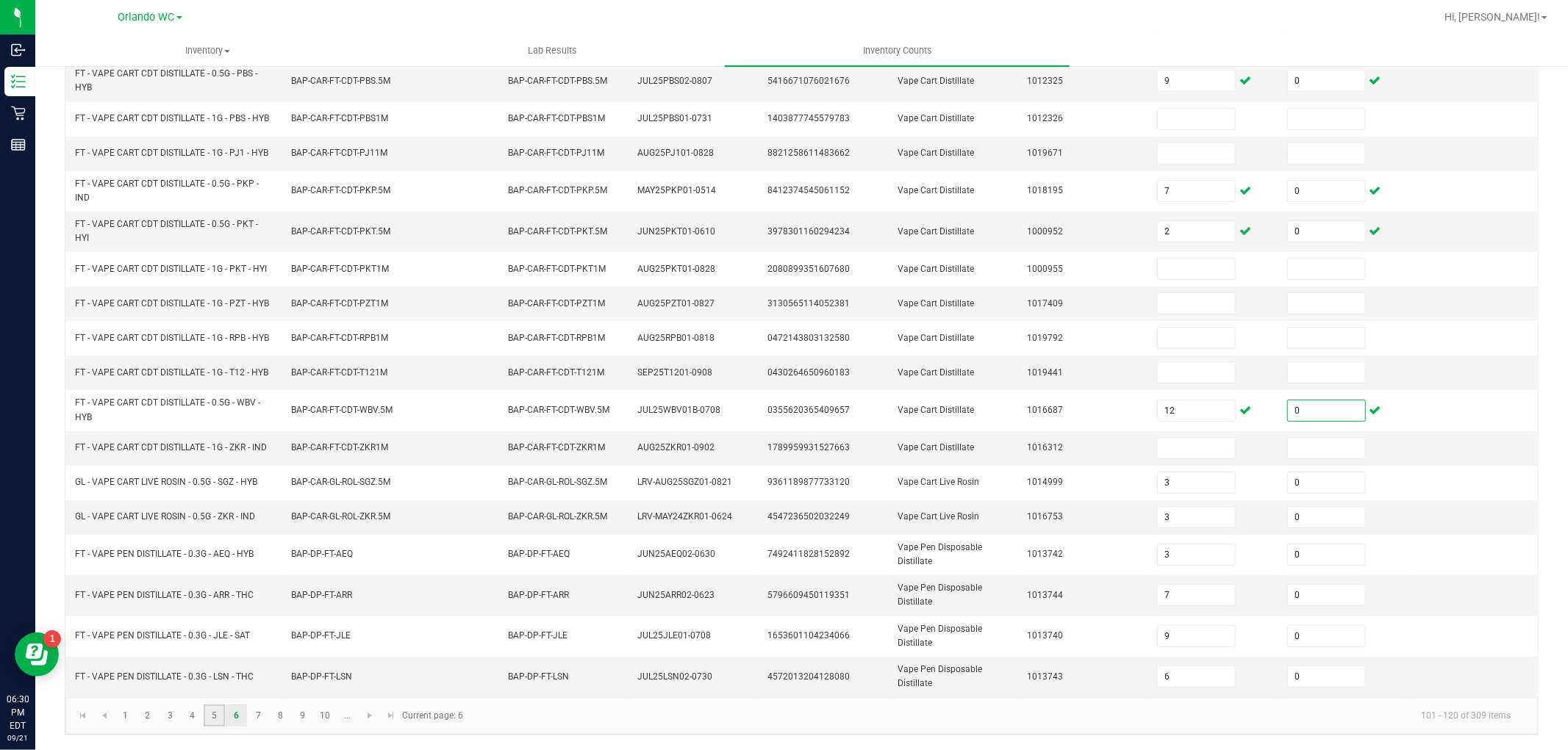
click at [221, 721] on link "5" at bounding box center [214, 715] width 21 height 22
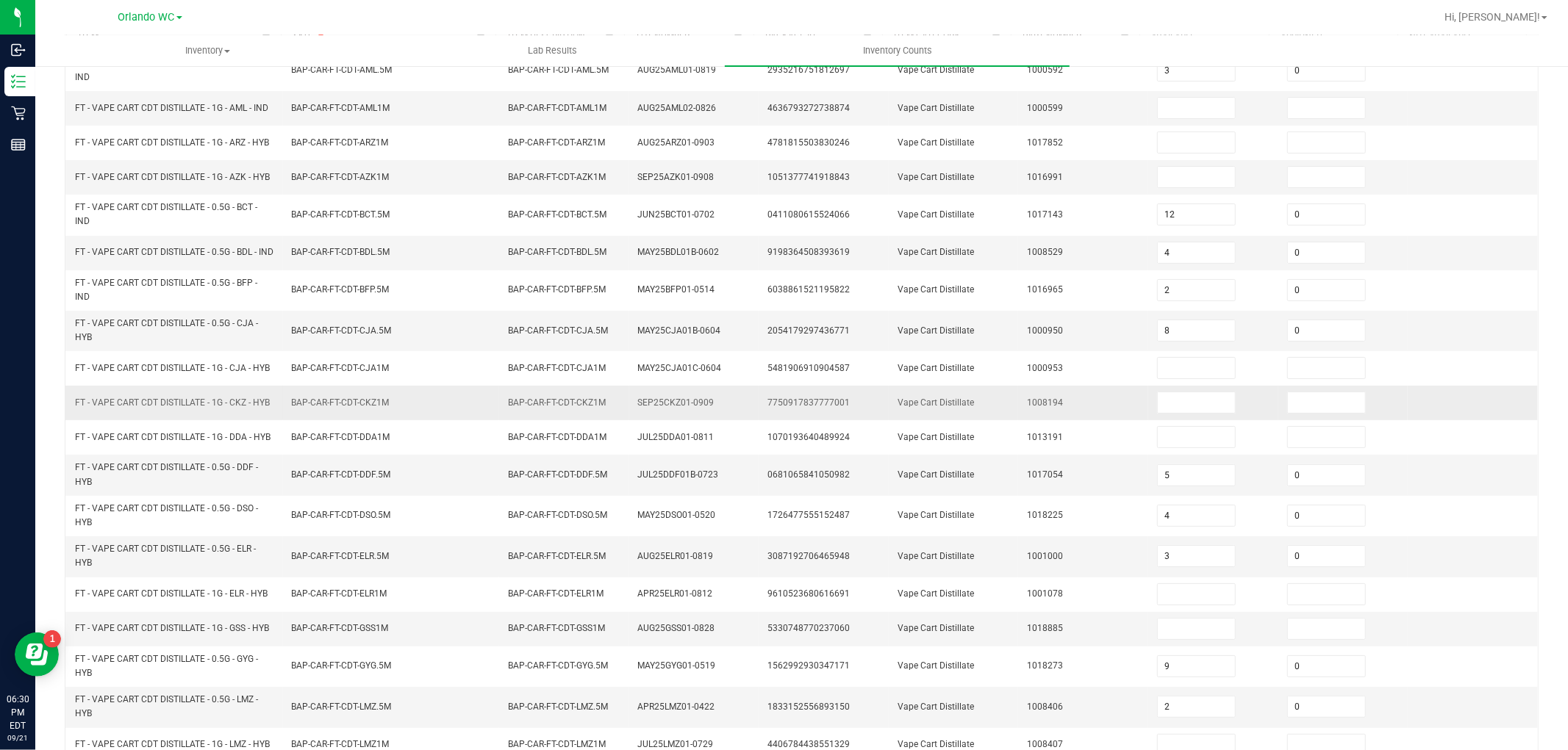
scroll to position [0, 0]
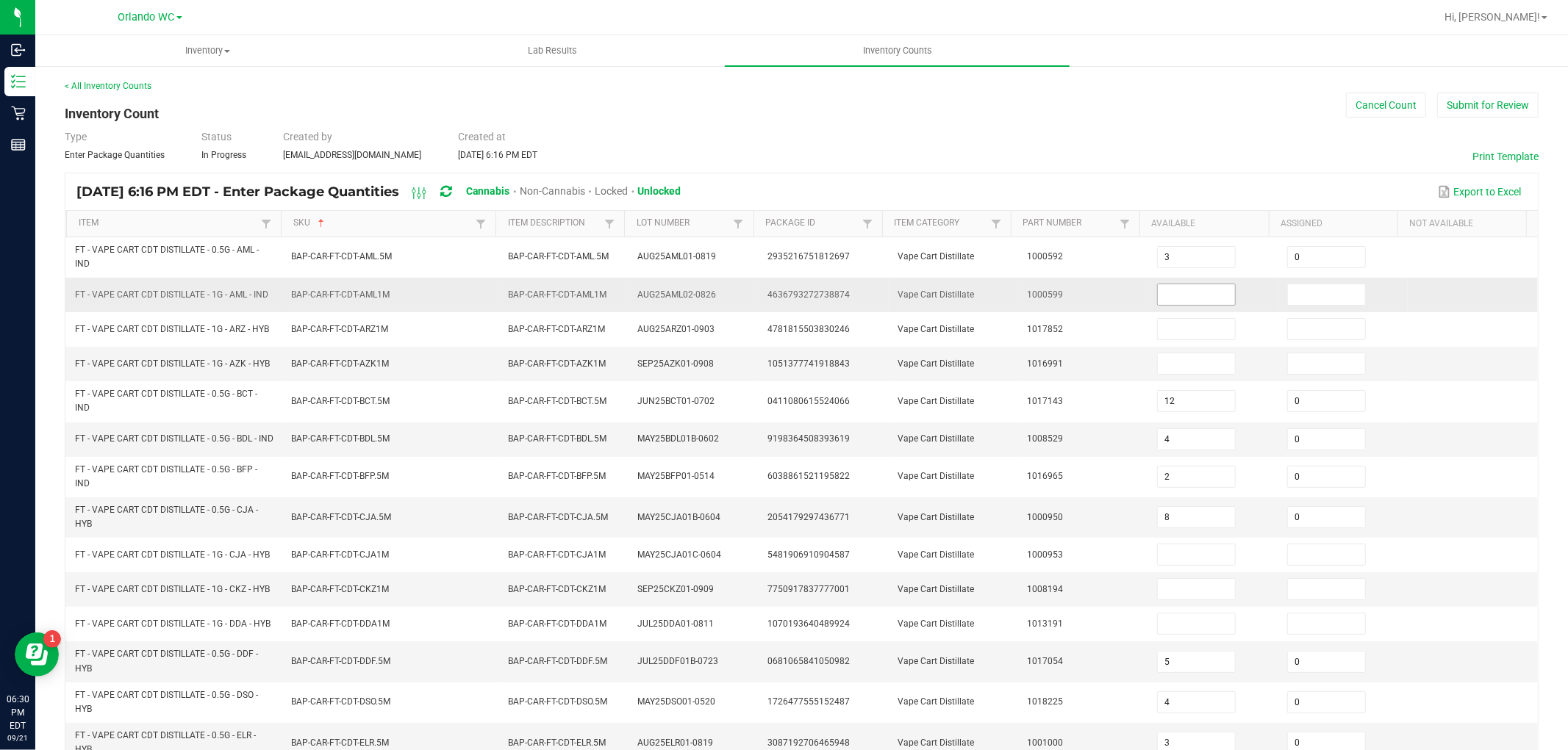
click at [1176, 297] on input at bounding box center [1196, 294] width 77 height 20
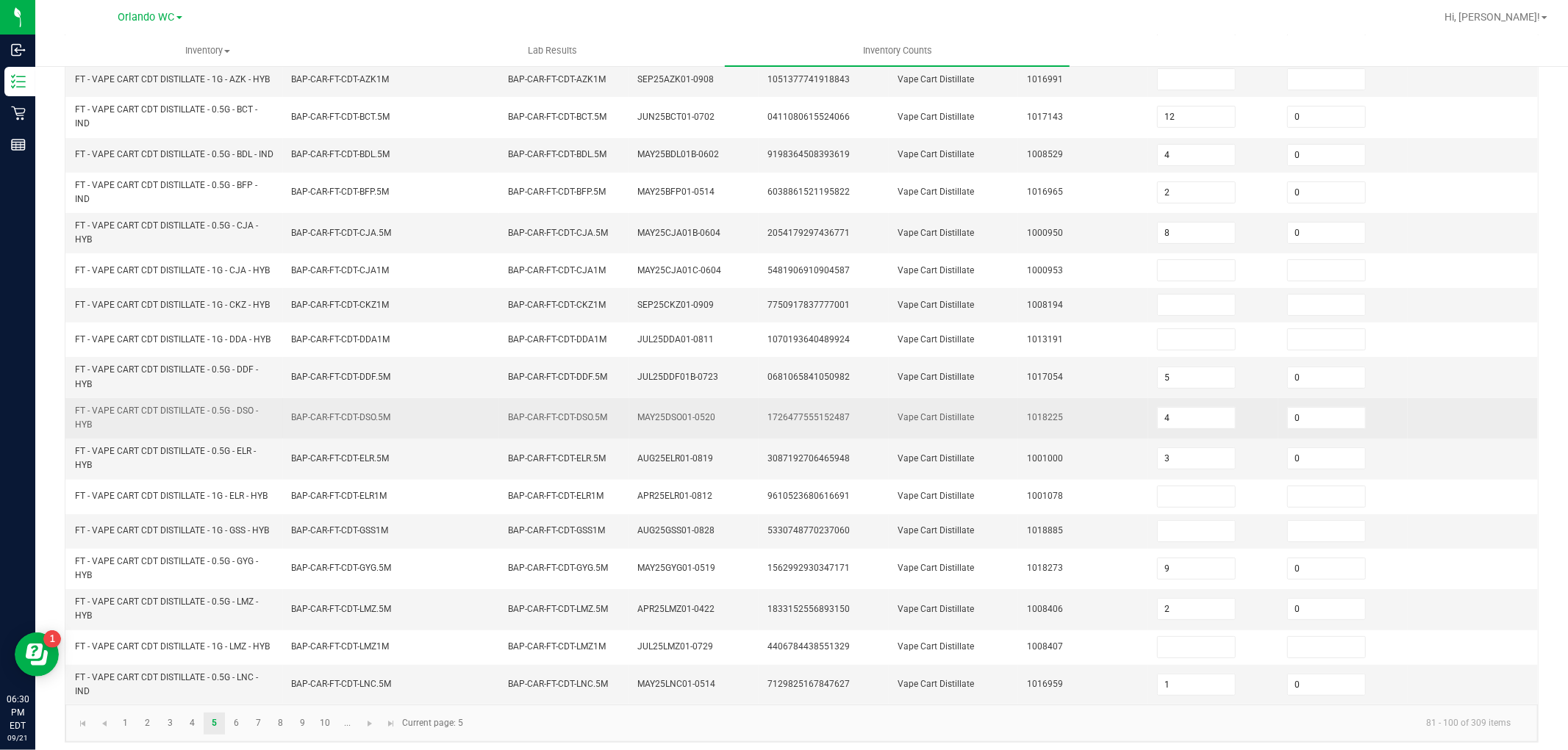
scroll to position [307, 0]
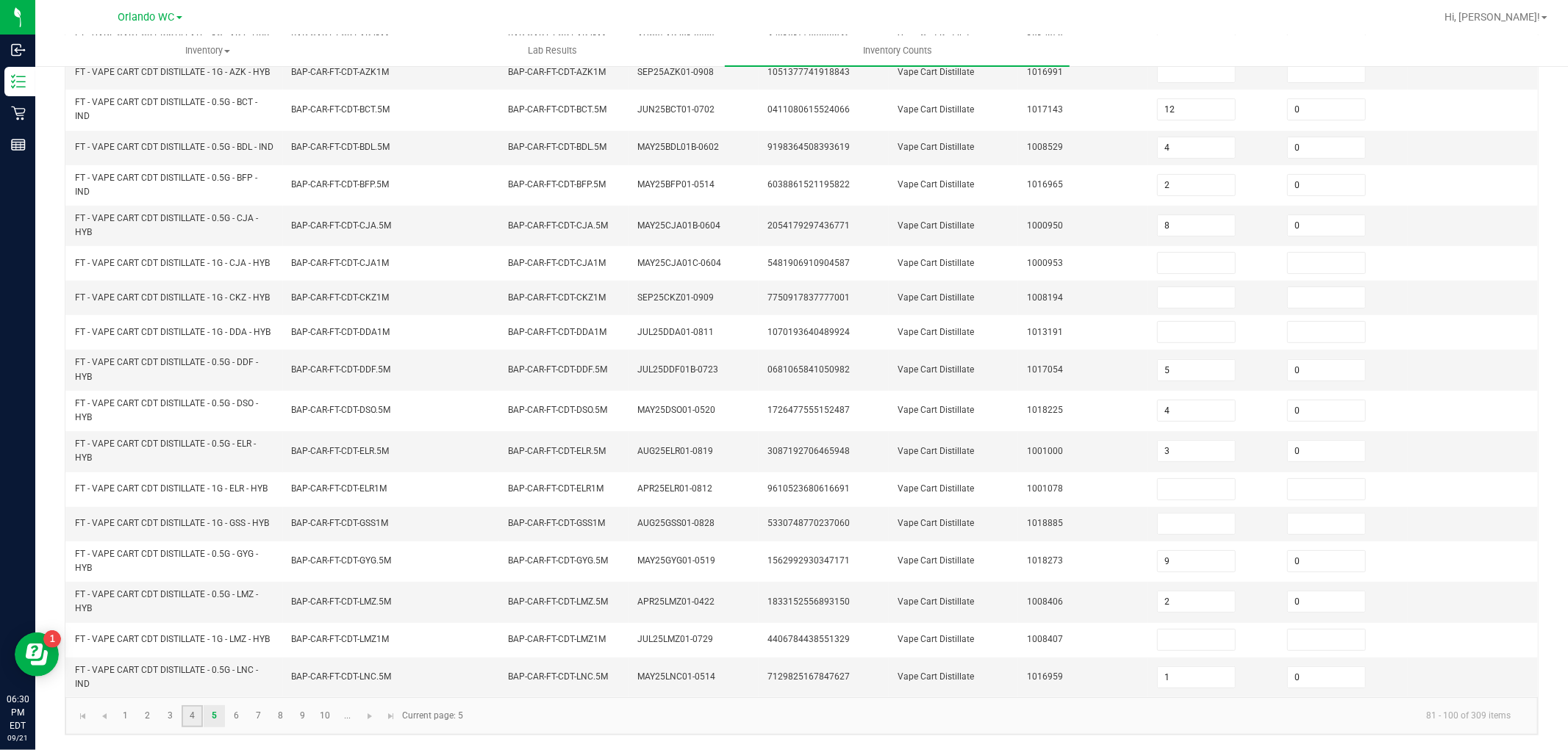
click at [182, 714] on link "4" at bounding box center [192, 716] width 21 height 22
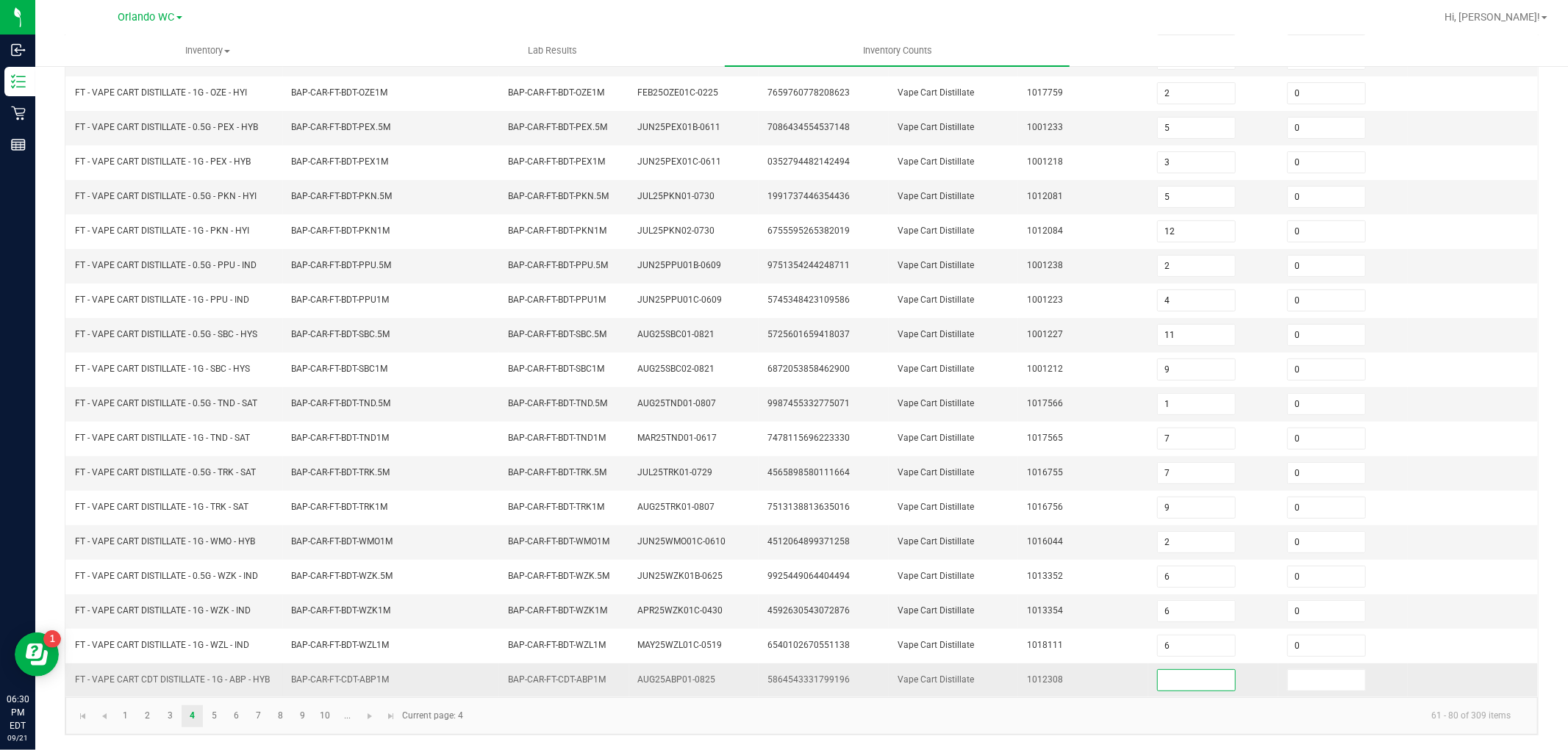
click at [1169, 684] on input at bounding box center [1196, 680] width 77 height 20
click at [219, 715] on link "5" at bounding box center [214, 716] width 21 height 22
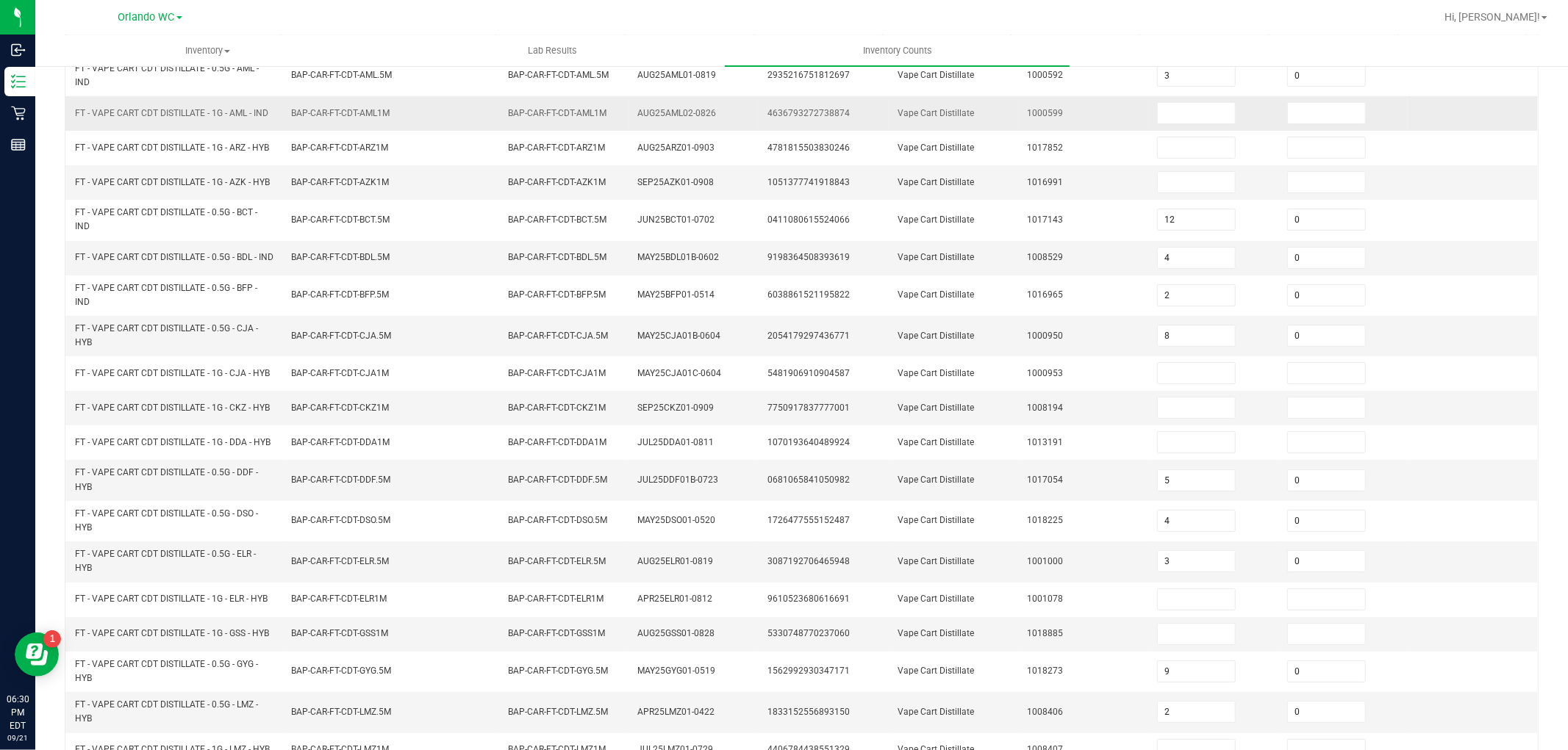
scroll to position [152, 0]
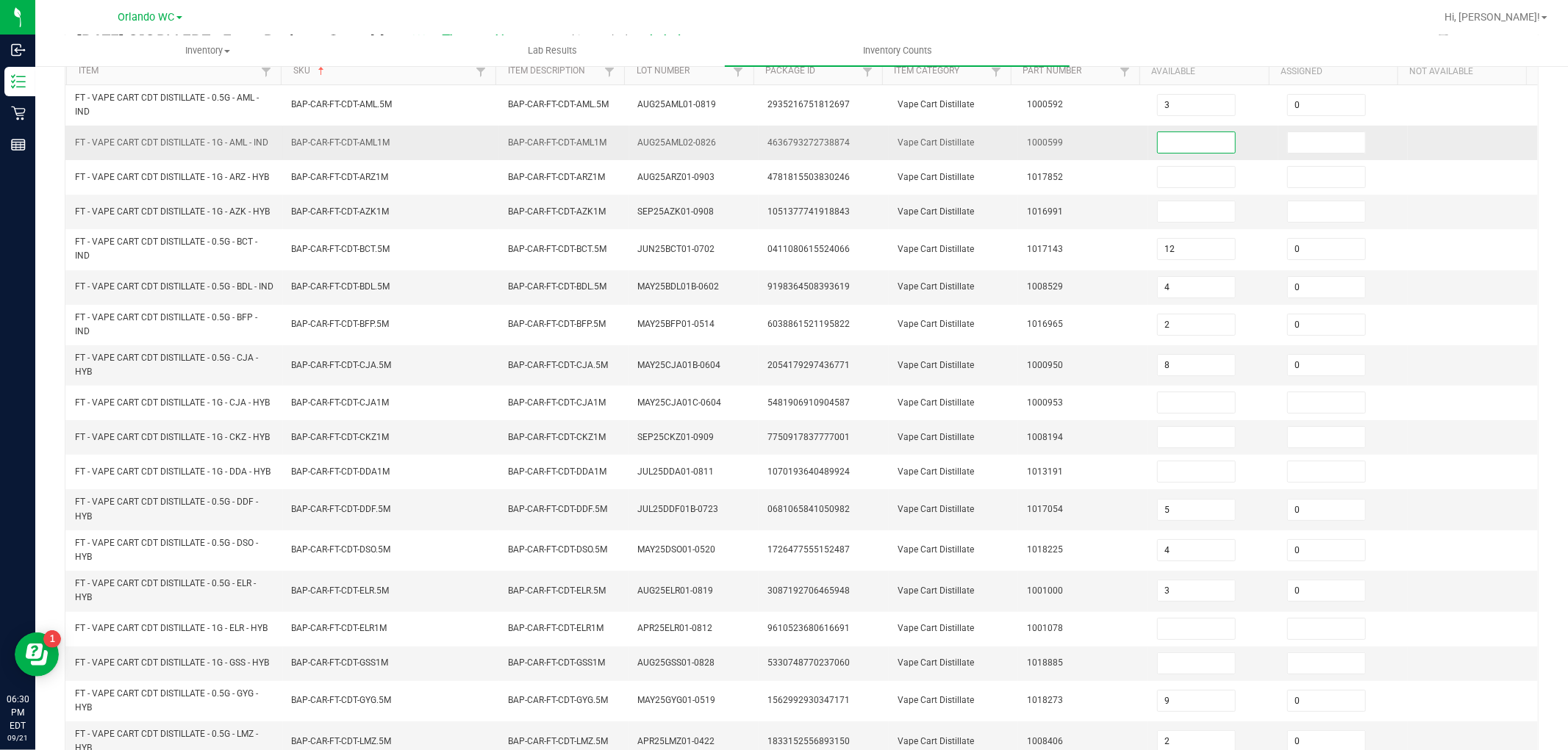
click at [1180, 134] on input at bounding box center [1196, 142] width 77 height 20
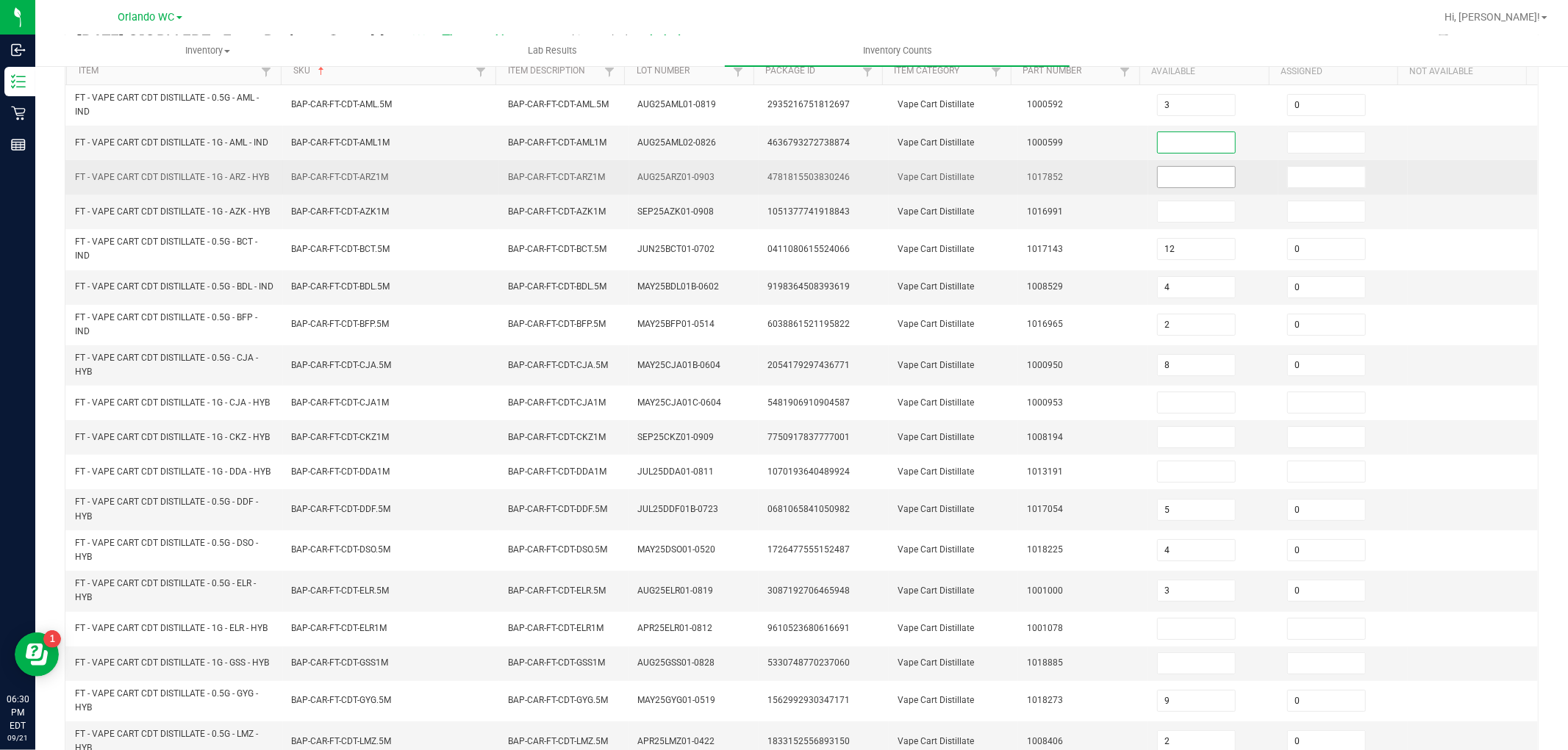
click at [1192, 171] on input at bounding box center [1196, 177] width 77 height 20
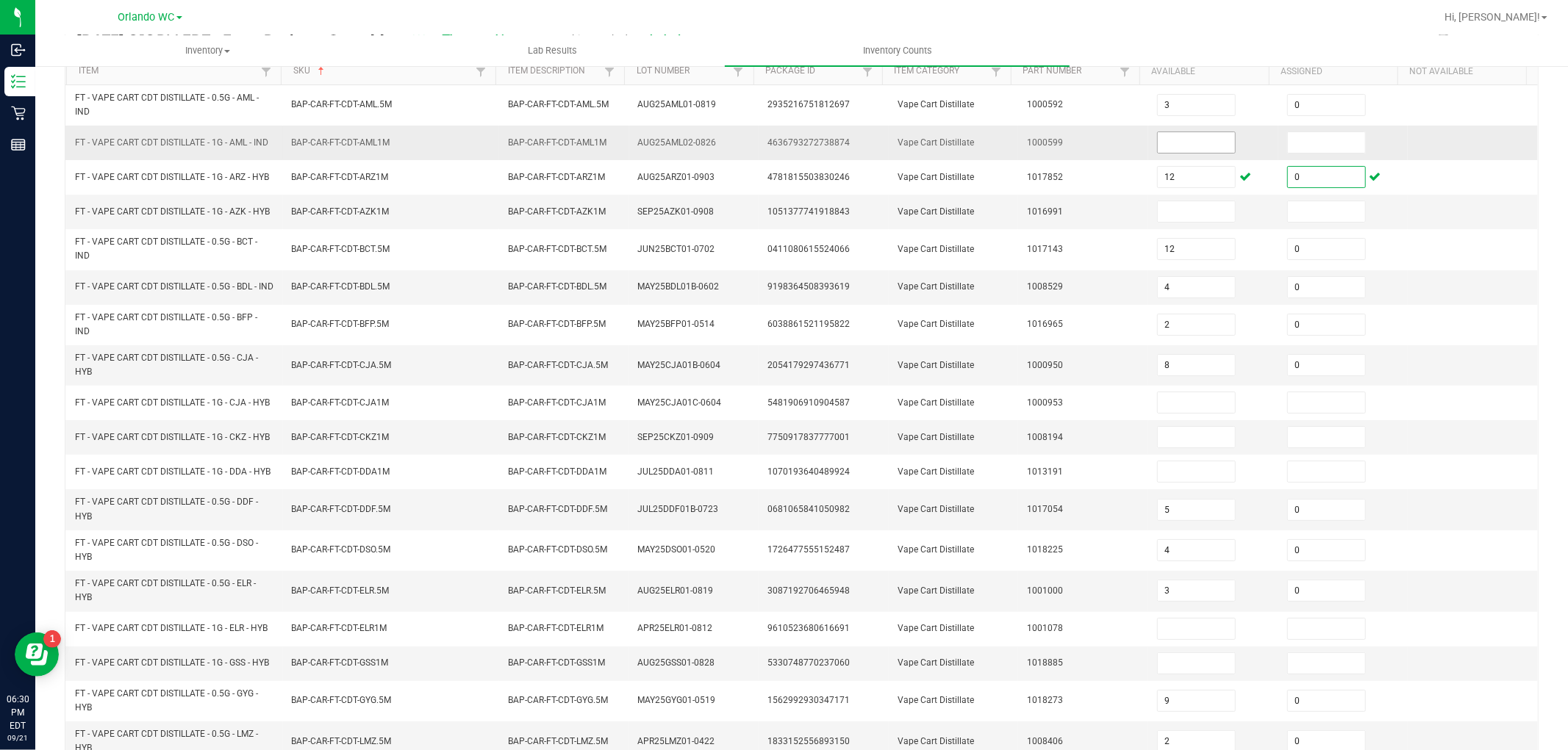
click at [1189, 146] on input at bounding box center [1196, 142] width 77 height 20
click at [1192, 197] on td at bounding box center [1213, 212] width 130 height 35
click at [1192, 204] on input at bounding box center [1196, 211] width 77 height 20
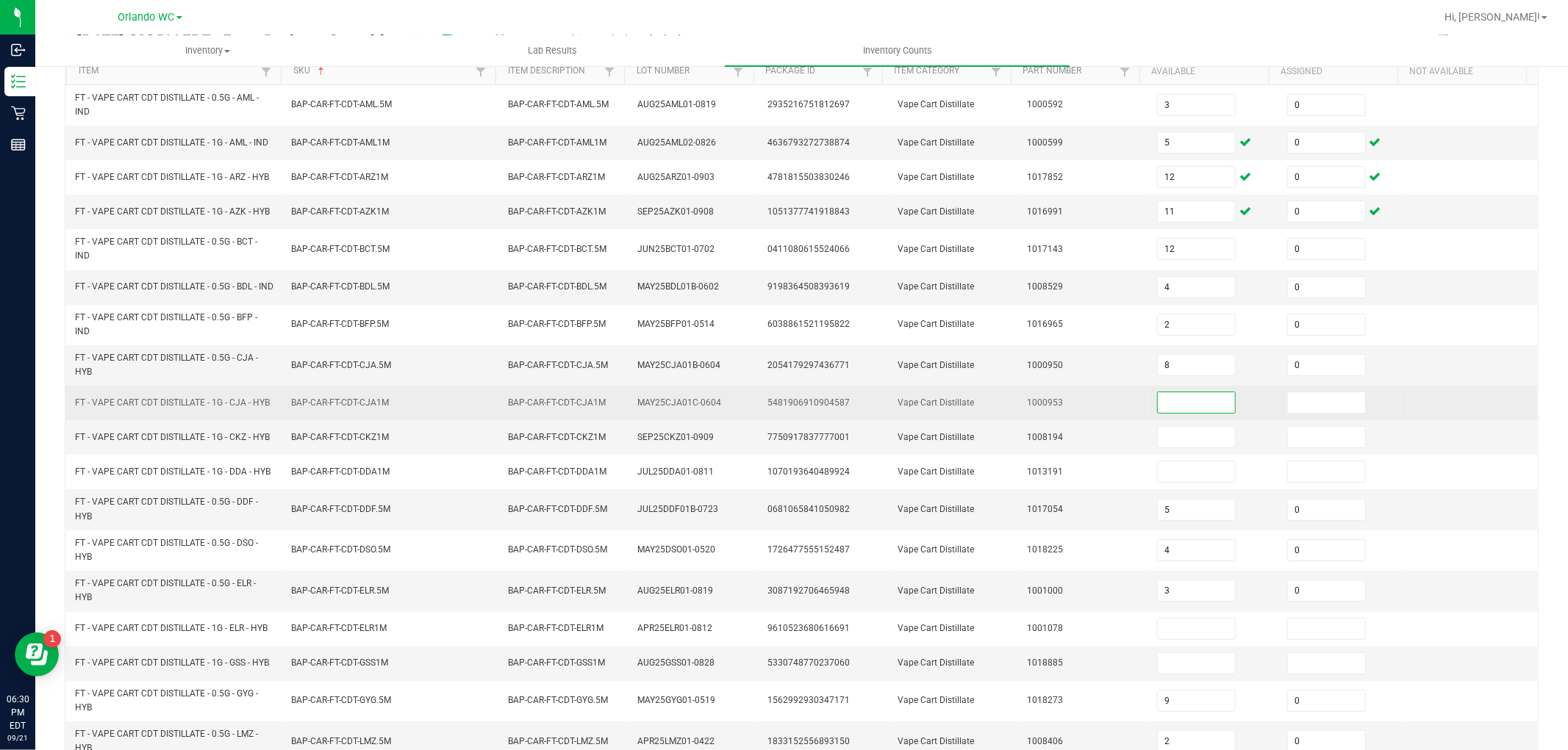
click at [1172, 399] on input at bounding box center [1196, 402] width 77 height 20
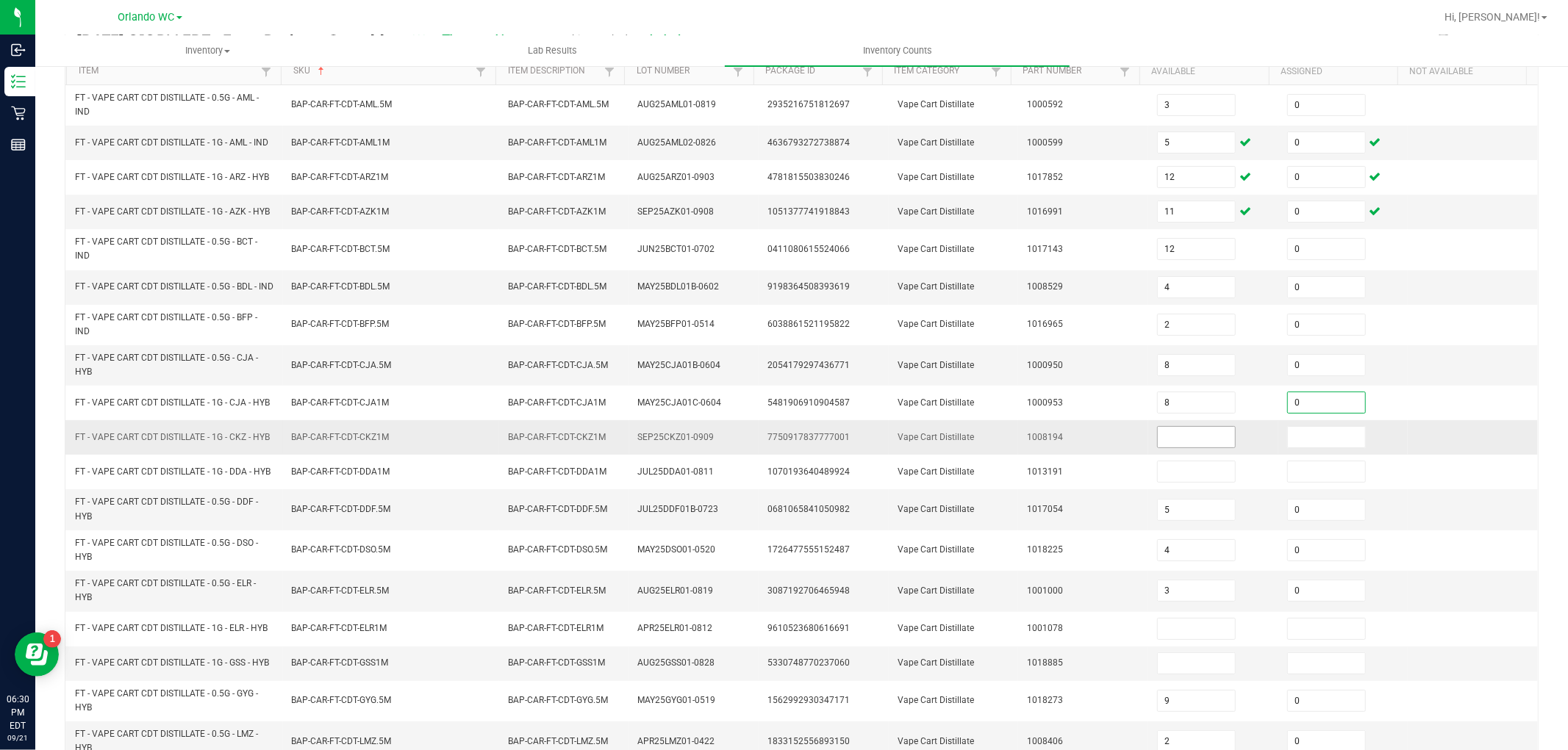
click at [1167, 444] on input at bounding box center [1196, 437] width 77 height 20
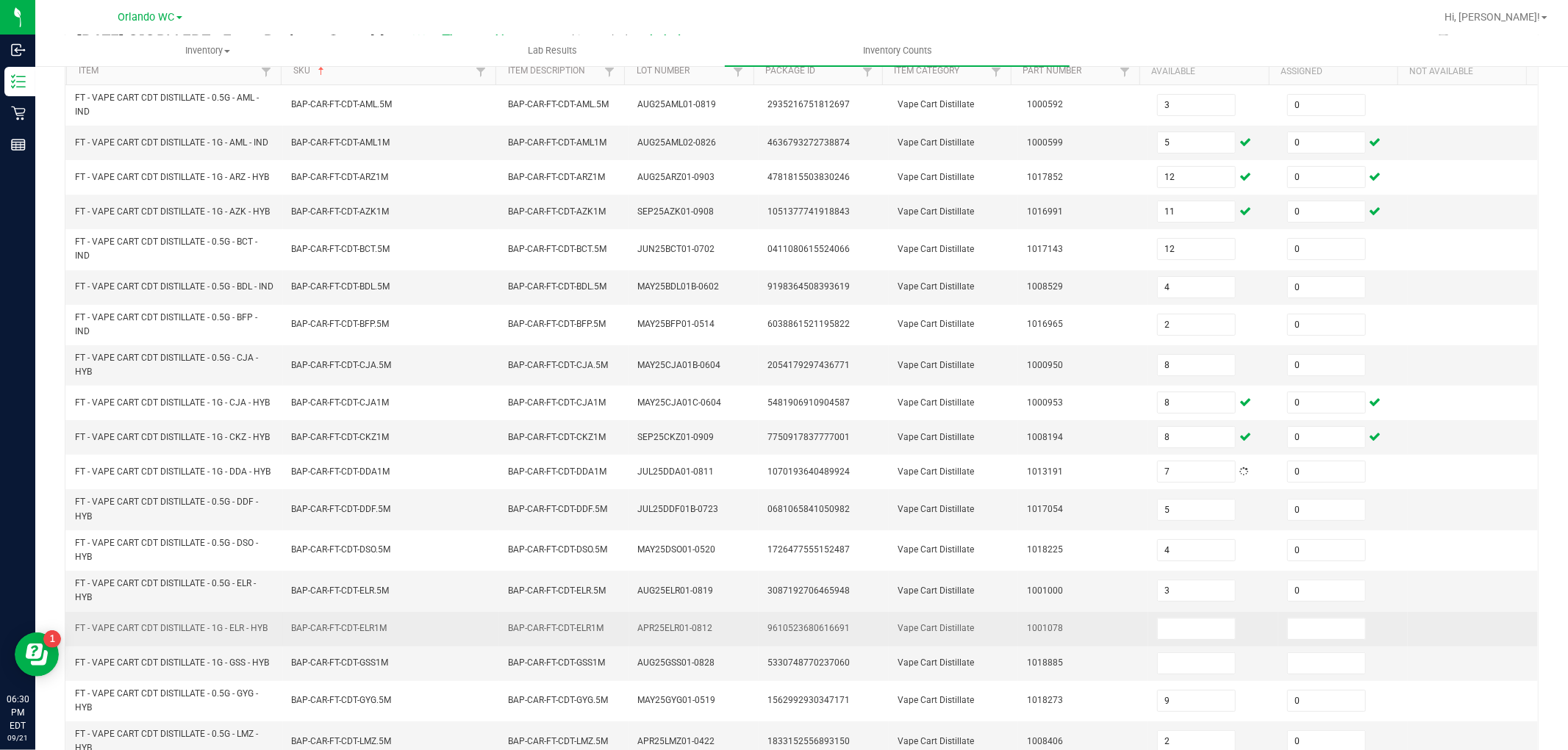
click at [1172, 647] on td at bounding box center [1213, 629] width 130 height 35
click at [1172, 639] on input at bounding box center [1196, 628] width 77 height 20
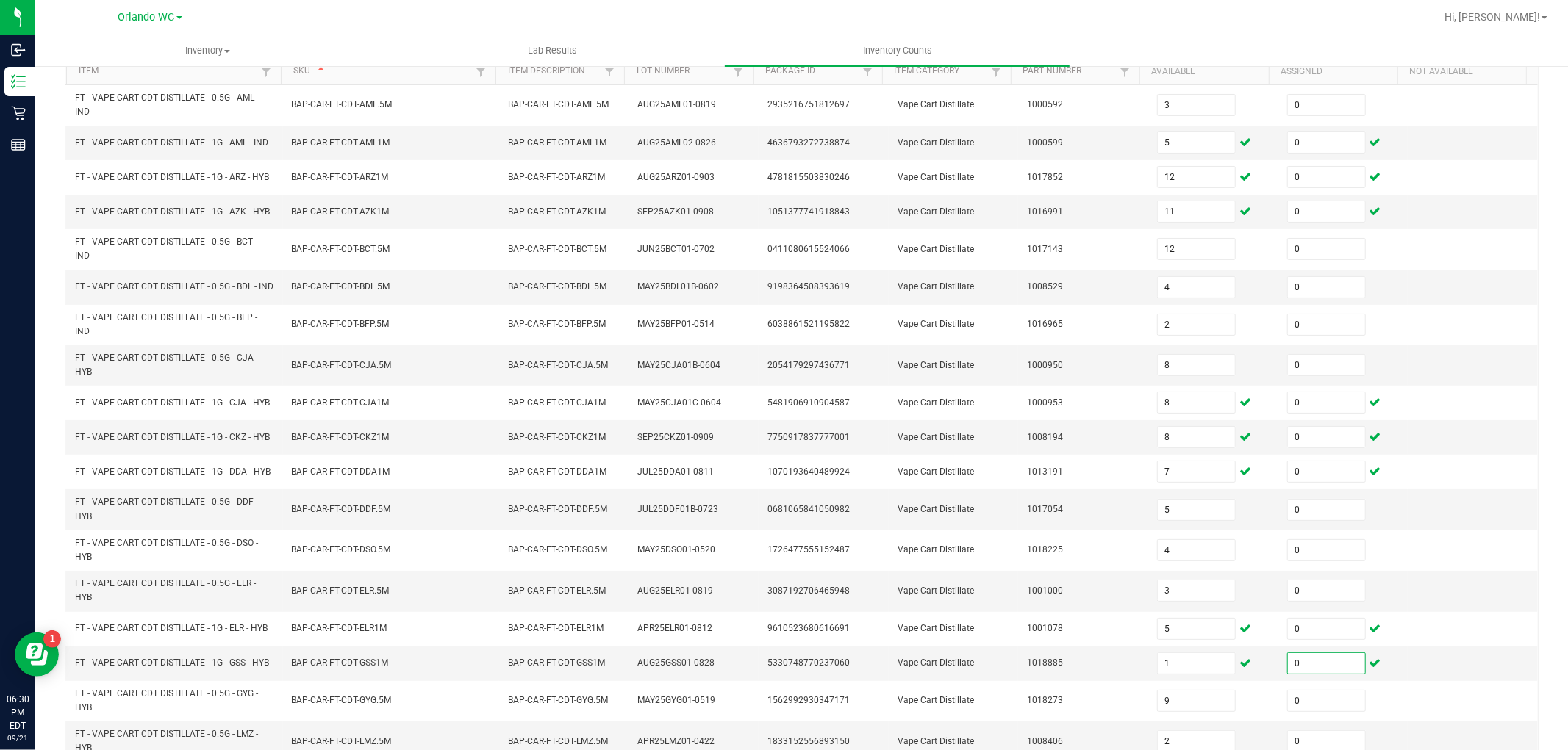
drag, startPoint x: 1508, startPoint y: 676, endPoint x: 1517, endPoint y: 680, distance: 9.8
click at [1508, 677] on td at bounding box center [1473, 664] width 130 height 35
click at [1545, 672] on div "< All Inventory Counts Inventory Count Cancel Count Submit for Review Type Ente…" at bounding box center [802, 401] width 1532 height 977
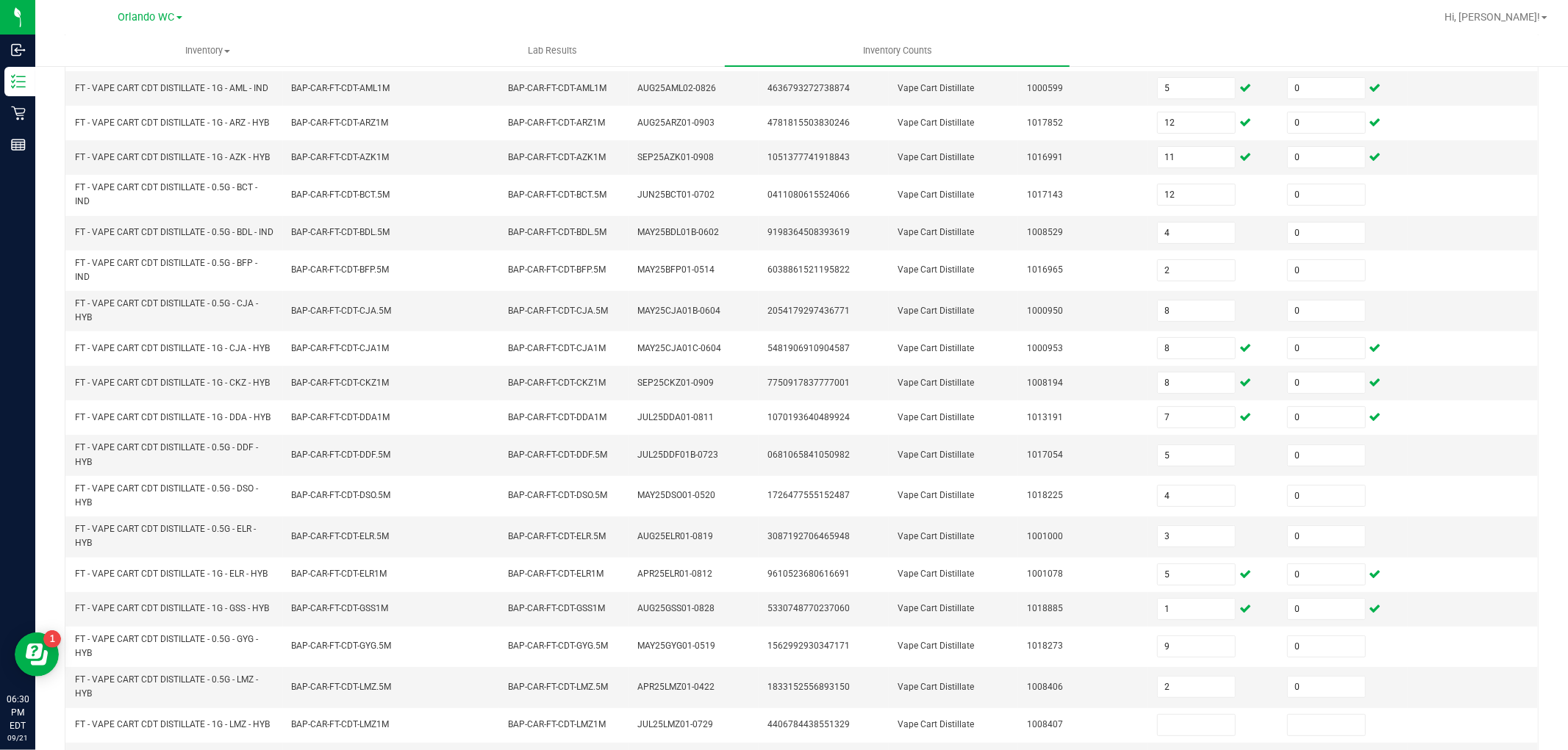
scroll to position [307, 0]
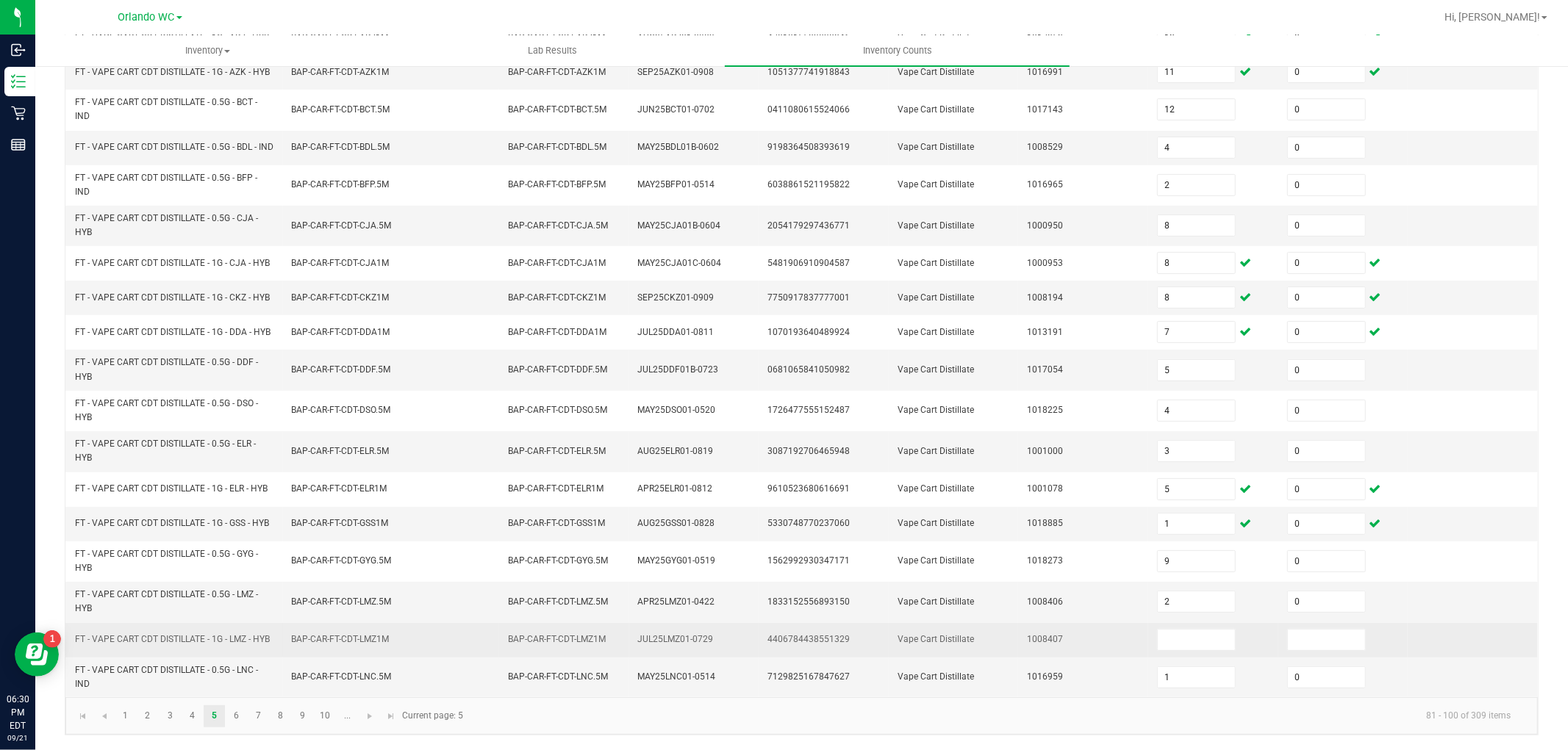
drag, startPoint x: 1186, startPoint y: 637, endPoint x: 1202, endPoint y: 651, distance: 21.3
click at [1186, 641] on input at bounding box center [1196, 640] width 77 height 20
click at [1183, 634] on input at bounding box center [1196, 640] width 77 height 20
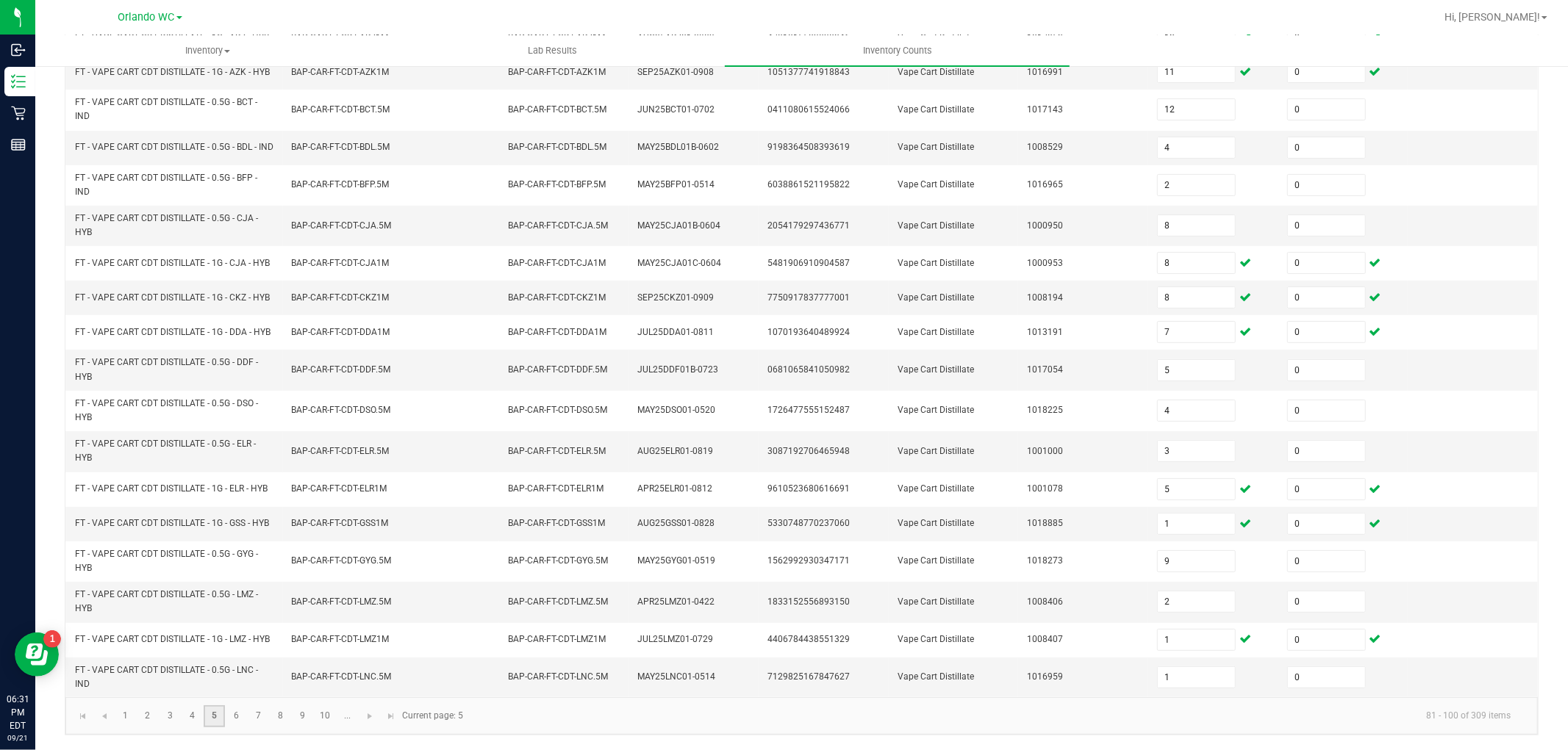
click at [223, 715] on link "5" at bounding box center [214, 716] width 21 height 22
click at [232, 714] on link "6" at bounding box center [237, 716] width 21 height 22
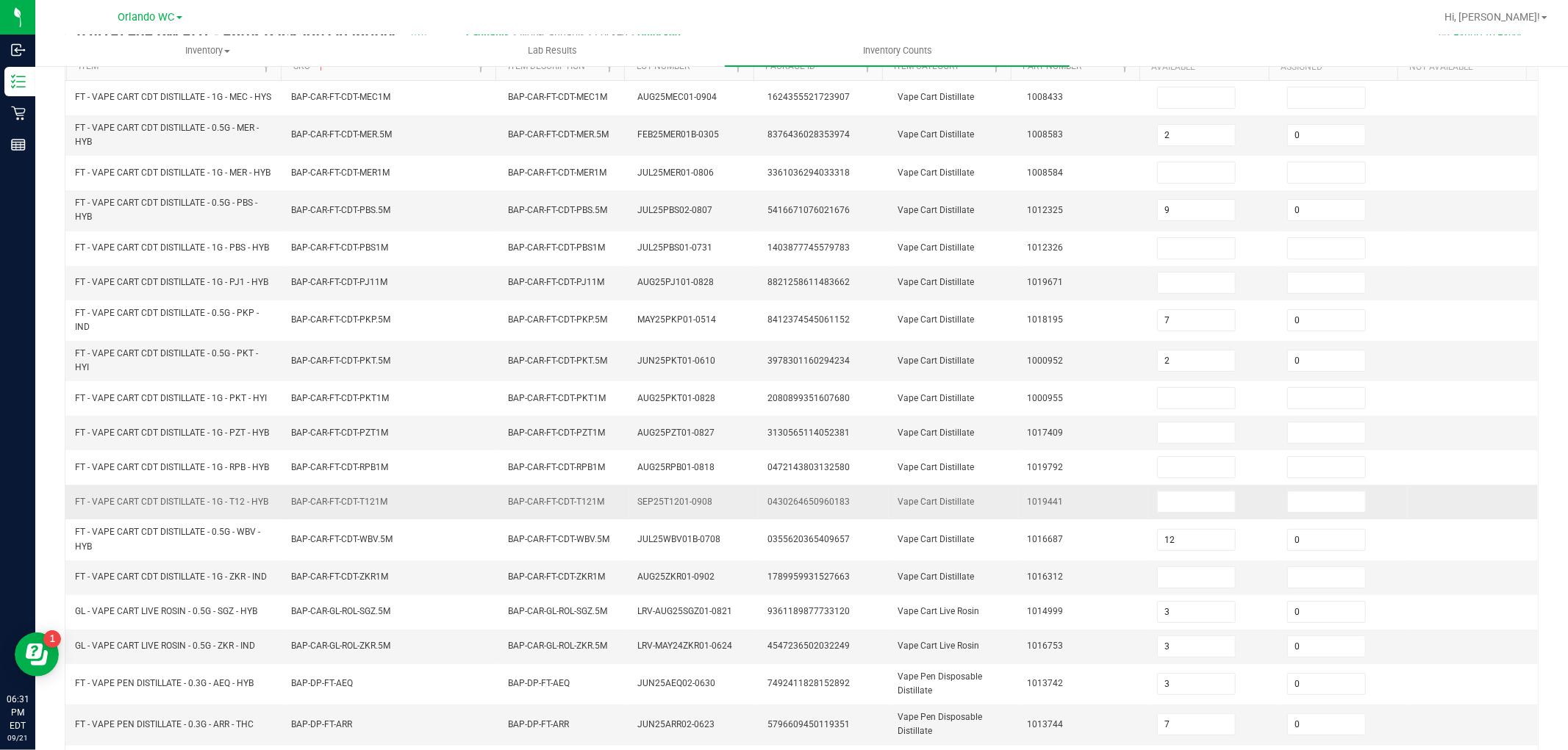
scroll to position [0, 0]
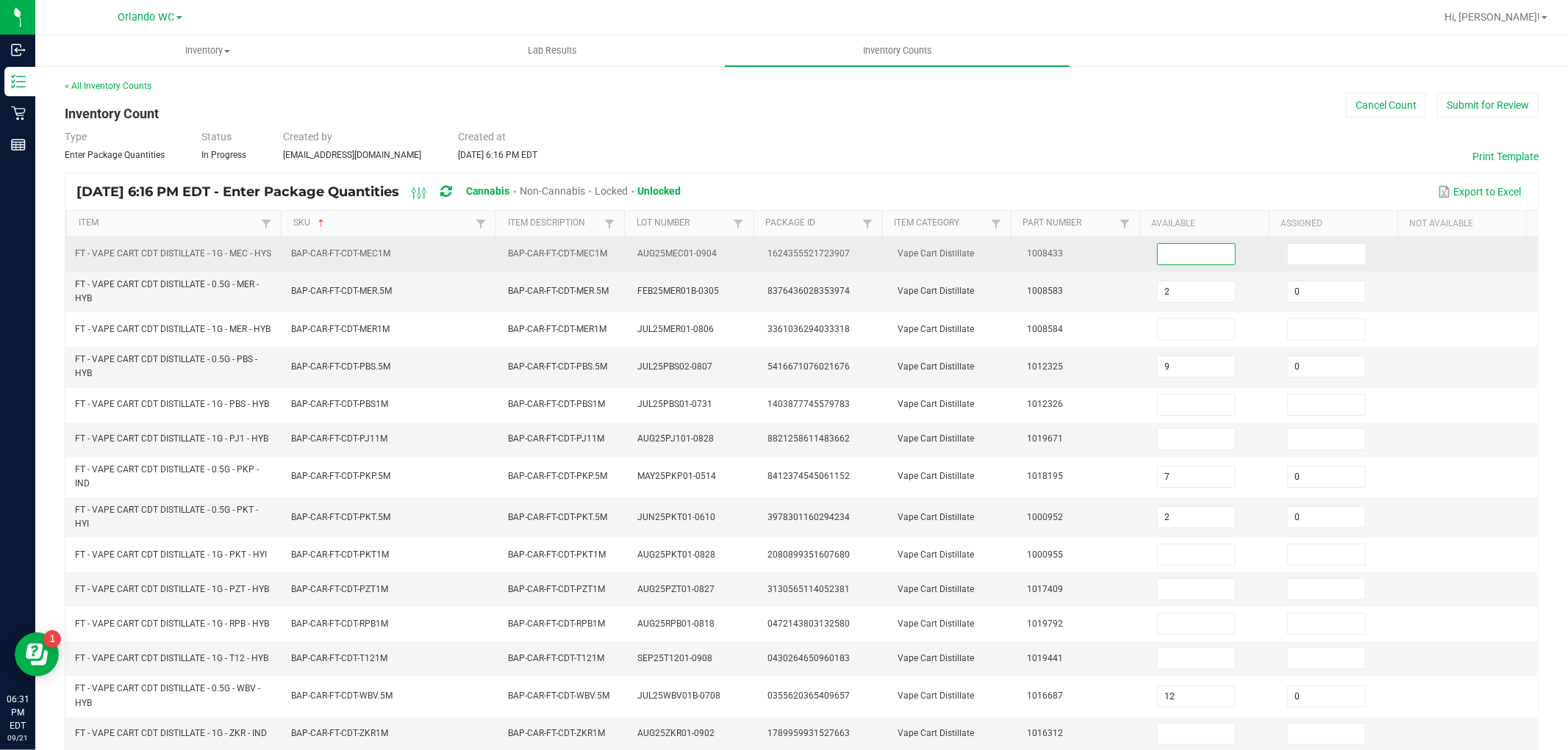
click at [1171, 259] on input at bounding box center [1196, 254] width 77 height 20
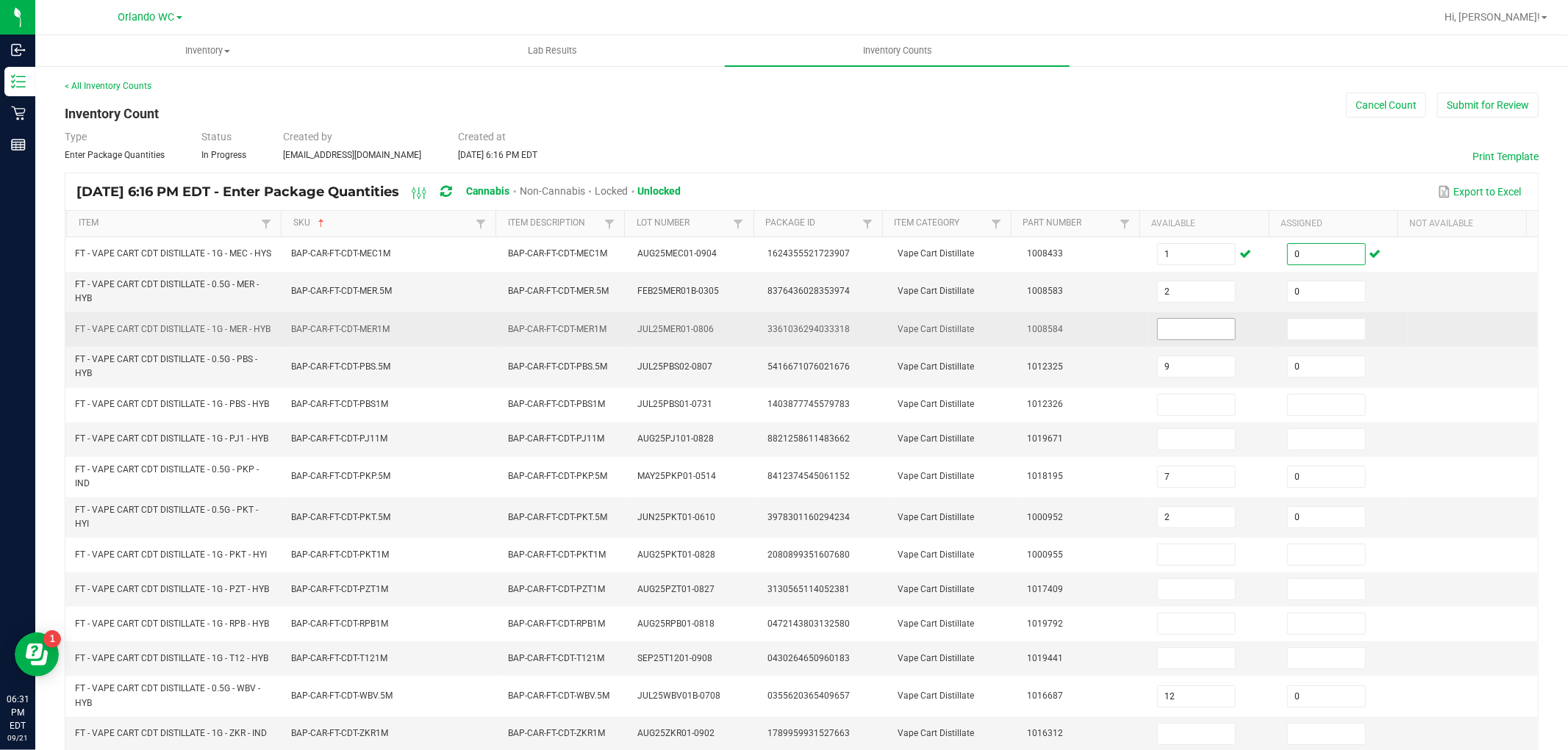
click at [1164, 332] on input at bounding box center [1196, 329] width 77 height 20
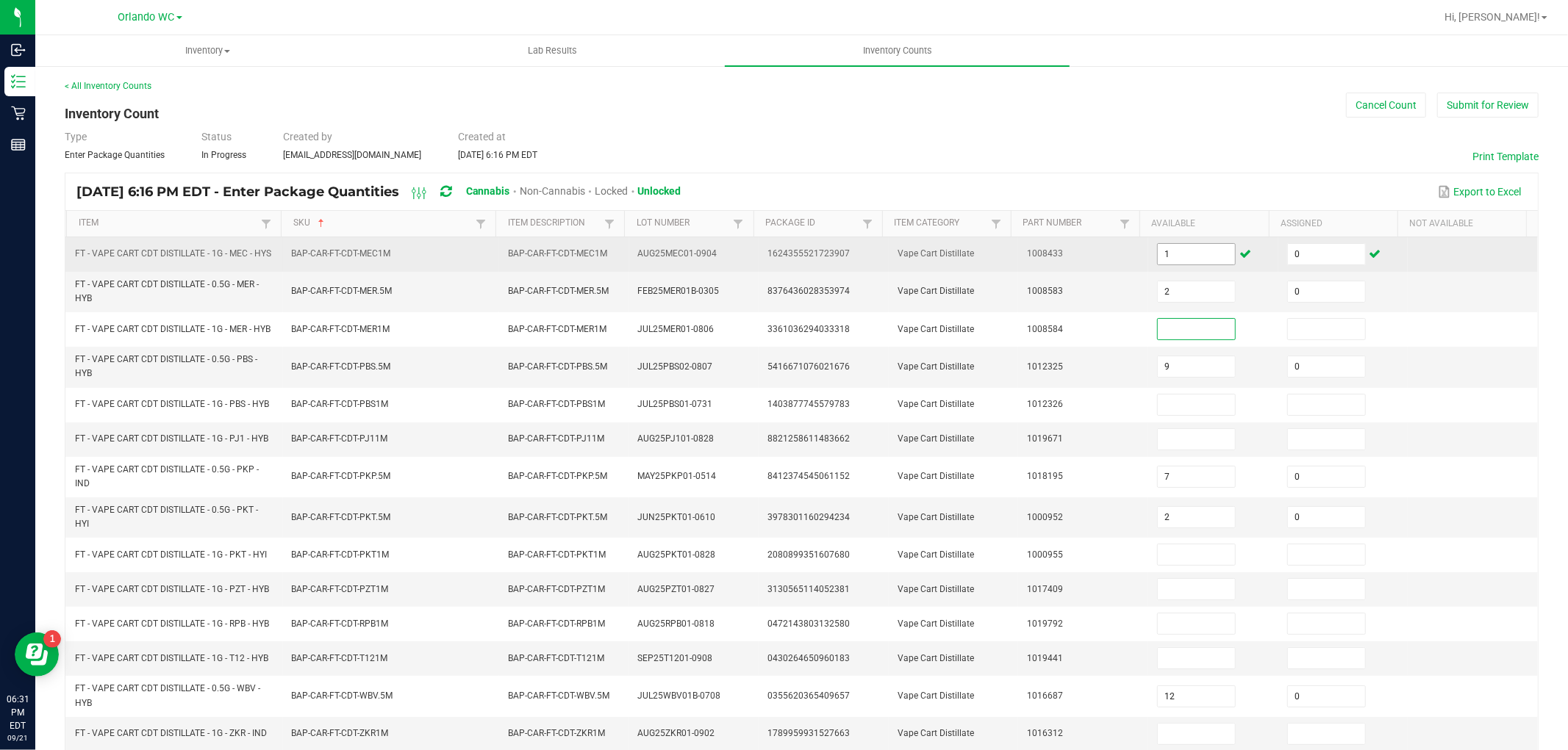
click at [1191, 264] on input "1" at bounding box center [1196, 254] width 77 height 20
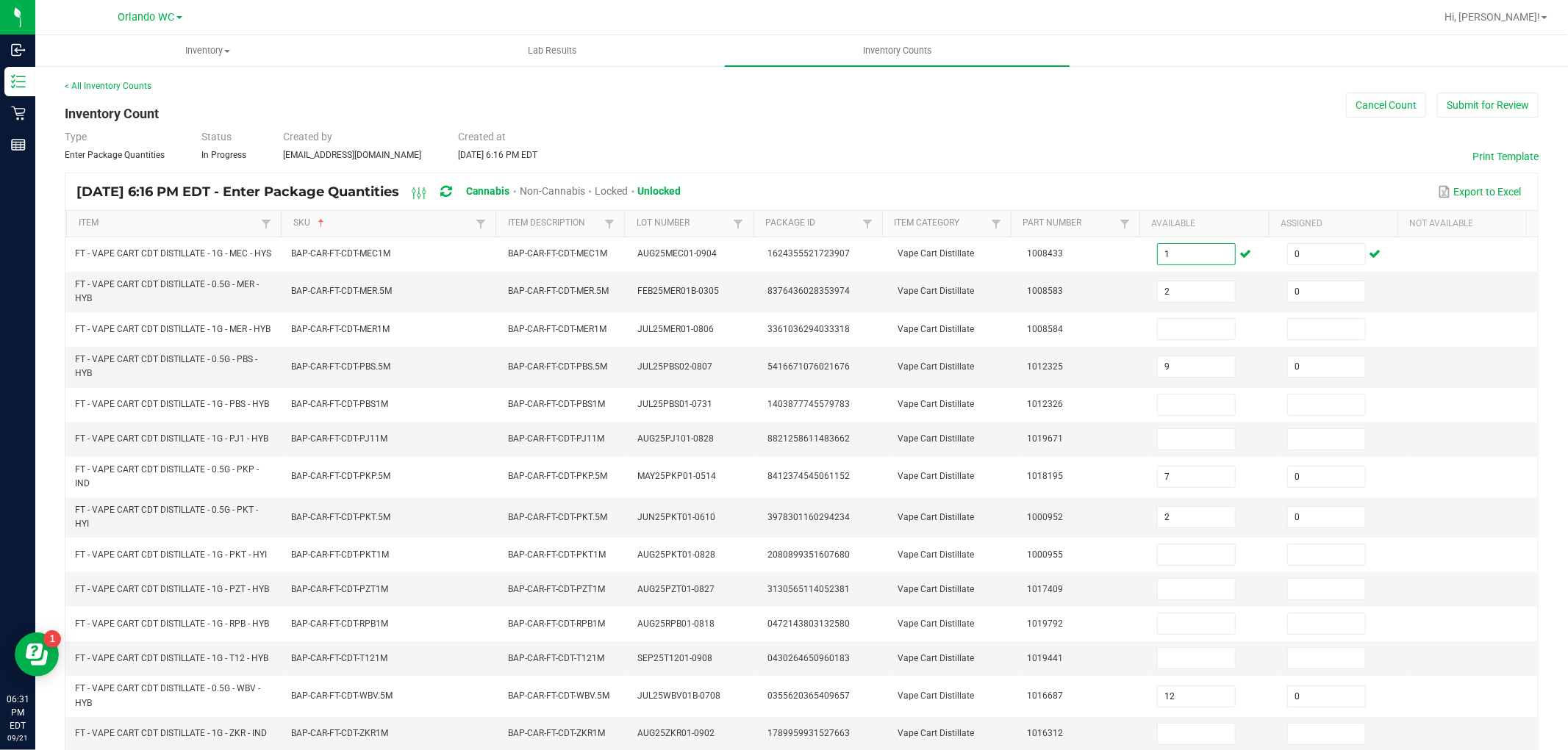
scroll to position [301, 0]
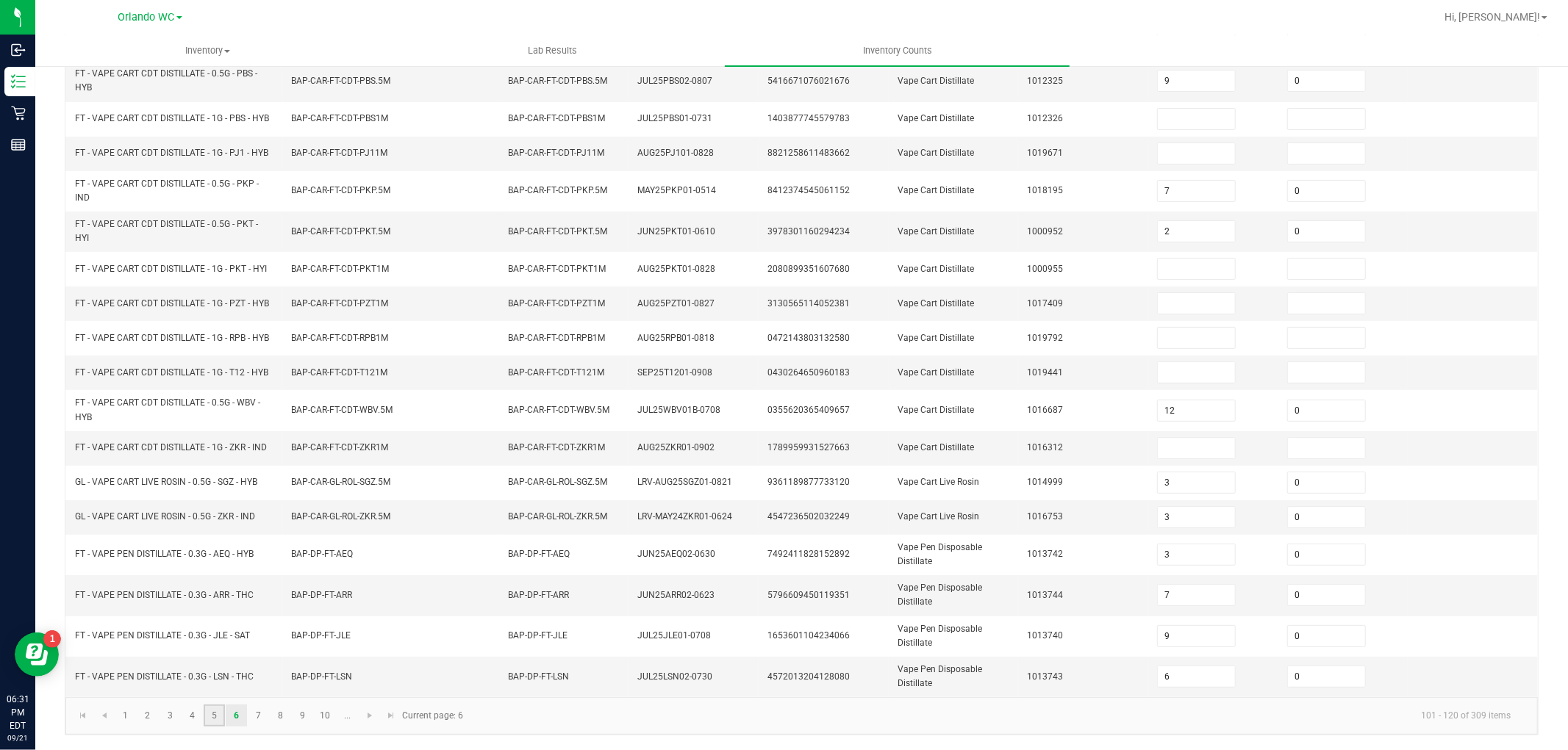
click at [206, 715] on link "5" at bounding box center [214, 715] width 21 height 22
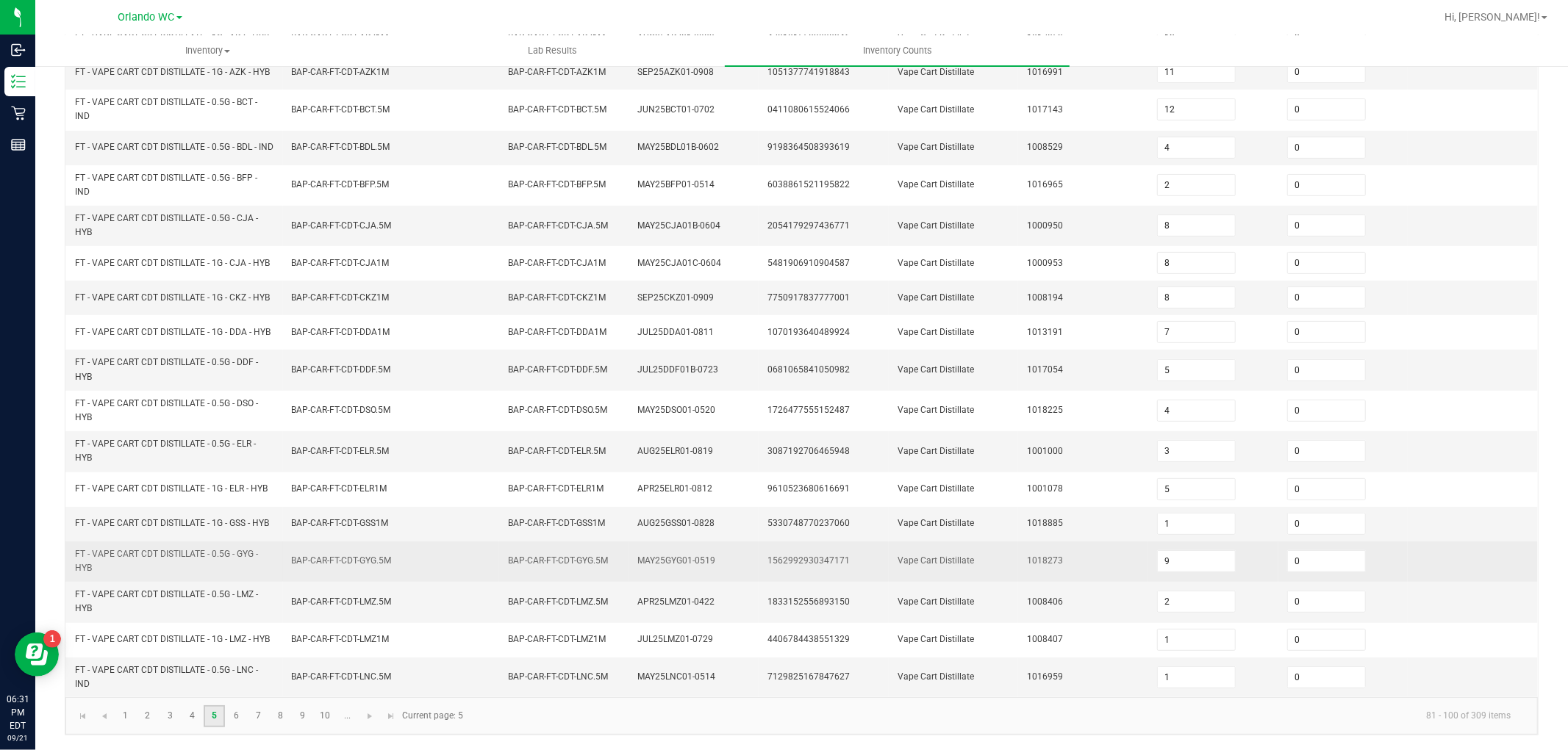
scroll to position [307, 0]
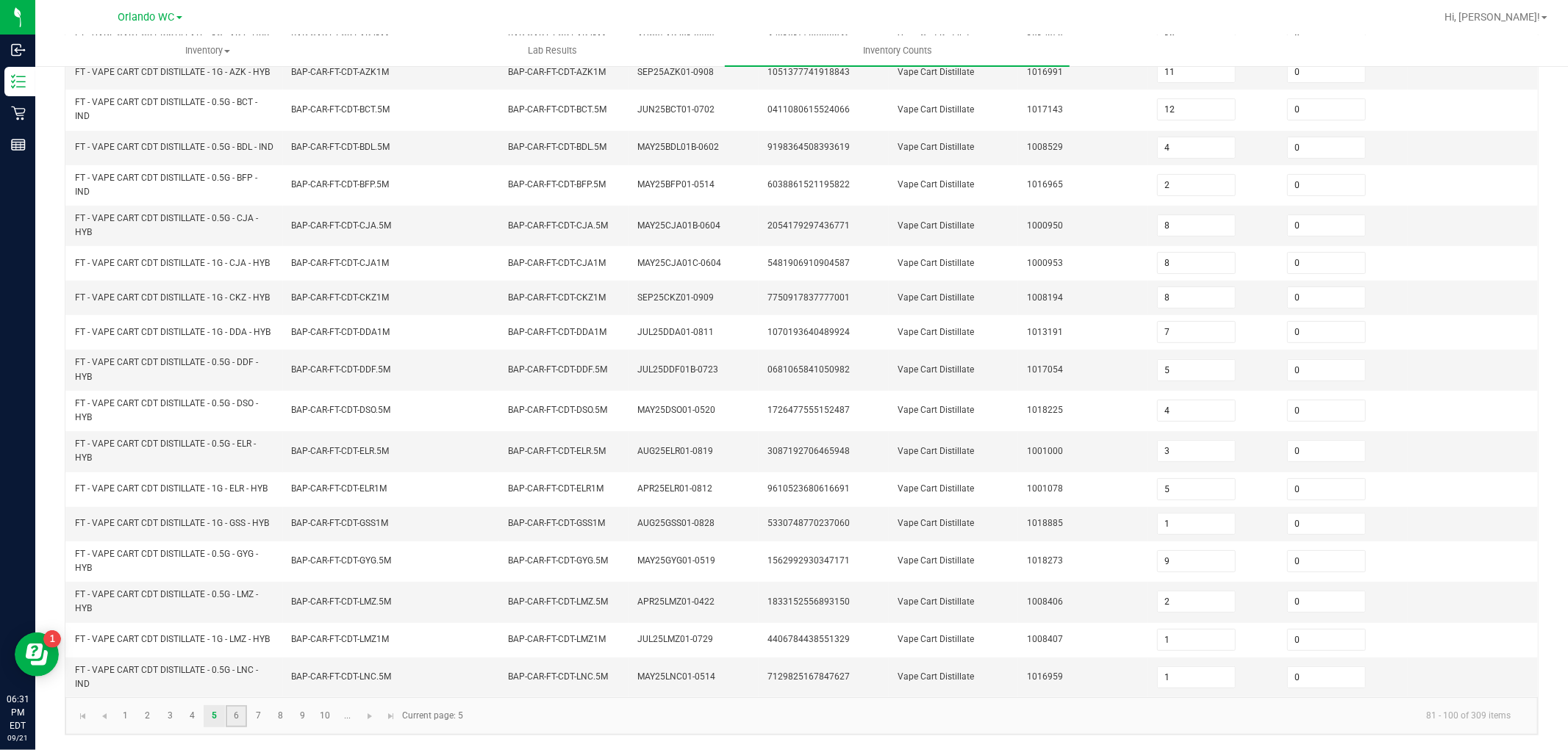
click at [241, 724] on link "6" at bounding box center [237, 716] width 21 height 22
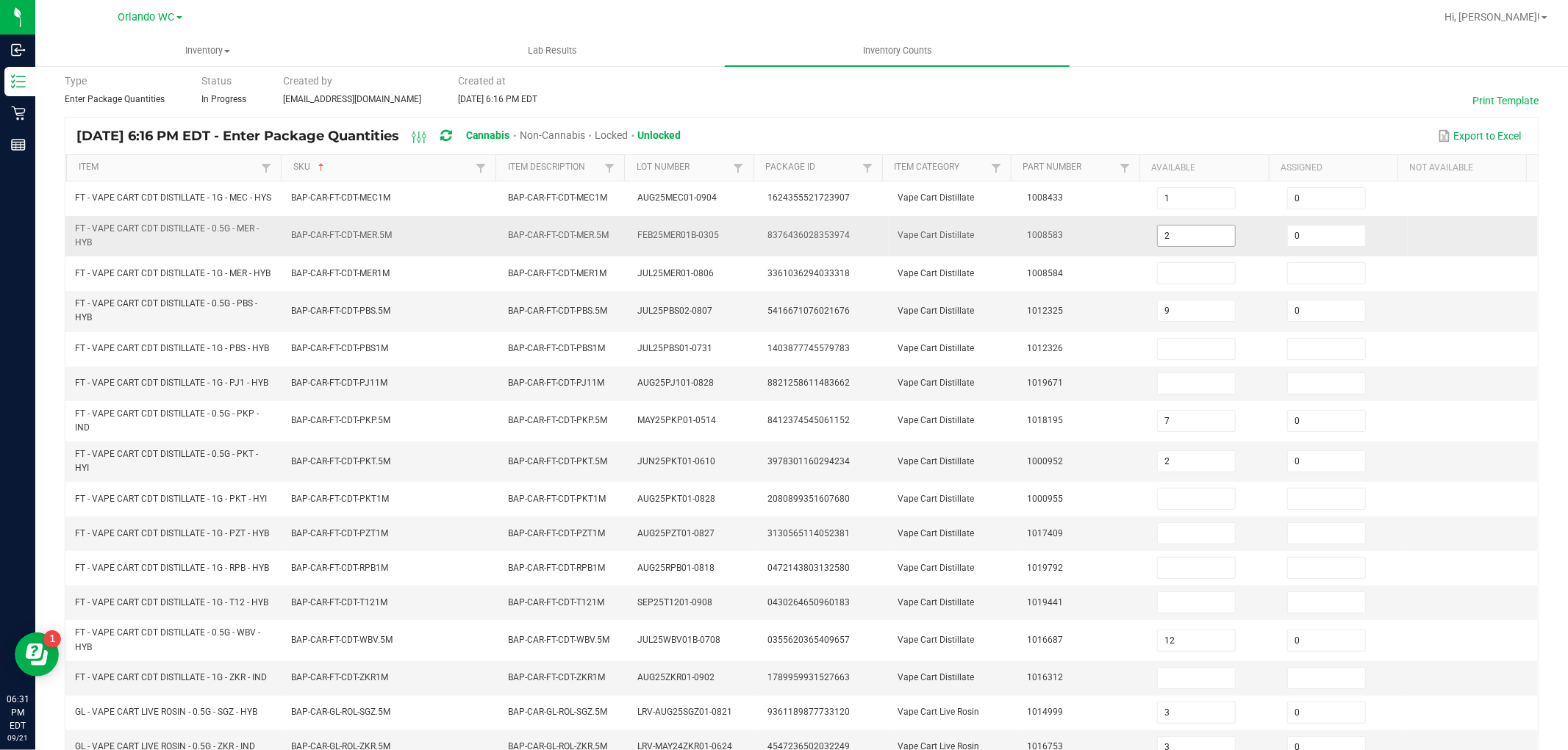
scroll to position [82, 0]
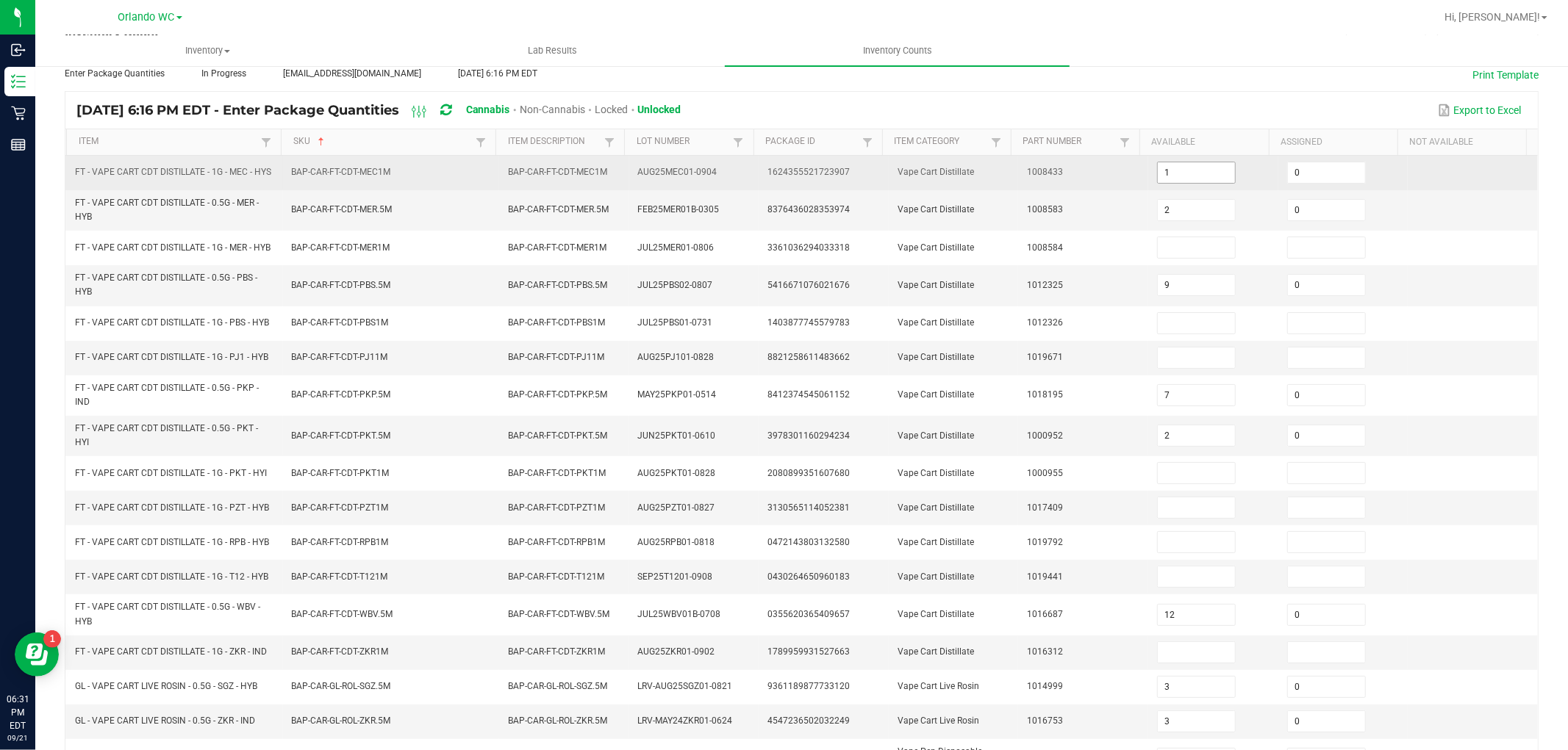
click at [1167, 184] on span "1" at bounding box center [1196, 172] width 79 height 22
click at [1162, 179] on input "1" at bounding box center [1196, 172] width 77 height 20
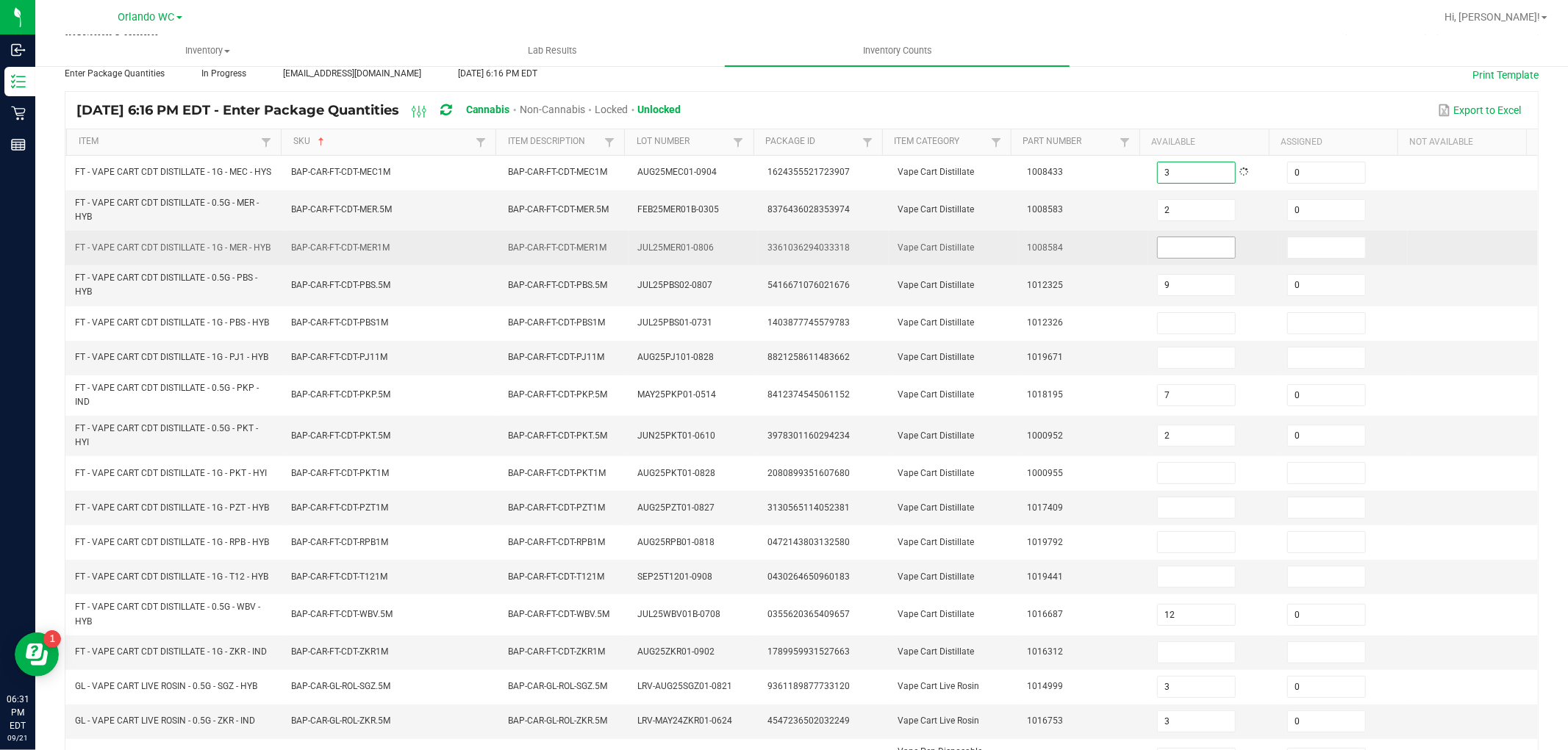
click at [1169, 256] on input at bounding box center [1196, 247] width 77 height 20
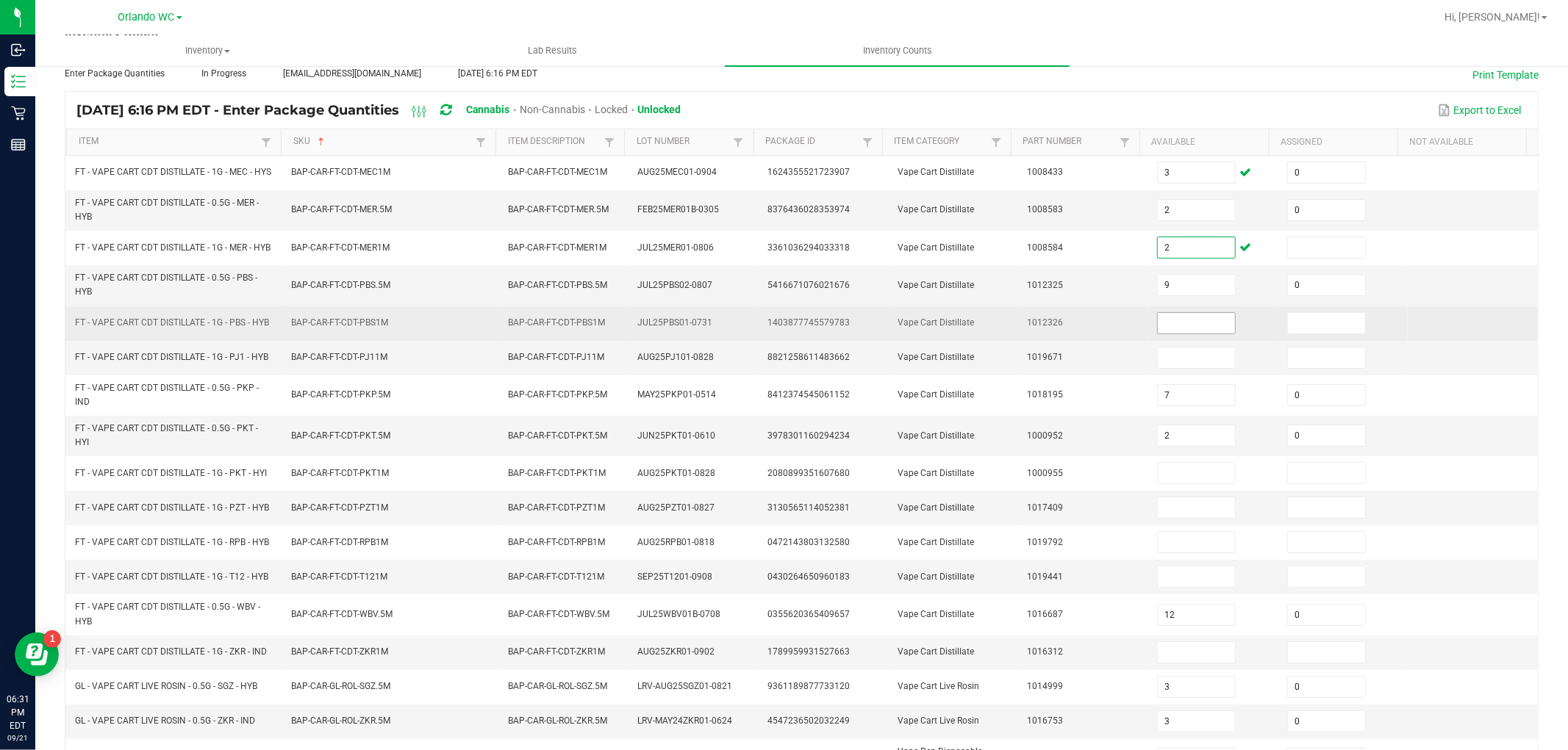
click at [1158, 334] on input at bounding box center [1196, 323] width 77 height 20
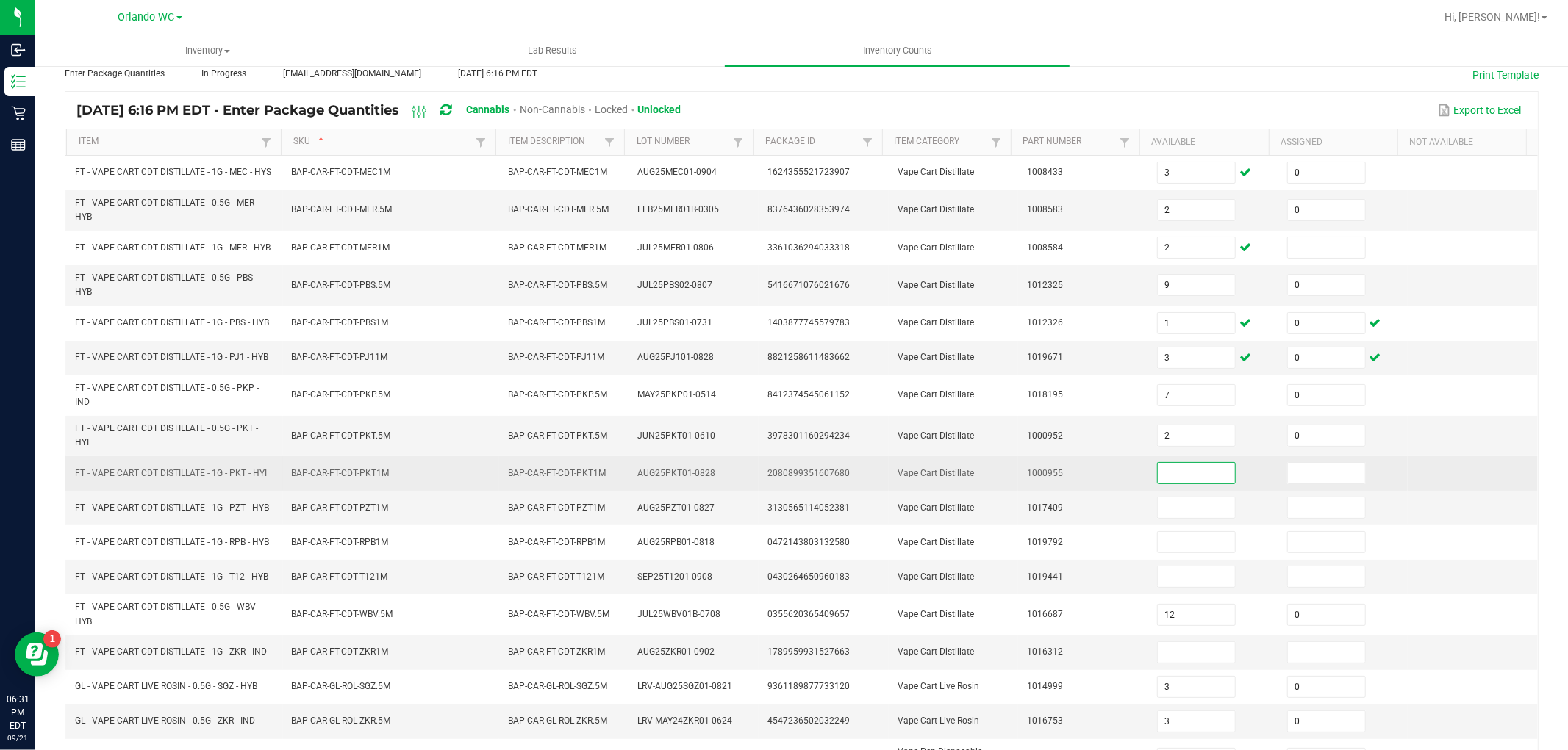
click at [1205, 483] on input at bounding box center [1196, 473] width 77 height 20
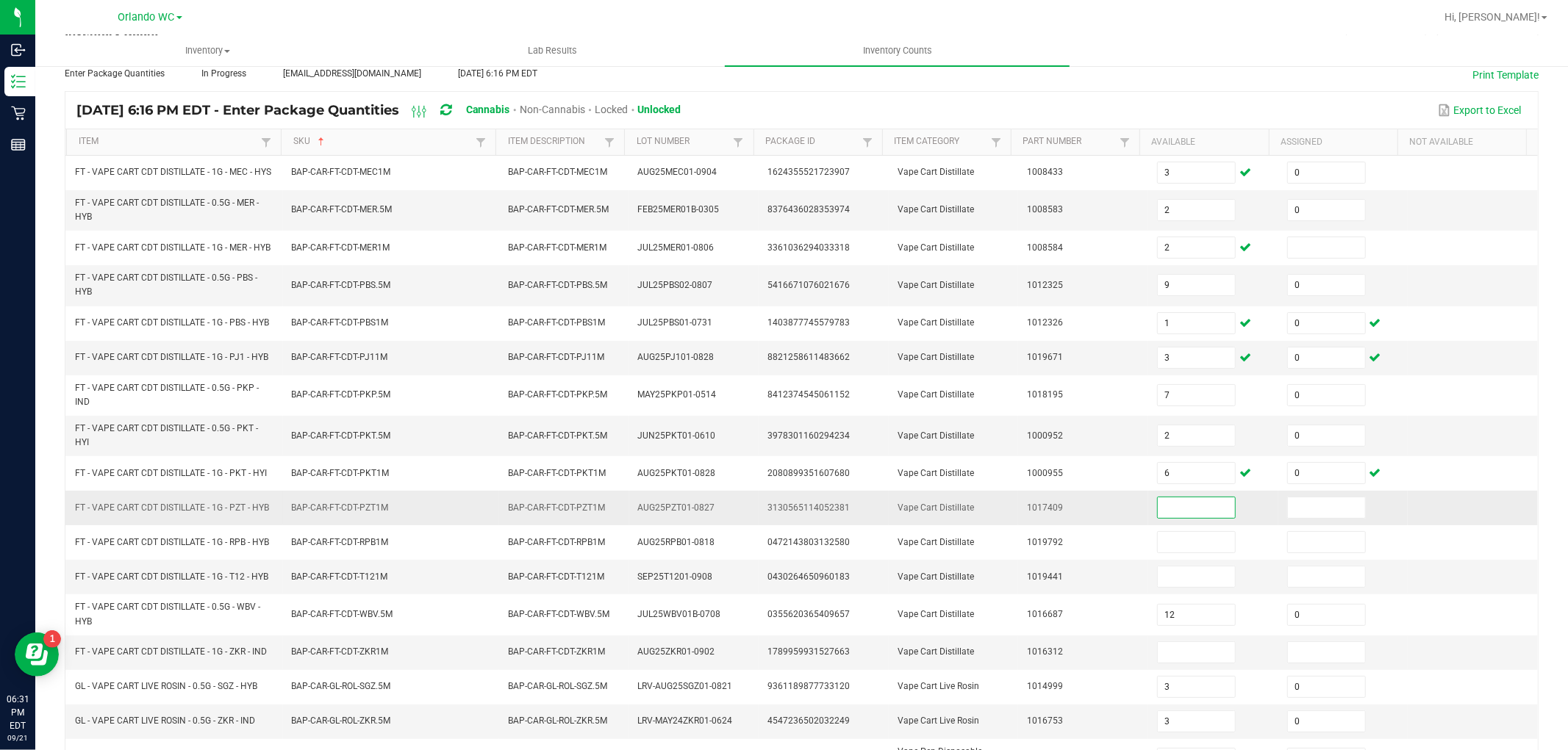
click at [1158, 511] on input at bounding box center [1196, 508] width 77 height 20
click at [1164, 587] on input at bounding box center [1196, 576] width 77 height 20
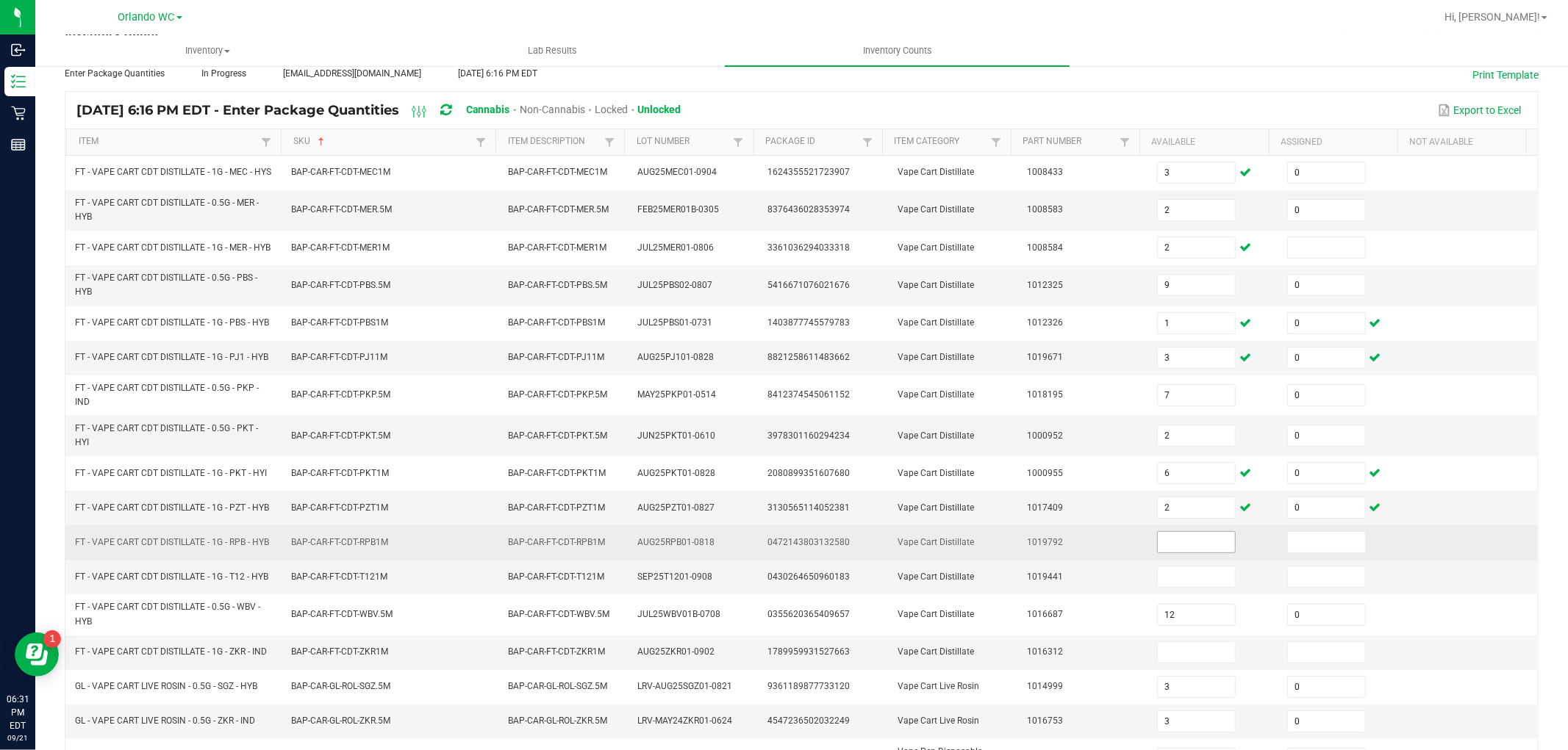
click at [1177, 553] on span at bounding box center [1196, 542] width 79 height 22
click at [1177, 552] on input at bounding box center [1196, 542] width 77 height 20
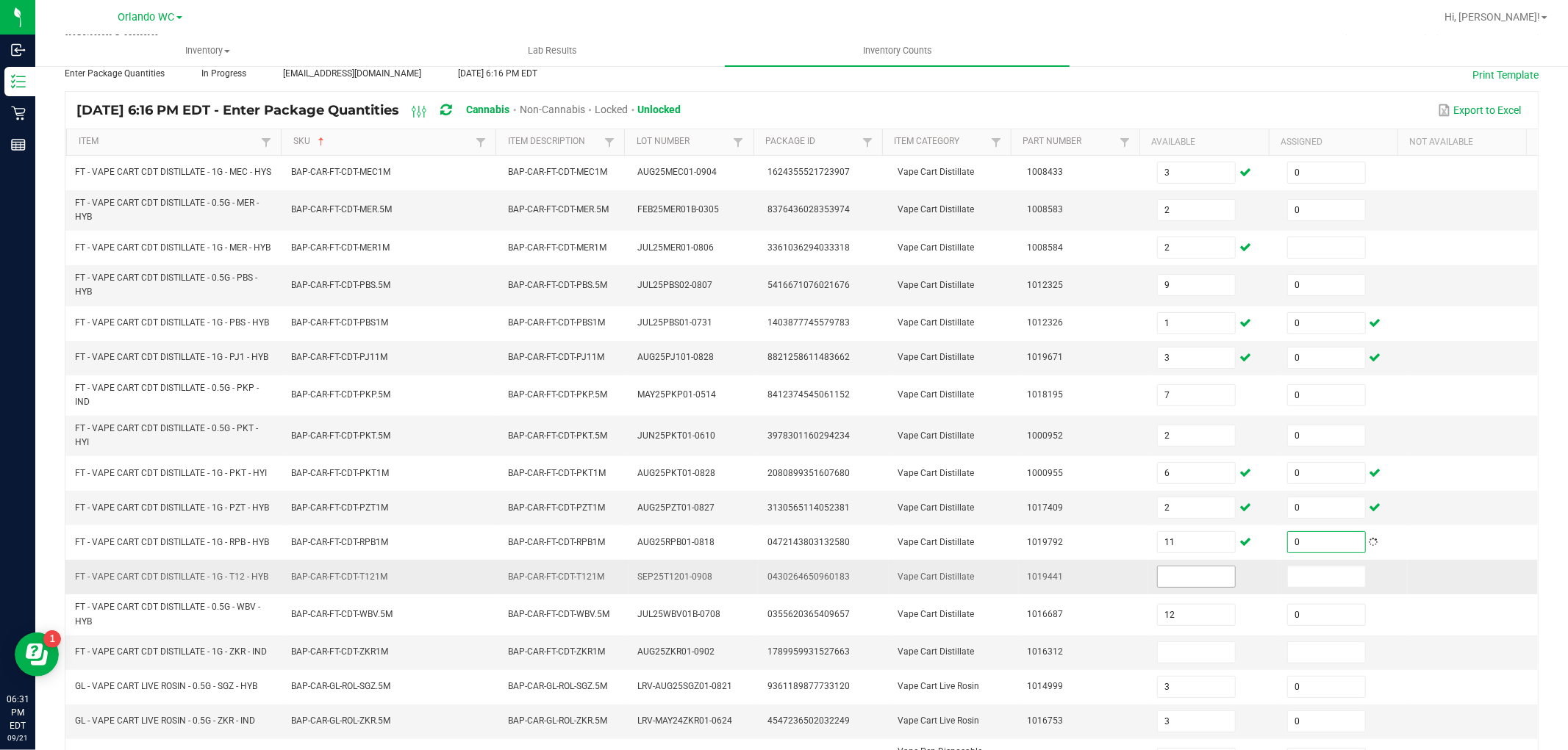
click at [1193, 581] on input at bounding box center [1196, 576] width 77 height 20
click at [1158, 662] on input at bounding box center [1196, 652] width 77 height 20
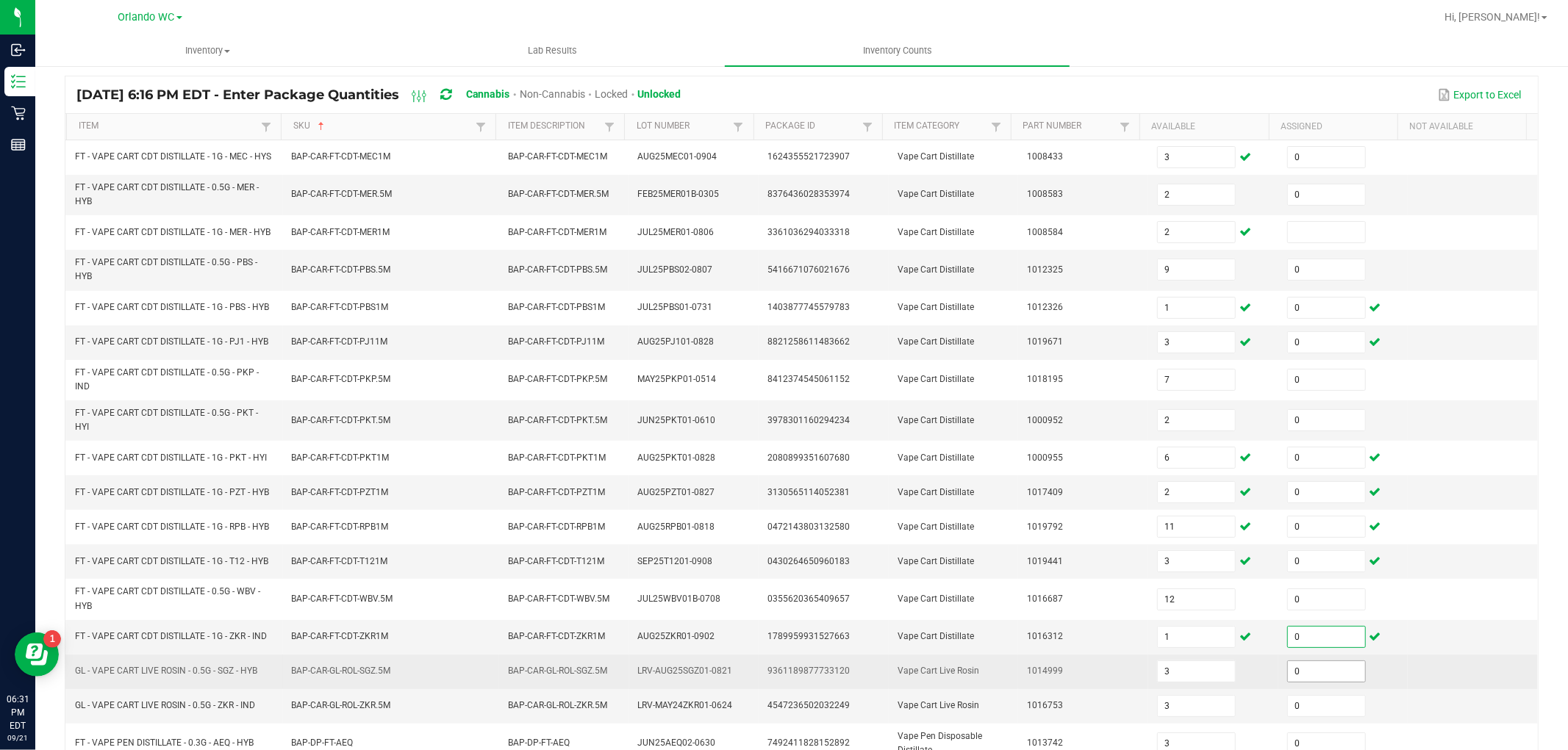
scroll to position [0, 0]
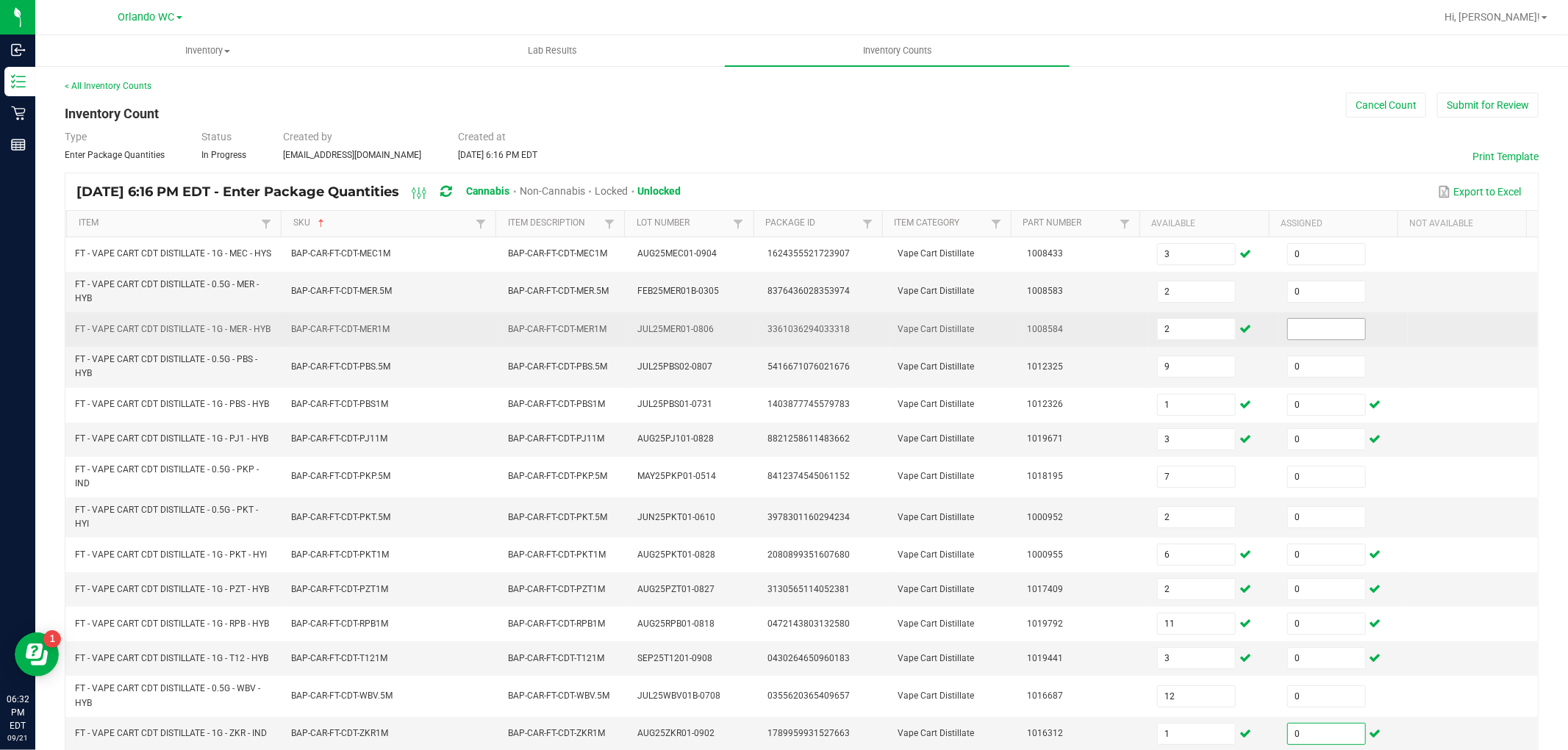
click at [1288, 339] on input at bounding box center [1326, 329] width 77 height 20
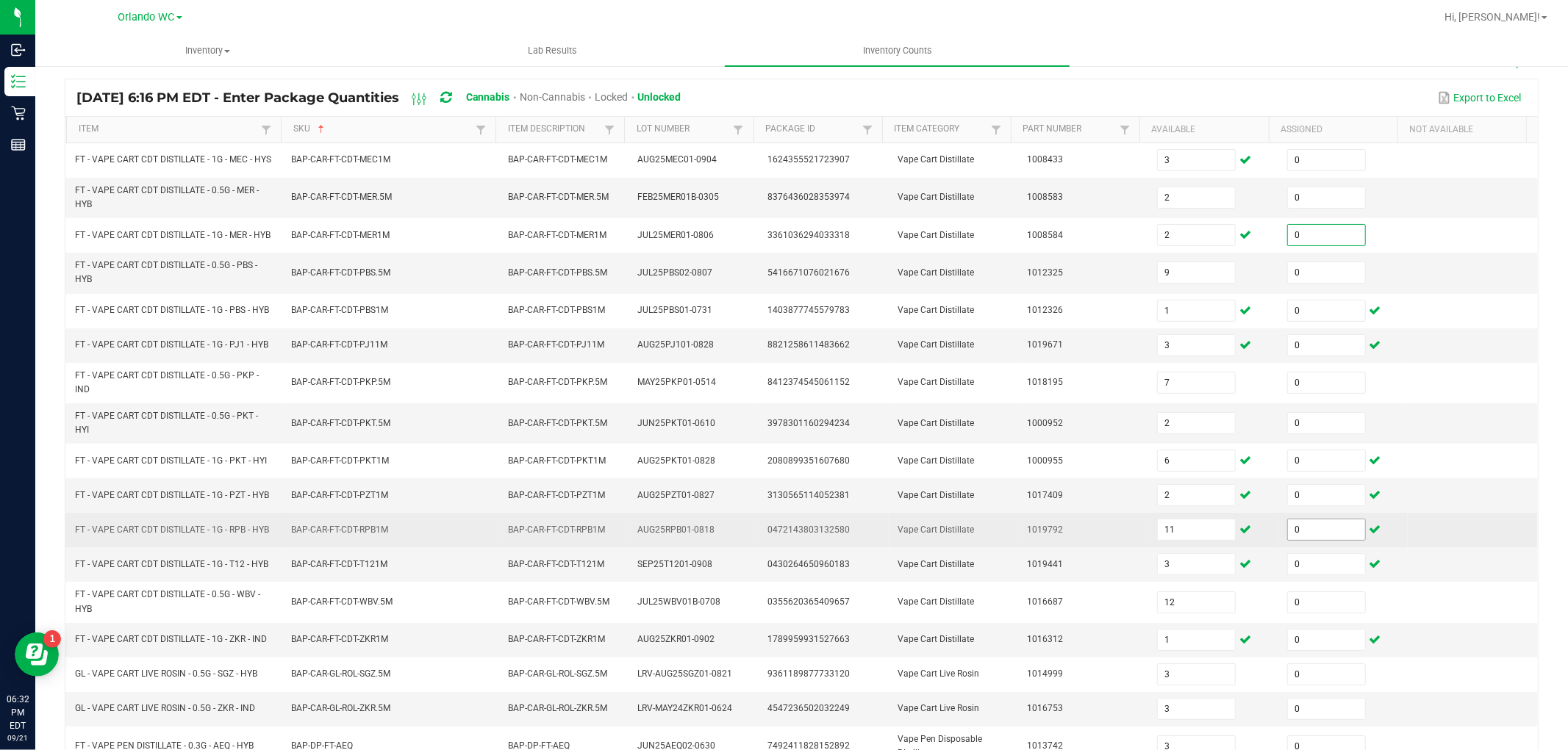
scroll to position [301, 0]
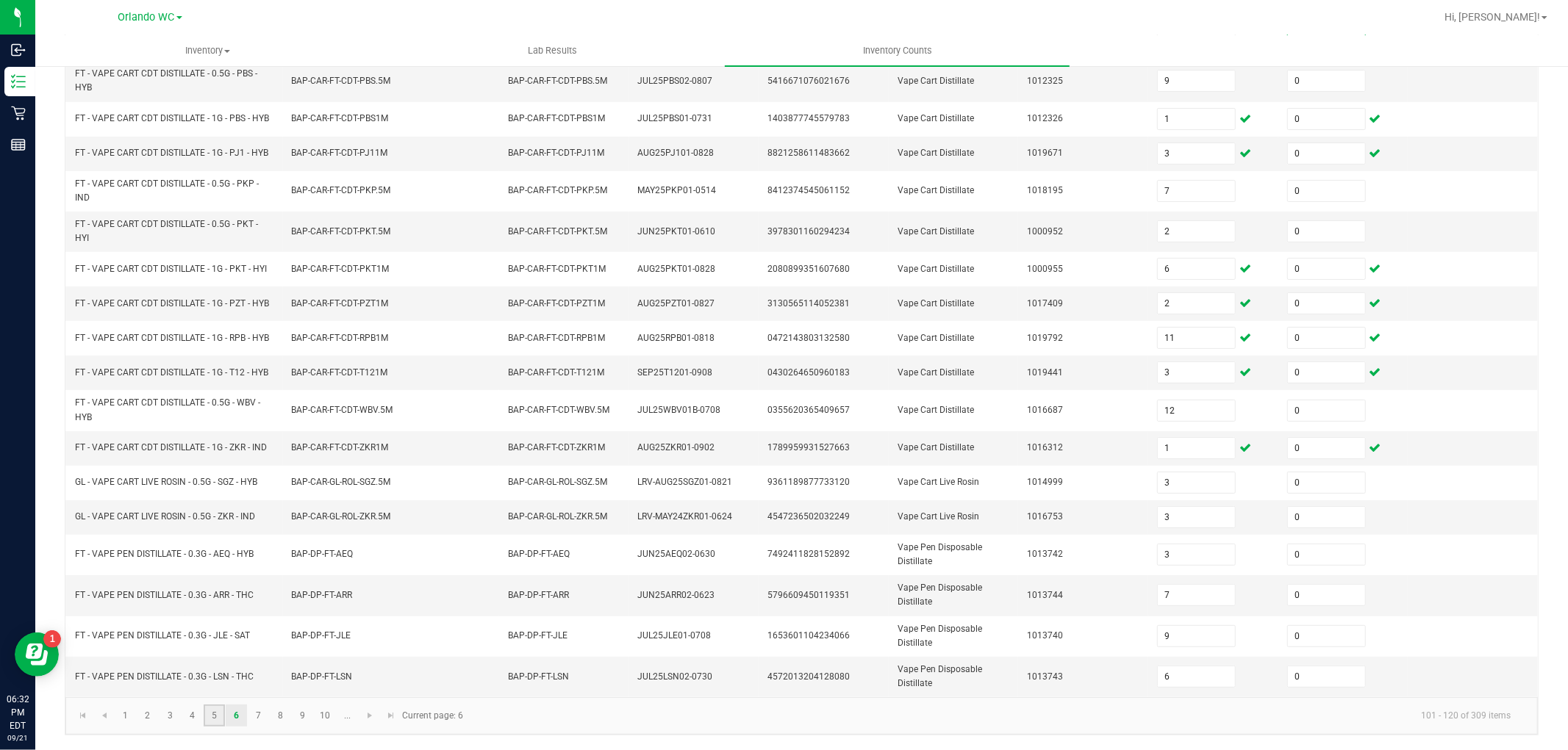
click at [214, 718] on link "5" at bounding box center [214, 715] width 21 height 22
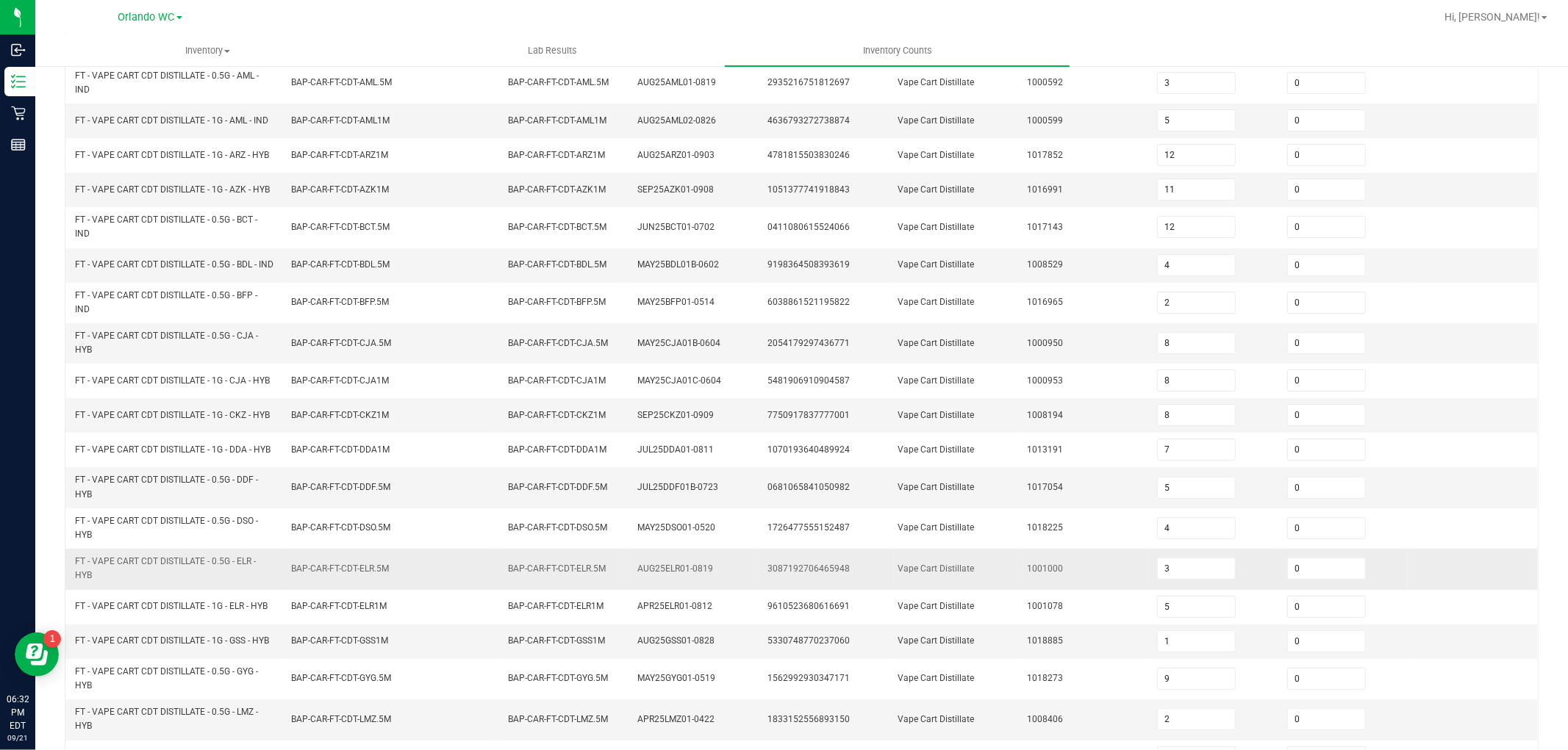
scroll to position [307, 0]
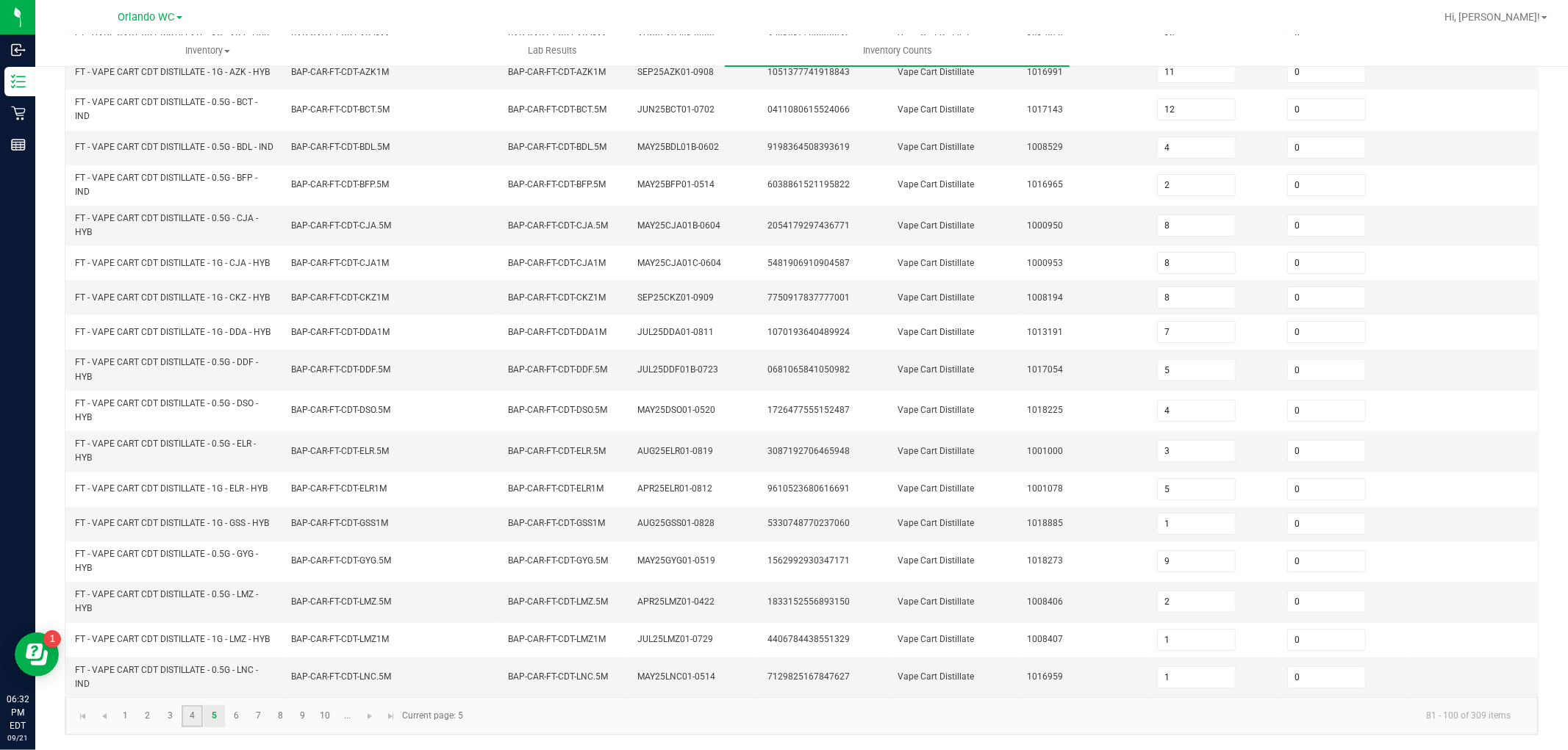
click at [197, 720] on link "4" at bounding box center [192, 716] width 21 height 22
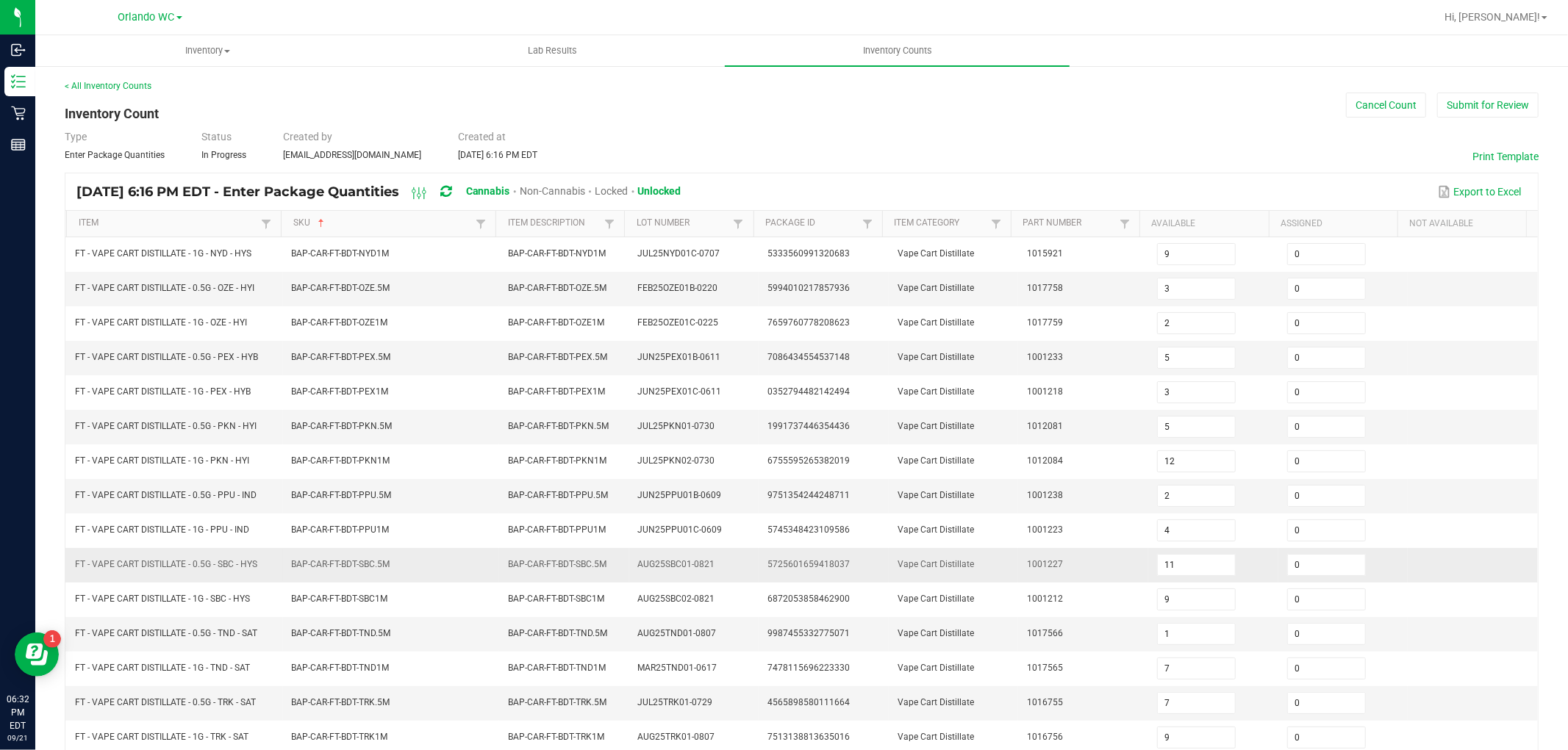
scroll to position [233, 0]
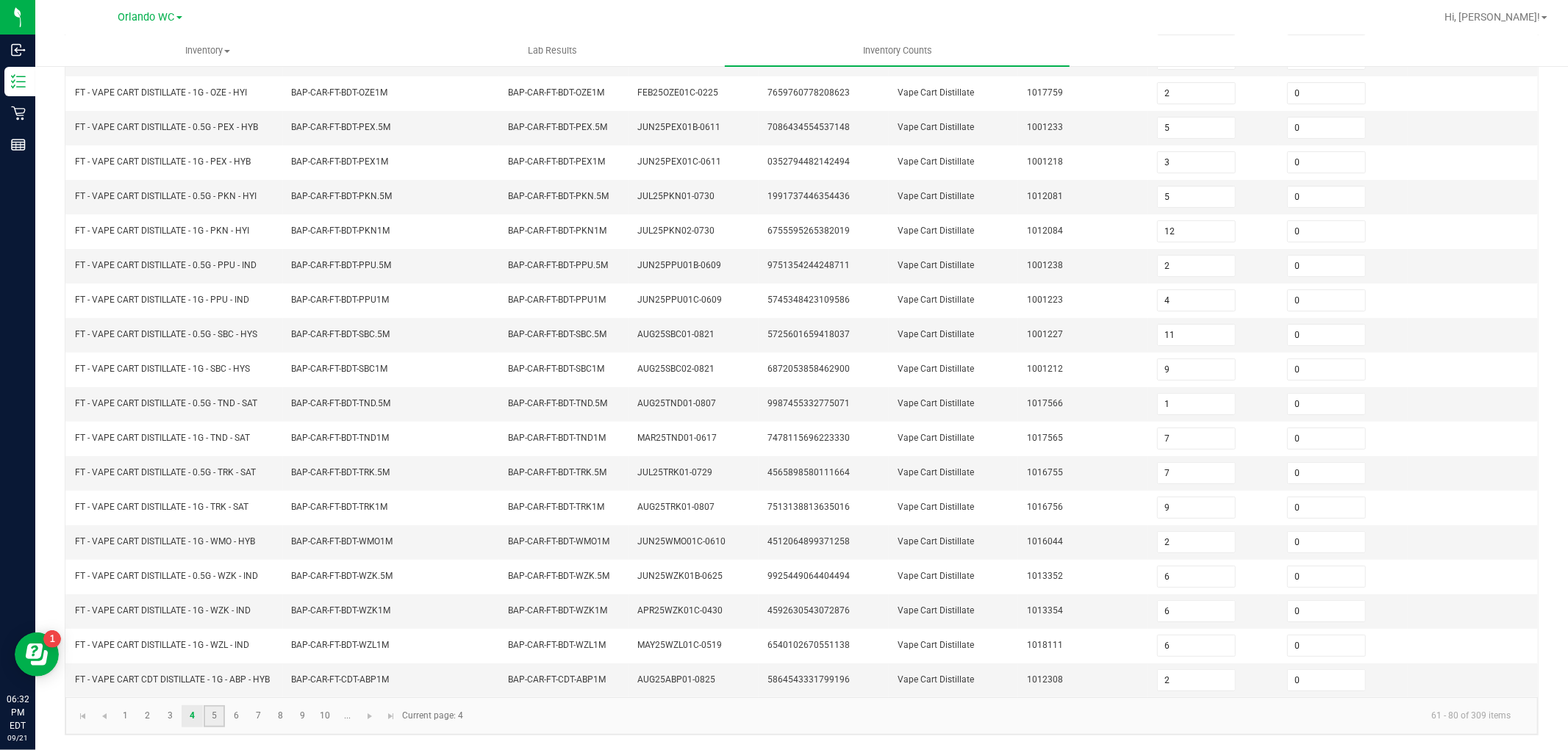
click at [217, 706] on link "5" at bounding box center [214, 716] width 21 height 22
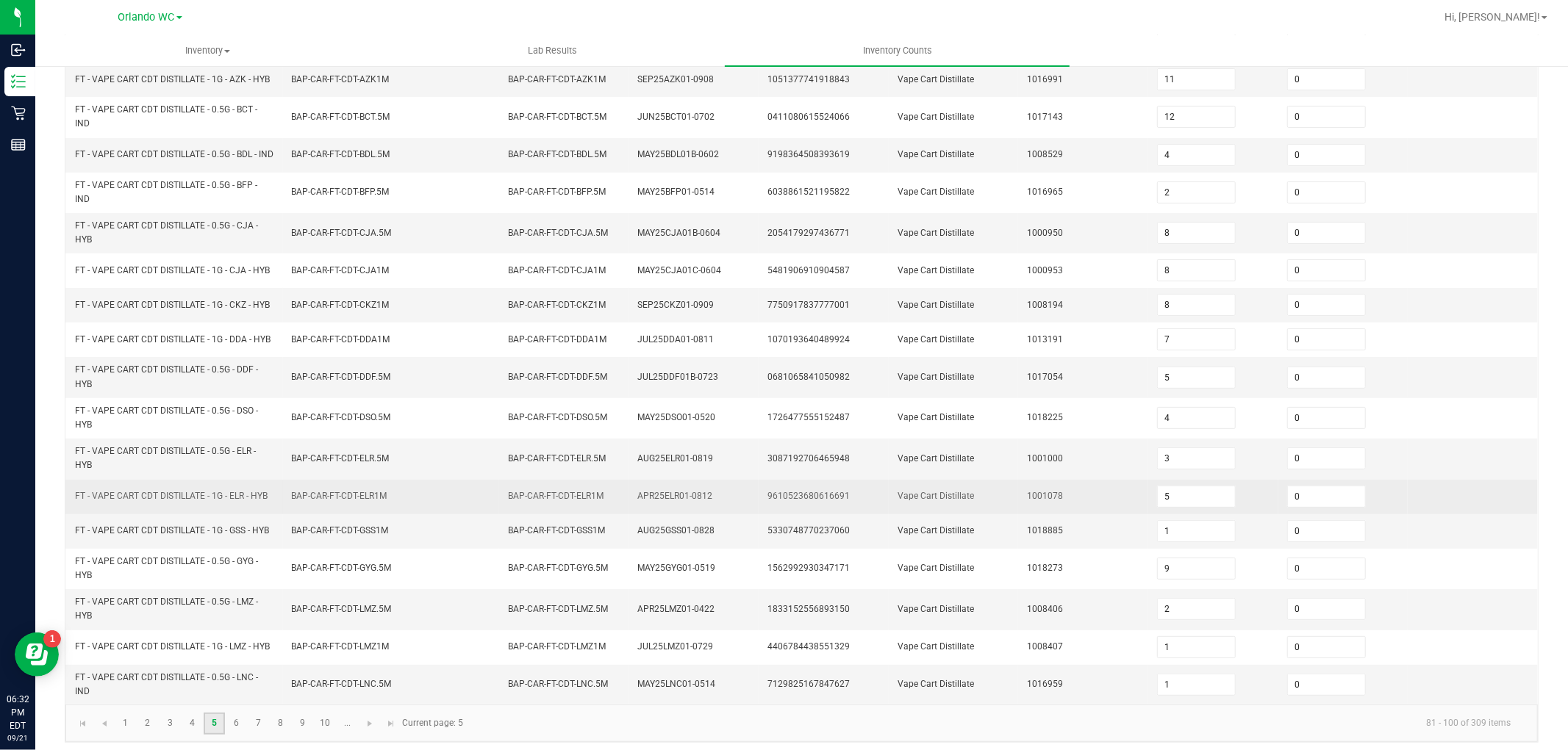
scroll to position [307, 0]
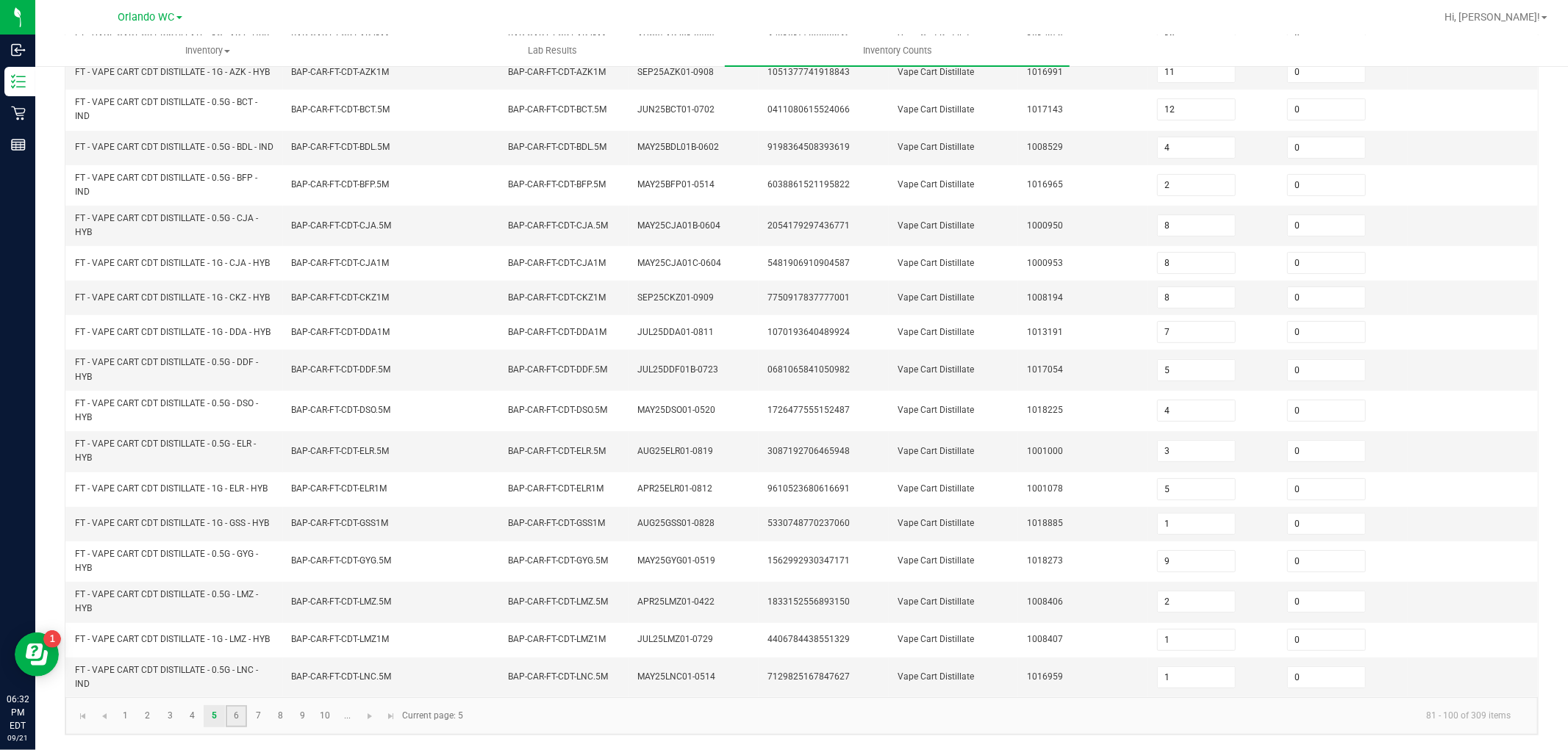
click at [229, 720] on link "6" at bounding box center [237, 716] width 21 height 22
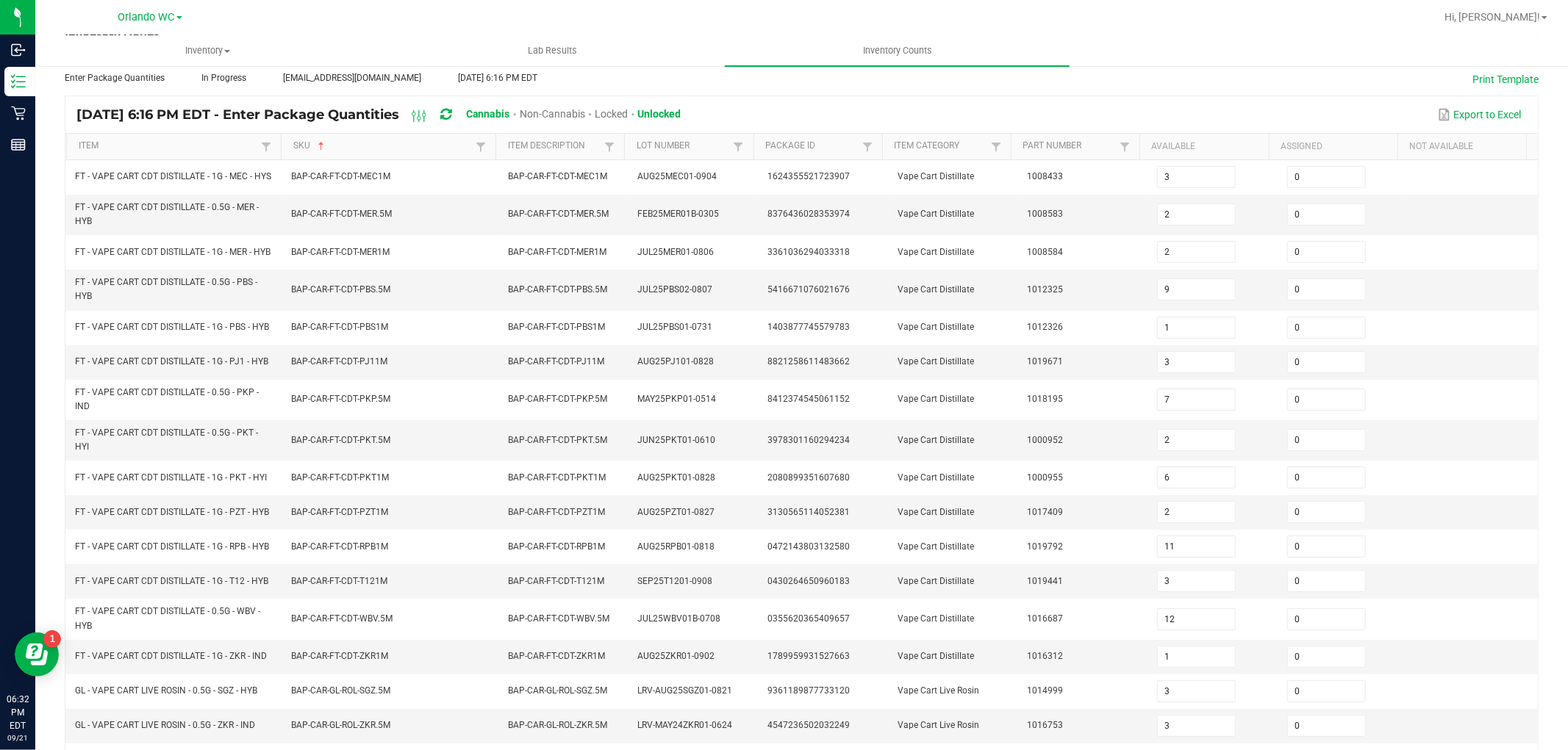
scroll to position [0, 0]
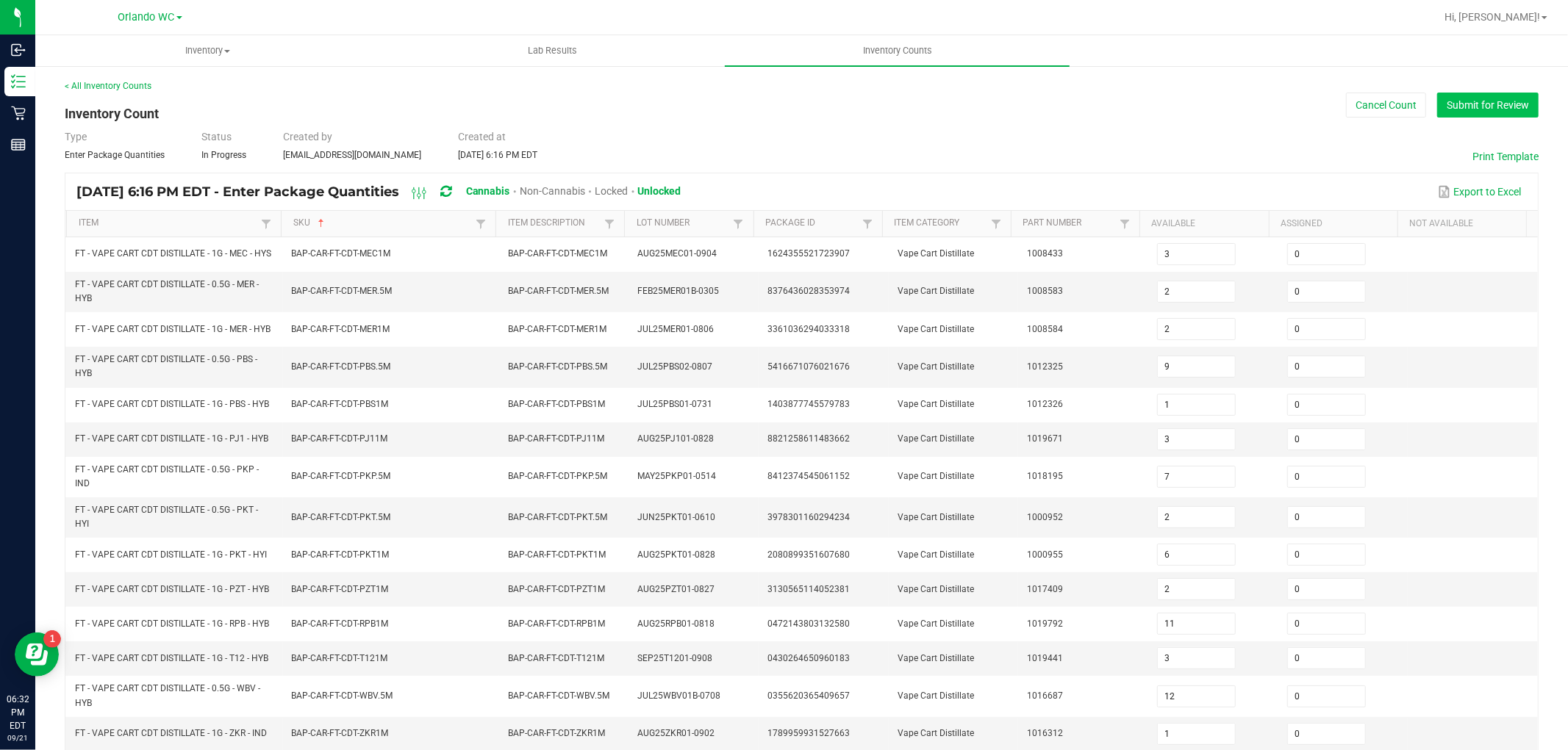
click at [1446, 106] on button "Submit for Review" at bounding box center [1488, 105] width 101 height 25
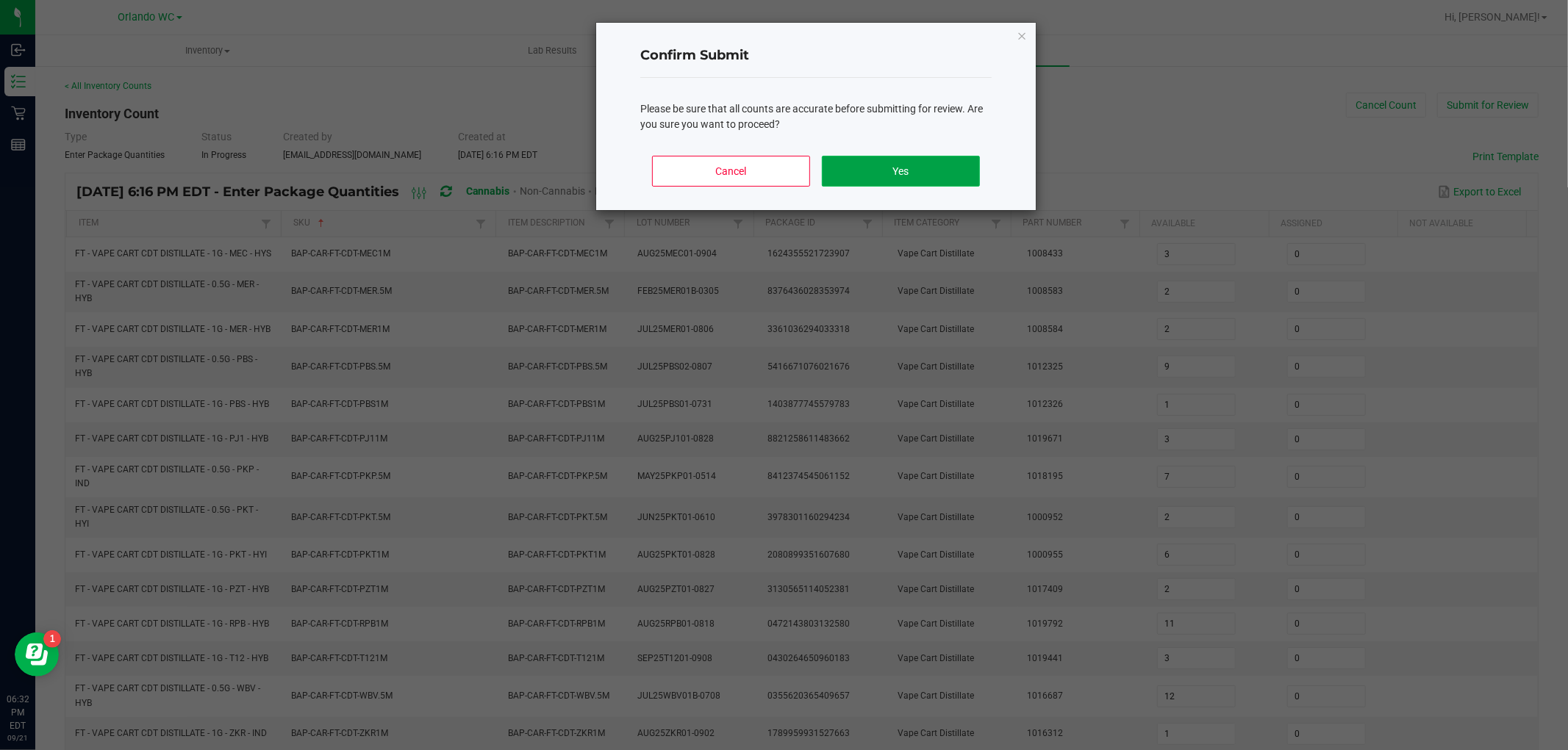
click at [936, 170] on button "Yes" at bounding box center [900, 171] width 158 height 31
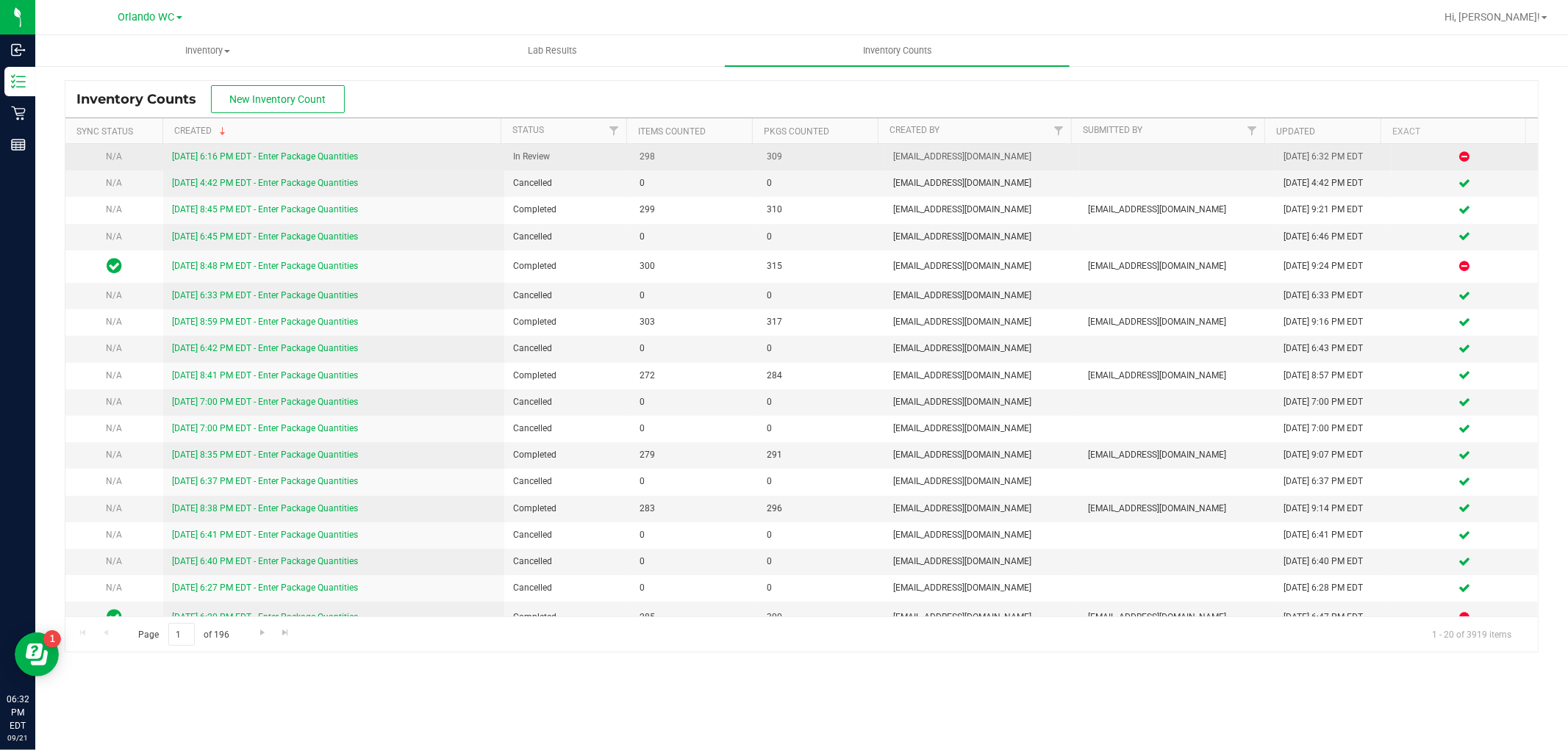
click at [308, 156] on link "[DATE] 6:16 PM EDT - Enter Package Quantities" at bounding box center [265, 156] width 186 height 11
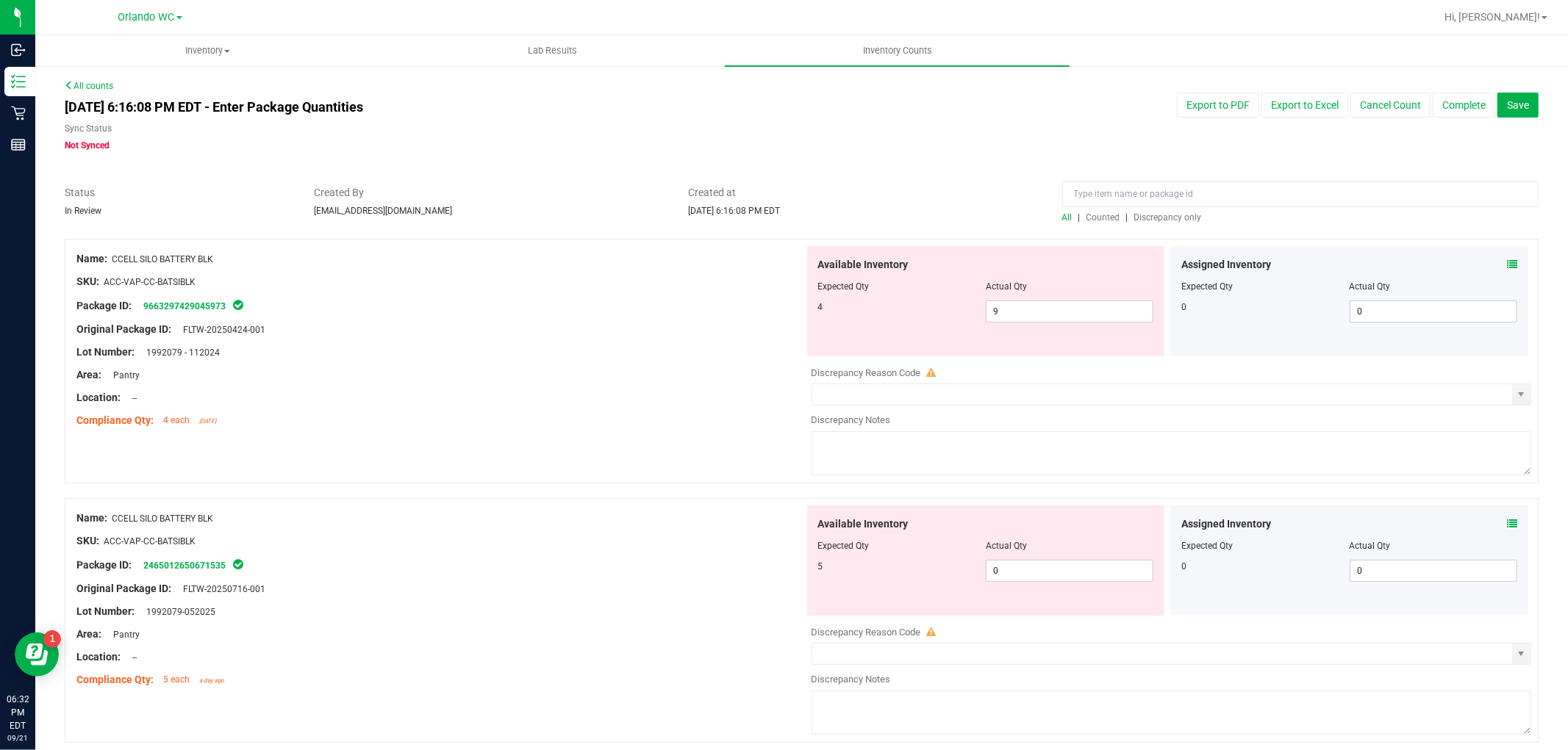
click at [1182, 218] on span "Discrepancy only" at bounding box center [1167, 218] width 67 height 11
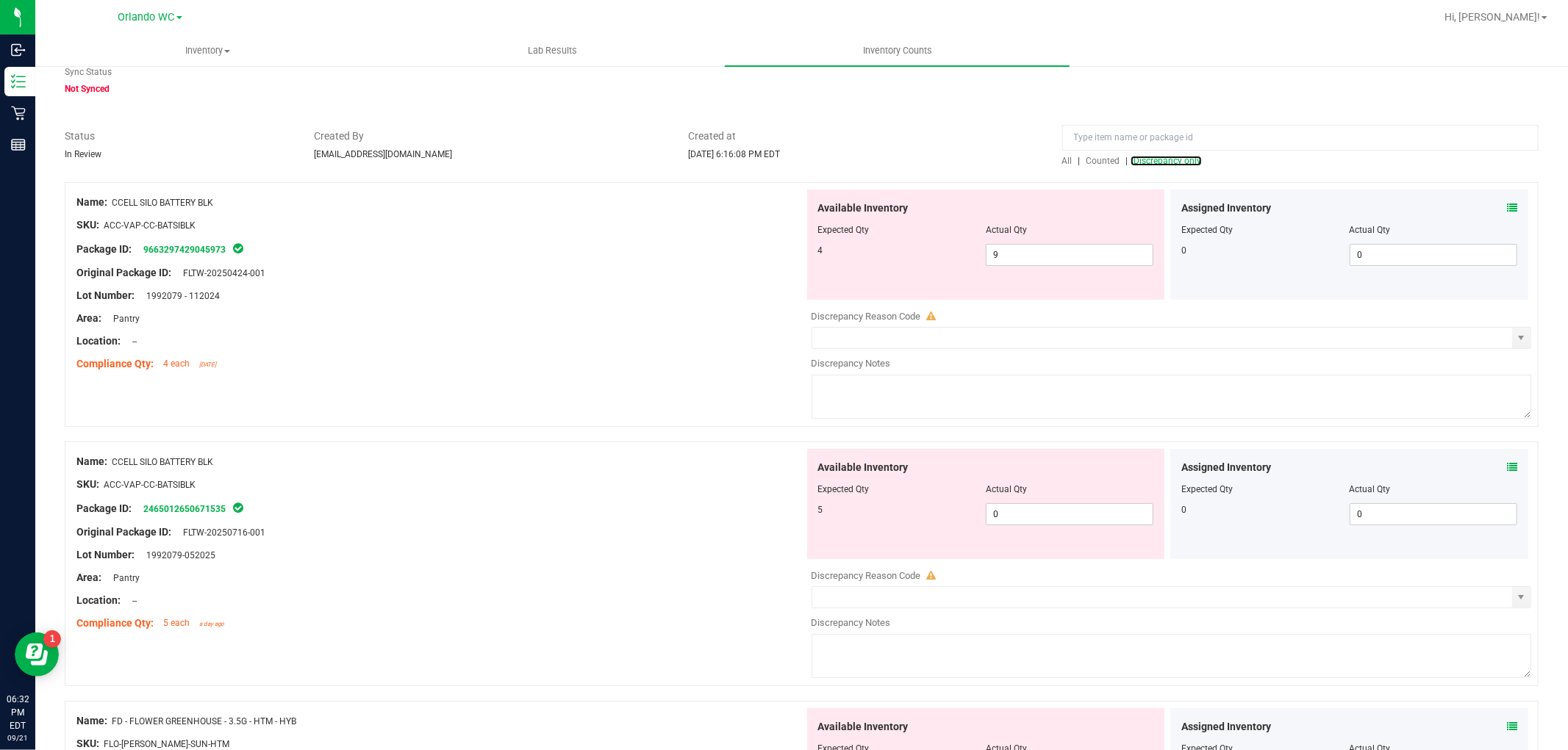
scroll to position [82, 0]
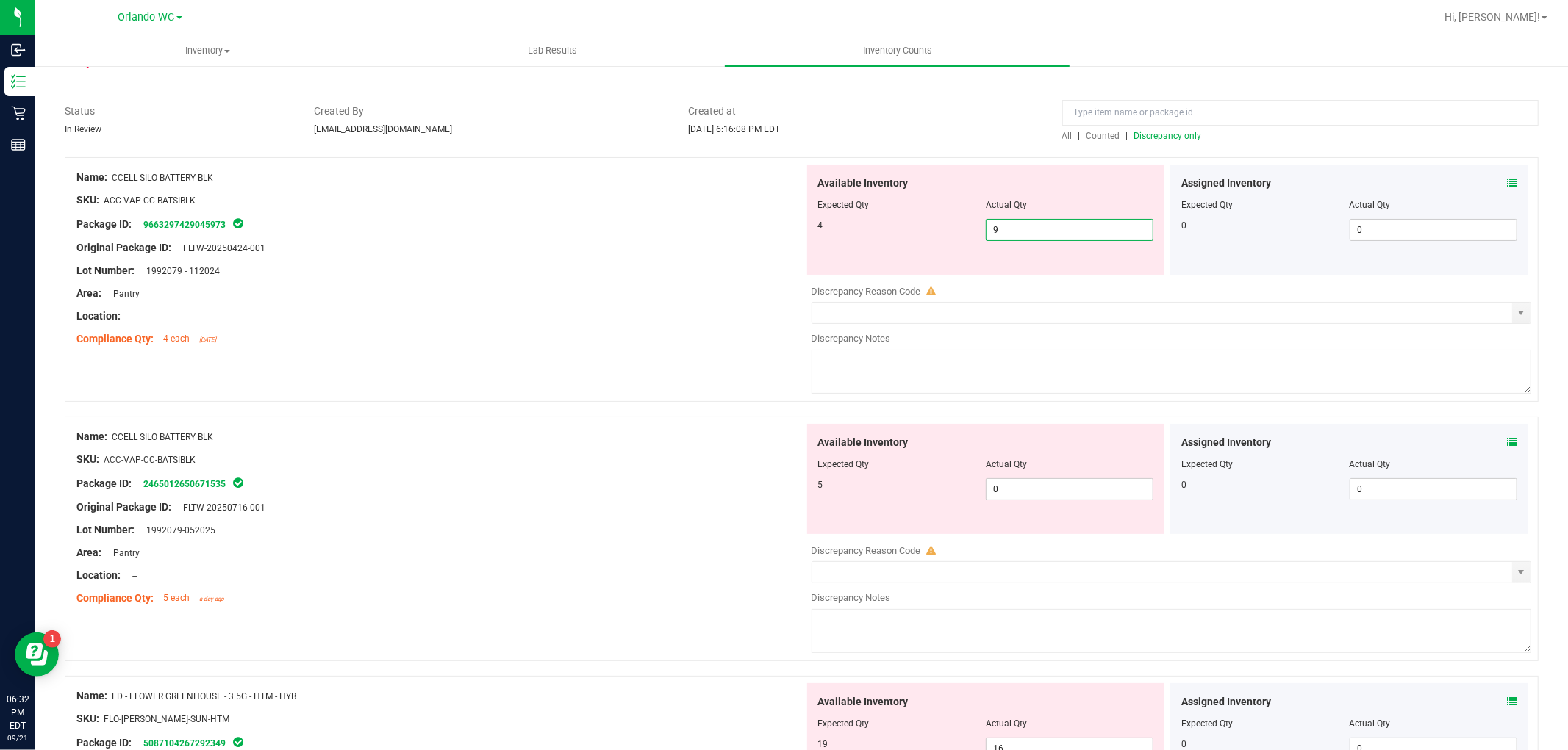
click at [1019, 229] on span "9 9" at bounding box center [1069, 230] width 168 height 22
click at [1012, 496] on div "Available Inventory Expected Qty Actual Qty 5 0 0" at bounding box center [1167, 540] width 728 height 233
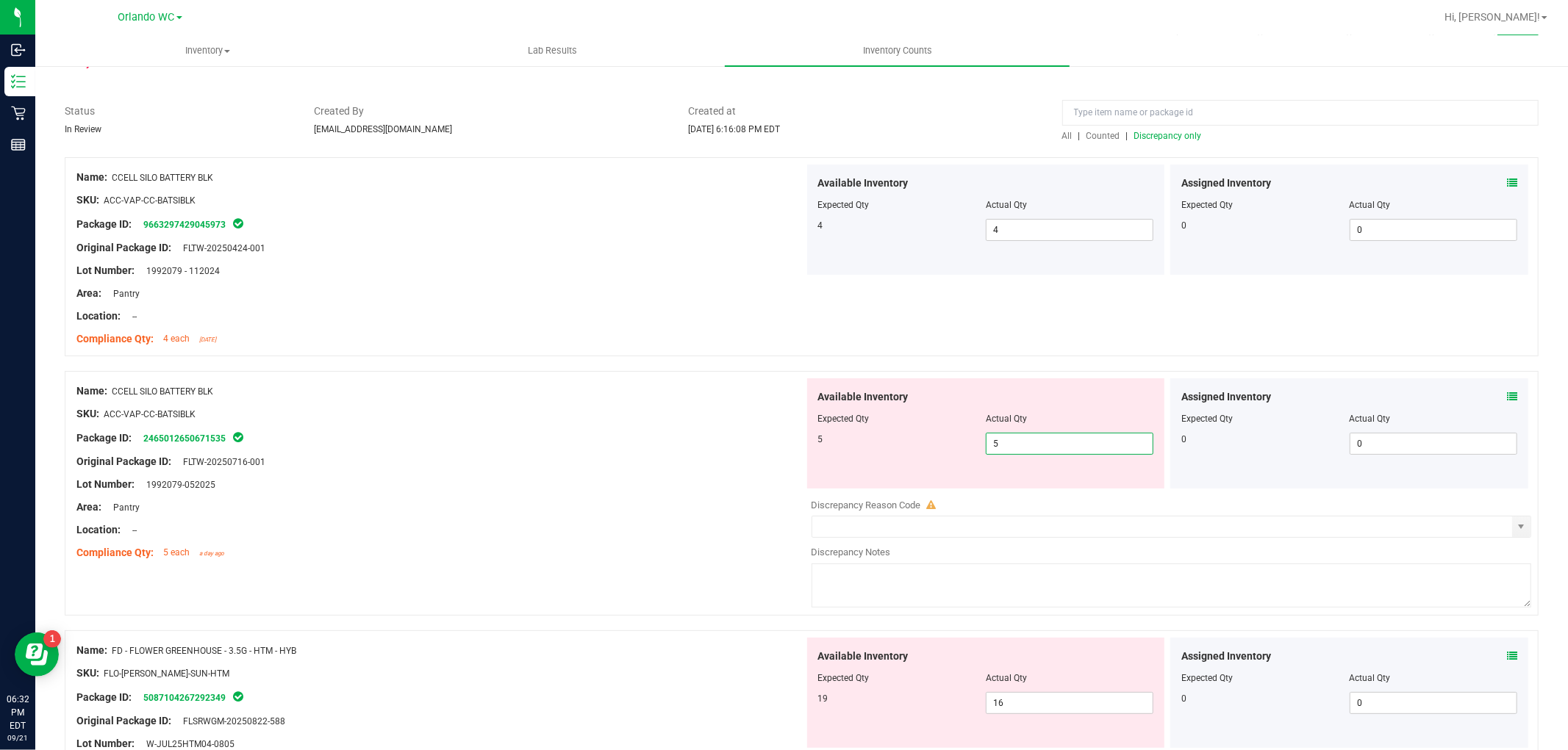
click at [615, 489] on div "Lot Number: 1992079-052025" at bounding box center [440, 484] width 728 height 15
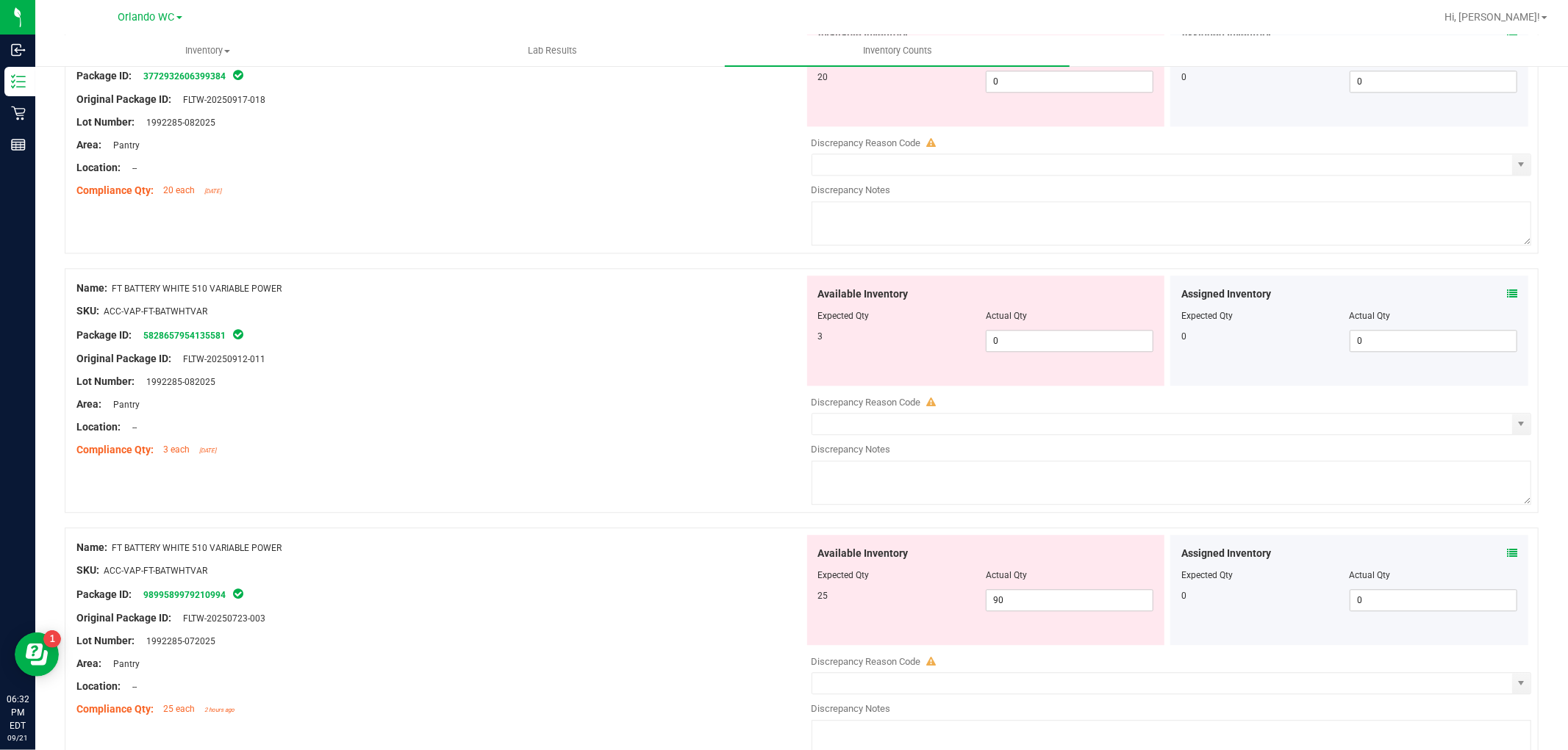
scroll to position [3020, 0]
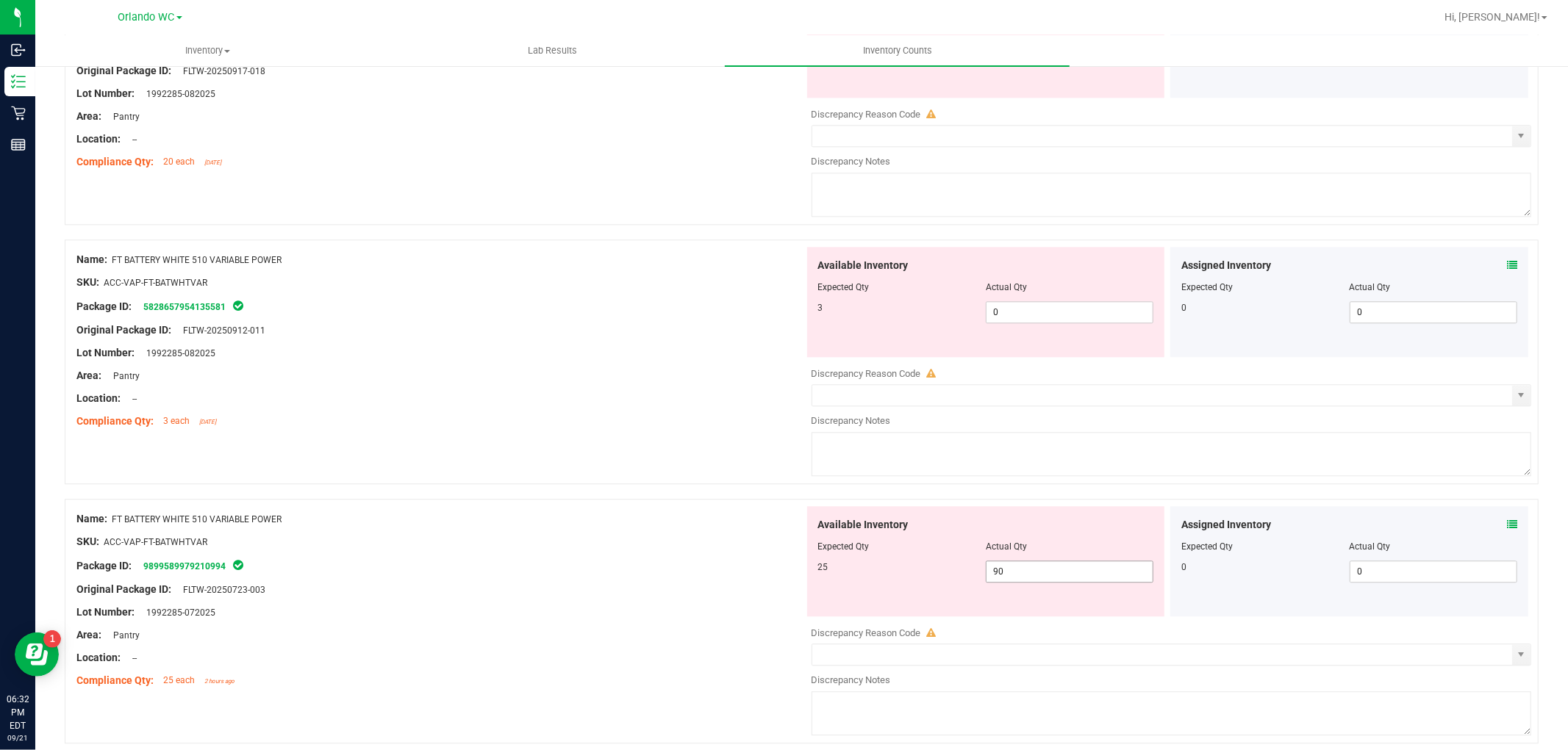
click at [1000, 576] on span "90 90" at bounding box center [1069, 571] width 168 height 22
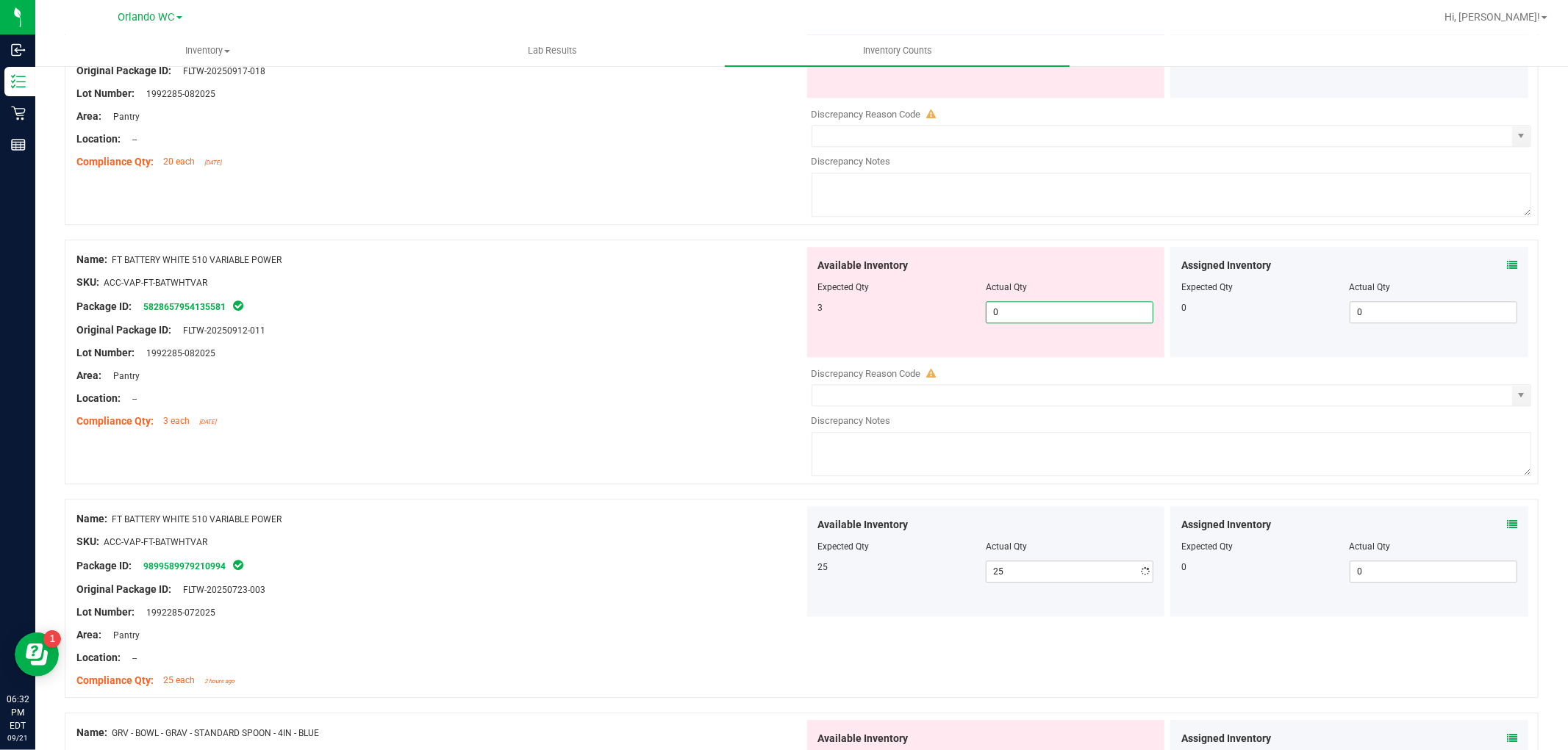
click at [1035, 322] on span "0 0" at bounding box center [1069, 312] width 168 height 22
click at [741, 298] on div "Name: FT BATTERY WHITE 510 VARIABLE POWER SKU: ACC-VAP-FT-BATWHTVAR Package ID:…" at bounding box center [440, 341] width 728 height 187
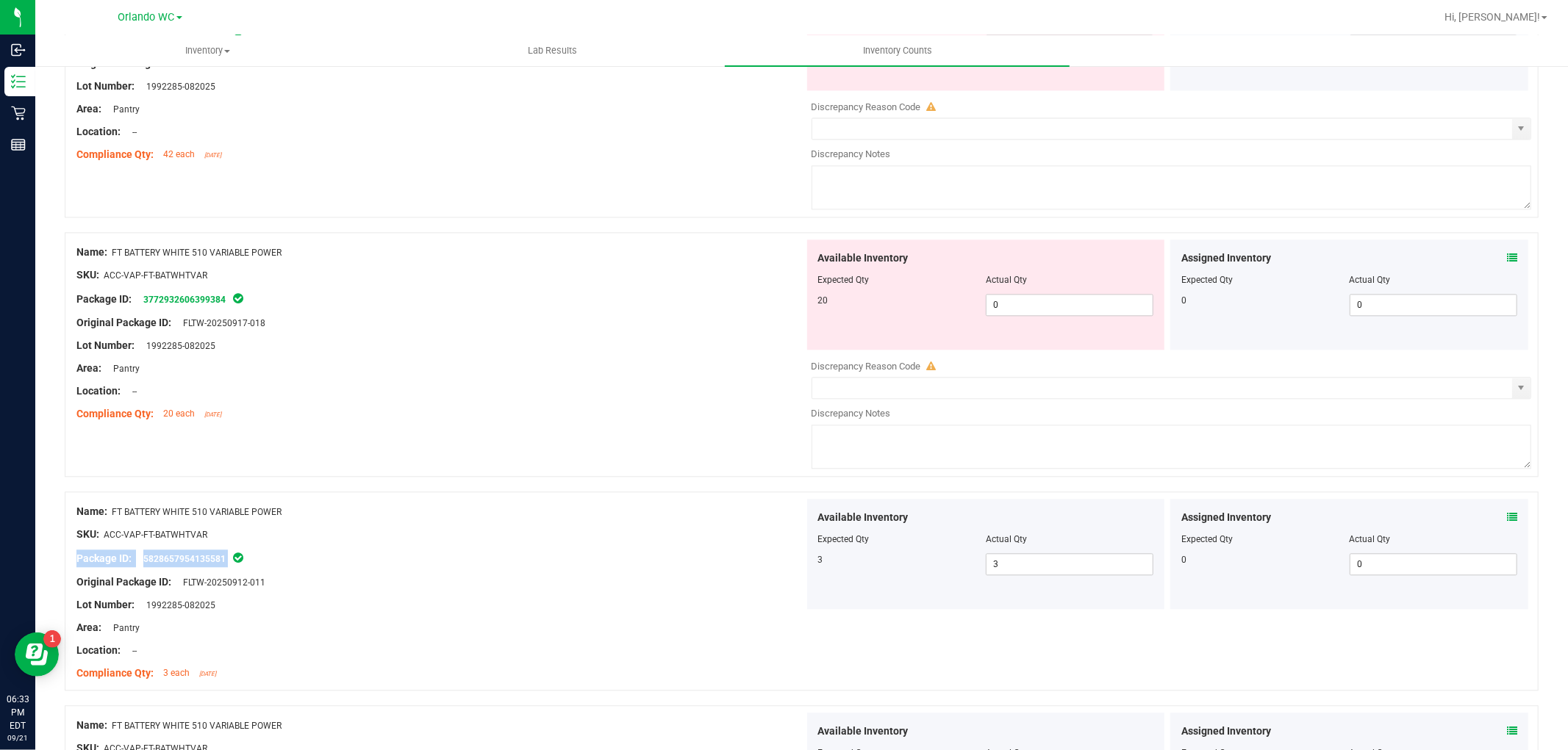
scroll to position [2856, 0]
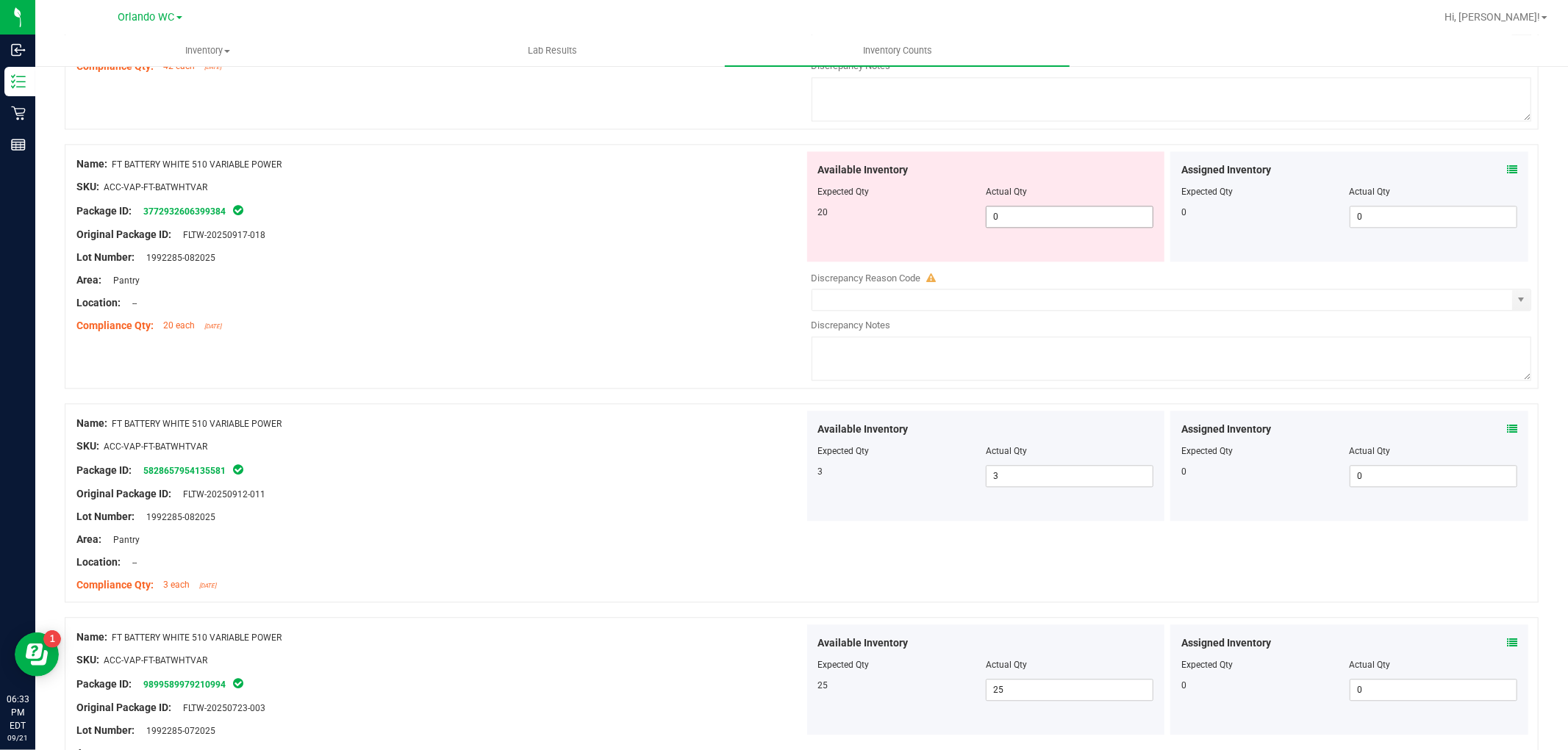
click at [1010, 219] on span "0 0" at bounding box center [1069, 216] width 168 height 22
click at [730, 295] on div at bounding box center [440, 292] width 728 height 8
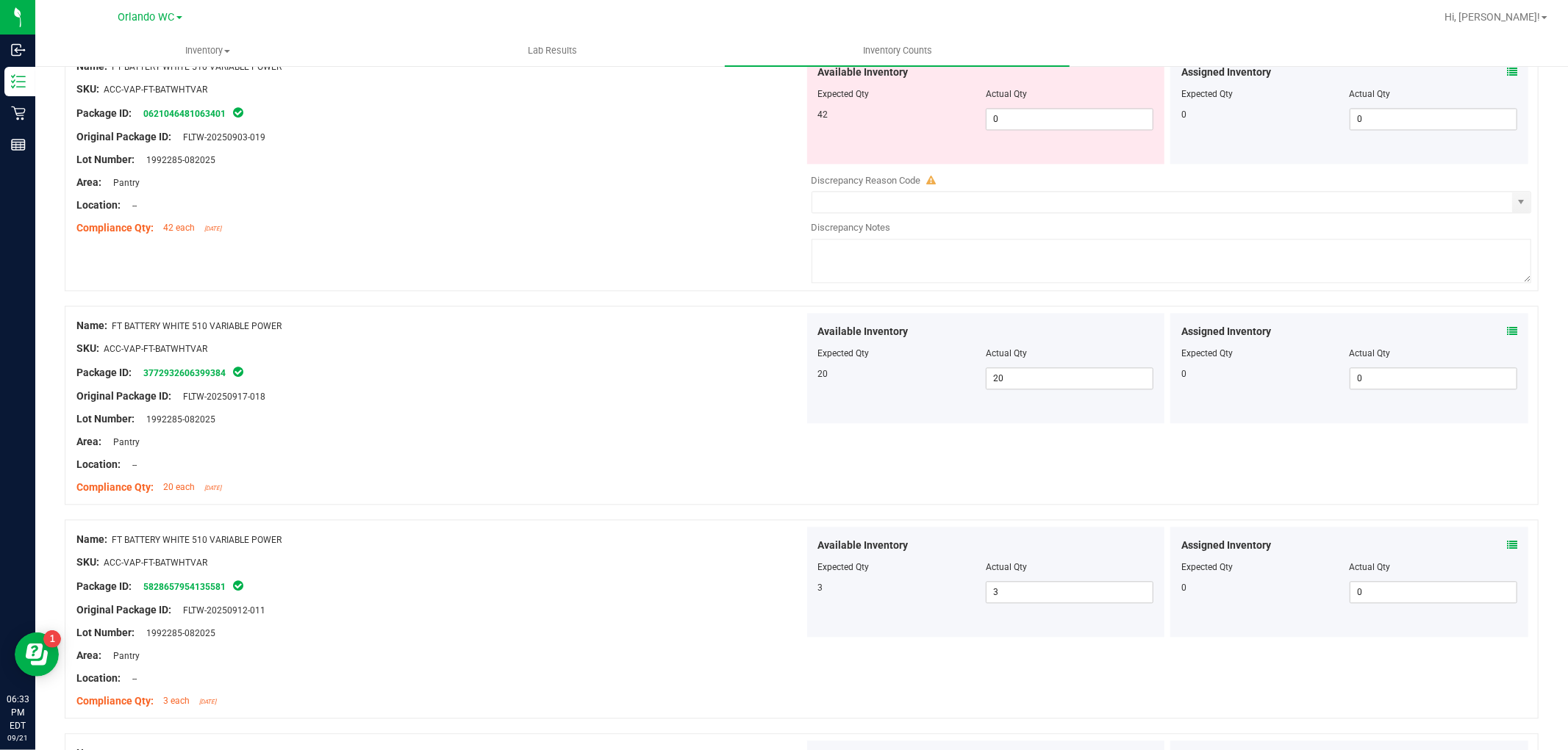
scroll to position [2693, 0]
click at [1035, 126] on span "0 0" at bounding box center [1069, 120] width 168 height 22
drag, startPoint x: 542, startPoint y: 255, endPoint x: 598, endPoint y: 341, distance: 102.6
click at [544, 260] on div "Name: FT BATTERY WHITE 510 VARIABLE POWER SKU: ACC-VAP-FT-BATWHTVAR Package ID:…" at bounding box center [802, 177] width 1474 height 259
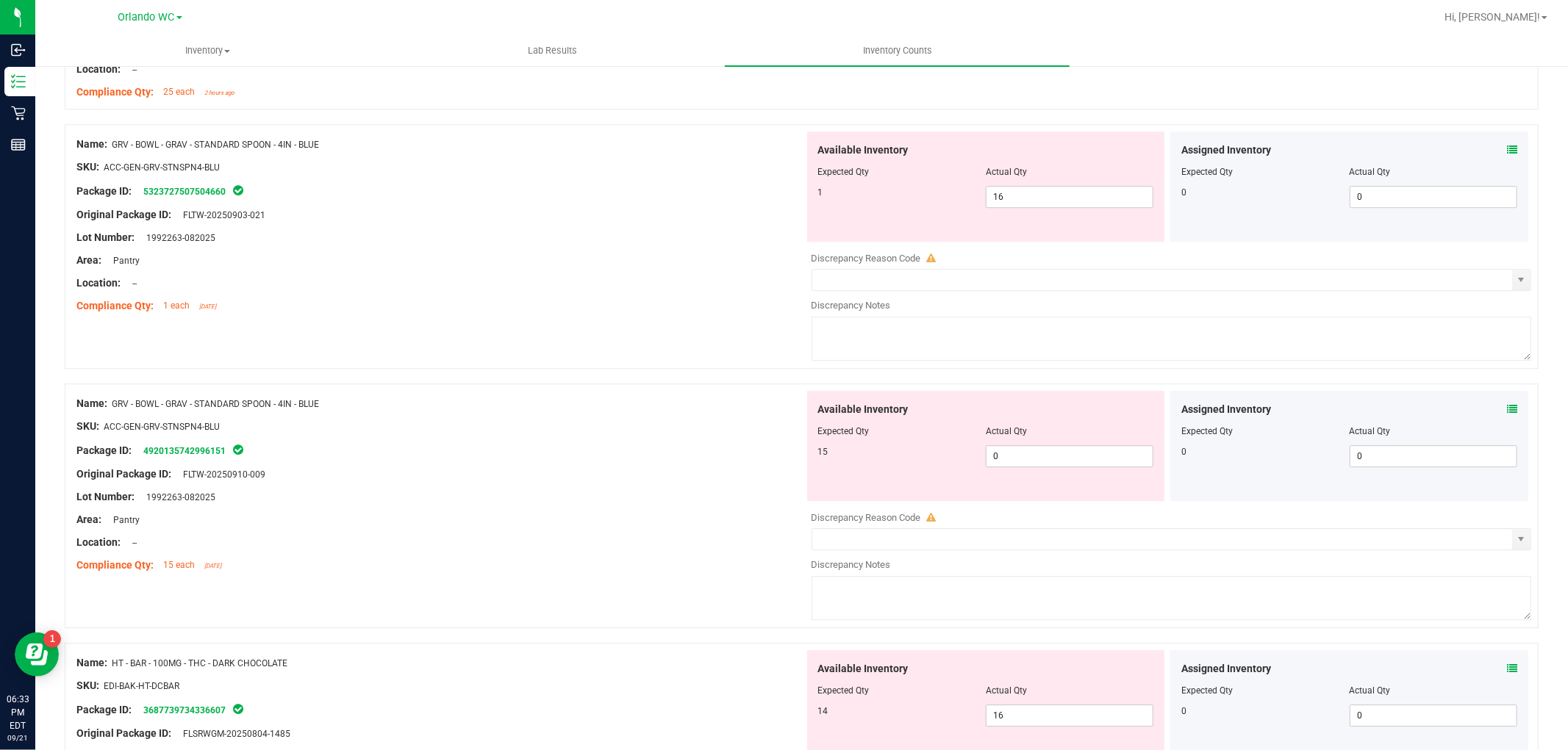
scroll to position [3510, 0]
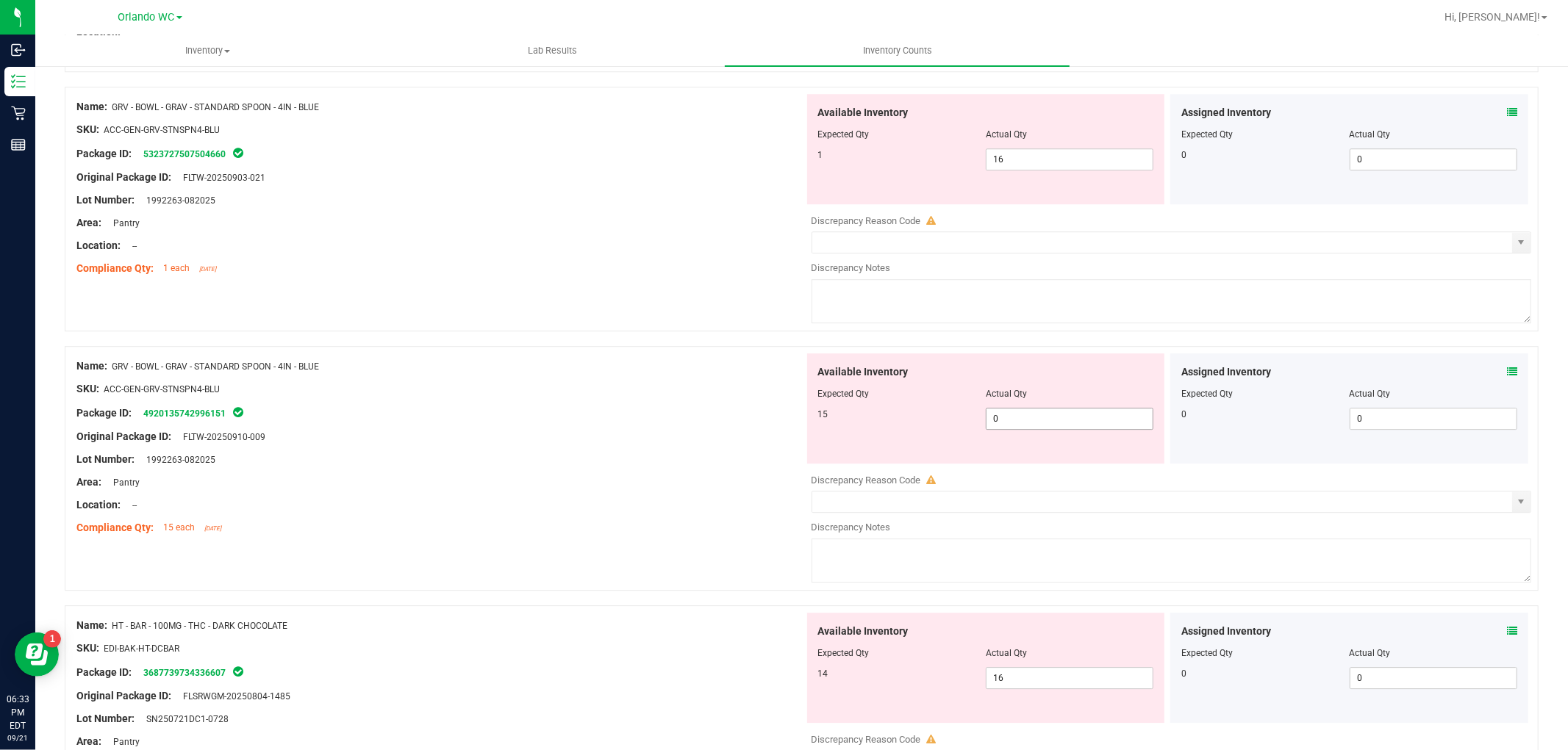
click at [1019, 426] on span "0 0" at bounding box center [1069, 418] width 168 height 22
click at [1018, 160] on span "16 16" at bounding box center [1069, 159] width 168 height 22
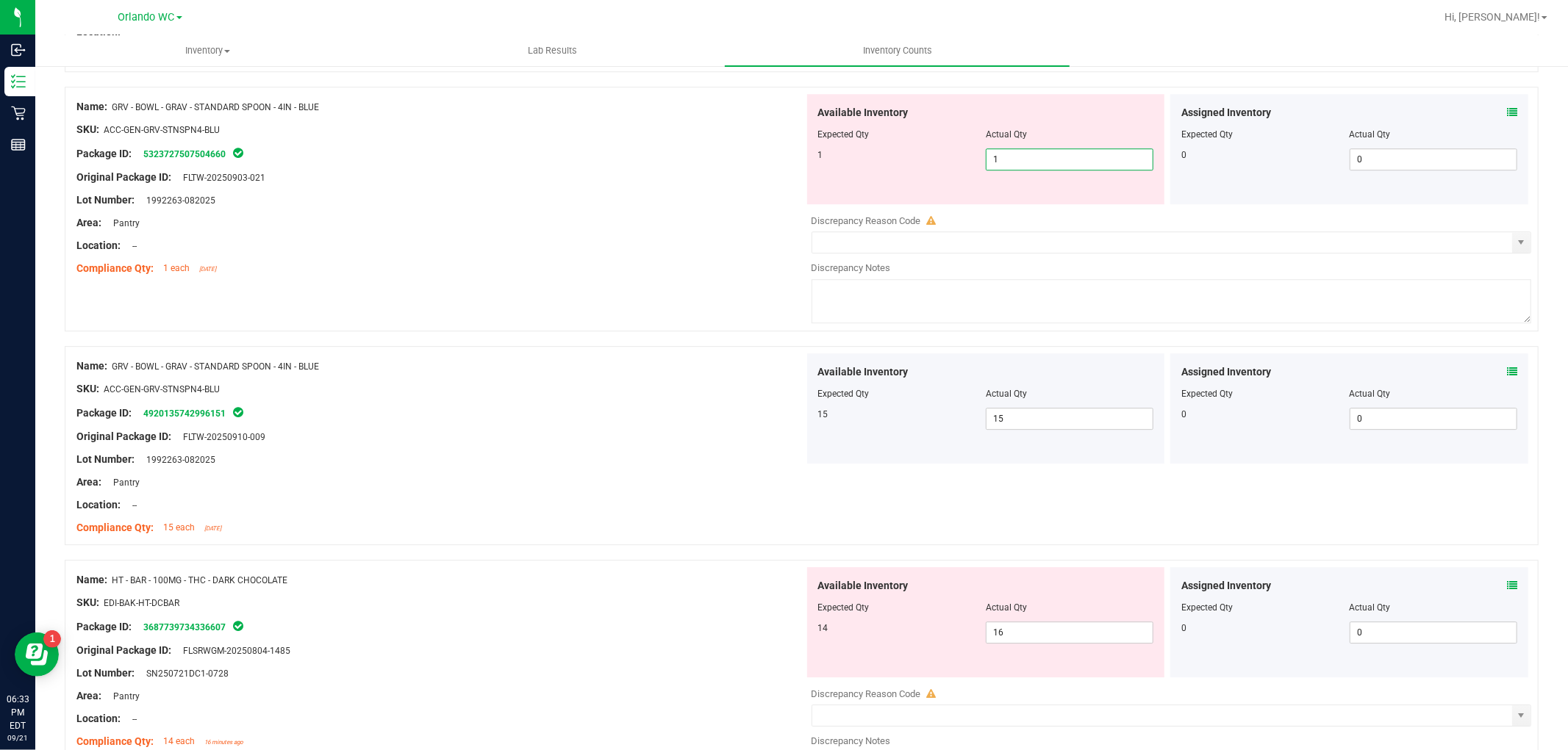
click at [591, 359] on div "Name: GRV - BOWL - GRAV - STANDARD SPOON - 4IN - BLUE SKU: ACC-GEN-GRV-STNSPN4-…" at bounding box center [802, 446] width 1474 height 199
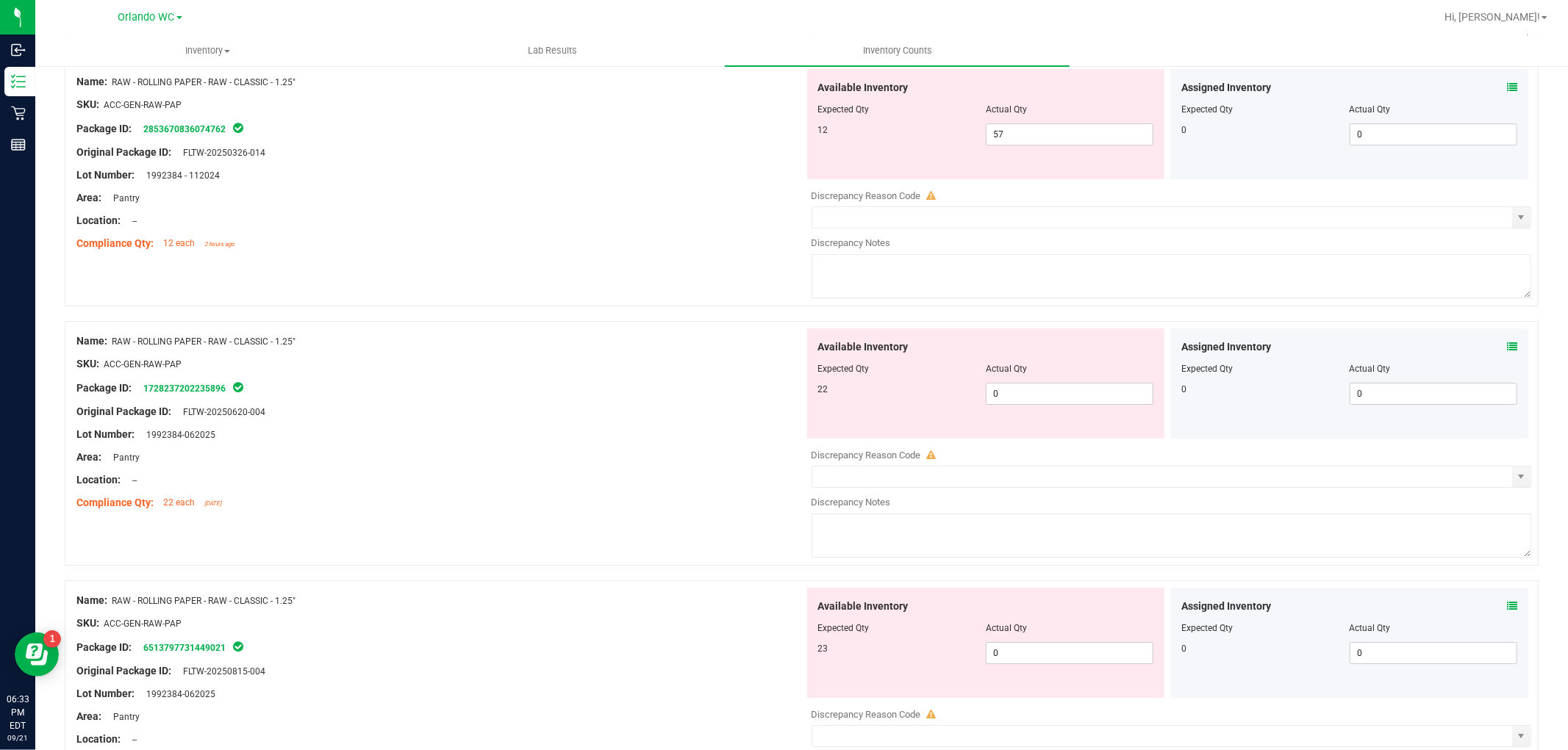
scroll to position [4208, 0]
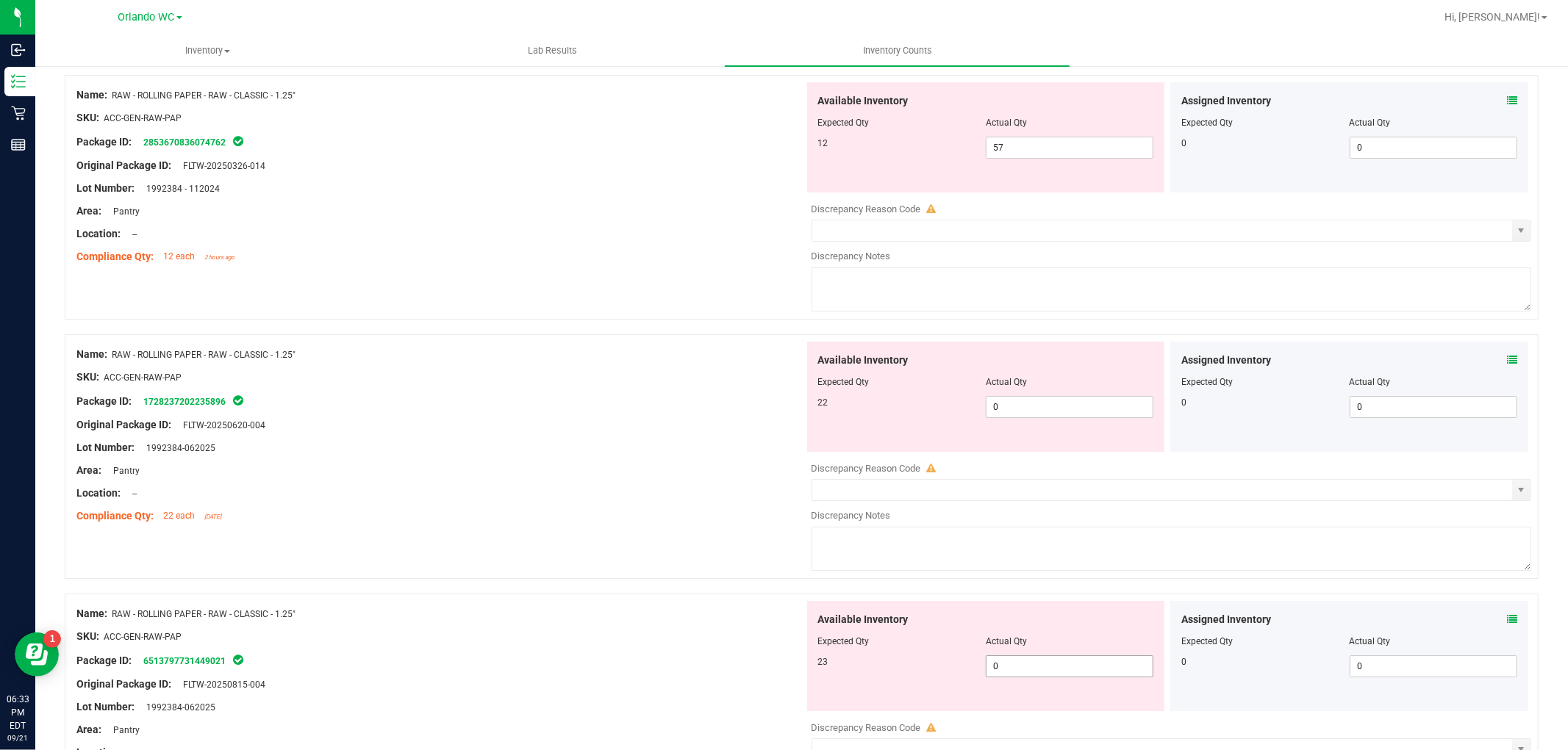
click at [1026, 665] on span "0 0" at bounding box center [1069, 666] width 168 height 22
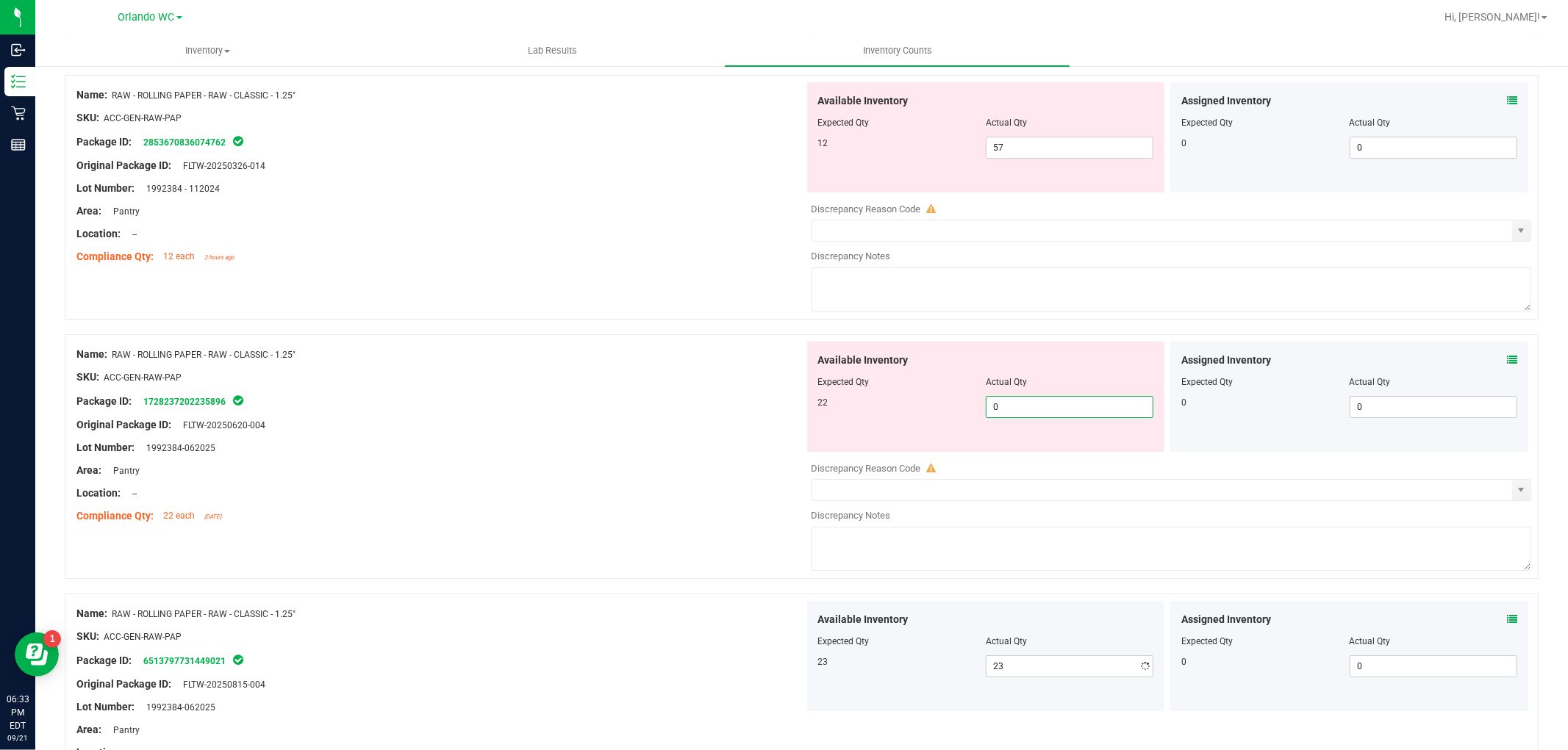
click at [1037, 418] on span "0 0" at bounding box center [1069, 406] width 168 height 22
click at [1042, 152] on span "57 57" at bounding box center [1069, 147] width 168 height 22
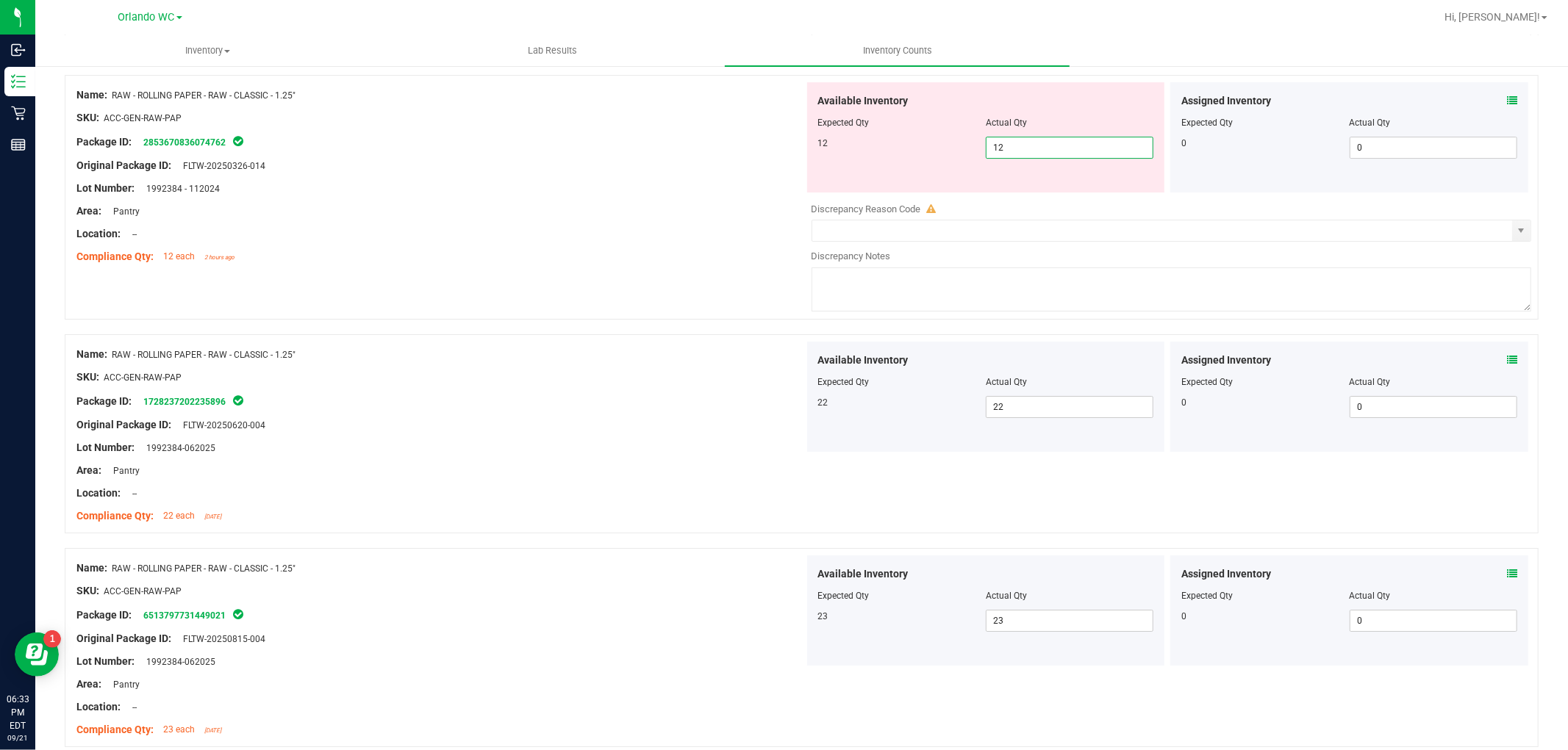
drag, startPoint x: 540, startPoint y: 284, endPoint x: 615, endPoint y: 337, distance: 91.8
click at [552, 295] on div "Name: RAW - ROLLING PAPER - RAW - CLASSIC - 1.25" SKU: ACC-GEN-RAW-PAP Package …" at bounding box center [802, 204] width 1474 height 259
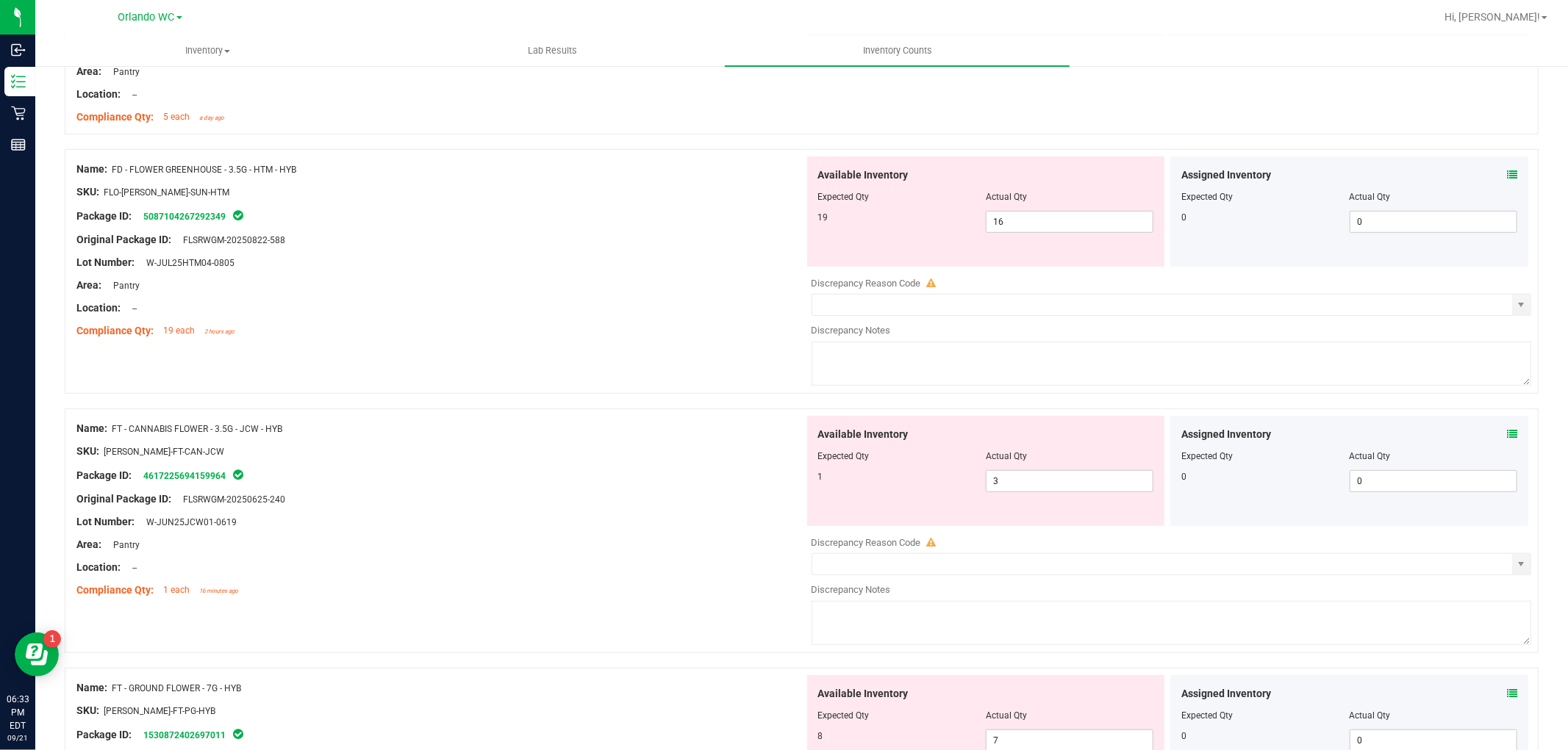
scroll to position [63, 0]
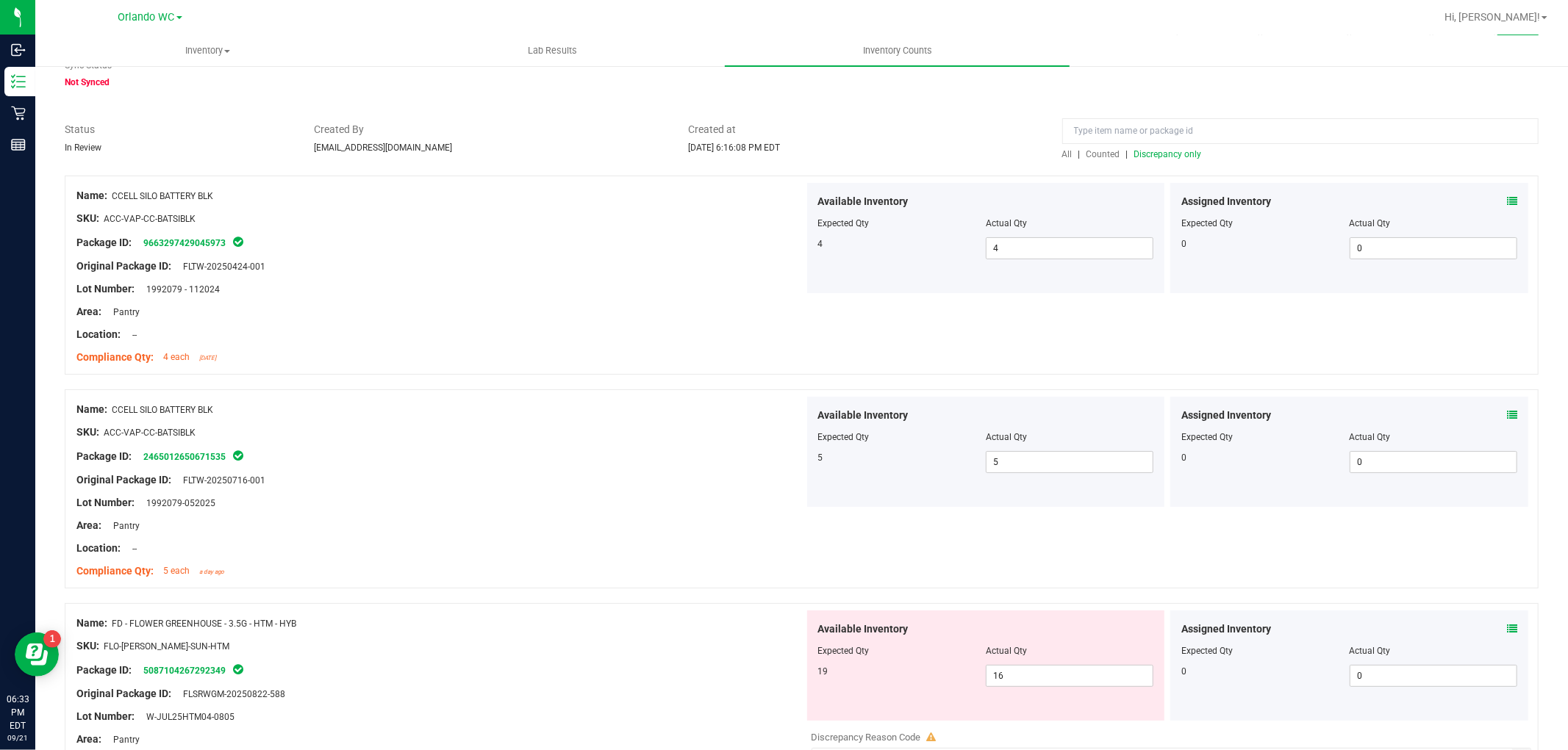
click at [1152, 154] on span "Discrepancy only" at bounding box center [1167, 154] width 67 height 11
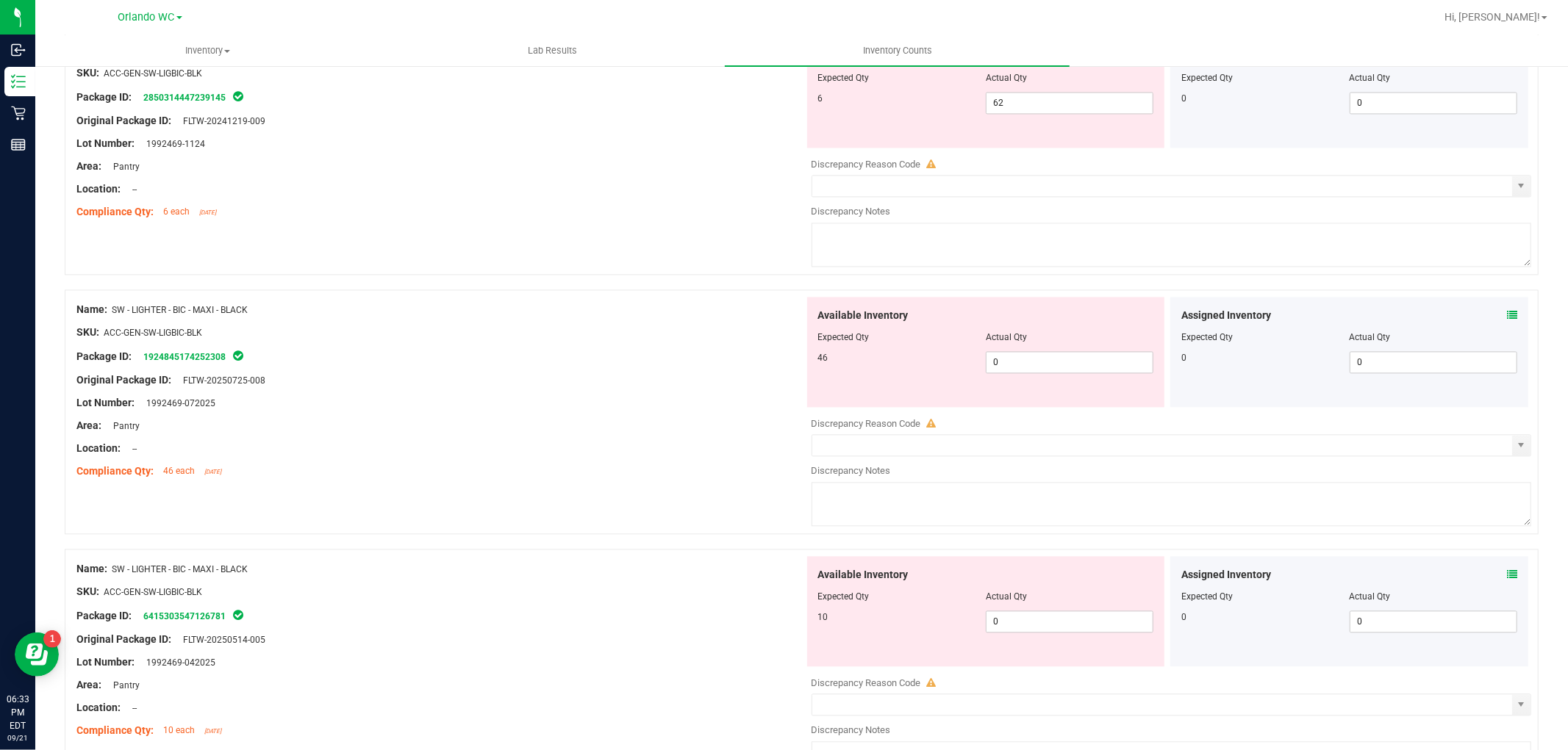
scroll to position [2449, 0]
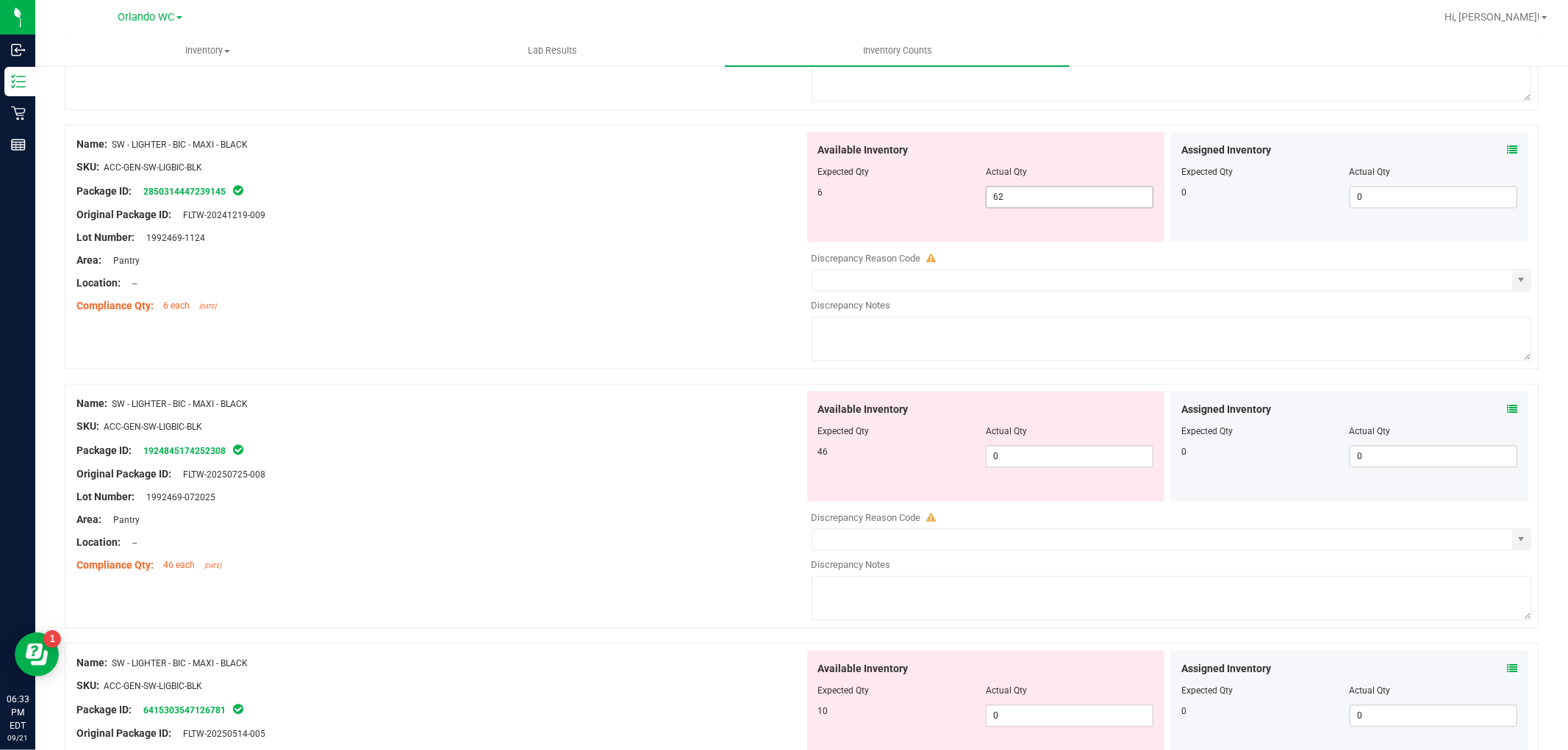
click at [1010, 204] on span "62 62" at bounding box center [1069, 196] width 168 height 22
click at [1019, 469] on div "Available Inventory Expected Qty Actual Qty 46 0 0" at bounding box center [1167, 507] width 728 height 233
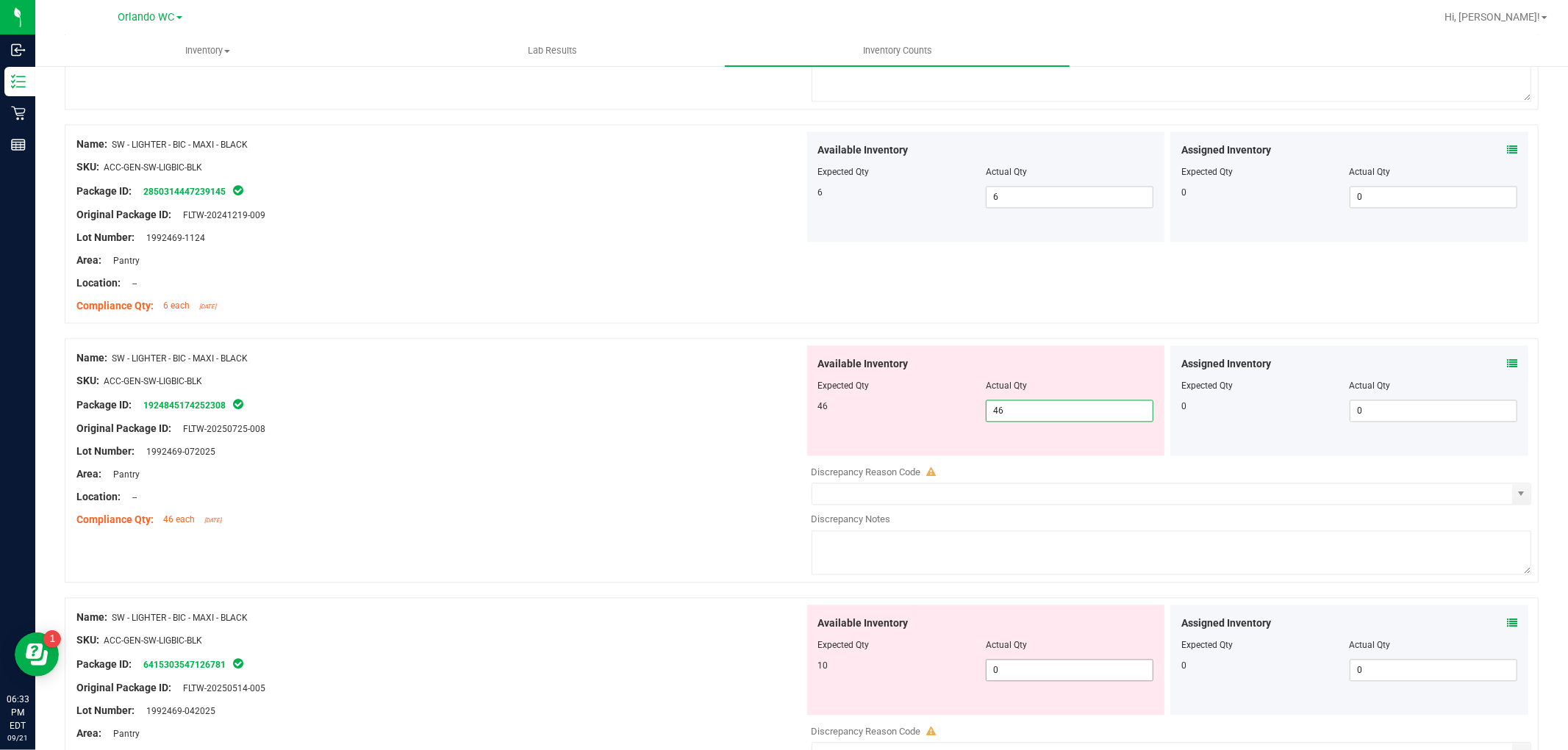
click at [1031, 671] on div "Available Inventory Expected Qty Actual Qty 10 0 0" at bounding box center [986, 660] width 358 height 110
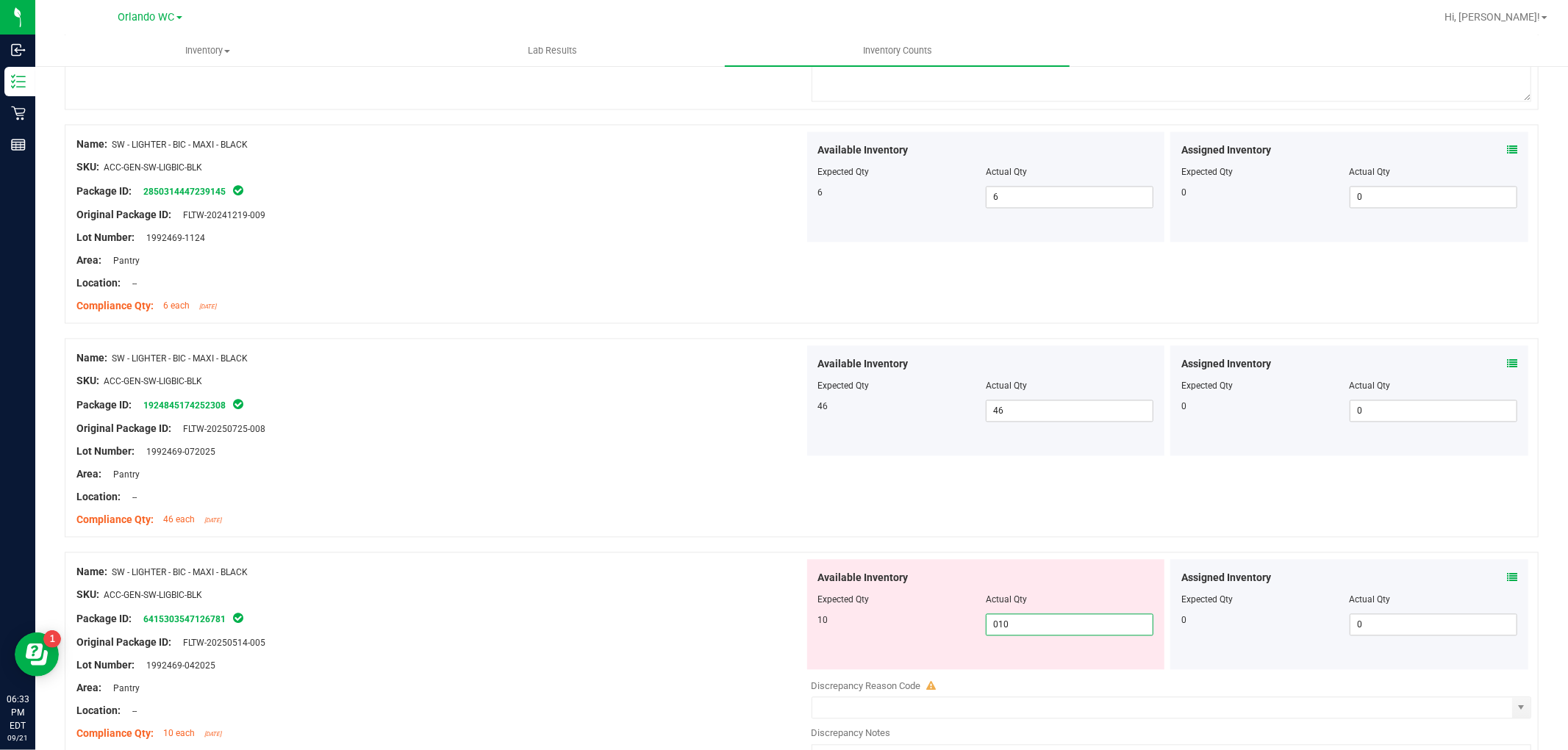
click at [478, 610] on div at bounding box center [440, 606] width 728 height 8
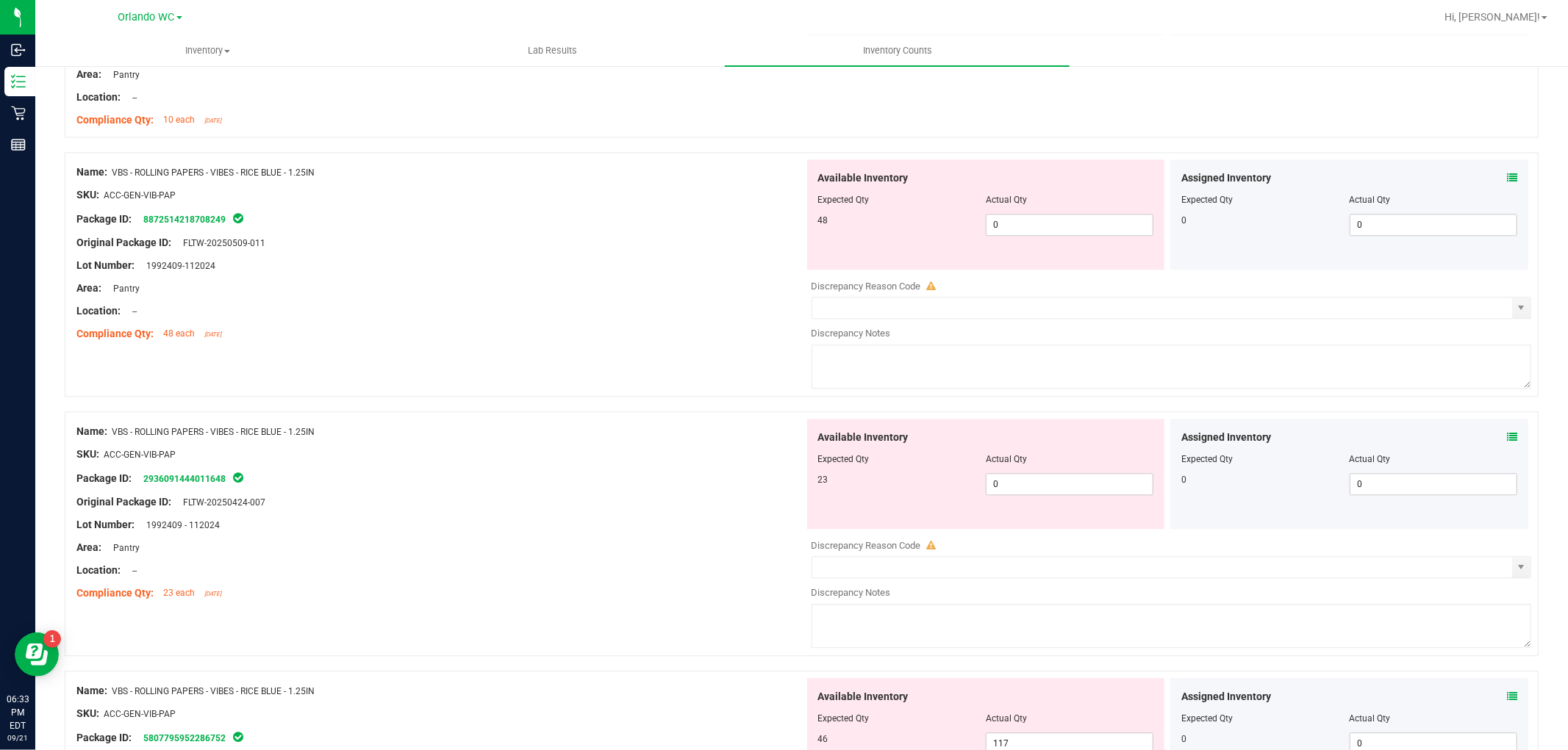
scroll to position [3102, 0]
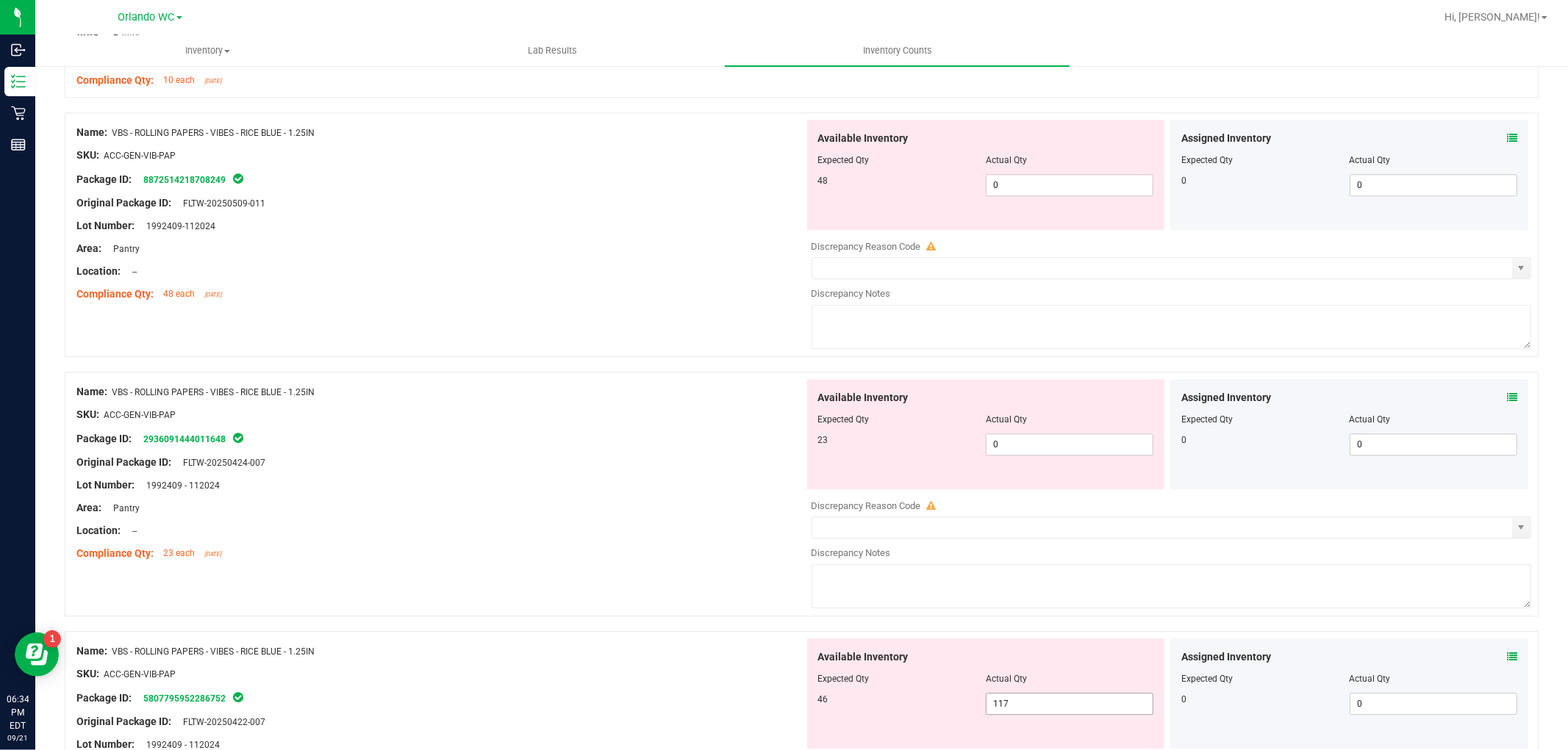
click at [1017, 710] on span "117 117" at bounding box center [1069, 703] width 168 height 22
click at [1049, 446] on span "0 0" at bounding box center [1069, 444] width 168 height 22
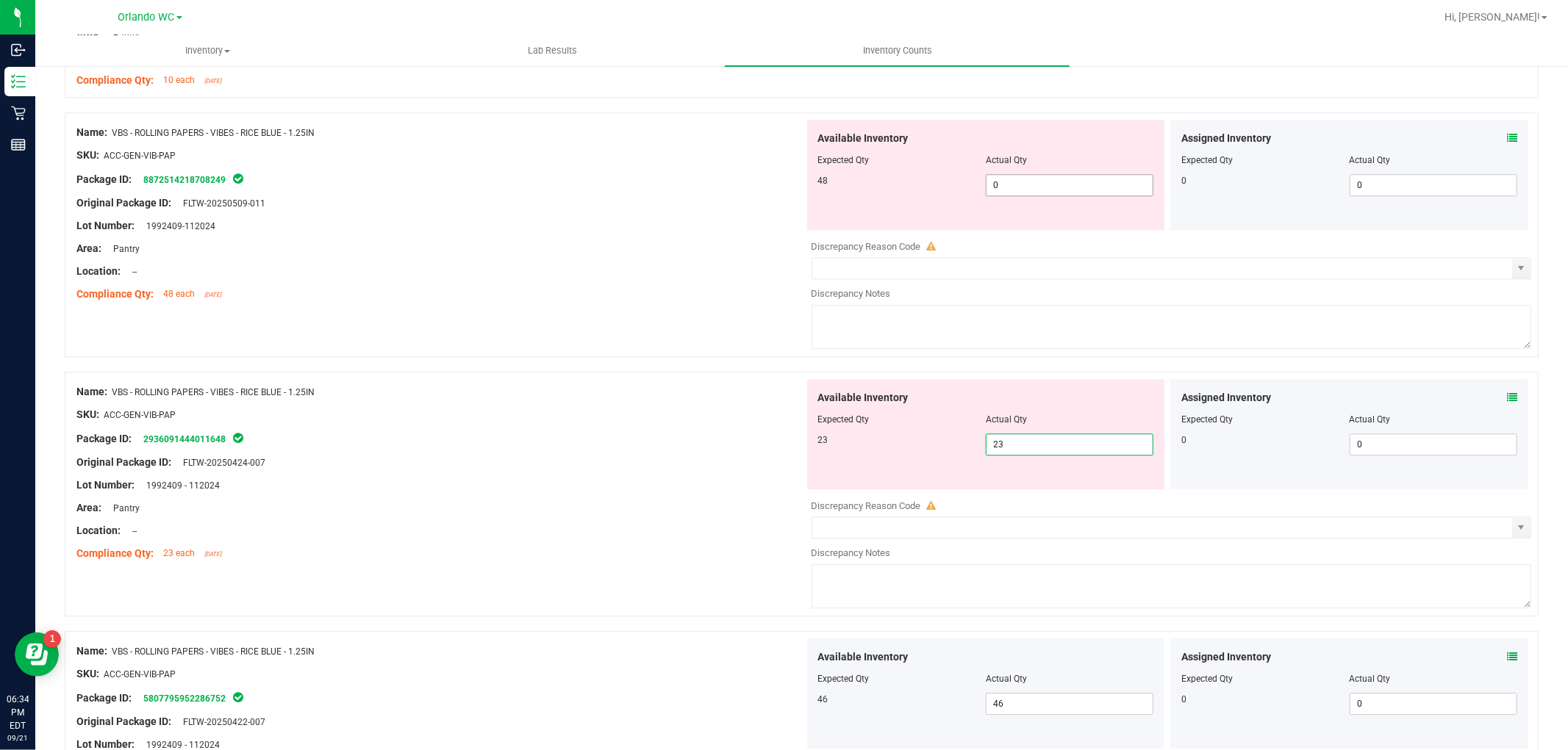
click at [1027, 184] on span "0 0" at bounding box center [1069, 185] width 168 height 22
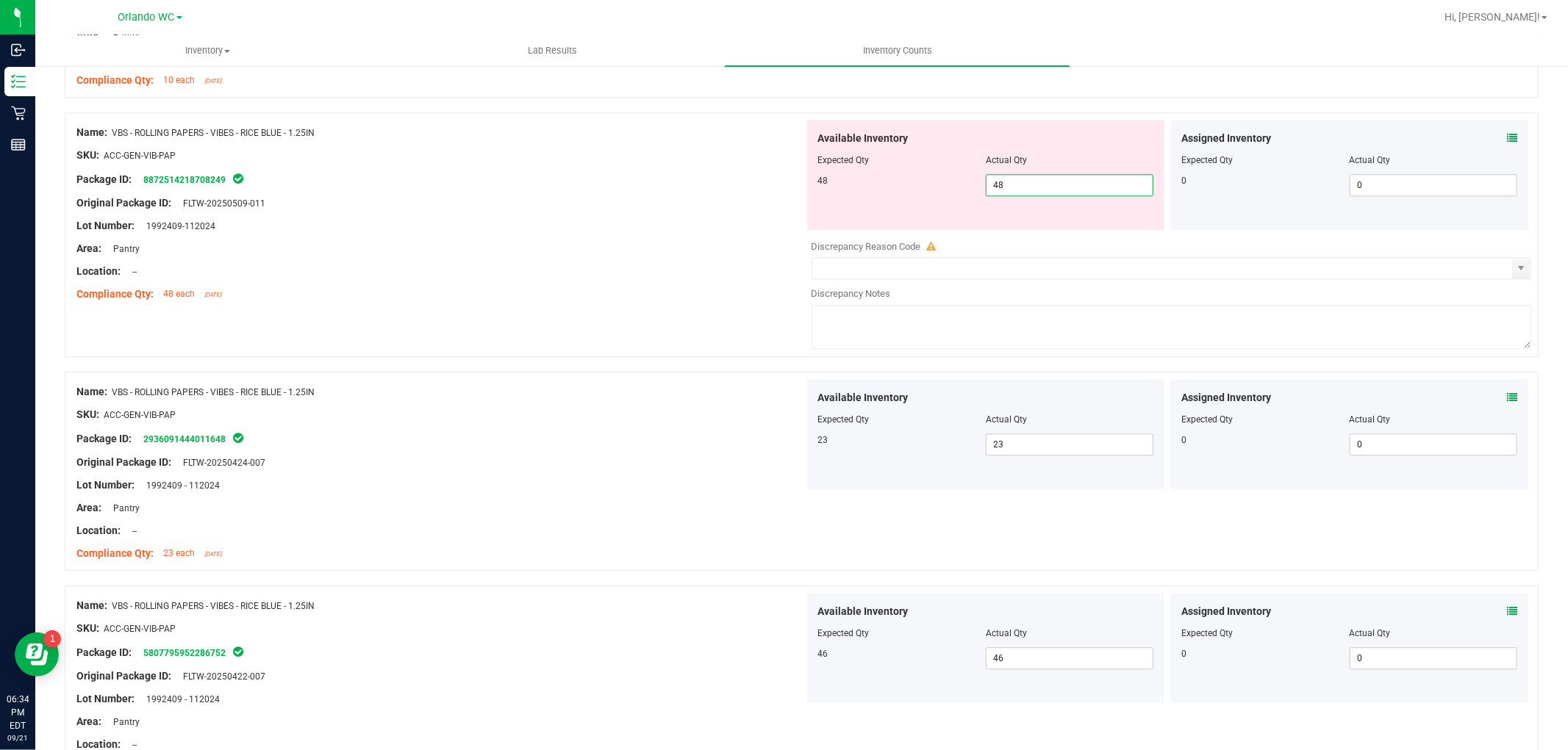
click at [665, 307] on div "Name: VBS - ROLLING PAPERS - VIBES - RICE BLUE - 1.25IN SKU: ACC-GEN-VIB-PAP Pa…" at bounding box center [440, 214] width 728 height 187
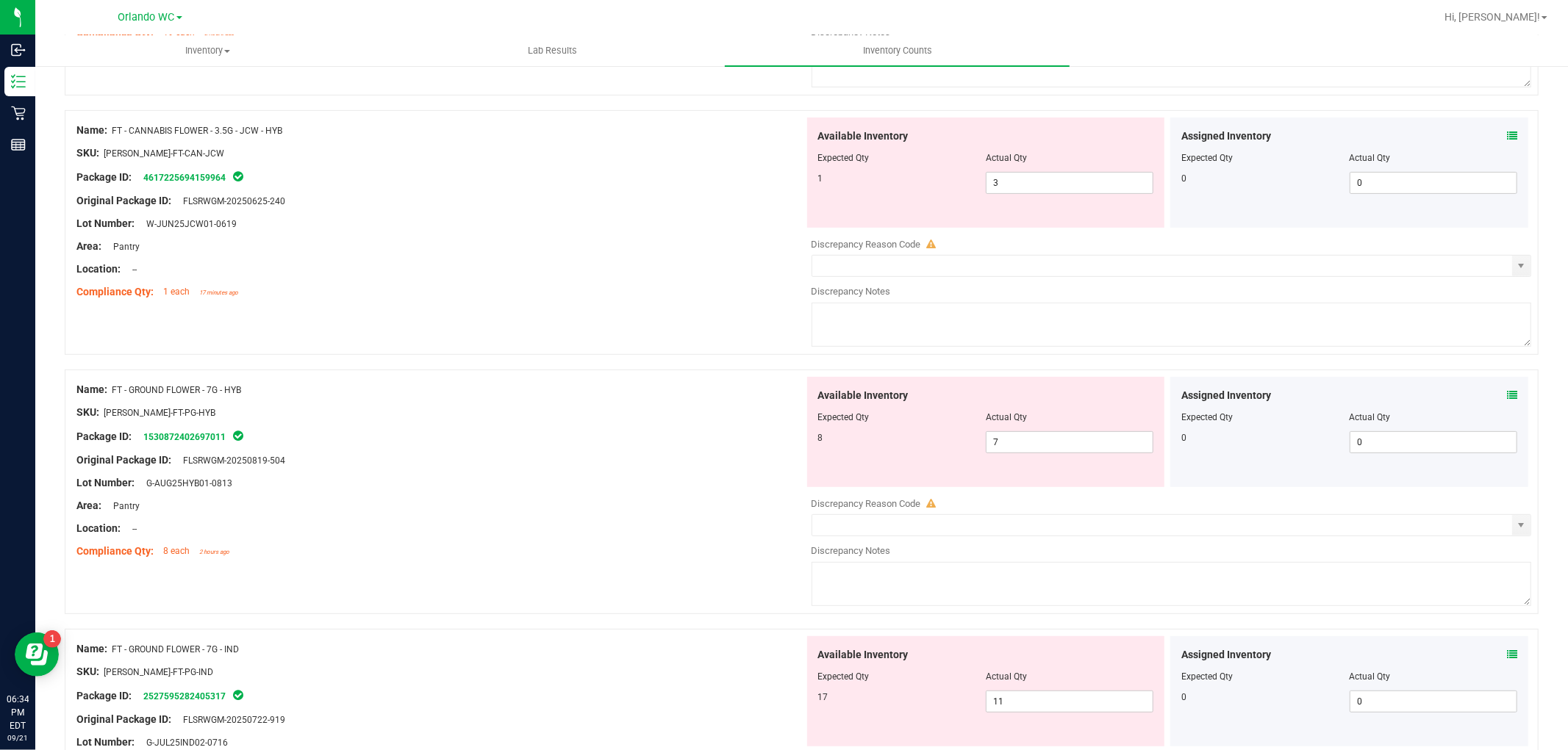
scroll to position [0, 0]
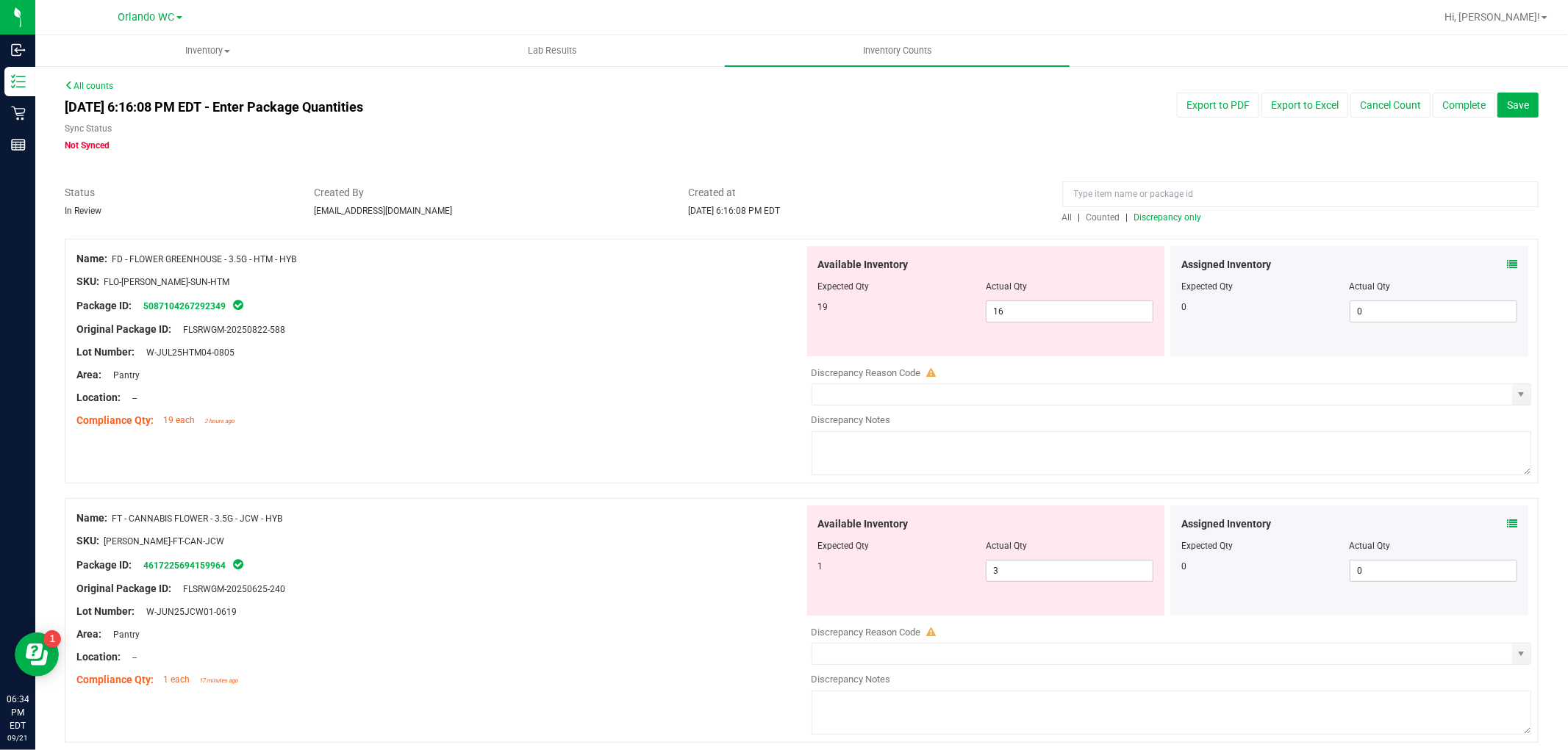
click at [1158, 212] on span "Discrepancy only" at bounding box center [1167, 218] width 67 height 11
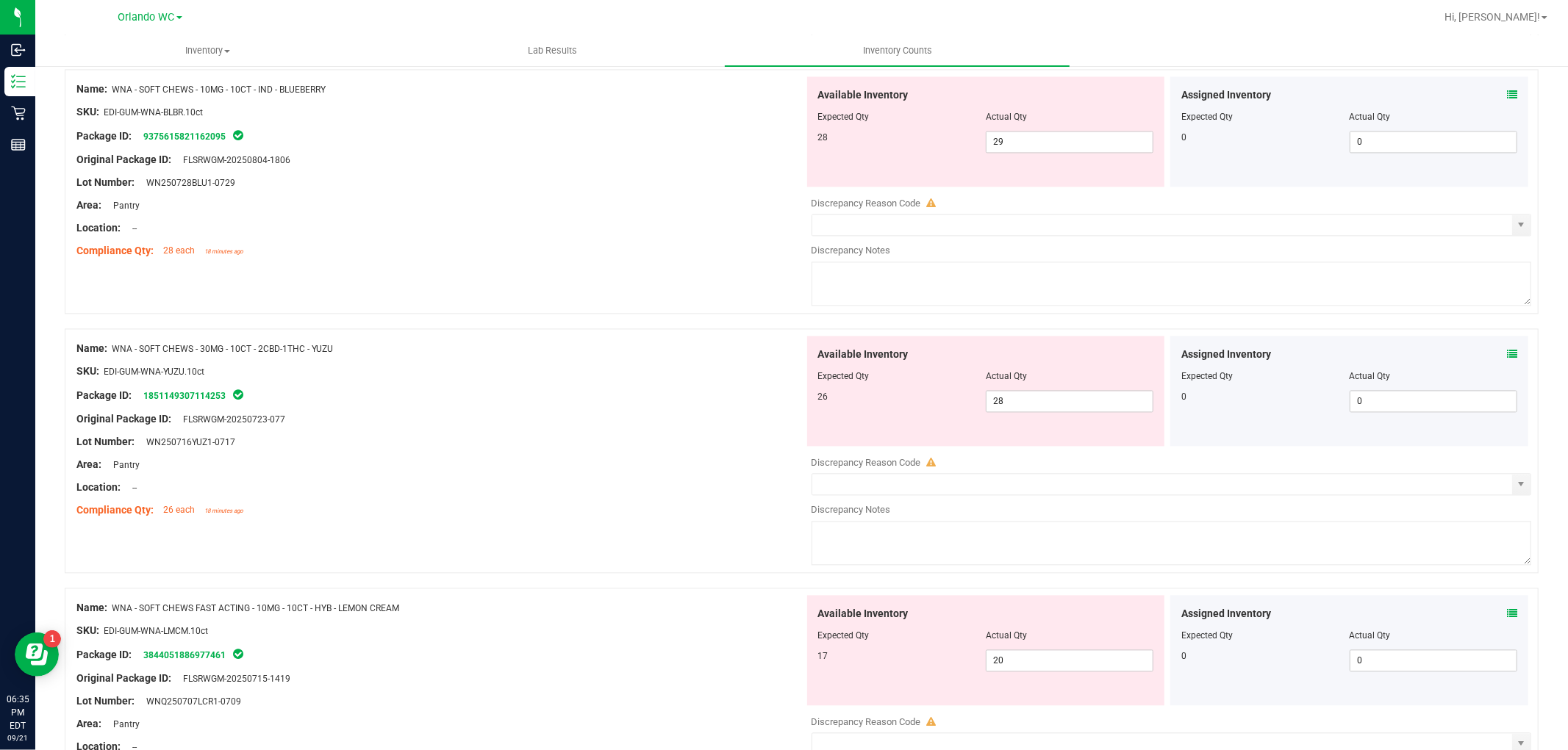
scroll to position [2509, 0]
click at [1010, 141] on span "29 29" at bounding box center [1069, 136] width 168 height 22
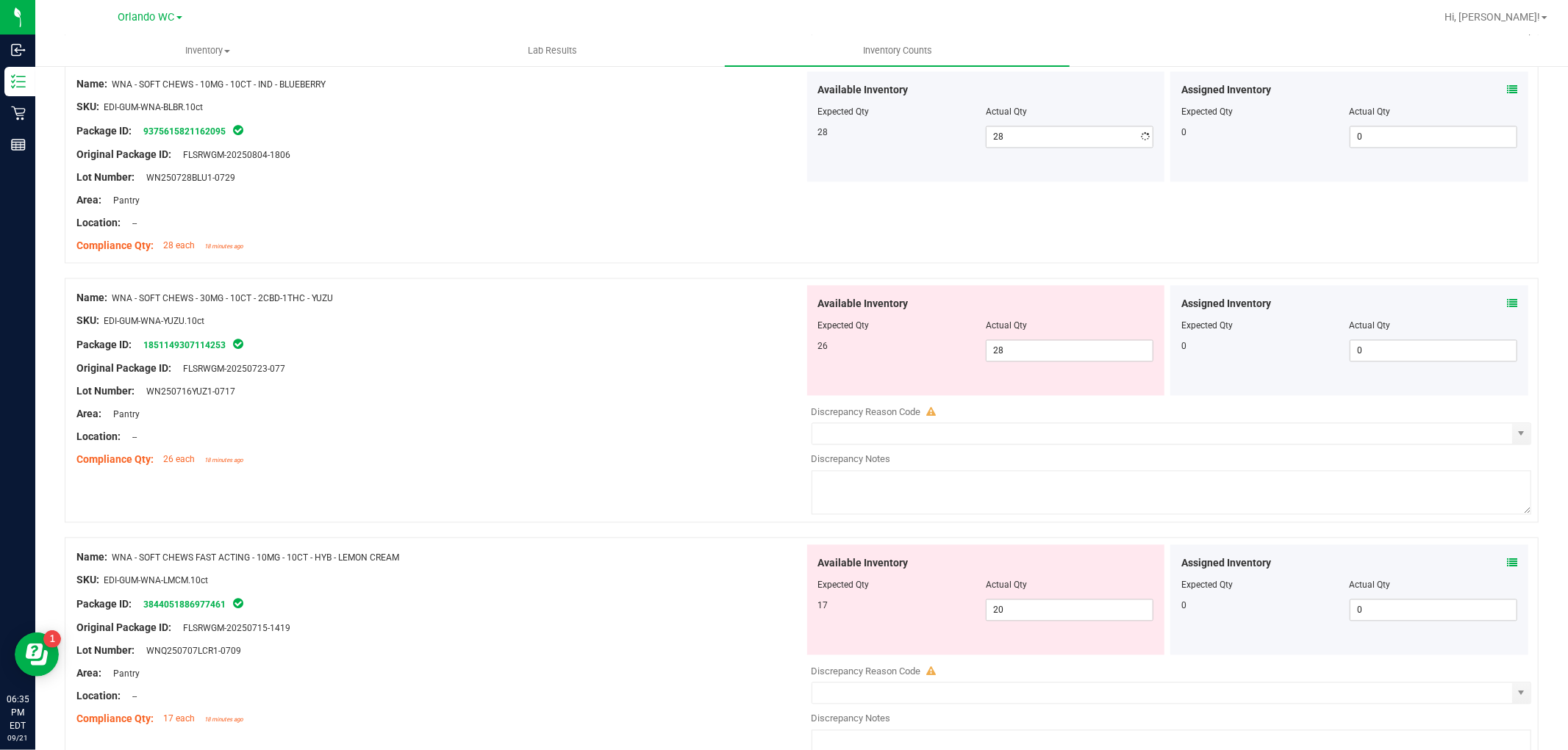
click at [600, 353] on div "Name: WNA - SOFT CHEWS - 30MG - 10CT - 2CBD-1THC - YUZU SKU: EDI-GUM-WNA-YUZU.1…" at bounding box center [440, 378] width 728 height 187
click at [1040, 621] on span "20 20" at bounding box center [1069, 610] width 168 height 22
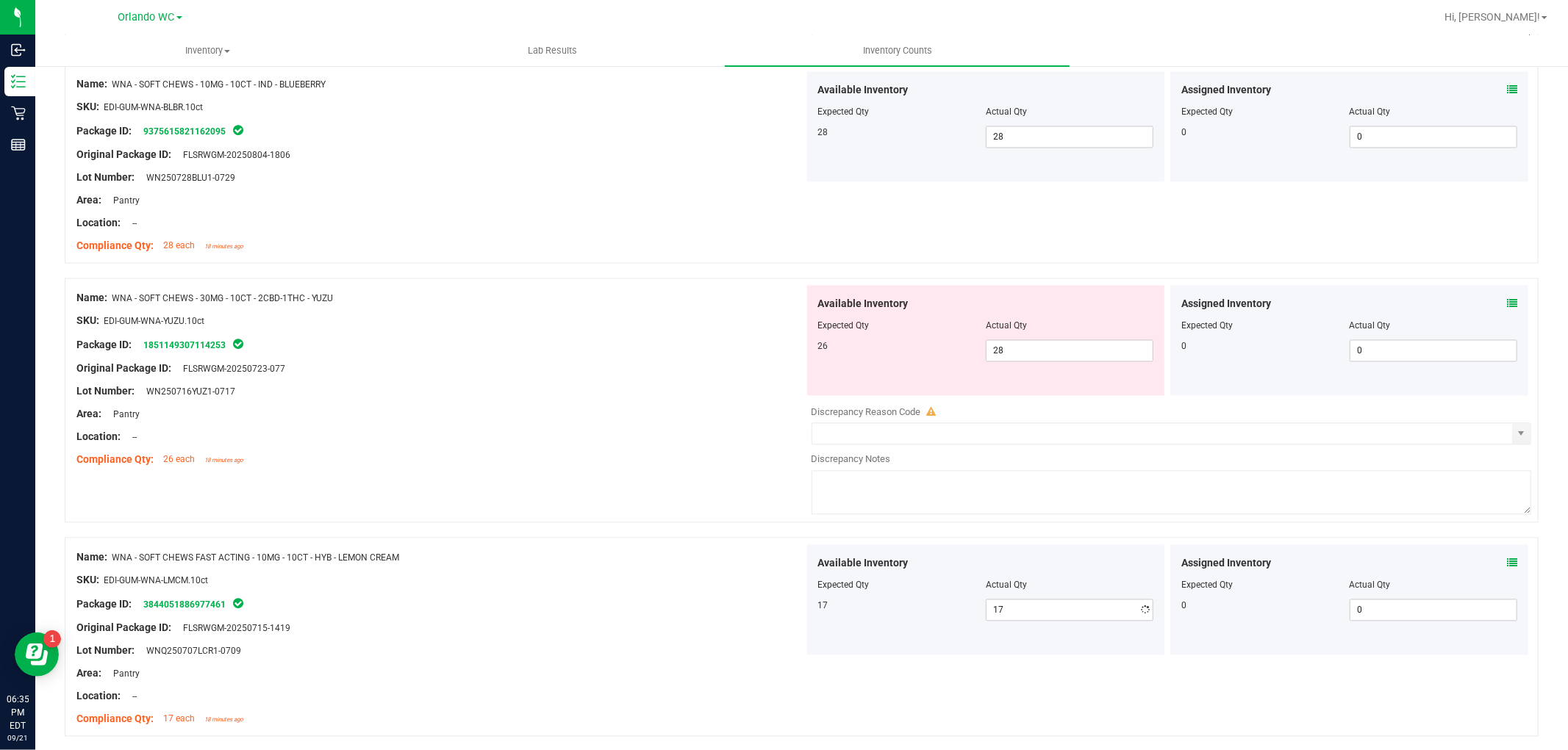
click at [647, 562] on div "Name: WNA - SOFT CHEWS FAST ACTING - 10MG - 10CT - HYB - LEMON CREAM" at bounding box center [440, 557] width 728 height 15
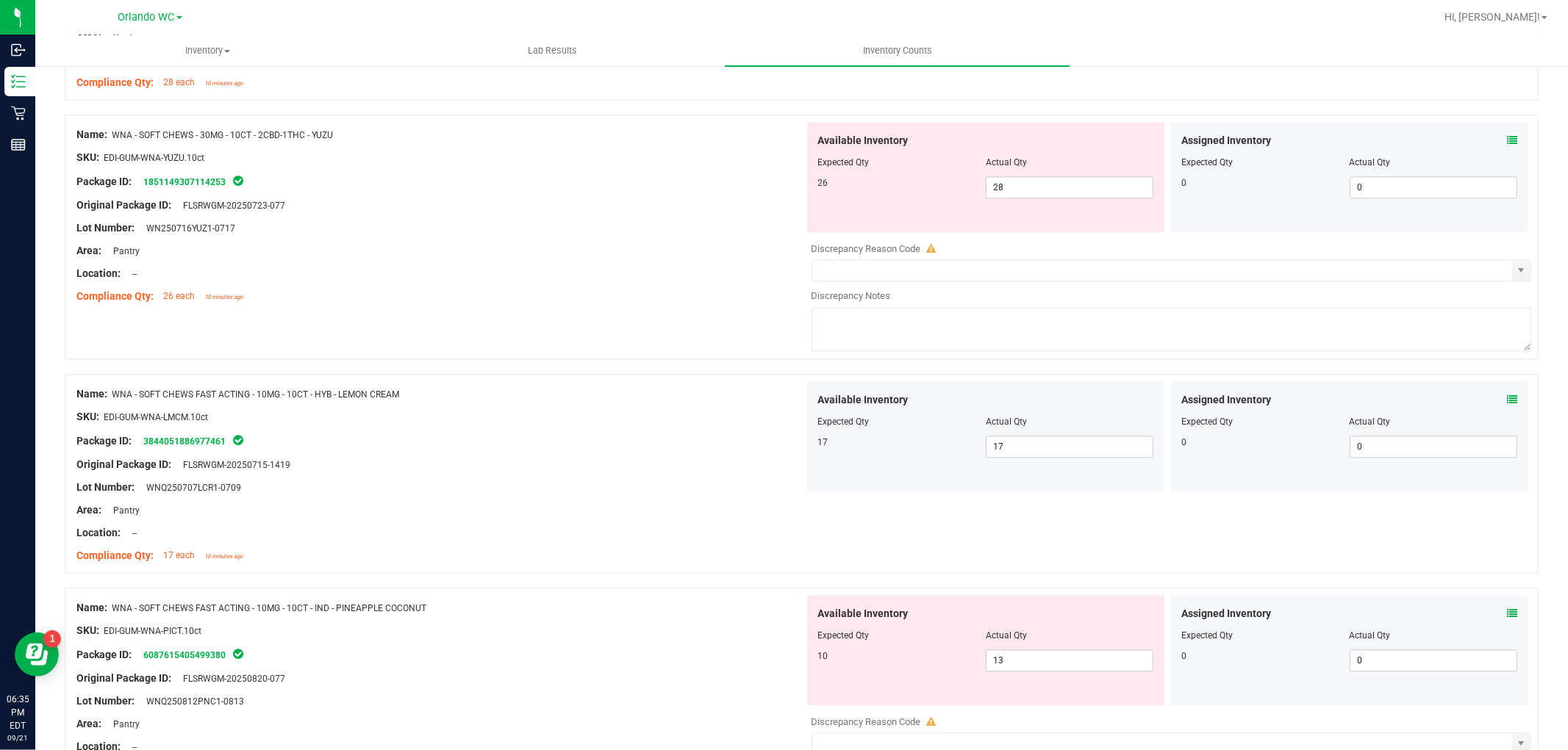
scroll to position [2591, 0]
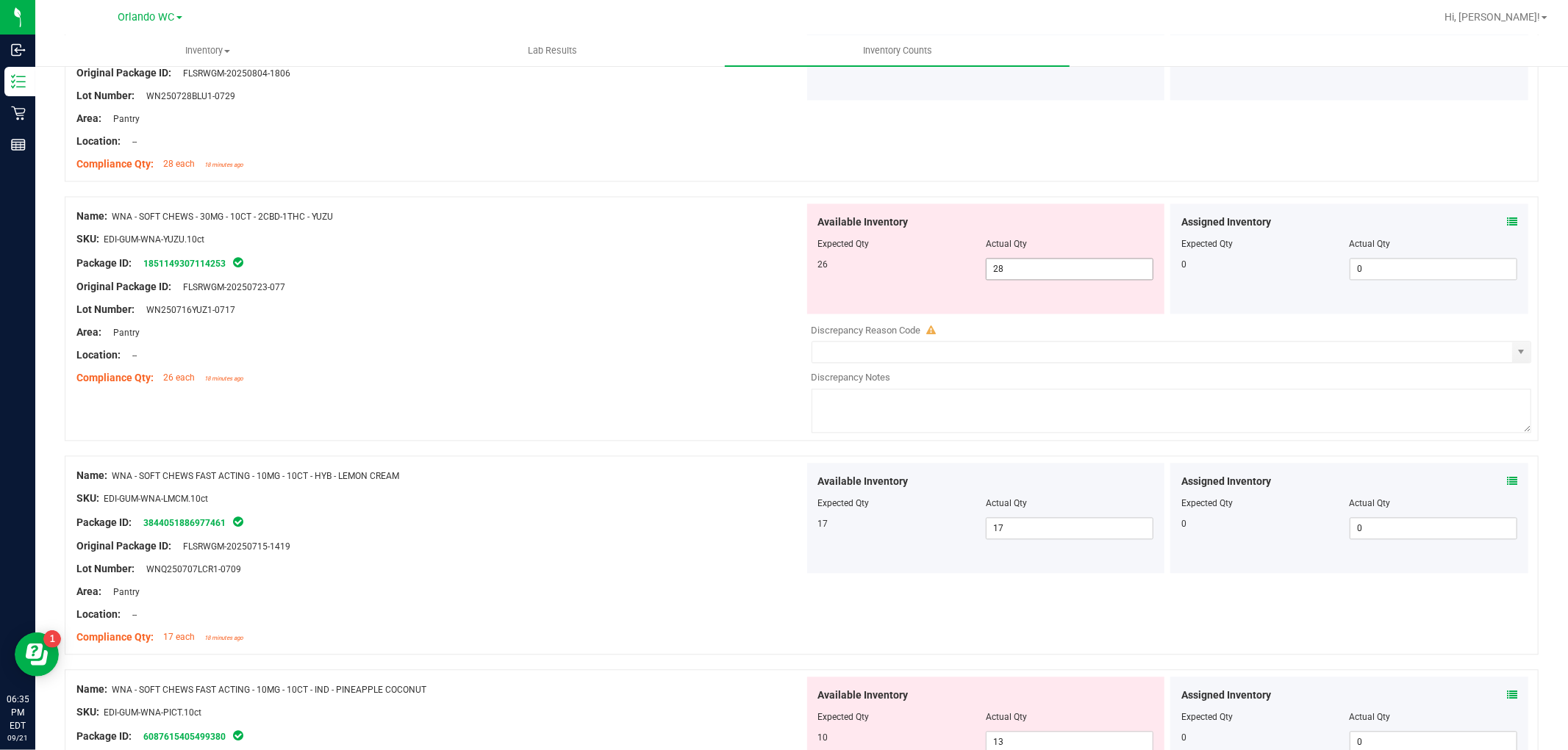
click at [1015, 270] on span "28 28" at bounding box center [1069, 268] width 168 height 22
click at [592, 472] on div "Name: WNA - SOFT CHEWS FAST ACTING - 10MG - 10CT - HYB - LEMON CREAM SKU: EDI-G…" at bounding box center [440, 557] width 728 height 187
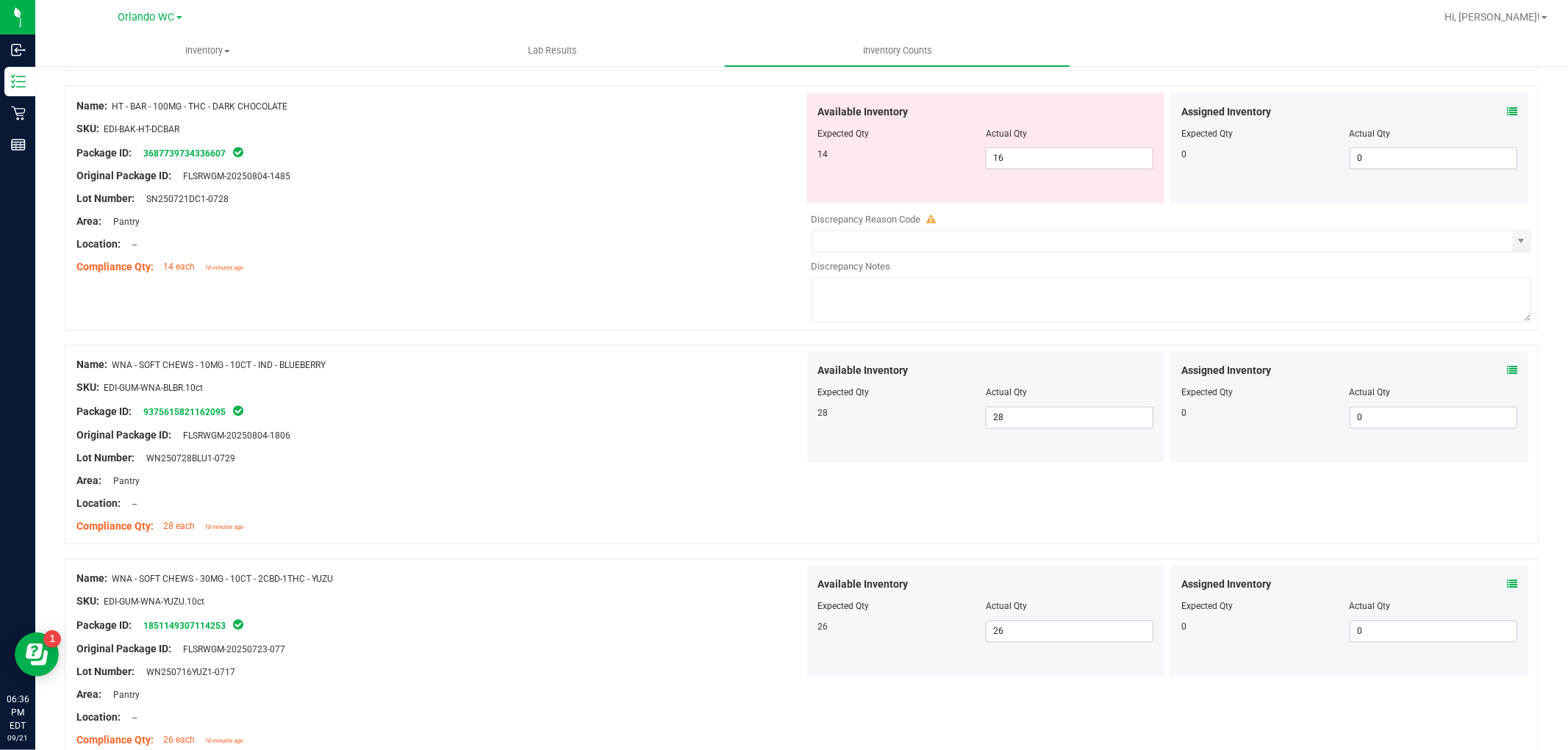
scroll to position [0, 0]
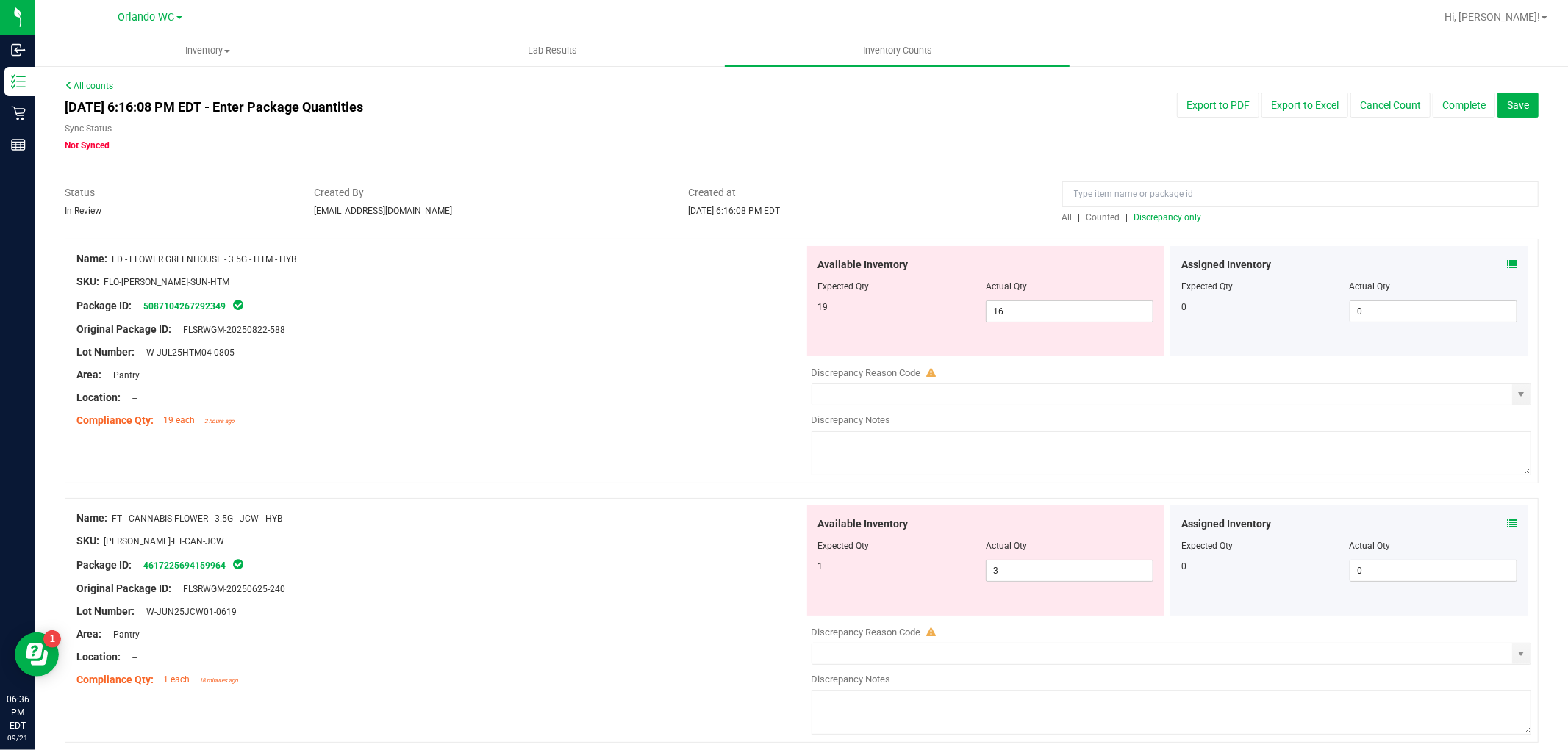
click at [1159, 218] on span "Discrepancy only" at bounding box center [1167, 218] width 67 height 11
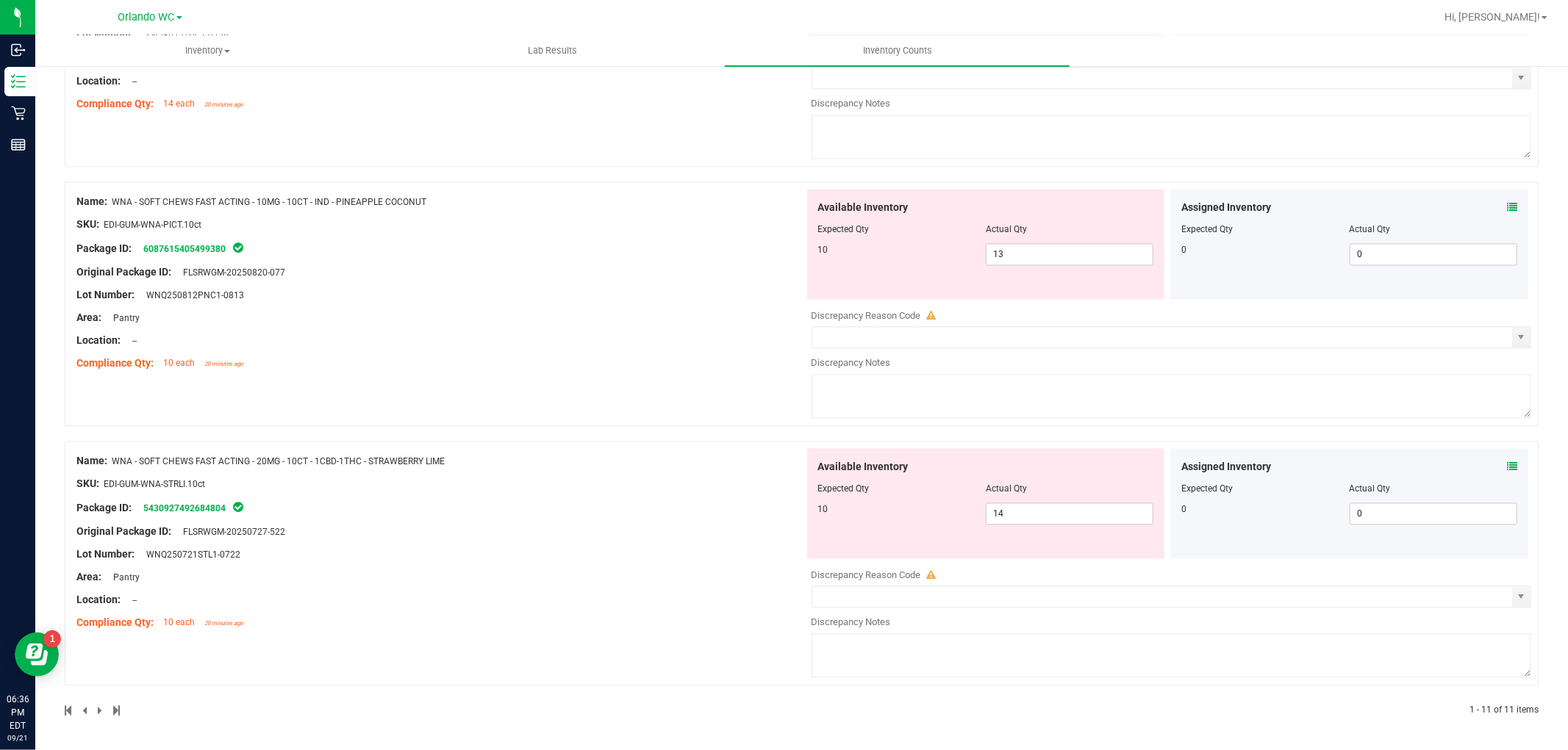
scroll to position [2400, 0]
click at [1087, 258] on span "13 13" at bounding box center [1069, 254] width 168 height 22
click at [1070, 518] on span "14 14" at bounding box center [1069, 513] width 168 height 22
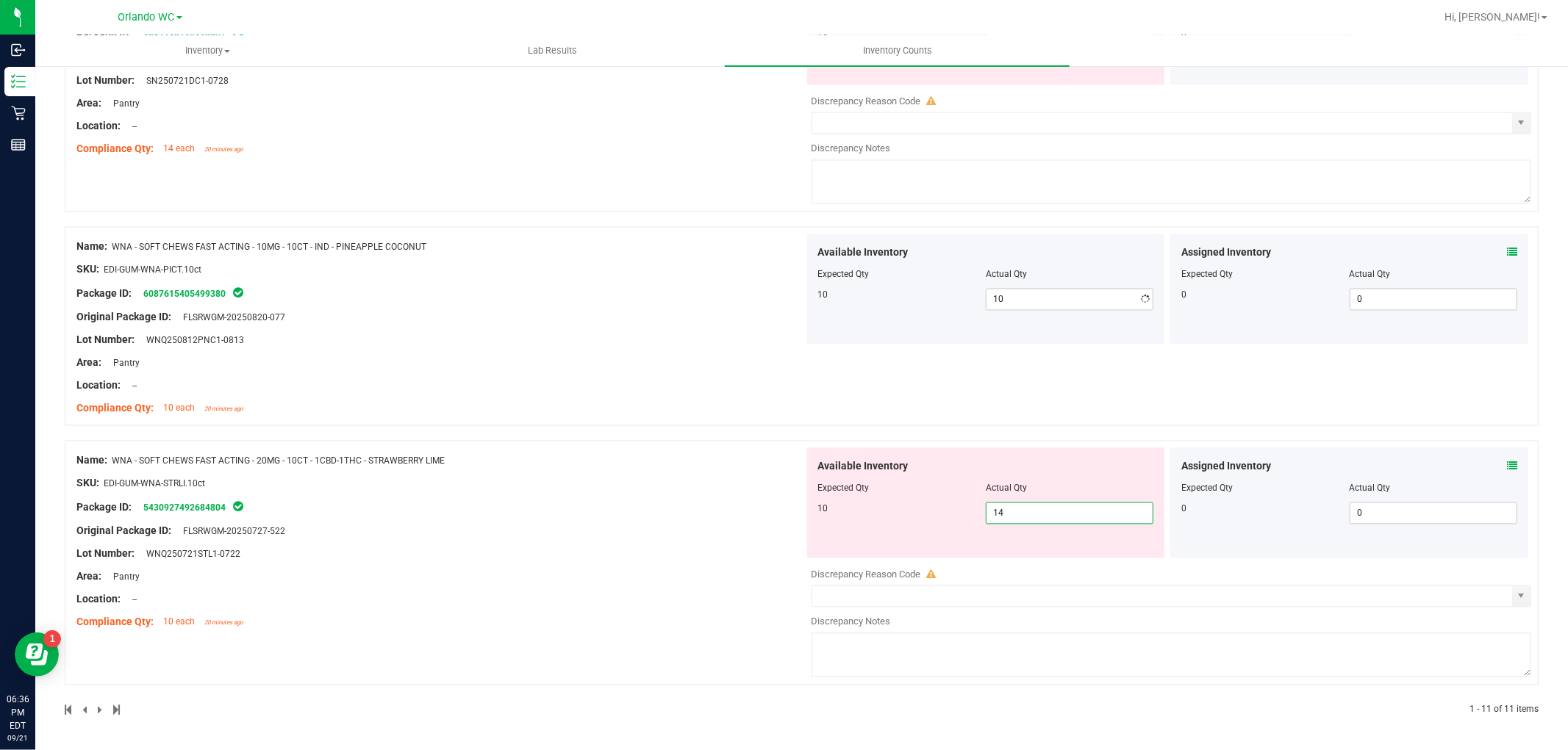
scroll to position [2354, 0]
click at [332, 357] on div "Name: WNA - SOFT CHEWS FAST ACTING - 10MG - 10CT - IND - PINEAPPLE COCONUT SKU:…" at bounding box center [440, 328] width 728 height 187
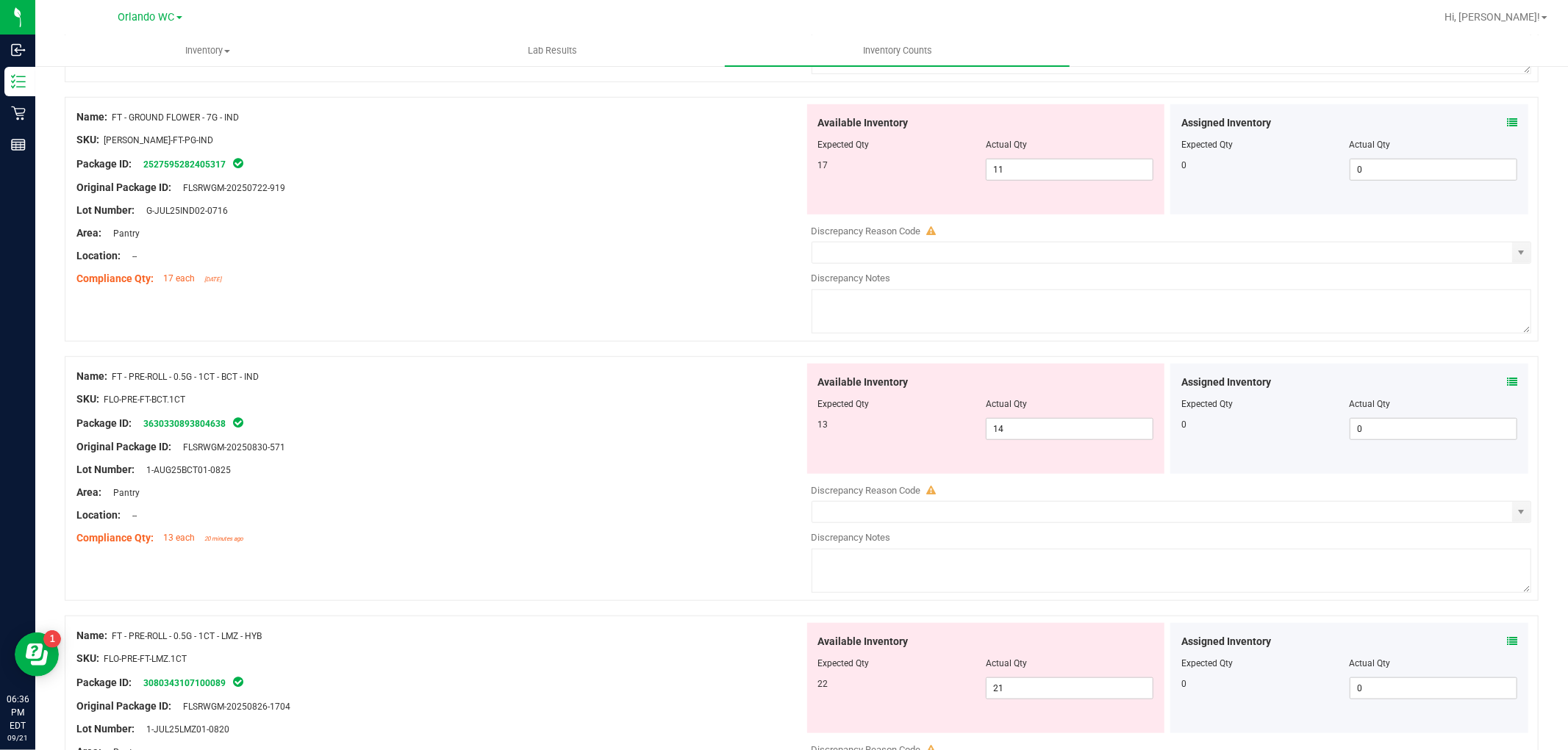
scroll to position [1002, 0]
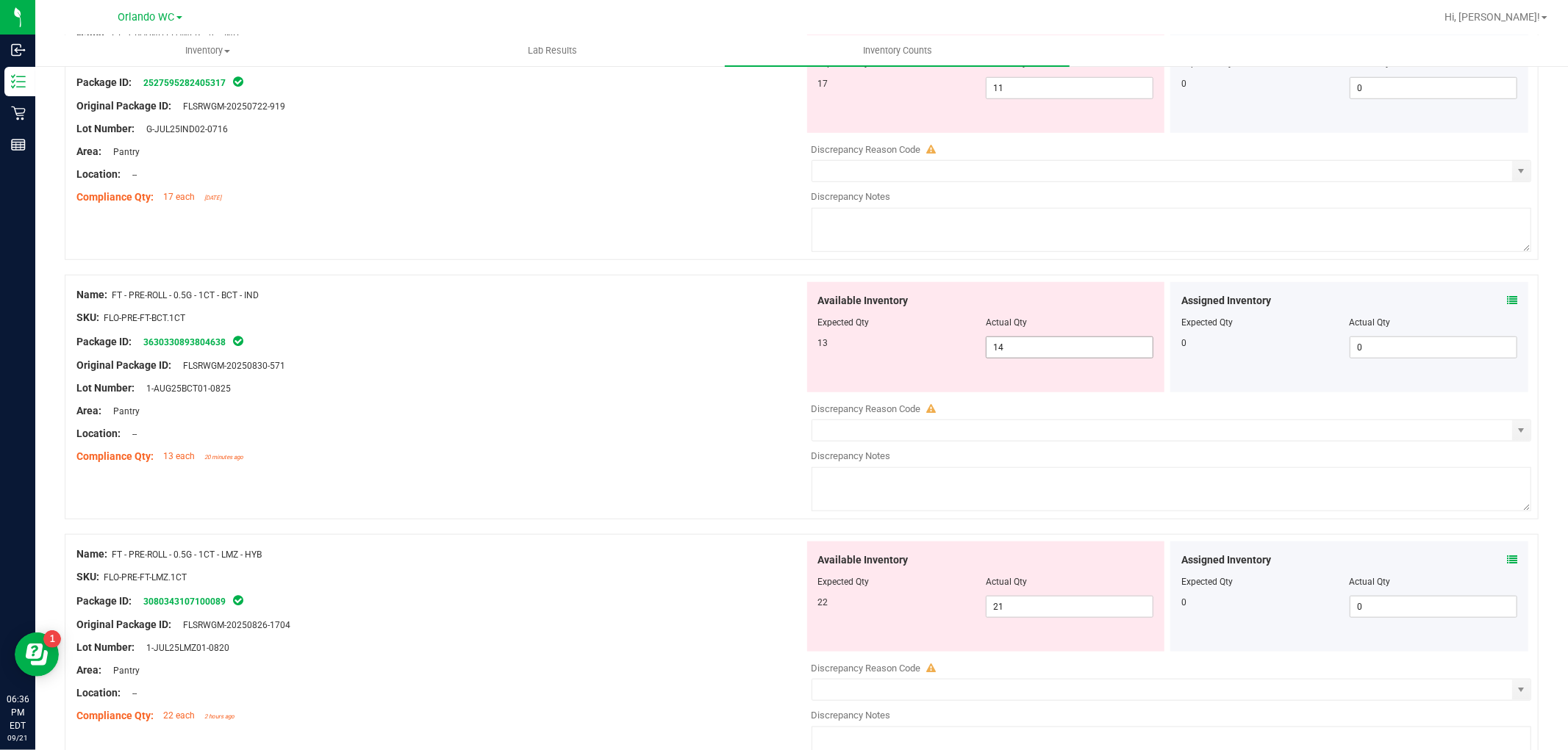
click at [1005, 350] on span "14 14" at bounding box center [1069, 347] width 168 height 22
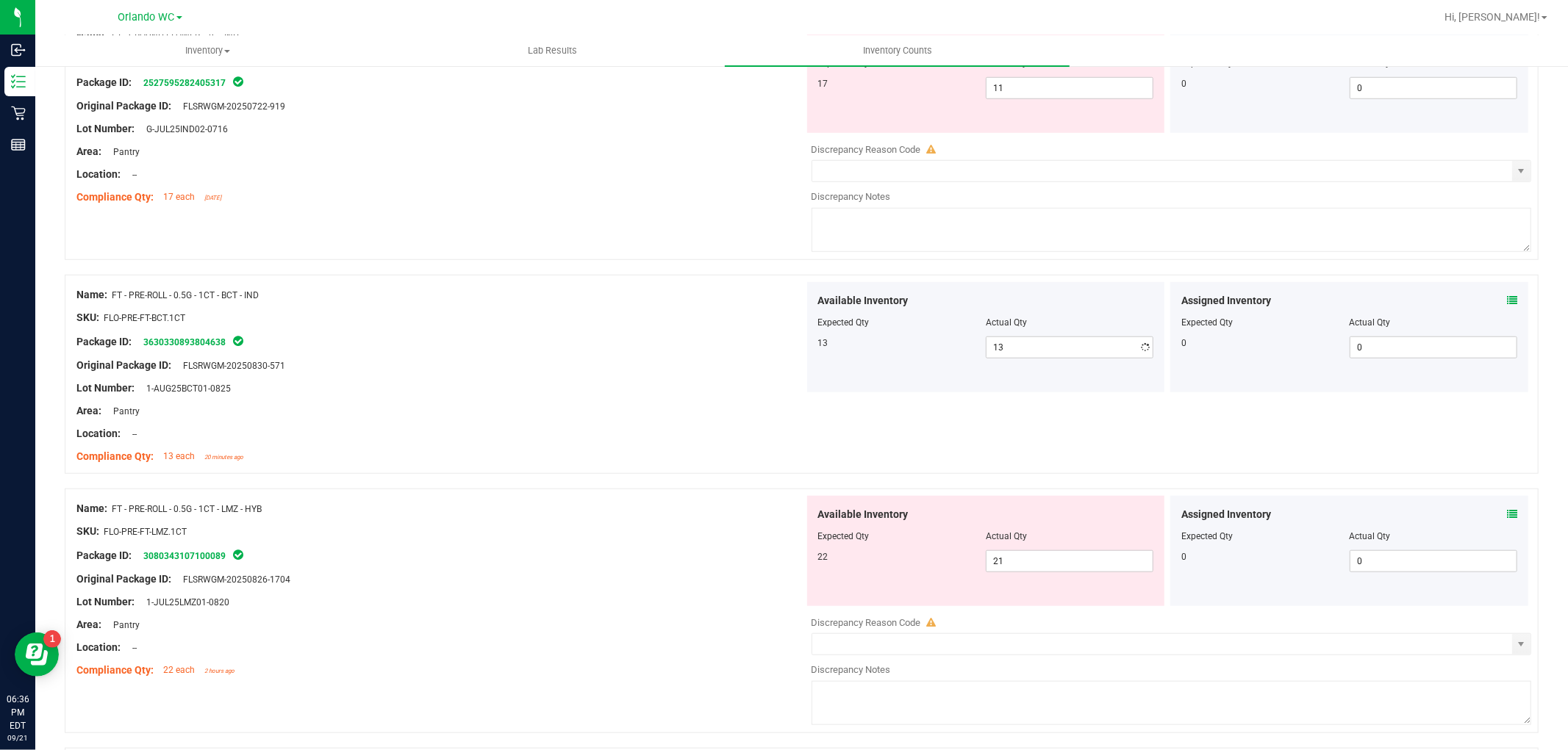
click at [626, 435] on div "Location: --" at bounding box center [440, 434] width 728 height 15
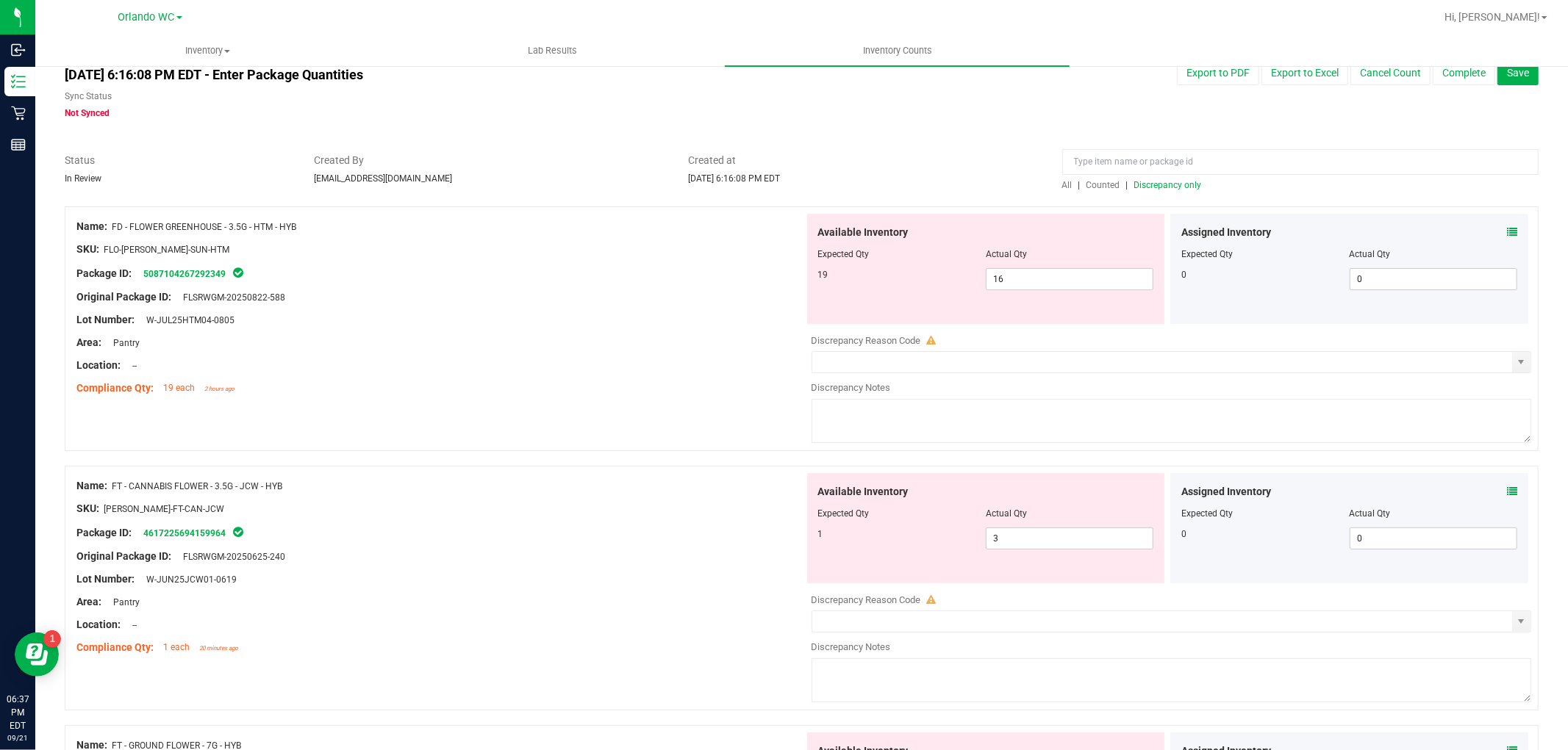
scroll to position [0, 0]
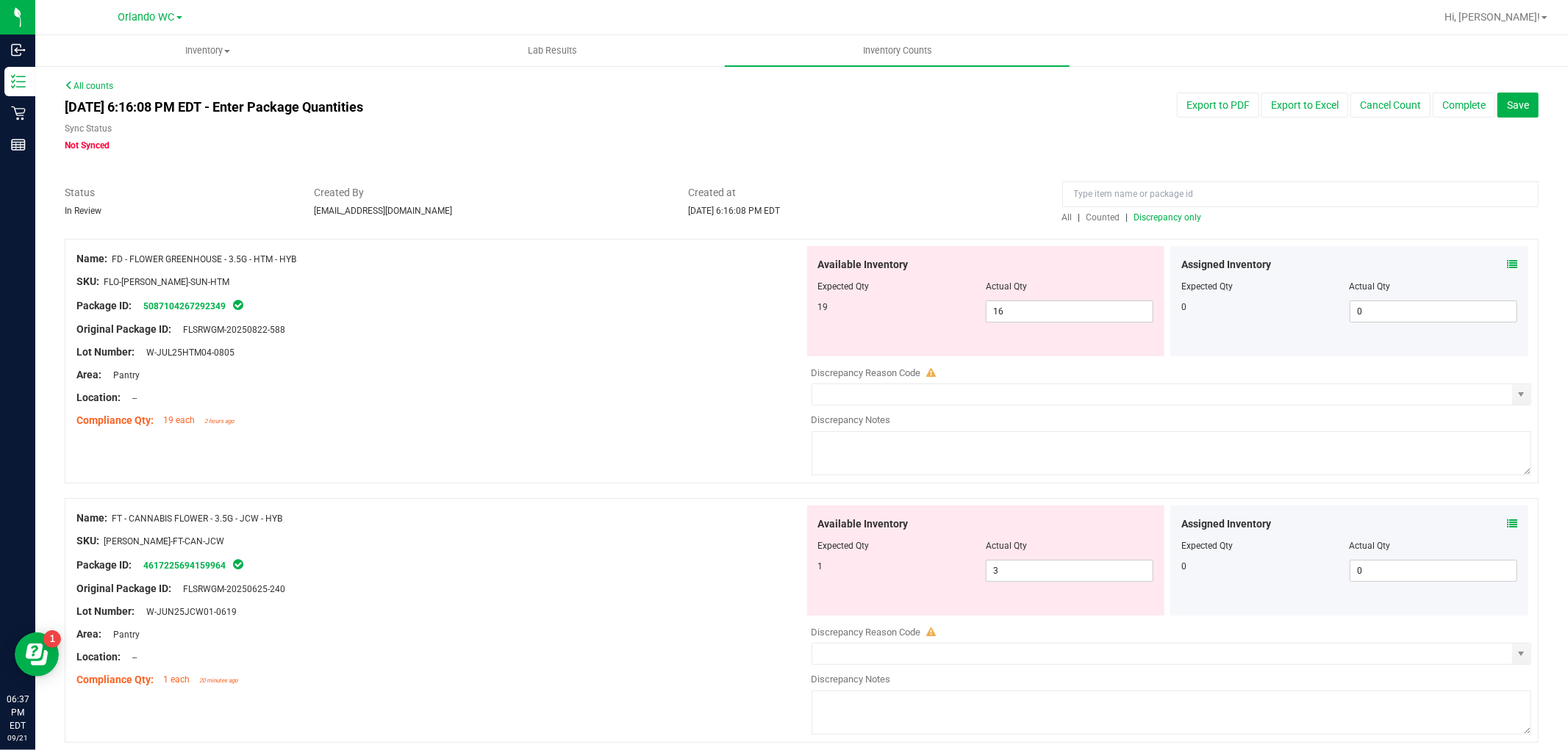
click at [1172, 216] on span "Discrepancy only" at bounding box center [1167, 218] width 67 height 11
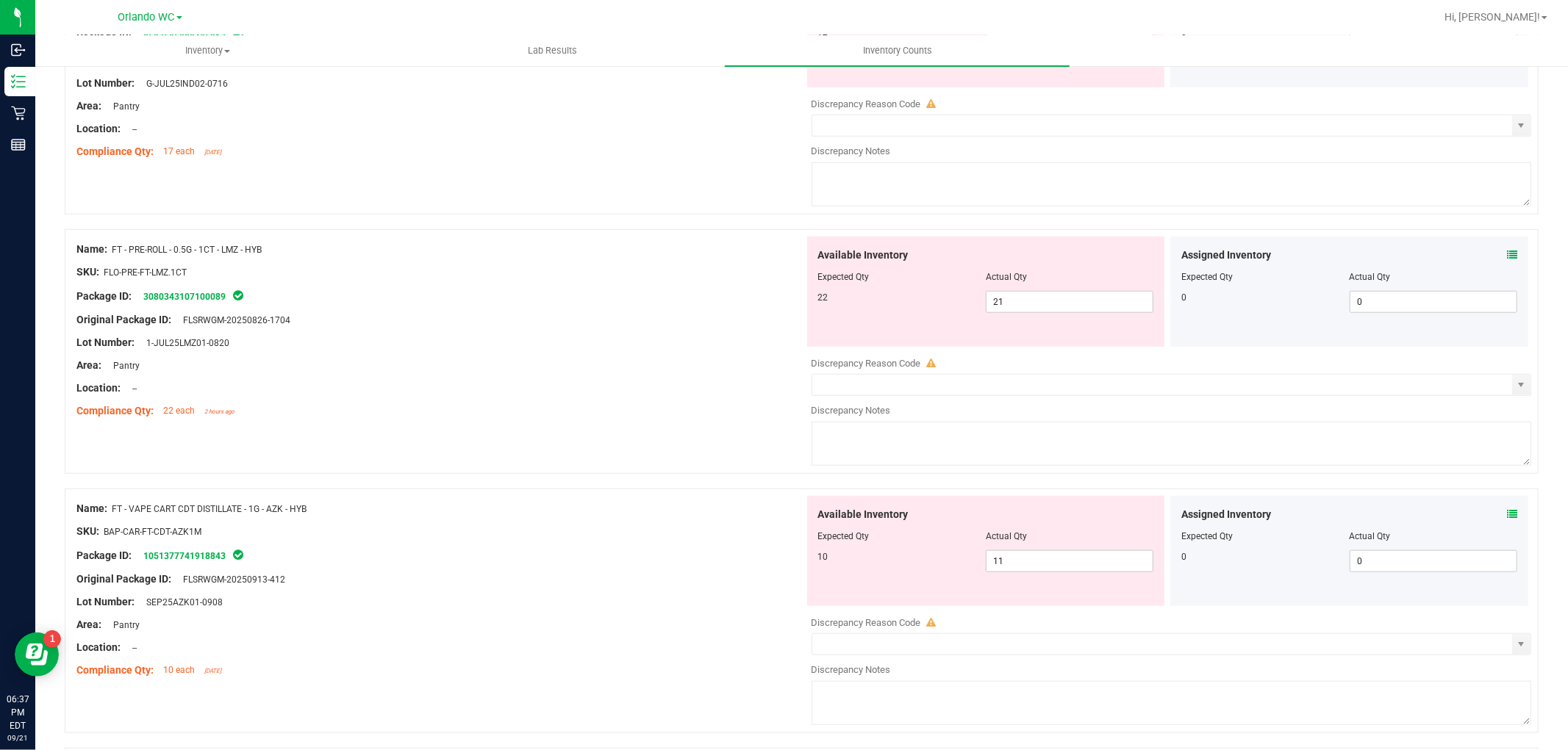
scroll to position [1061, 0]
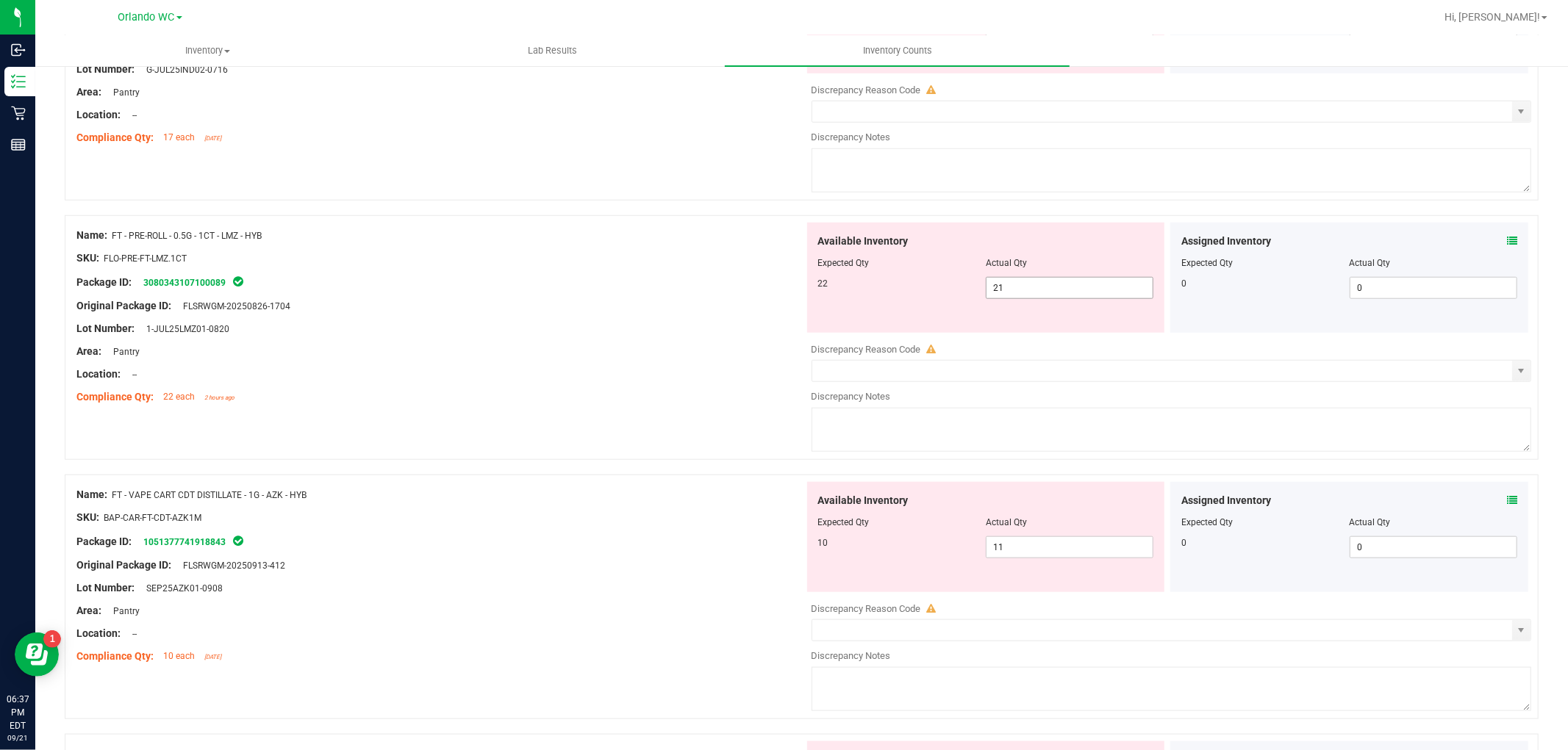
click at [1042, 296] on span "21 21" at bounding box center [1069, 288] width 168 height 22
click at [682, 329] on div "Lot Number: 1-JUL25LMZ01-0820" at bounding box center [440, 329] width 728 height 15
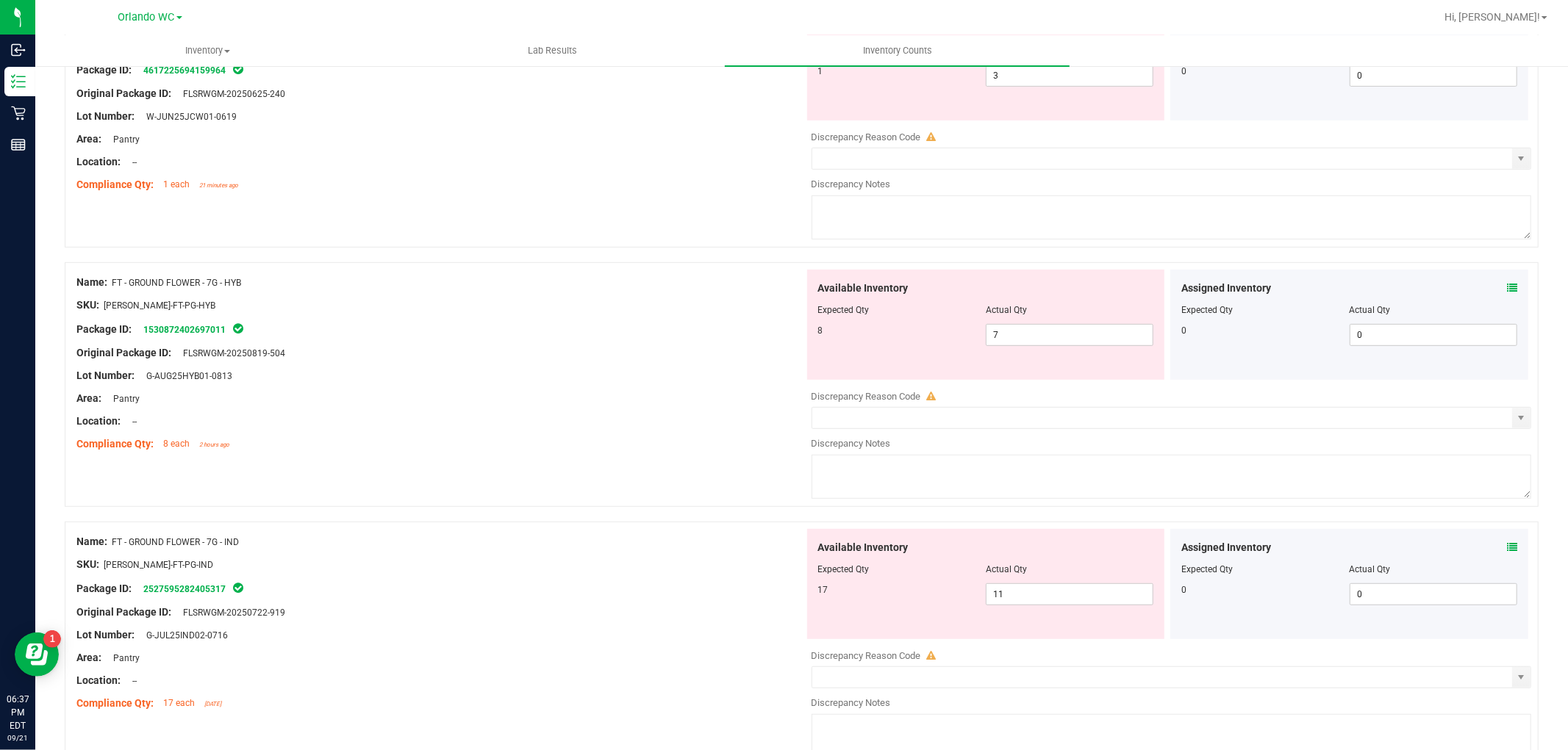
scroll to position [489, 0]
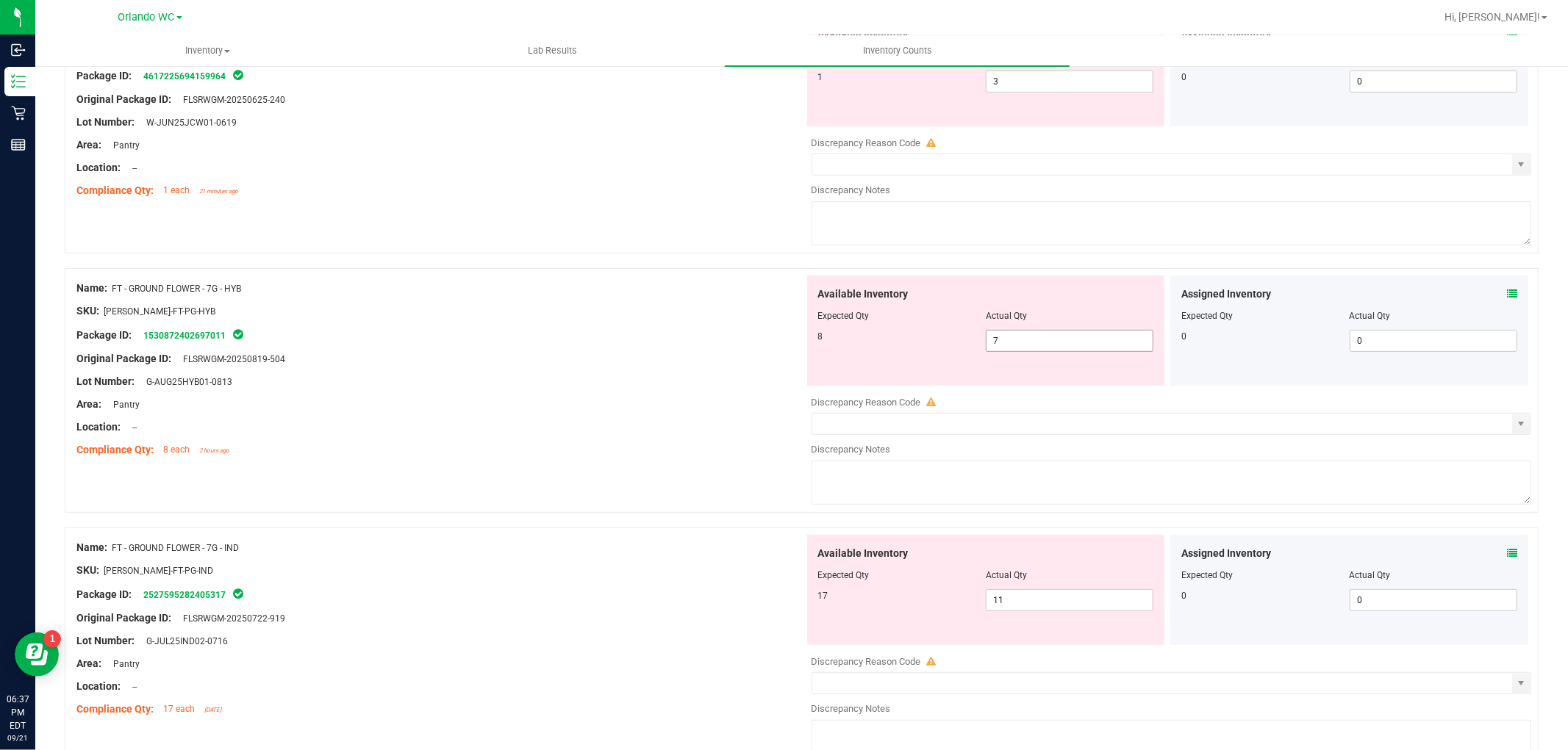
click at [1025, 344] on span "7 7" at bounding box center [1069, 341] width 168 height 22
click at [618, 437] on div at bounding box center [440, 439] width 728 height 8
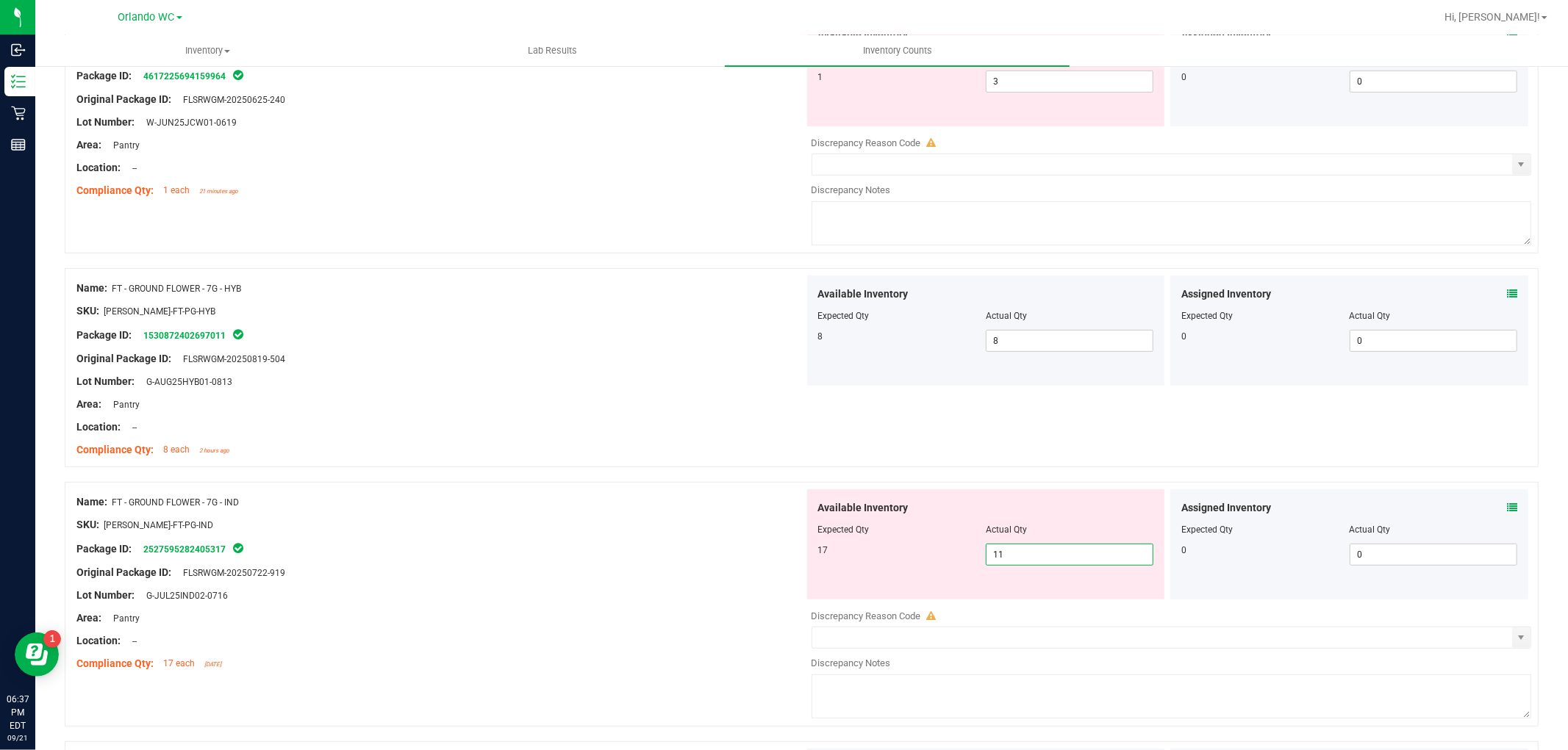
click at [1018, 560] on span "11 11" at bounding box center [1069, 554] width 168 height 22
click at [387, 408] on div "Area: Pantry" at bounding box center [440, 404] width 728 height 15
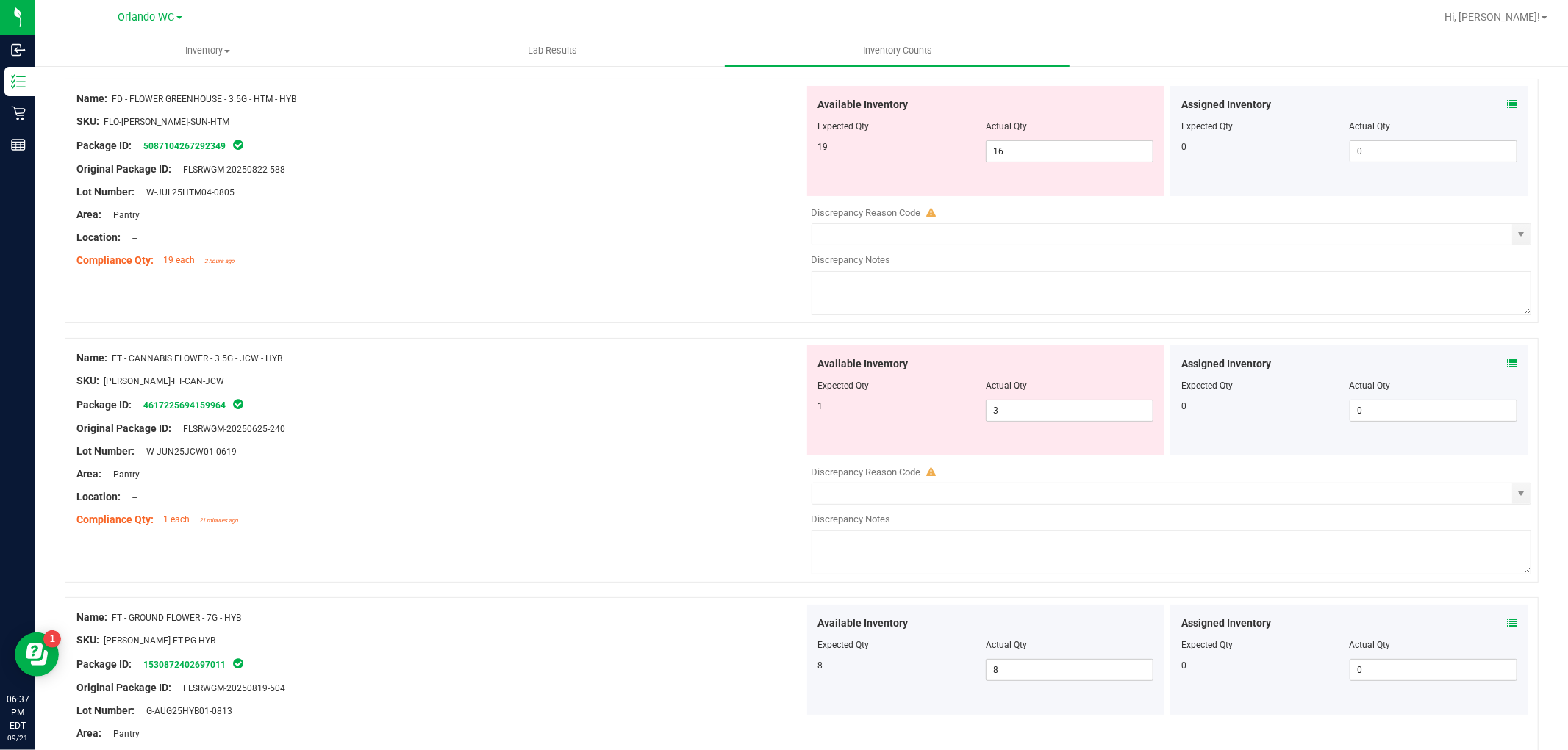
scroll to position [0, 0]
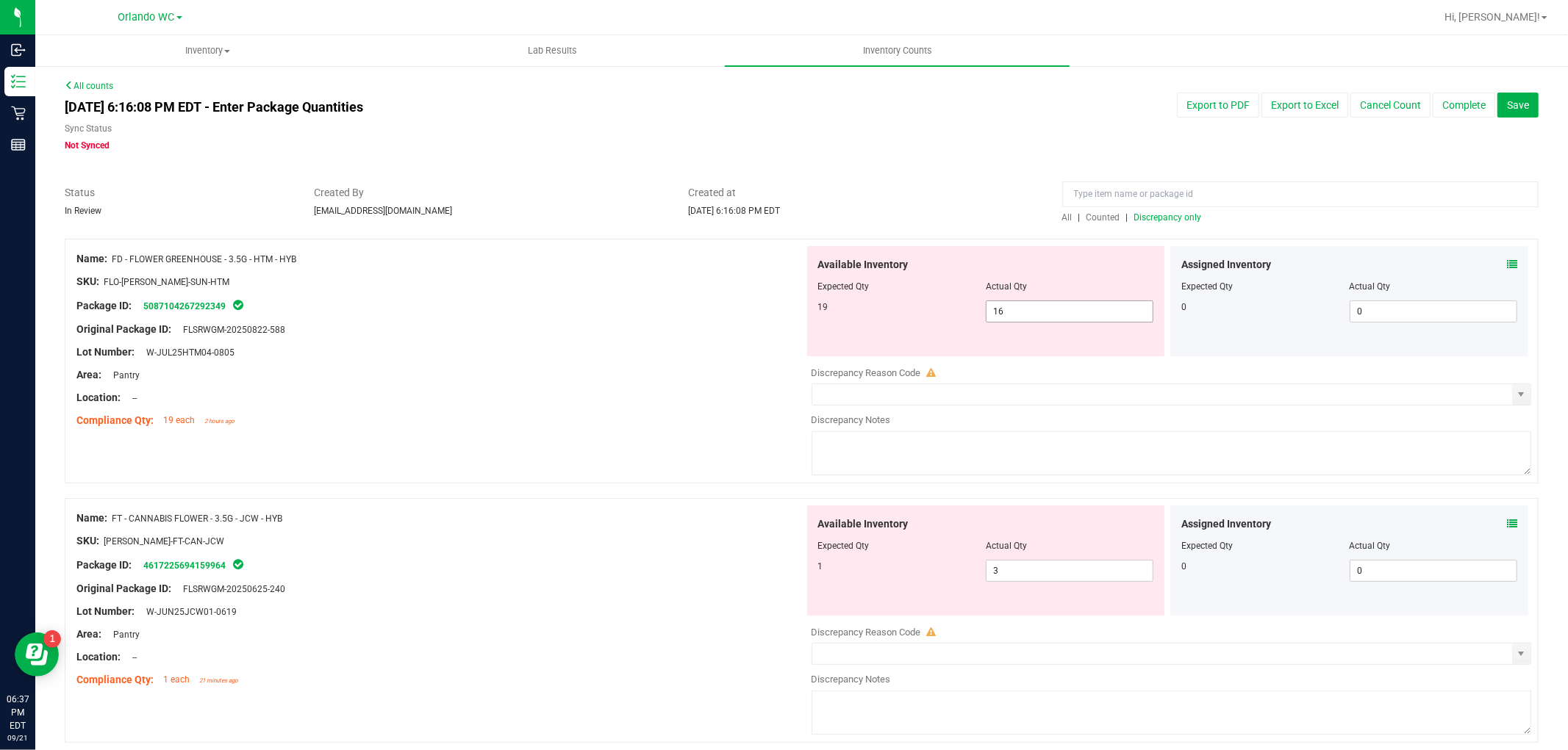
click at [1029, 307] on span "16 16" at bounding box center [1069, 311] width 168 height 22
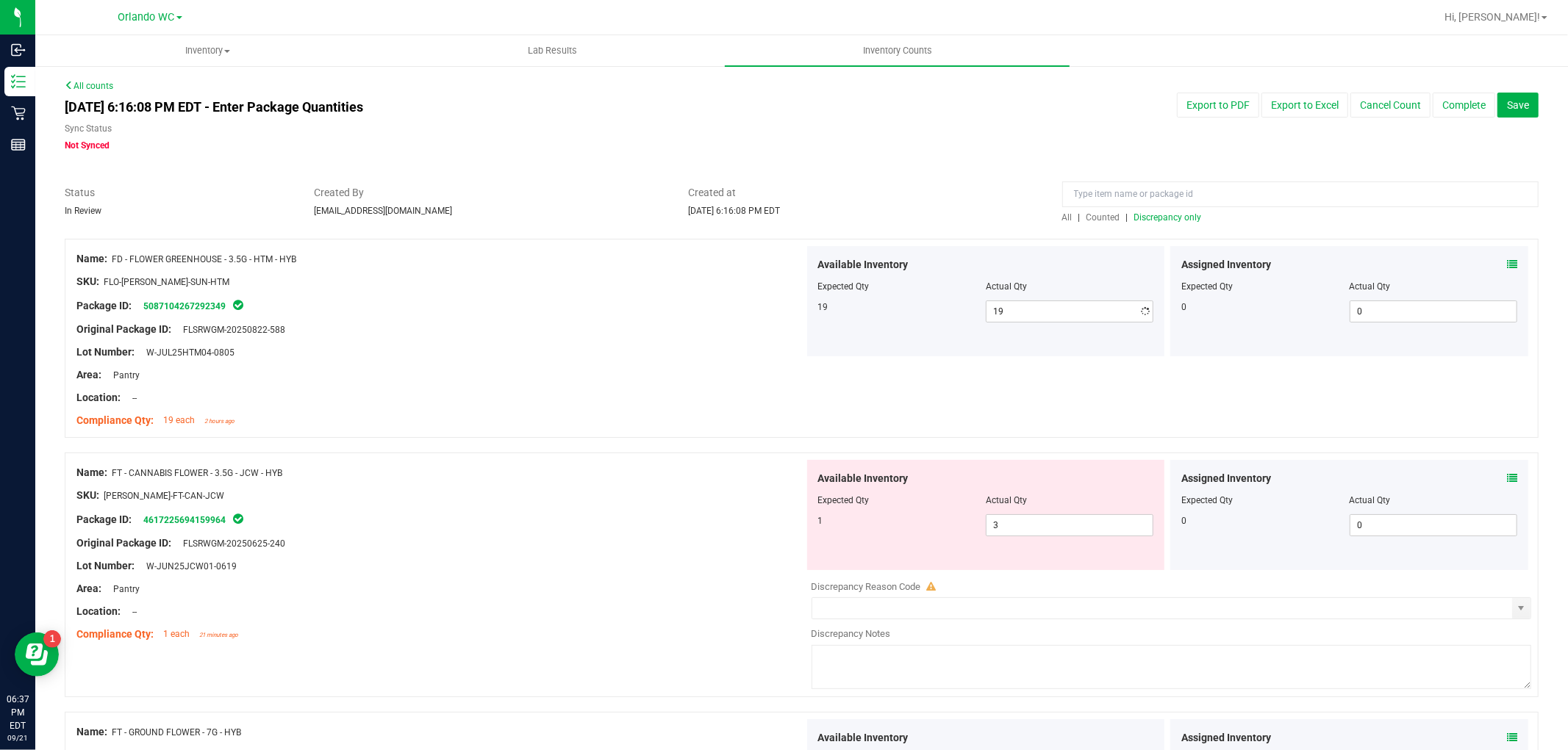
drag, startPoint x: 481, startPoint y: 375, endPoint x: 487, endPoint y: 369, distance: 8.5
click at [487, 372] on div "Area: Pantry" at bounding box center [440, 375] width 728 height 15
click at [1152, 214] on span "Discrepancy only" at bounding box center [1167, 218] width 67 height 11
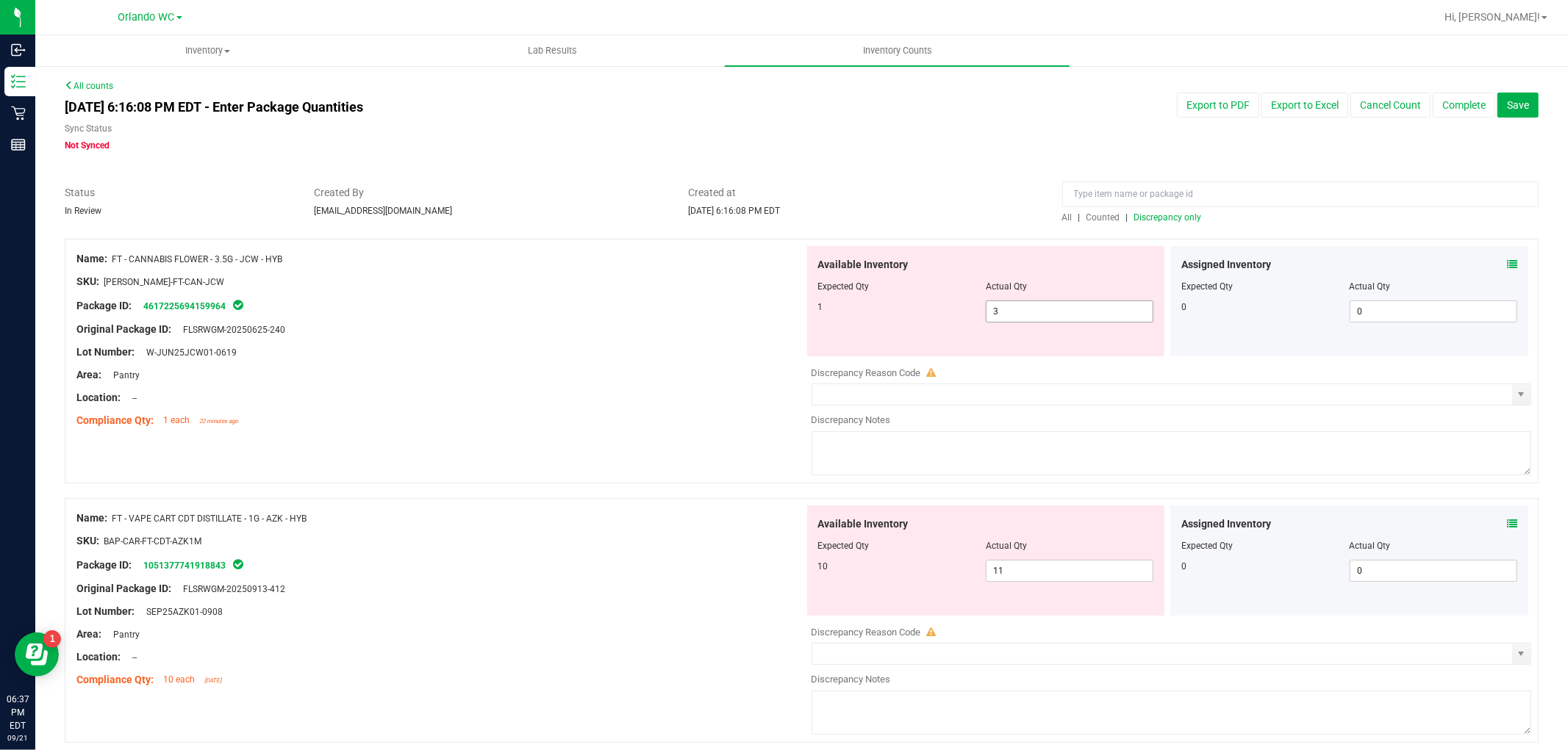
click at [1035, 301] on span "3 3" at bounding box center [1069, 311] width 168 height 22
click at [1029, 303] on span "3 3" at bounding box center [1069, 311] width 168 height 22
click at [384, 443] on div "Name: FT - CANNABIS FLOWER - 3.5G - JCW - HYB SKU: [PERSON_NAME]-FT-CAN-JCW Pac…" at bounding box center [802, 368] width 1474 height 259
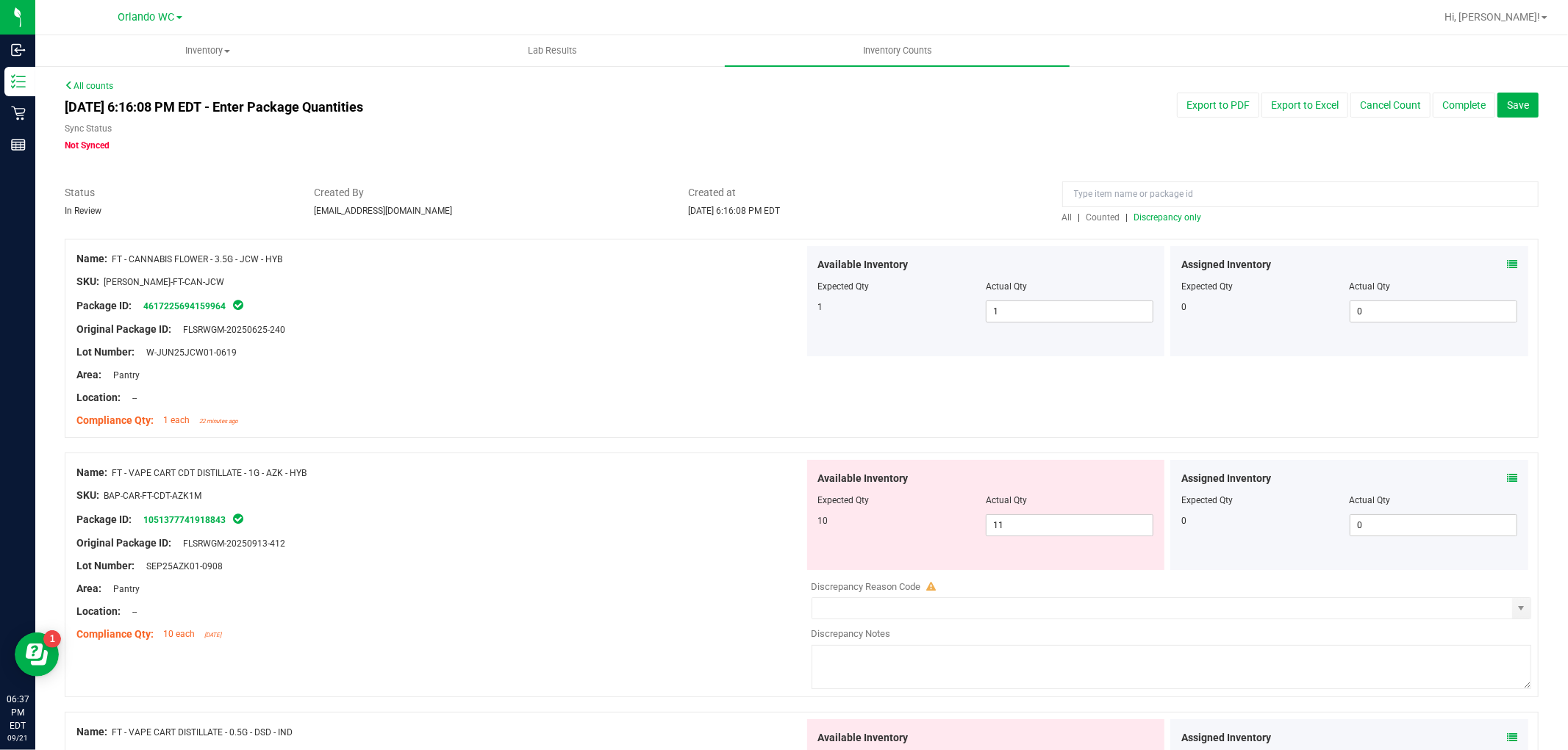
click at [1171, 213] on span "Discrepancy only" at bounding box center [1167, 218] width 67 height 11
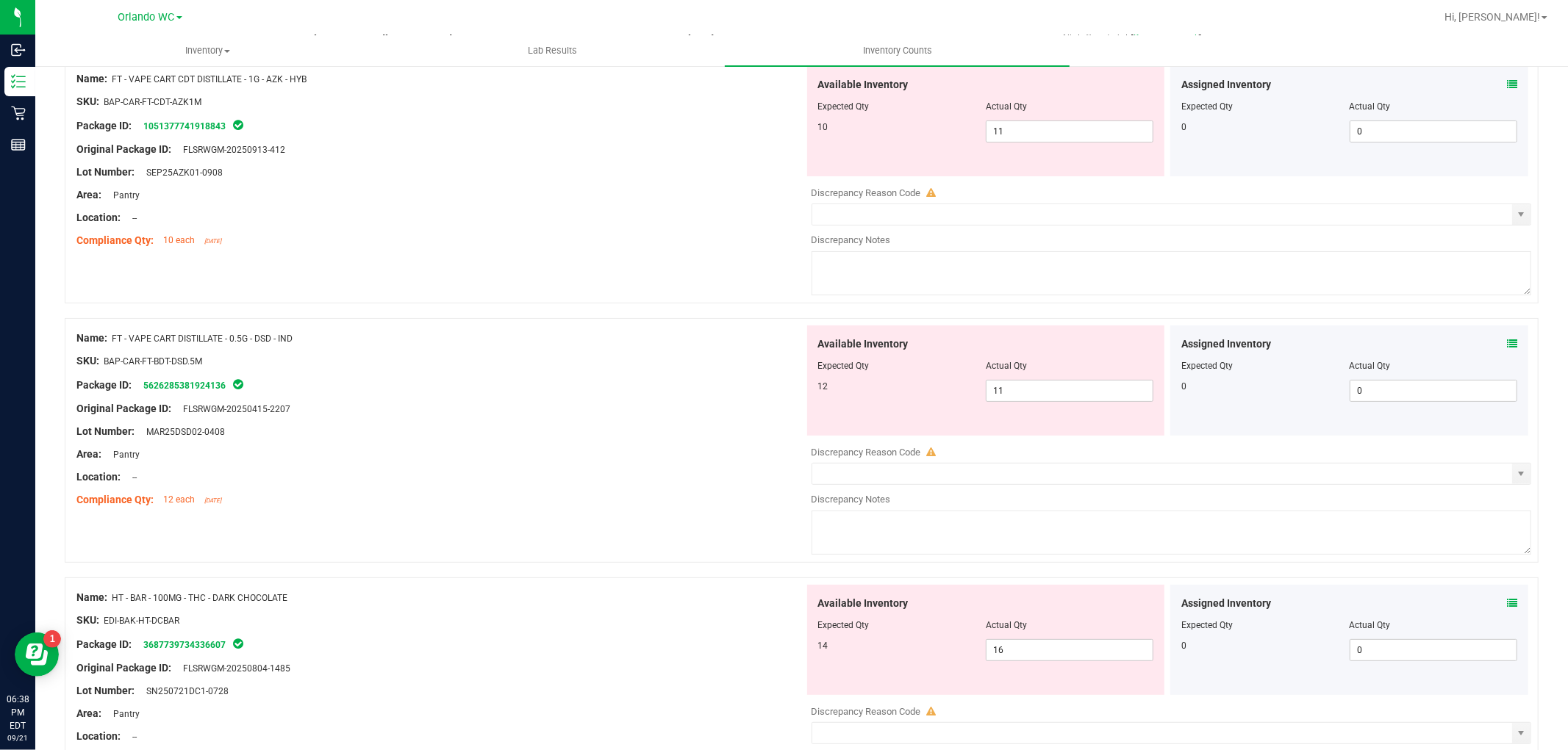
scroll to position [156, 0]
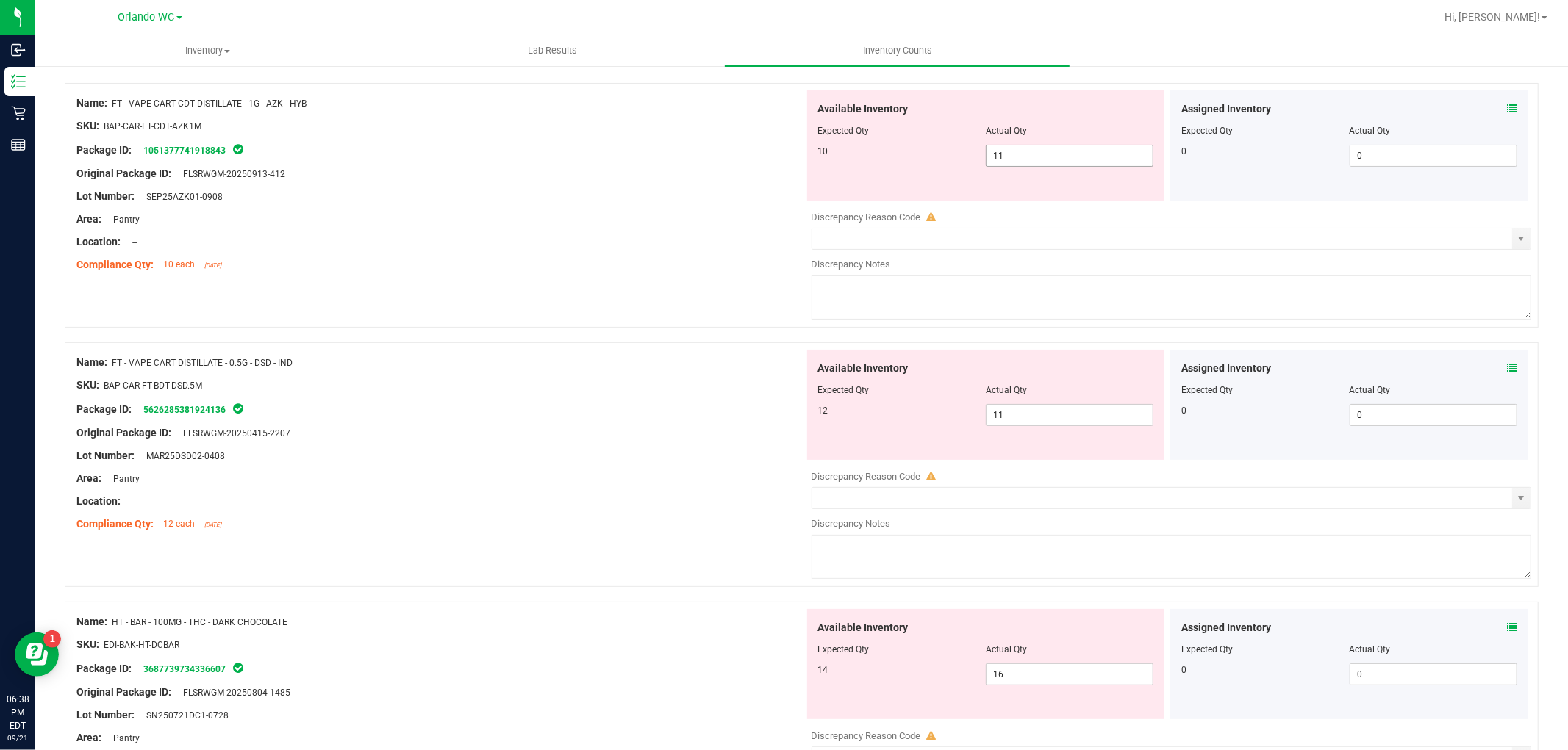
click at [1044, 156] on span "11 11" at bounding box center [1069, 156] width 168 height 22
click at [543, 383] on div "Name: FT - VAPE CART DISTILLATE - 0.5G - DSD - IND SKU: BAP-CAR-FT-BDT-DSD.5M P…" at bounding box center [440, 443] width 728 height 187
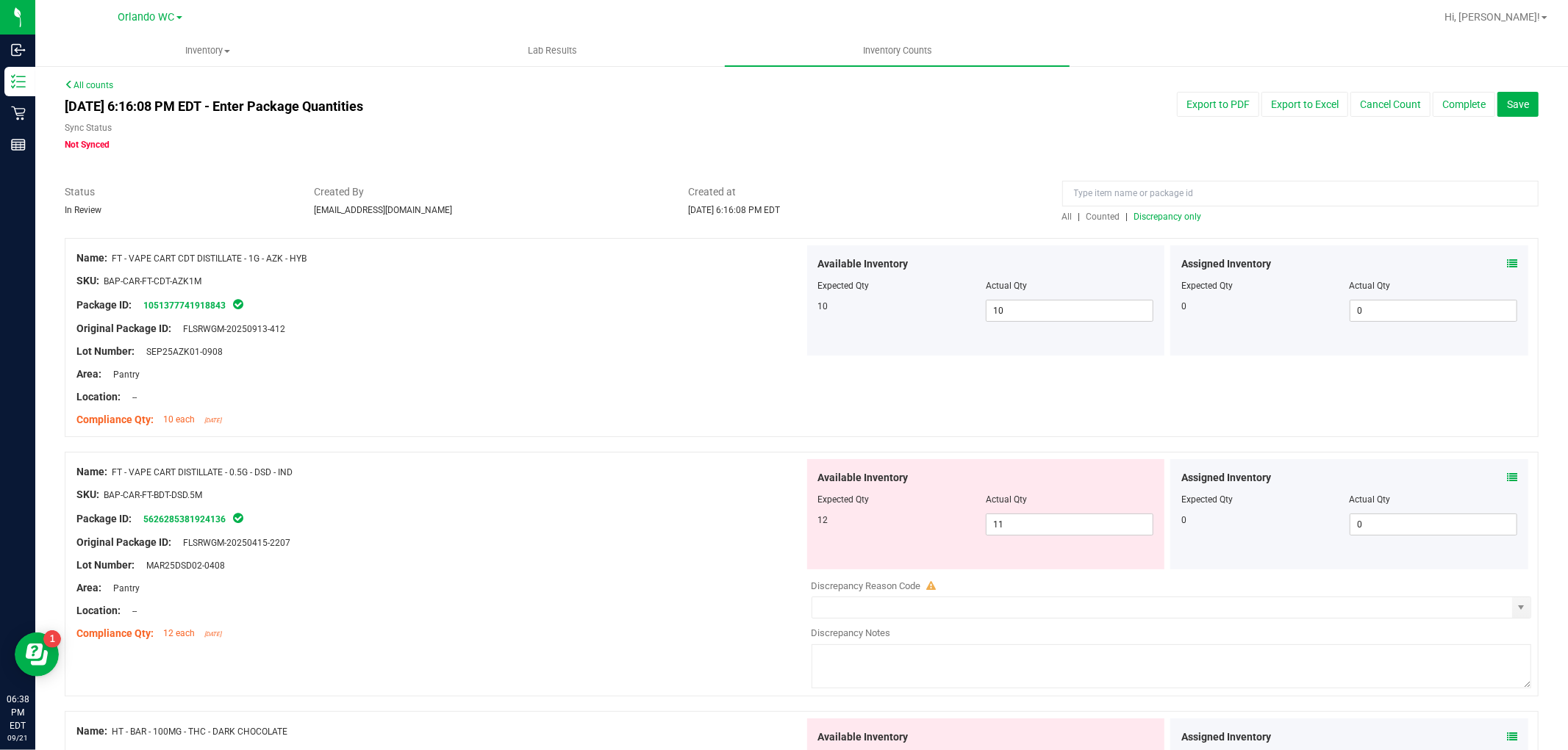
scroll to position [0, 0]
click at [1180, 215] on span "Discrepancy only" at bounding box center [1167, 218] width 67 height 11
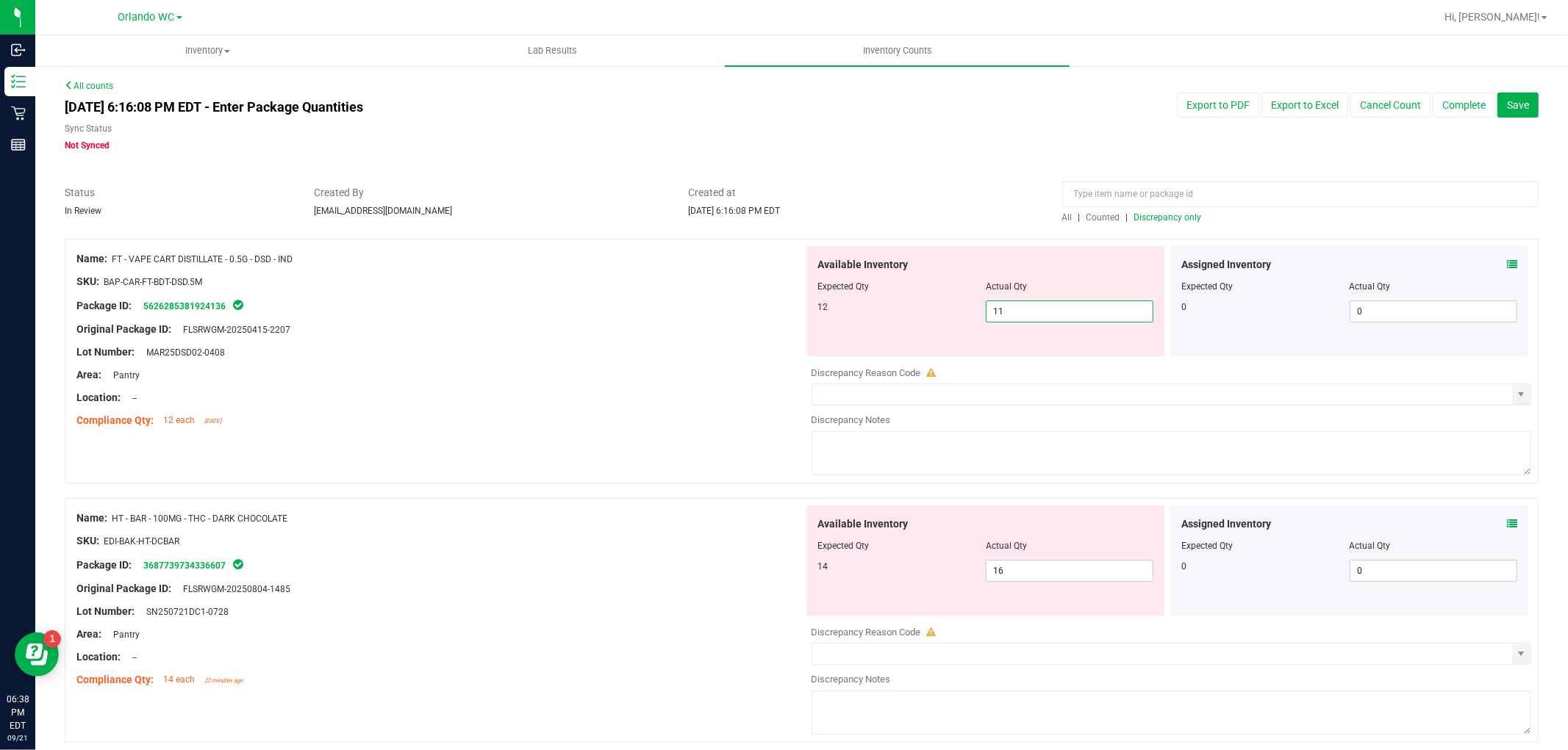
click at [1059, 310] on span "11 11" at bounding box center [1069, 311] width 168 height 22
click at [592, 407] on div at bounding box center [440, 409] width 728 height 8
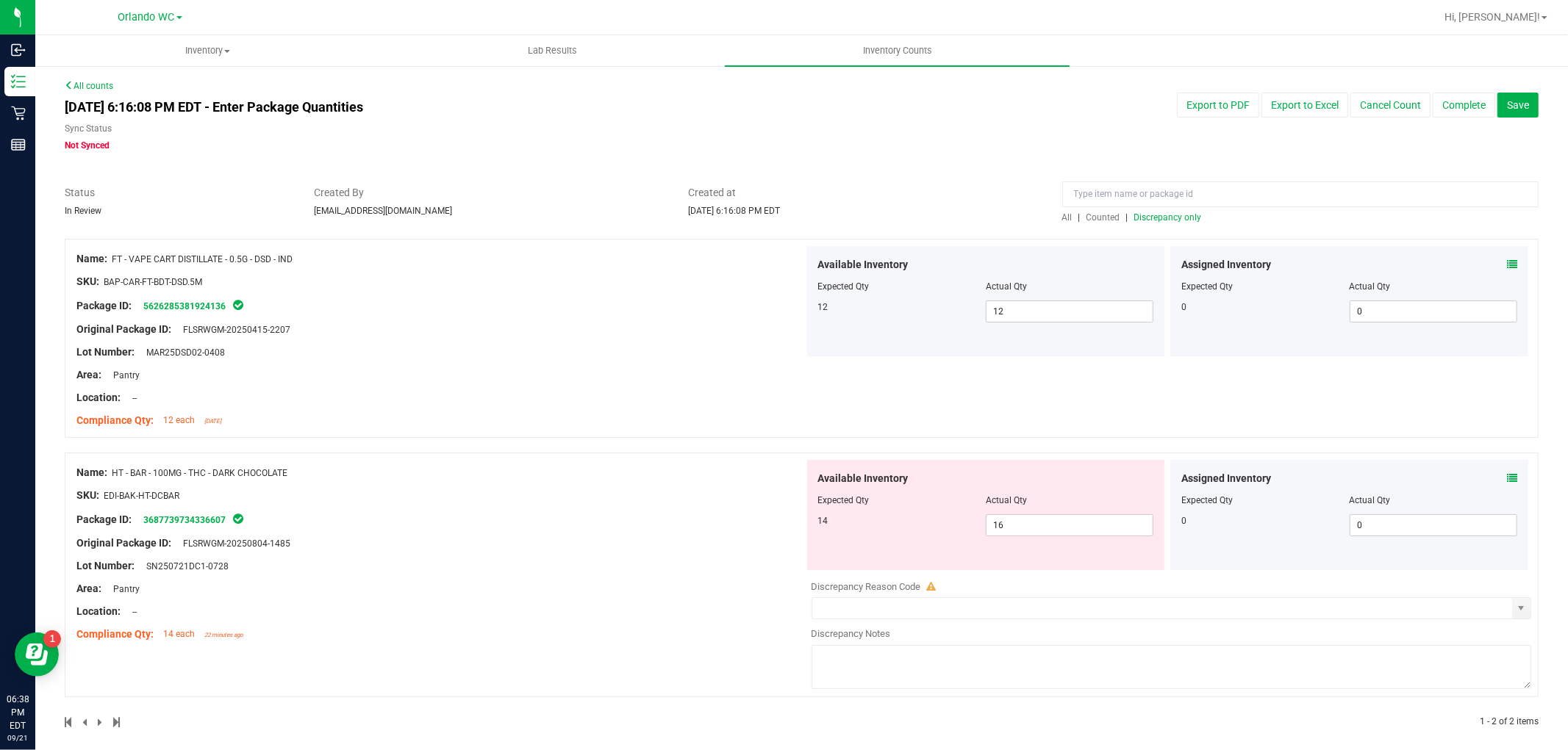
click at [1184, 215] on span "Discrepancy only" at bounding box center [1167, 218] width 67 height 11
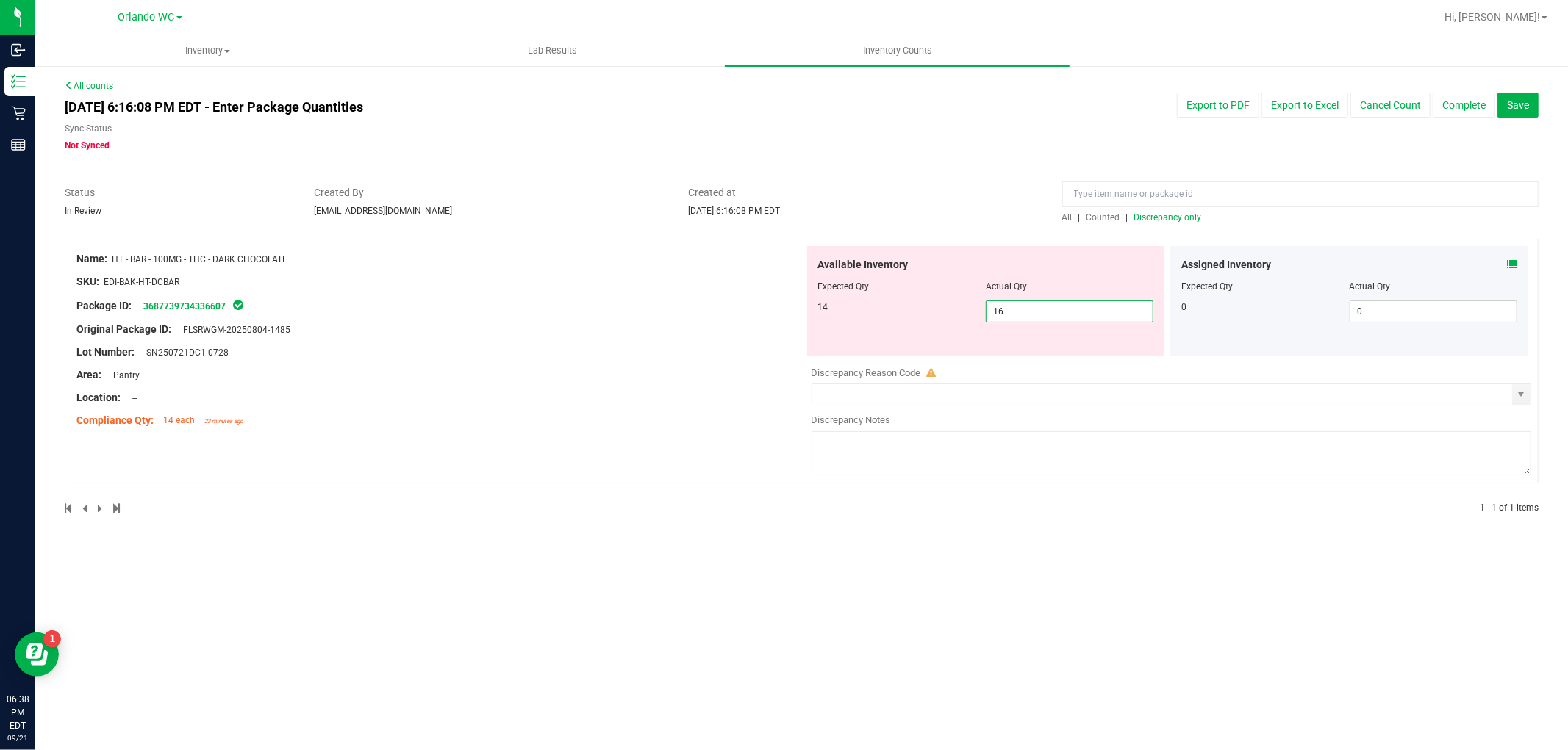
click at [1066, 319] on span "16 16" at bounding box center [1069, 311] width 168 height 22
click at [1030, 571] on div "Inventory All packages All inventory Waste log Create inventory Lab Results Inv…" at bounding box center [802, 393] width 1532 height 715
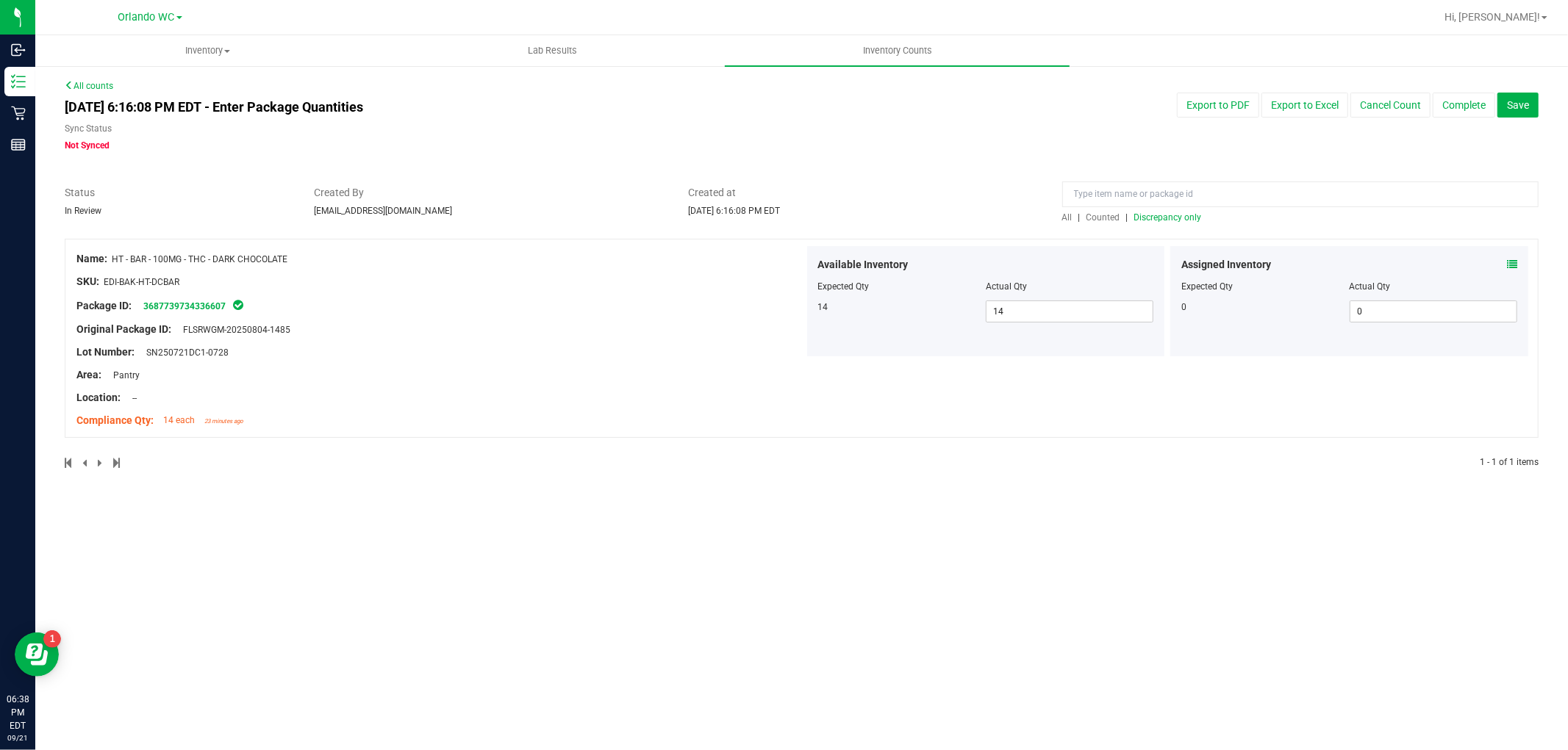
click at [1191, 215] on span "Discrepancy only" at bounding box center [1167, 218] width 67 height 11
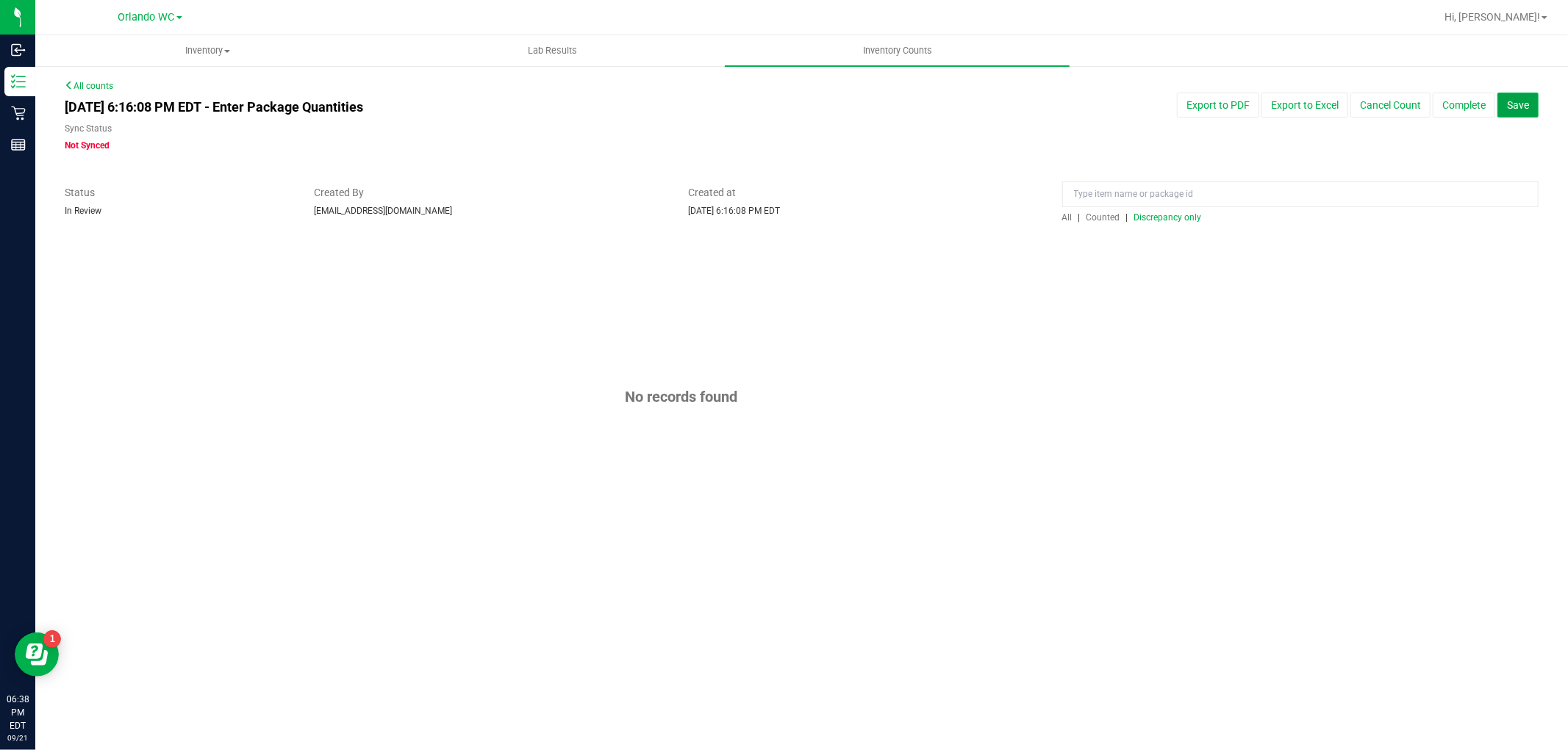
click at [1524, 115] on button "Save" at bounding box center [1517, 105] width 41 height 25
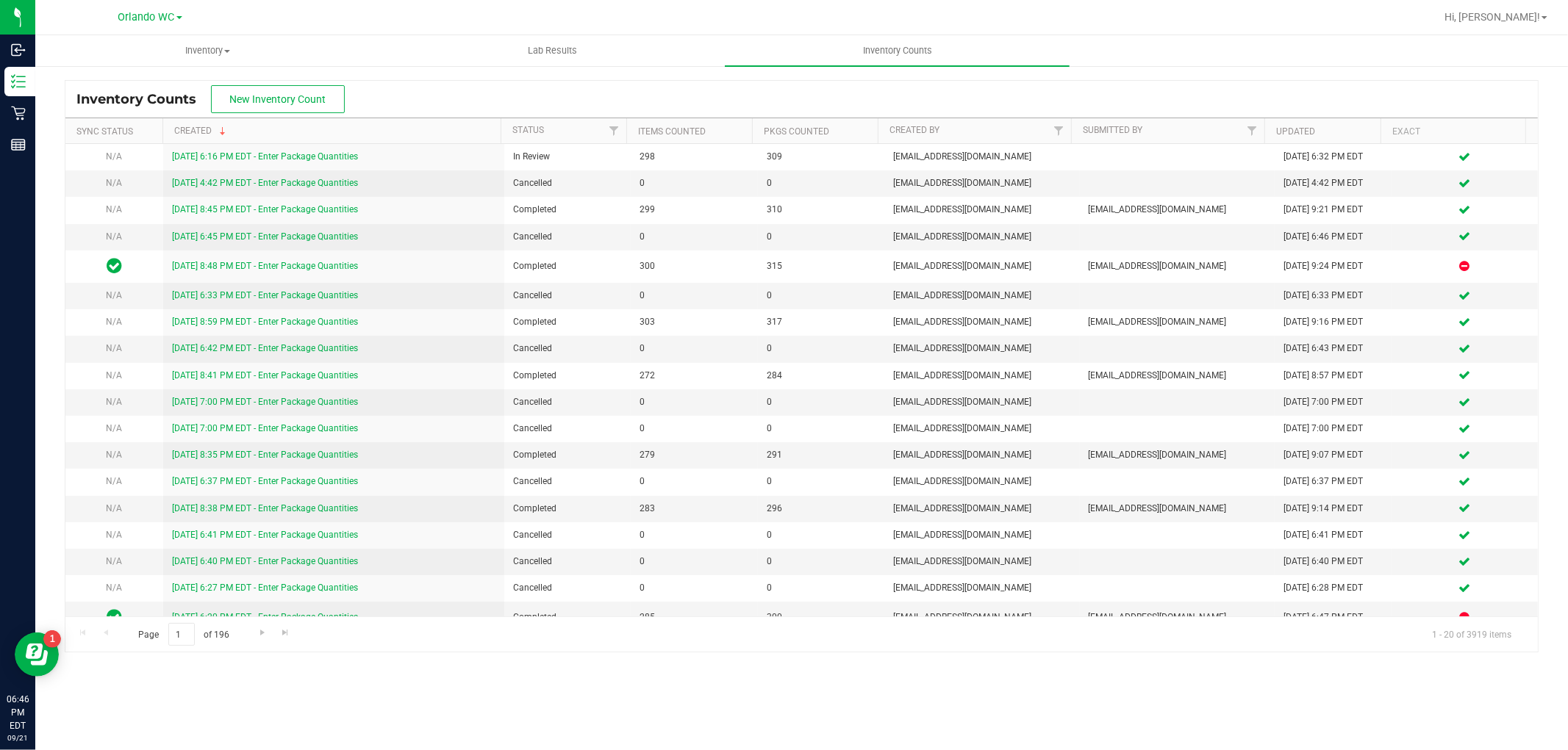
drag, startPoint x: 1567, startPoint y: 0, endPoint x: 1208, endPoint y: 52, distance: 362.7
click at [1192, 53] on ul "Inventory All packages All inventory Waste log Create inventory Lab Results Inv…" at bounding box center [819, 51] width 1568 height 32
click at [1531, 17] on span "Hi, [PERSON_NAME]!" at bounding box center [1492, 17] width 95 height 12
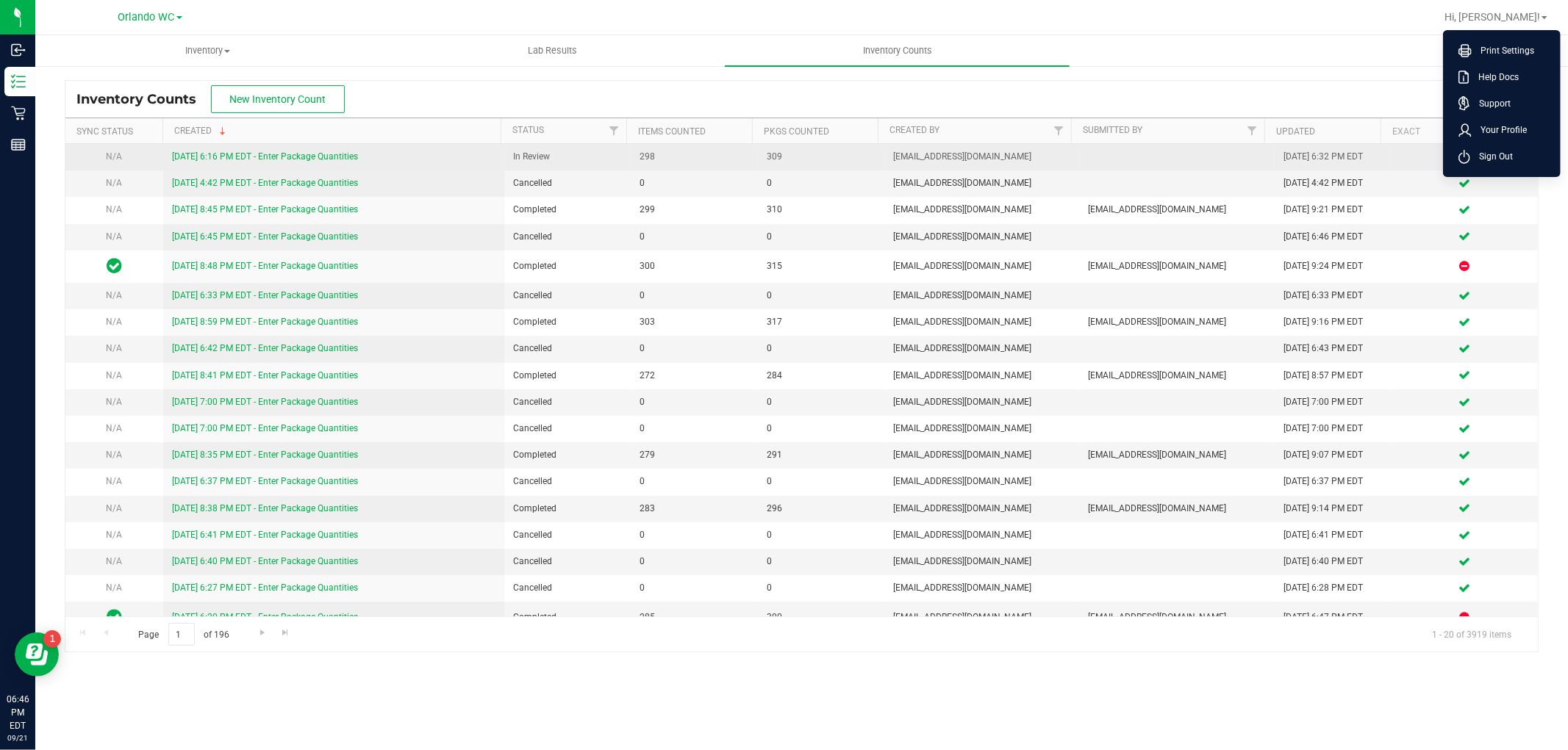
click at [1478, 149] on span "Sign Out" at bounding box center [1491, 156] width 42 height 14
